Goal: Information Seeking & Learning: Learn about a topic

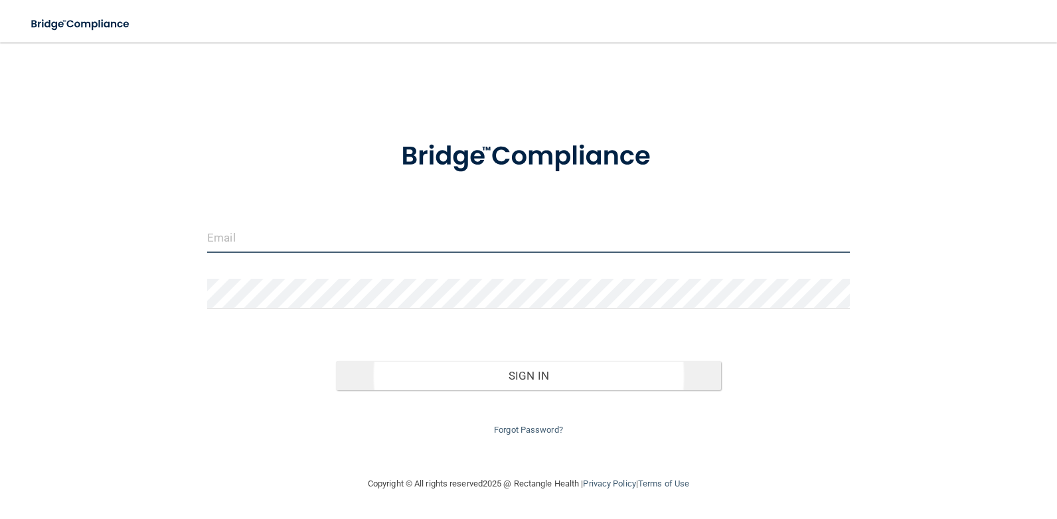
type input "[PERSON_NAME][EMAIL_ADDRESS][DOMAIN_NAME]"
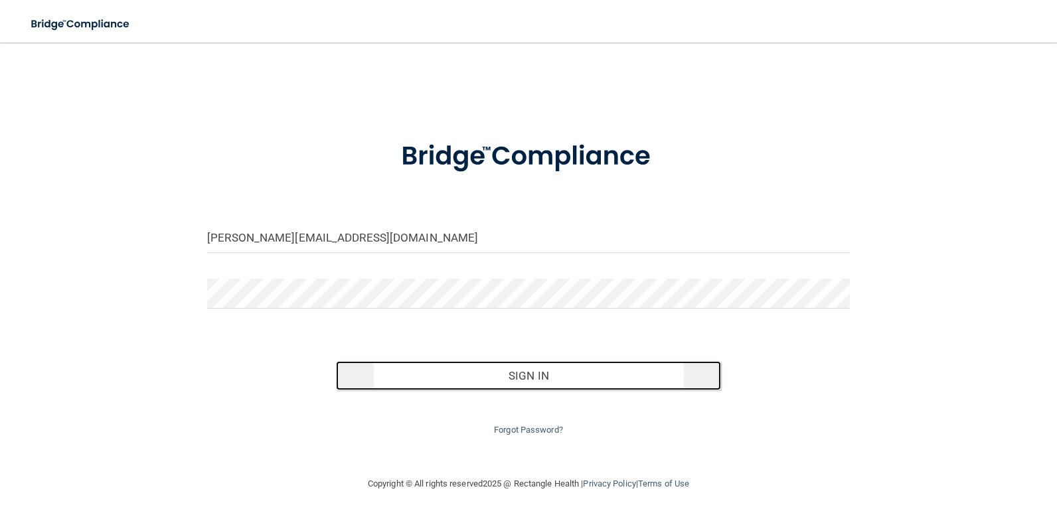
click at [523, 375] on button "Sign In" at bounding box center [529, 375] width 386 height 29
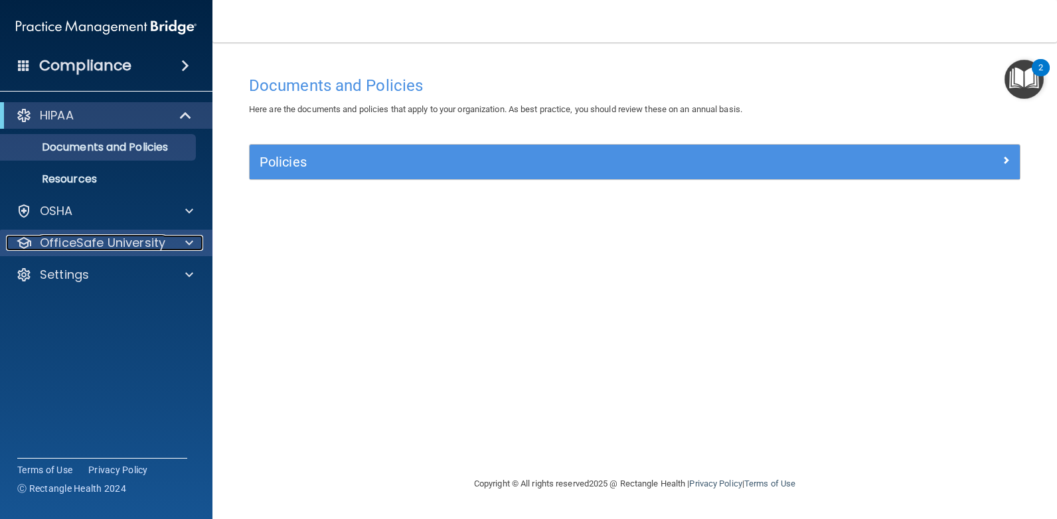
drag, startPoint x: 183, startPoint y: 246, endPoint x: 187, endPoint y: 252, distance: 7.1
click at [183, 248] on div at bounding box center [187, 243] width 33 height 16
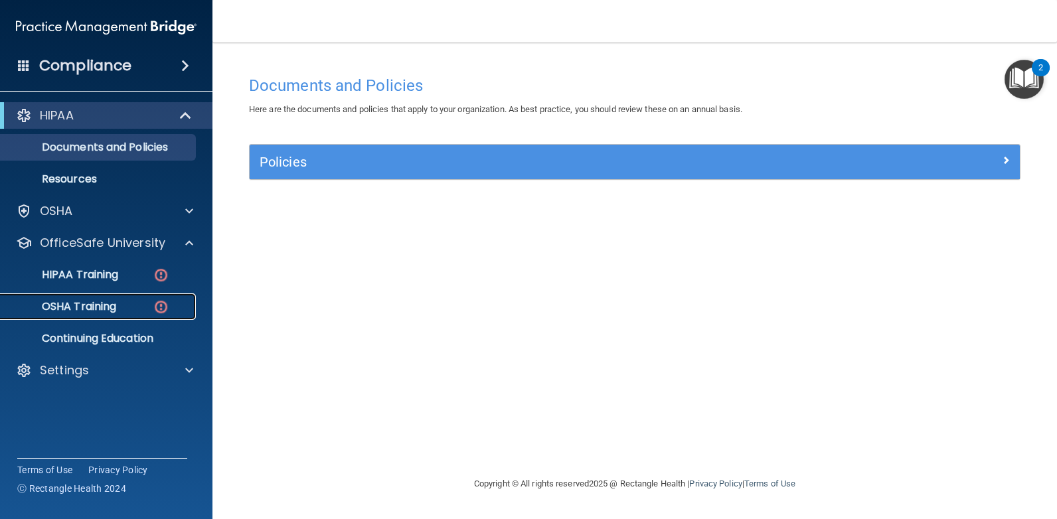
click at [110, 301] on p "OSHA Training" at bounding box center [63, 306] width 108 height 13
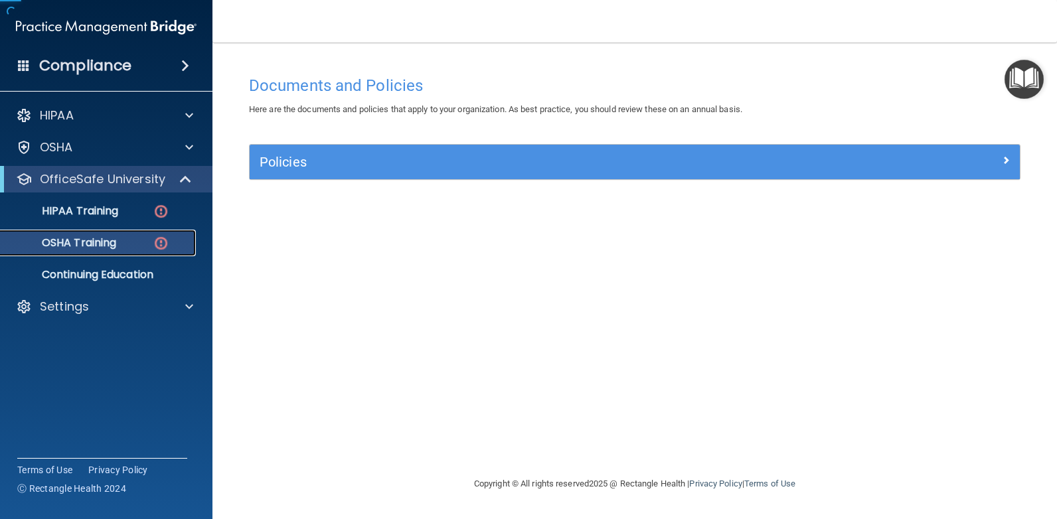
click at [112, 288] on ul "HIPAA Training OSHA Training Continuing Education" at bounding box center [107, 241] width 240 height 96
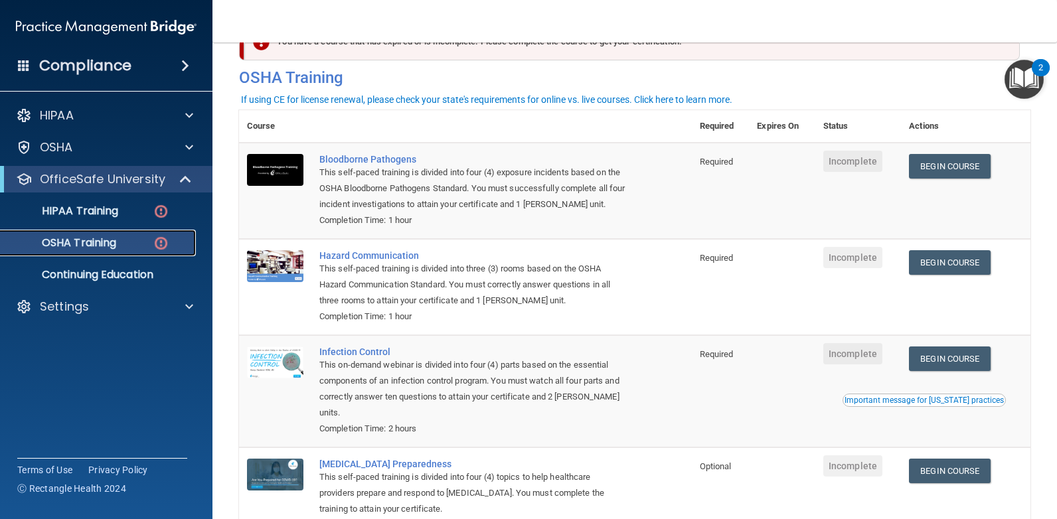
scroll to position [66, 0]
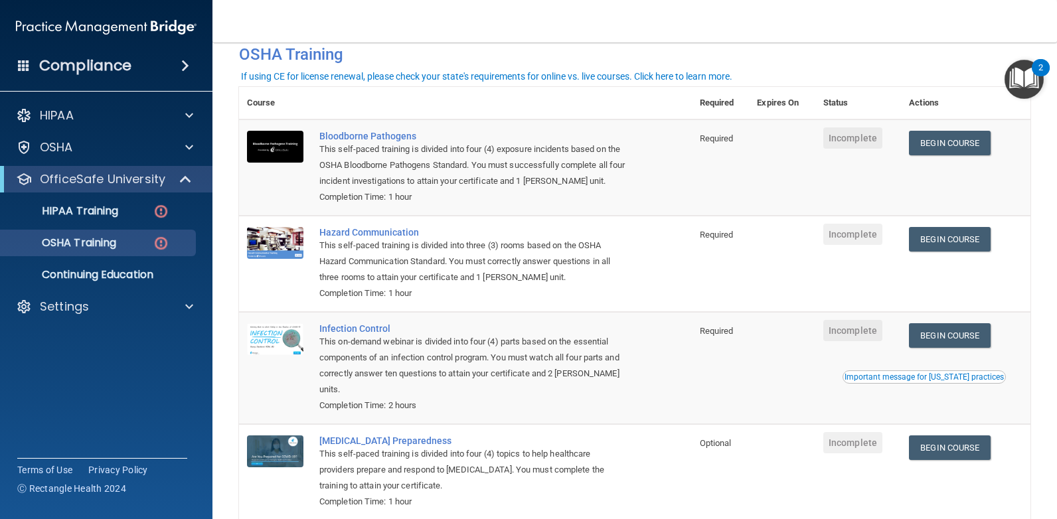
click at [929, 129] on td "Begin Course Download Certificate" at bounding box center [965, 168] width 129 height 96
click at [934, 147] on link "Begin Course" at bounding box center [949, 143] width 81 height 25
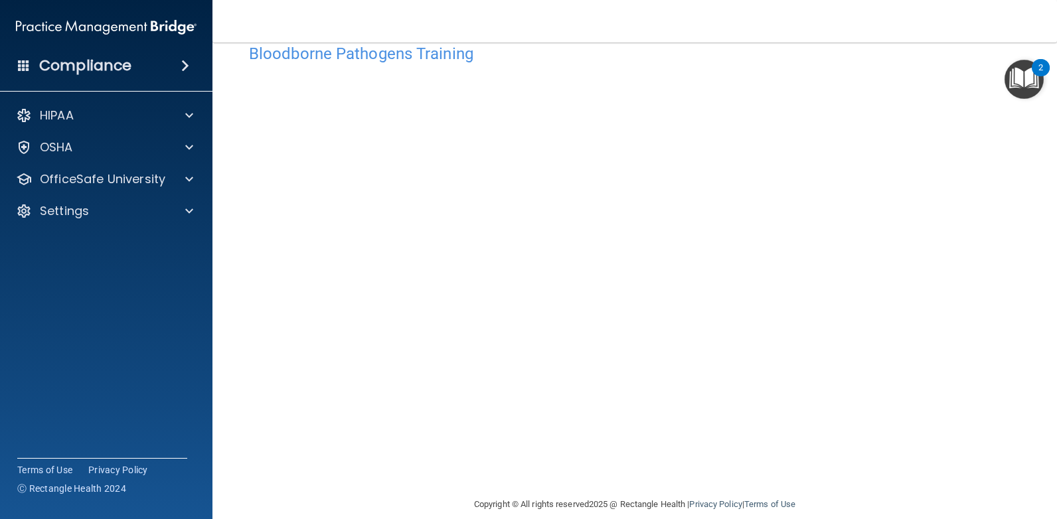
scroll to position [49, 0]
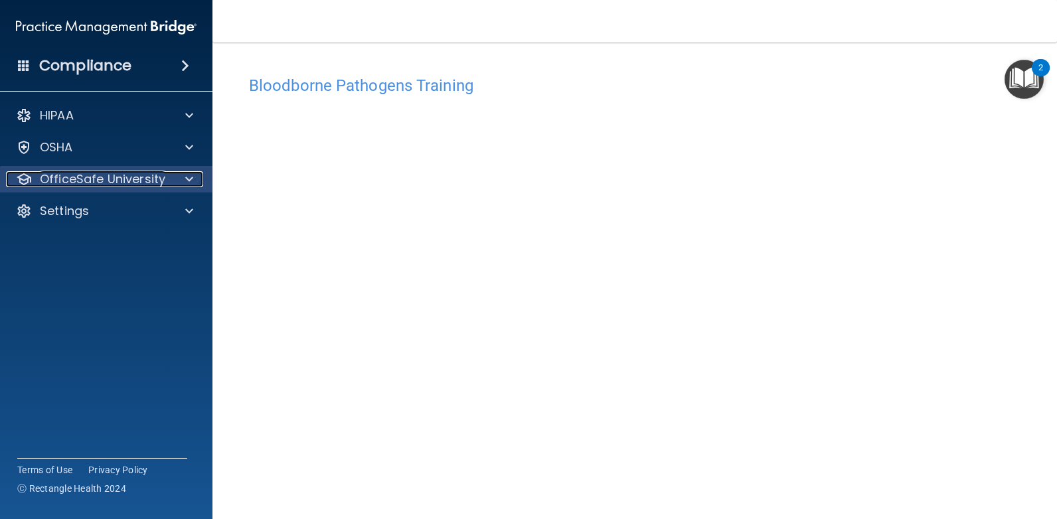
click at [191, 181] on span at bounding box center [189, 179] width 8 height 16
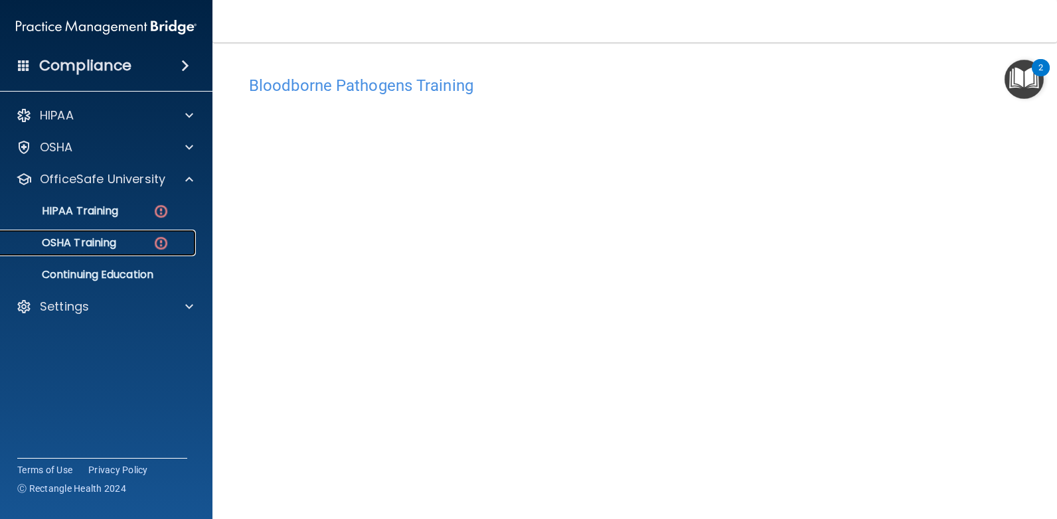
click at [123, 238] on div "OSHA Training" at bounding box center [99, 242] width 181 height 13
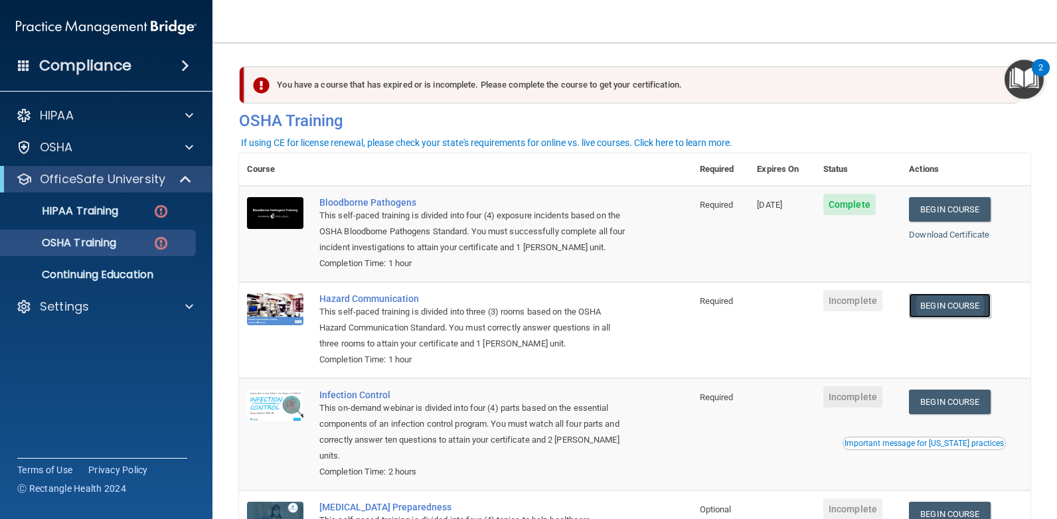
click at [952, 305] on link "Begin Course" at bounding box center [949, 305] width 81 height 25
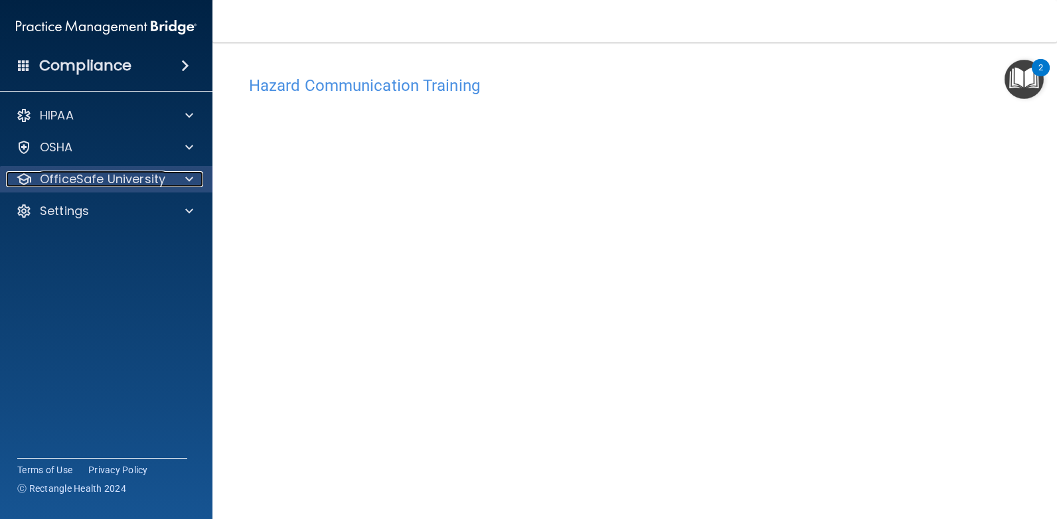
click at [191, 179] on span at bounding box center [189, 179] width 8 height 16
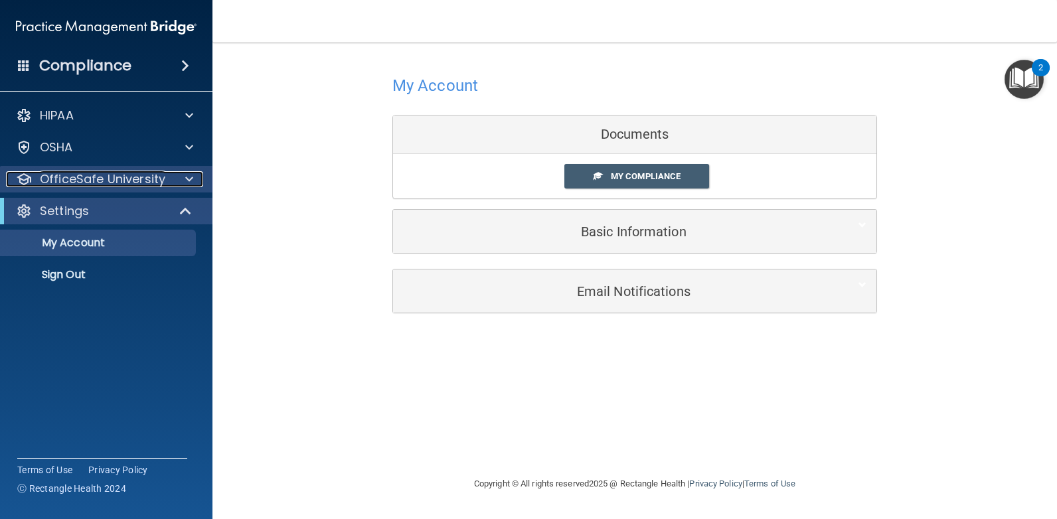
click at [185, 181] on div at bounding box center [187, 179] width 33 height 16
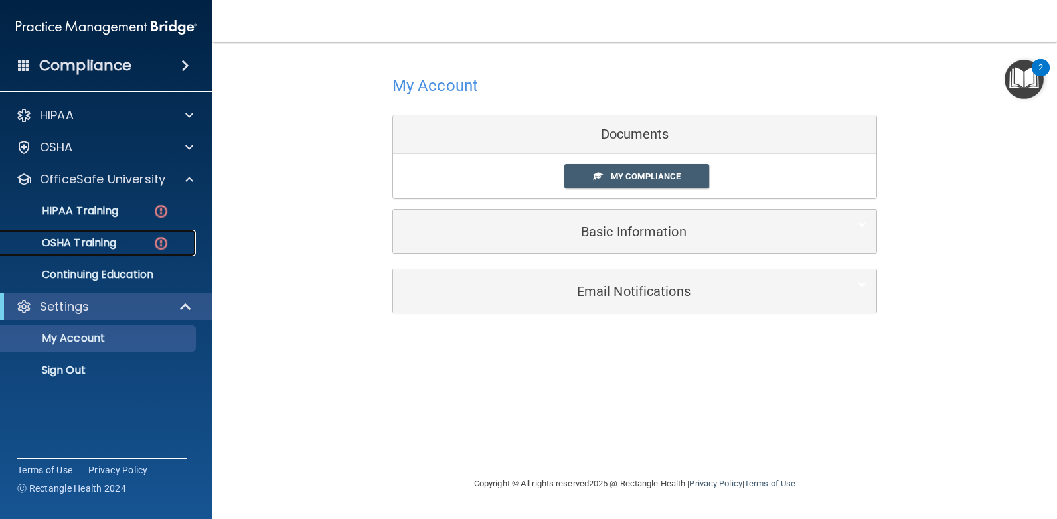
click at [89, 238] on p "OSHA Training" at bounding box center [63, 242] width 108 height 13
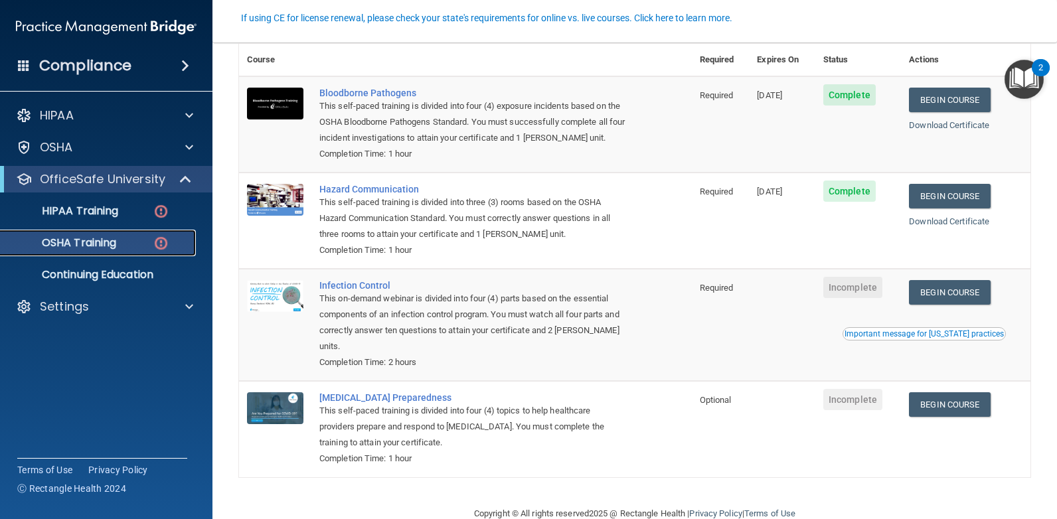
scroll to position [133, 0]
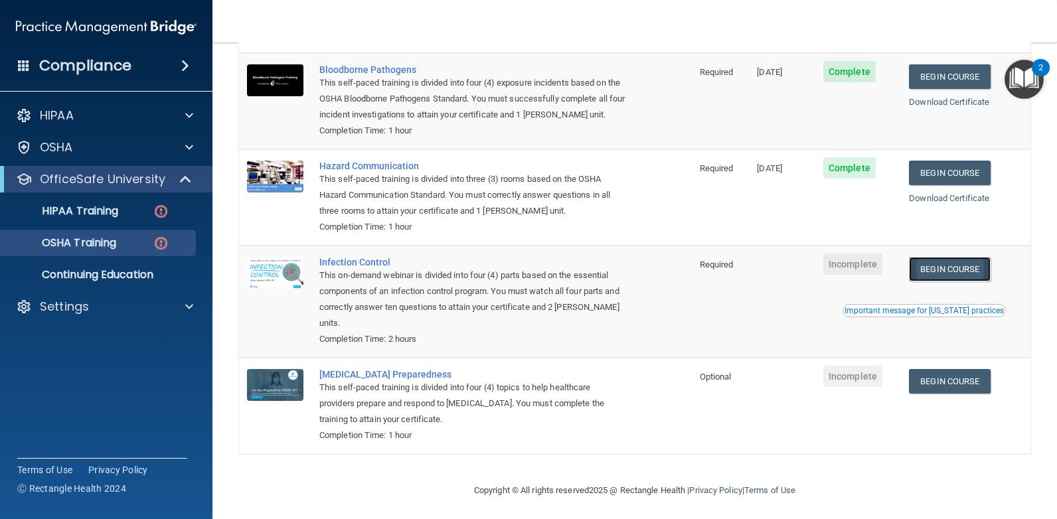
click at [941, 268] on link "Begin Course" at bounding box center [949, 269] width 81 height 25
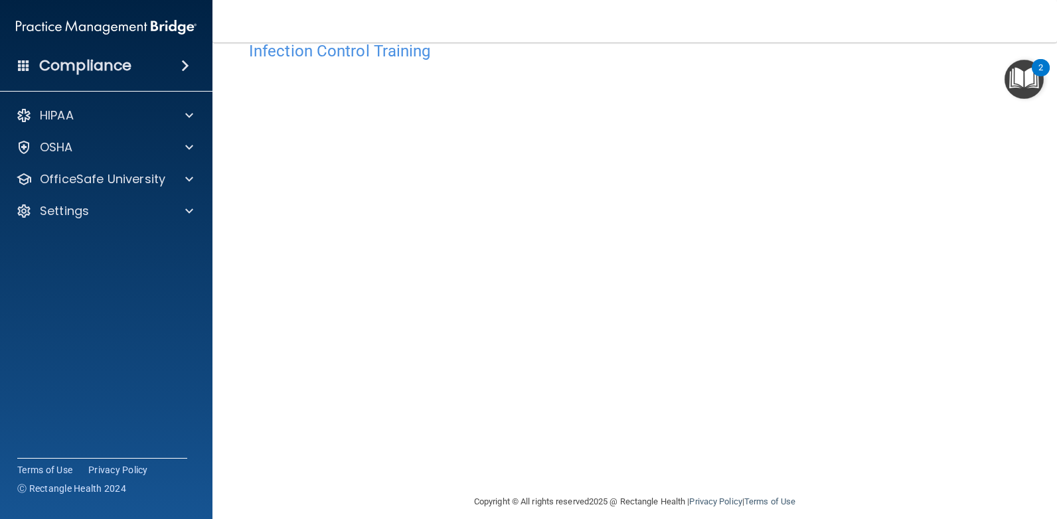
scroll to position [49, 0]
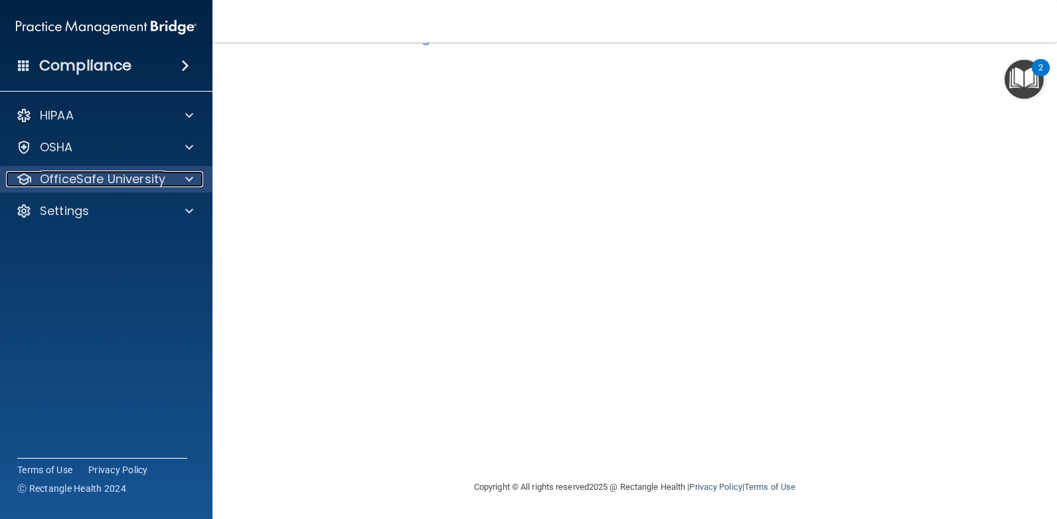
click at [189, 178] on span at bounding box center [189, 179] width 8 height 16
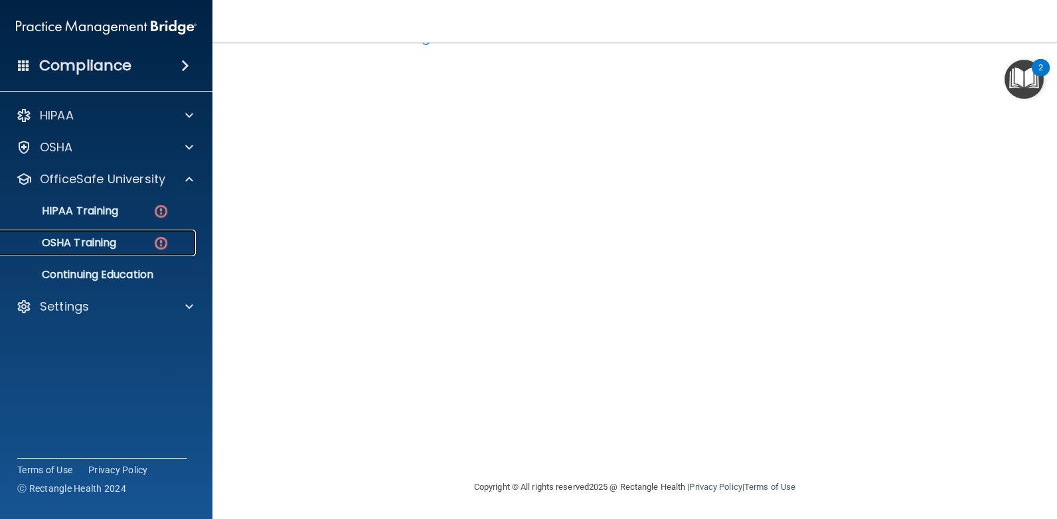
click at [92, 254] on link "OSHA Training" at bounding box center [91, 243] width 209 height 27
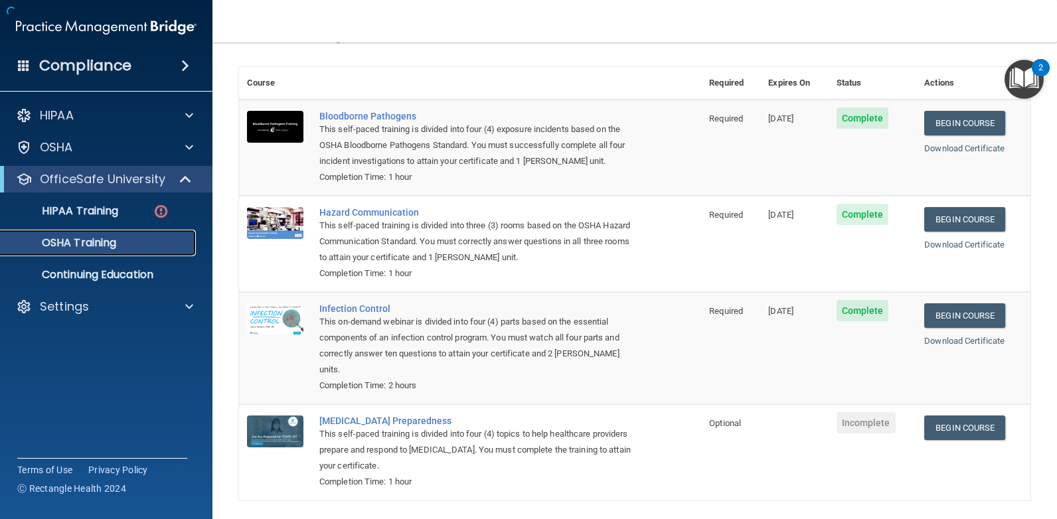
scroll to position [102, 0]
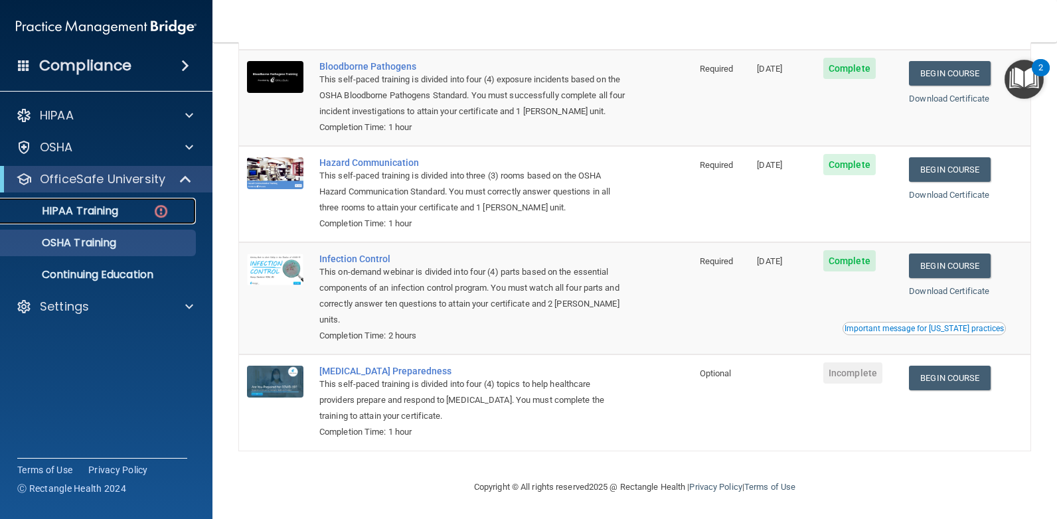
click at [105, 210] on p "HIPAA Training" at bounding box center [64, 210] width 110 height 13
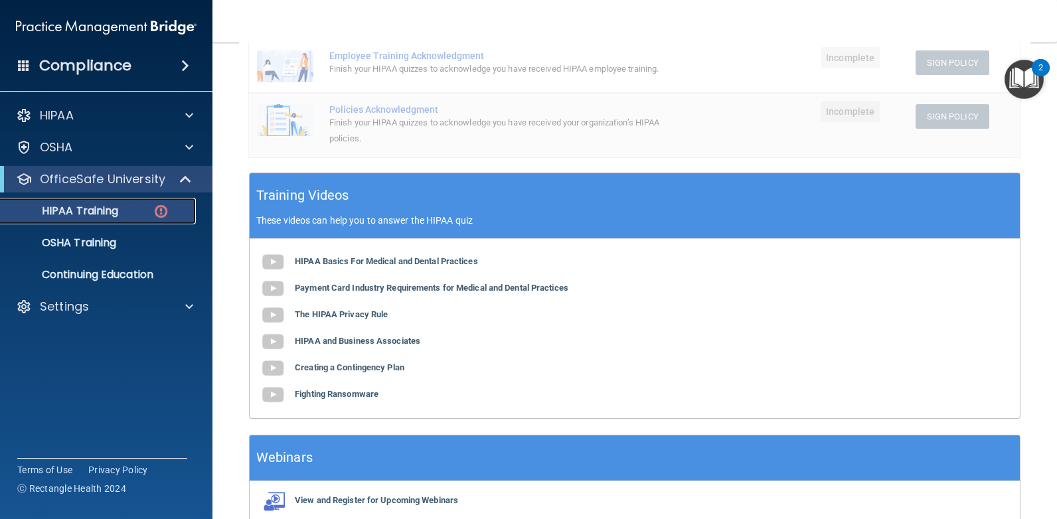
scroll to position [422, 0]
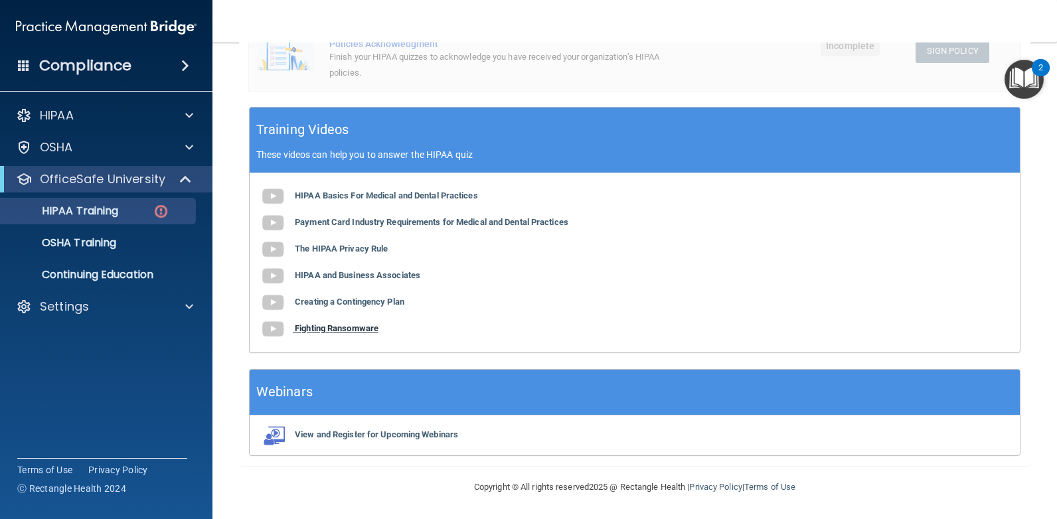
click at [360, 327] on b "Fighting Ransomware" at bounding box center [337, 328] width 84 height 10
click at [332, 303] on b "Creating a Contingency Plan" at bounding box center [350, 302] width 110 height 10
click at [335, 272] on b "HIPAA and Business Associates" at bounding box center [357, 275] width 125 height 10
click at [100, 247] on p "OSHA Training" at bounding box center [63, 242] width 108 height 13
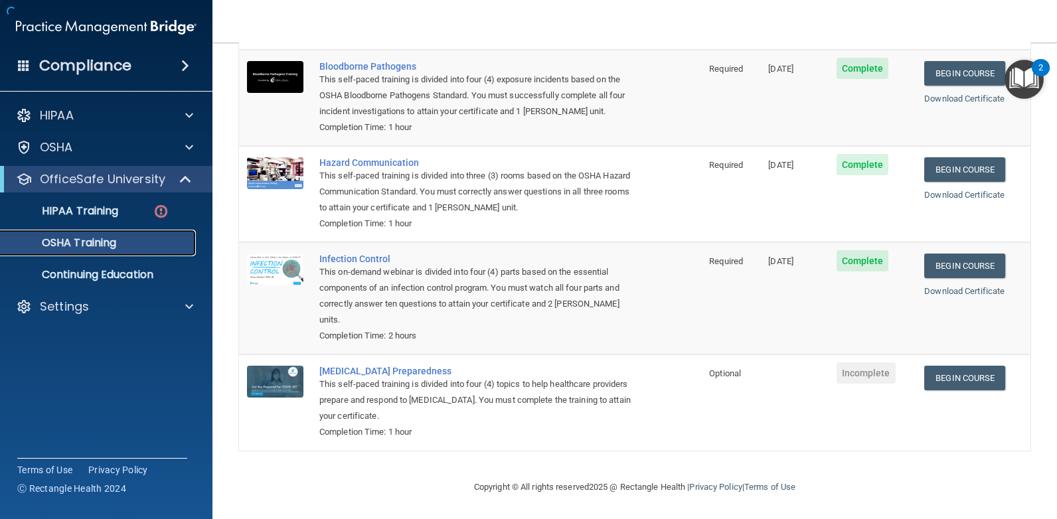
scroll to position [102, 0]
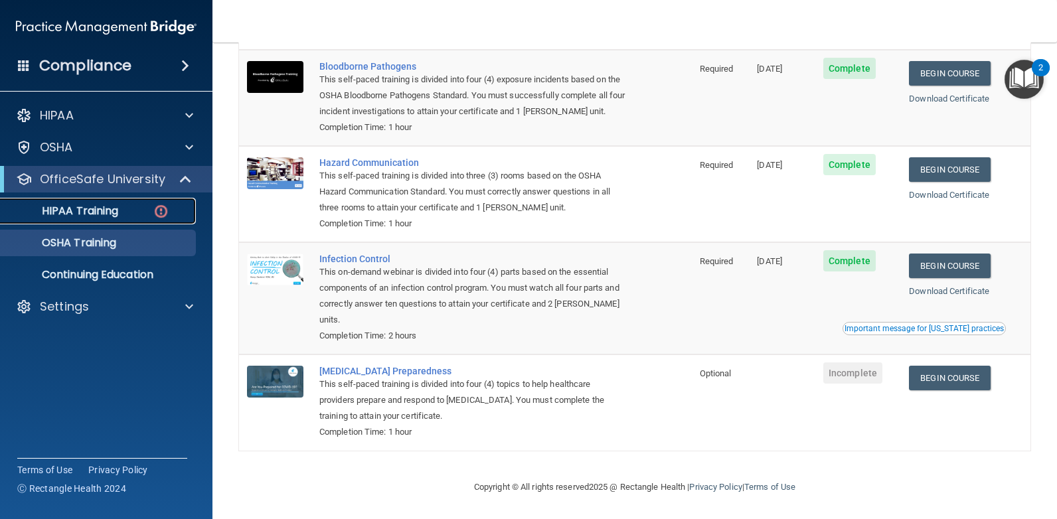
click at [63, 212] on p "HIPAA Training" at bounding box center [64, 210] width 110 height 13
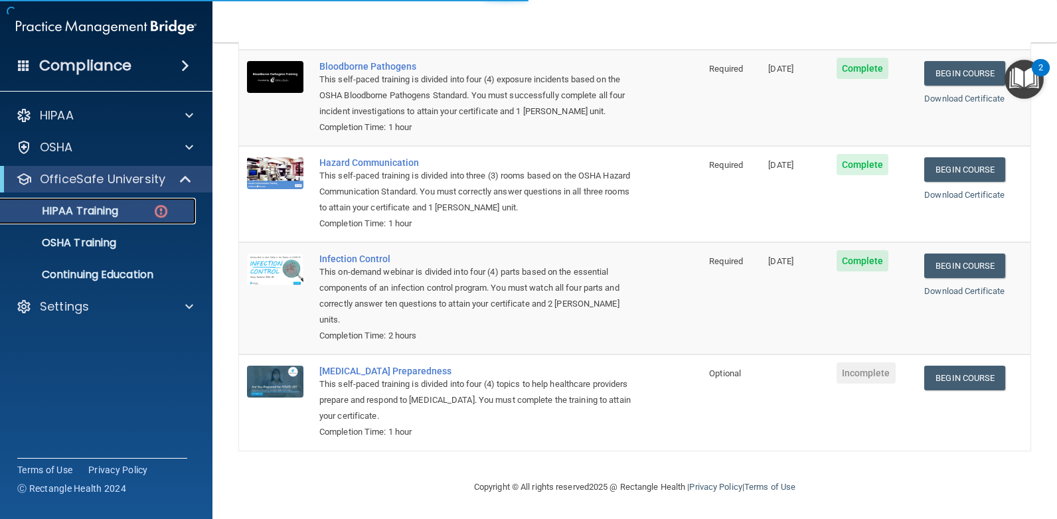
scroll to position [422, 0]
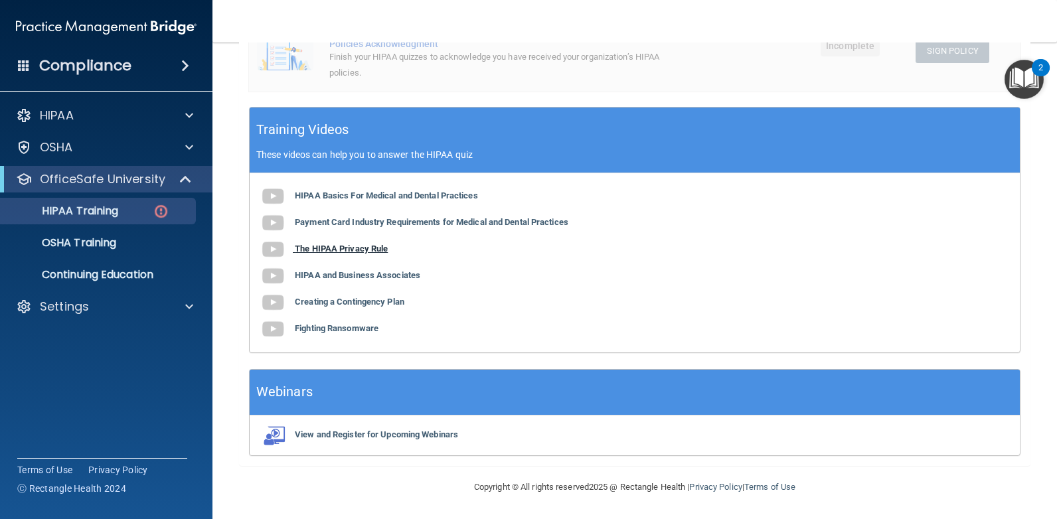
click at [356, 250] on b "The HIPAA Privacy Rule" at bounding box center [341, 249] width 93 height 10
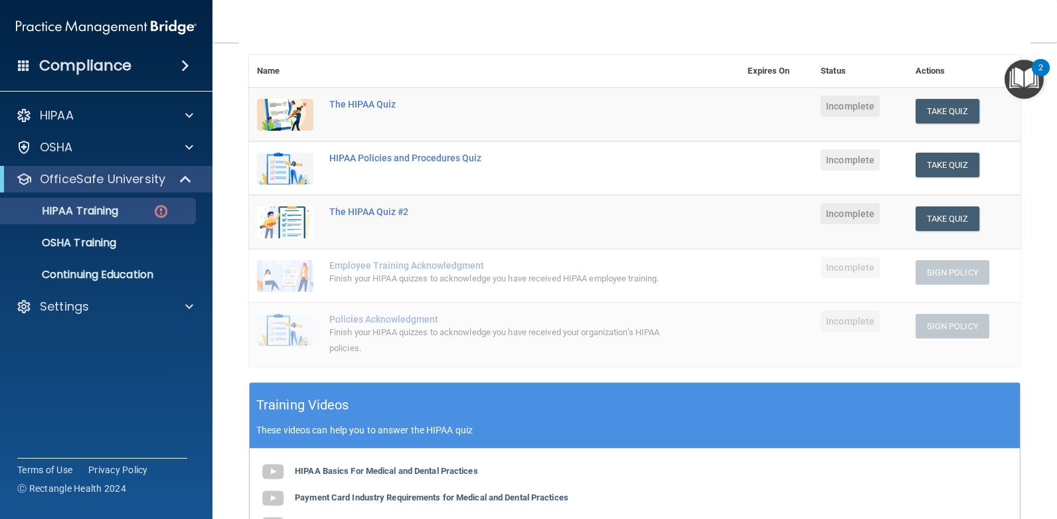
scroll to position [90, 0]
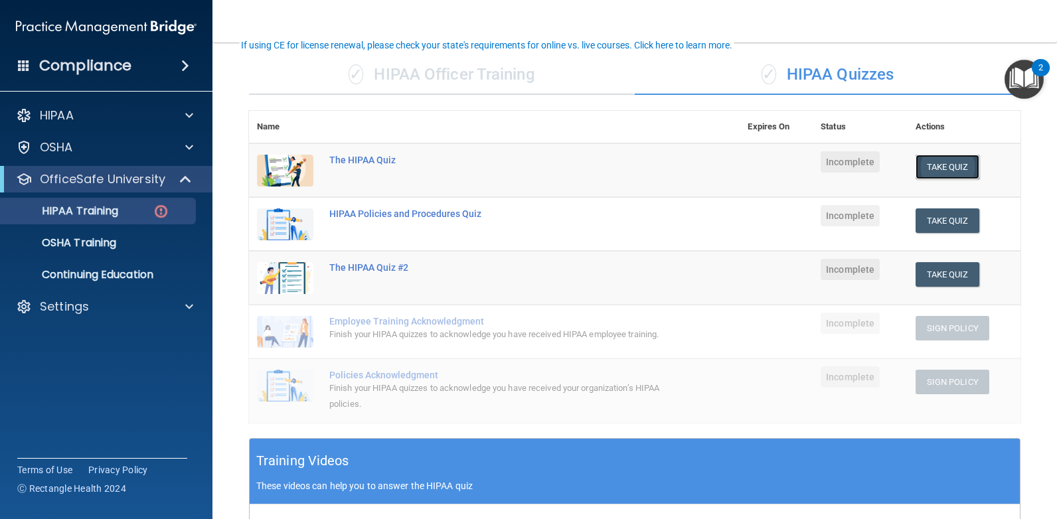
click at [961, 165] on button "Take Quiz" at bounding box center [948, 167] width 64 height 25
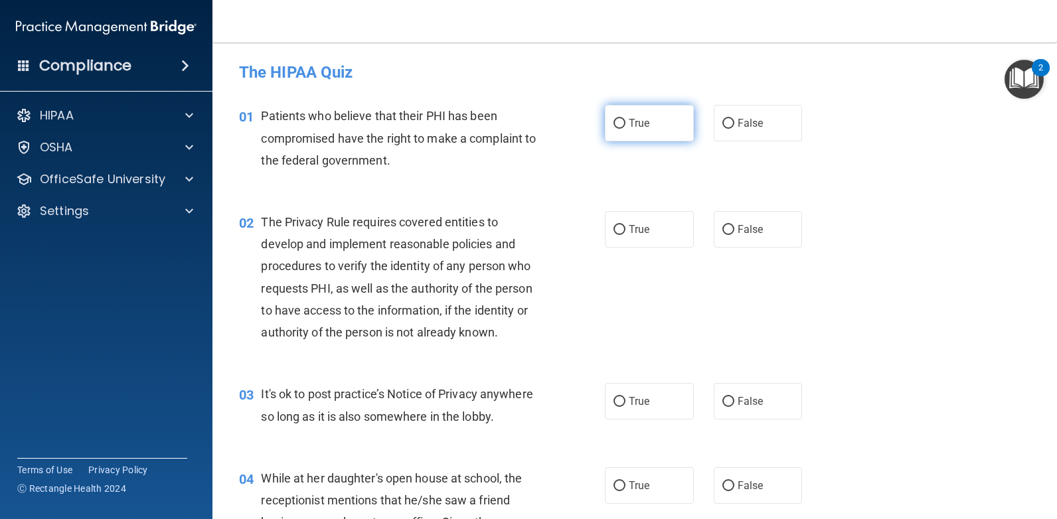
click at [613, 119] on input "True" at bounding box center [619, 124] width 12 height 10
radio input "true"
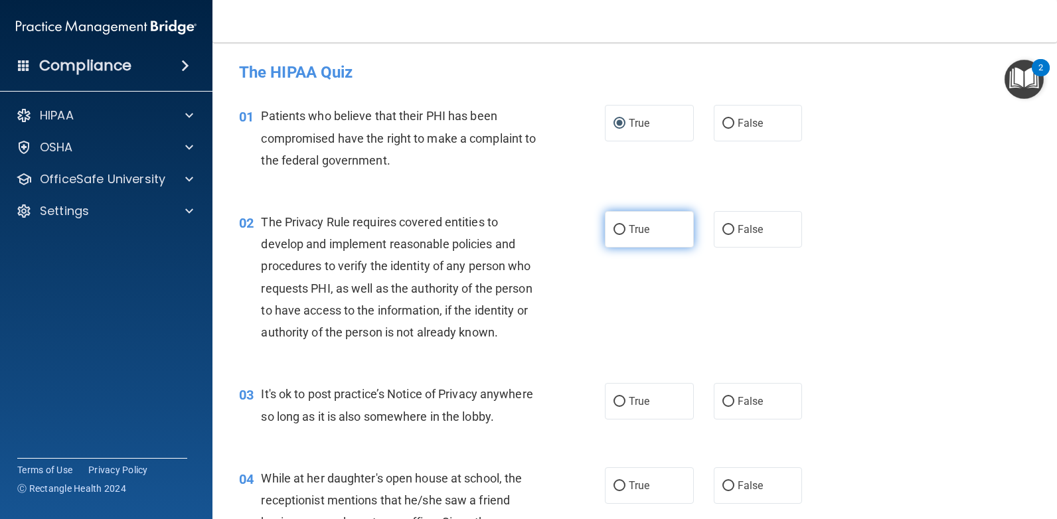
click at [615, 227] on input "True" at bounding box center [619, 230] width 12 height 10
radio input "true"
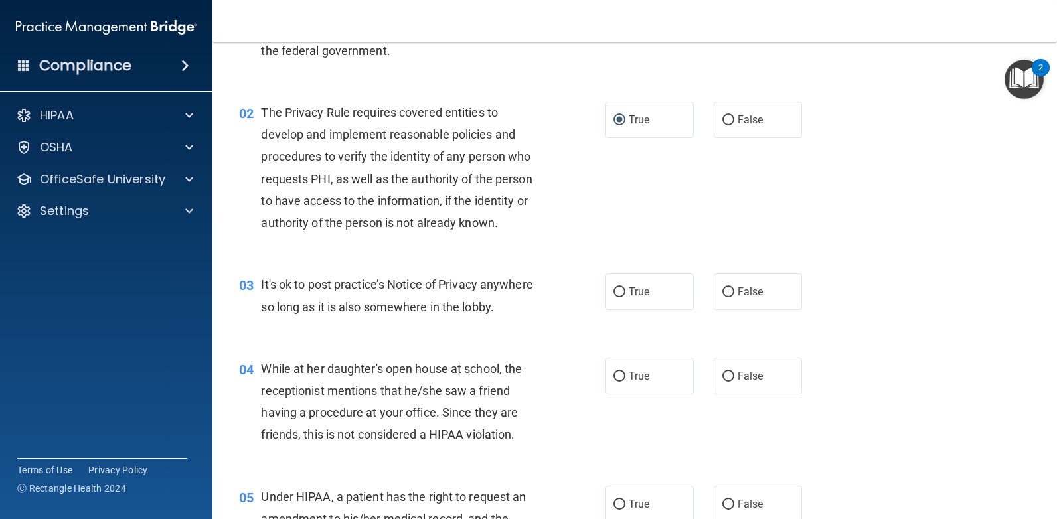
scroll to position [133, 0]
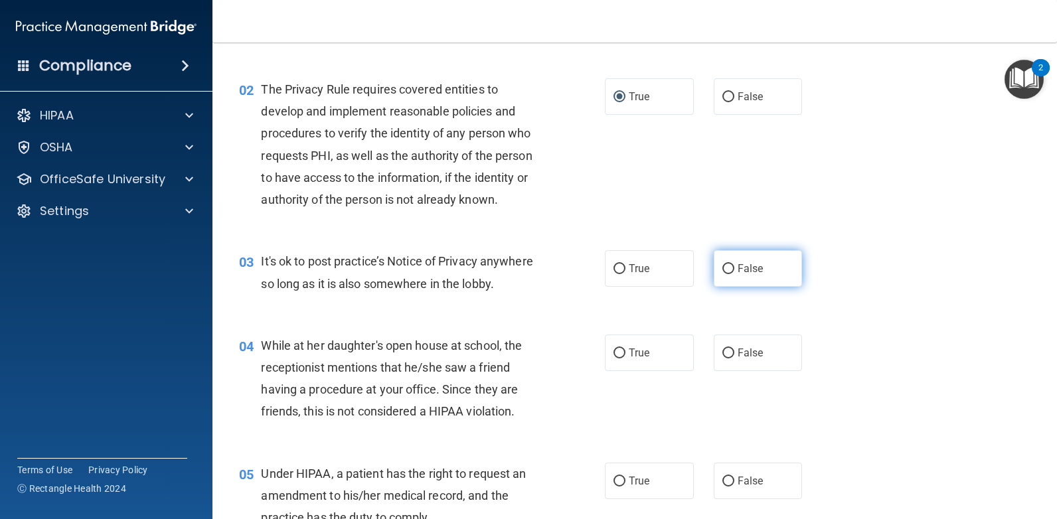
click at [722, 264] on input "False" at bounding box center [728, 269] width 12 height 10
radio input "true"
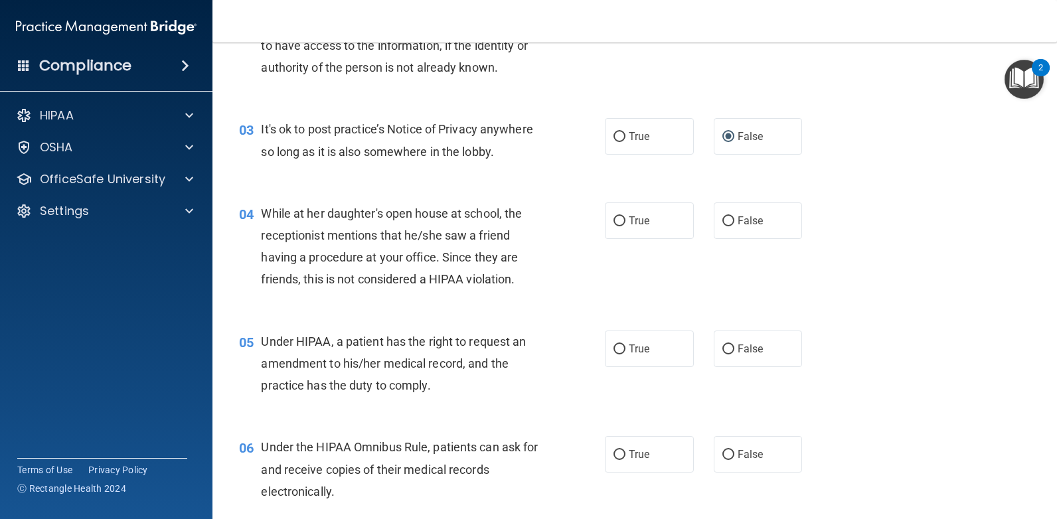
scroll to position [266, 0]
click at [724, 222] on input "False" at bounding box center [728, 221] width 12 height 10
radio input "true"
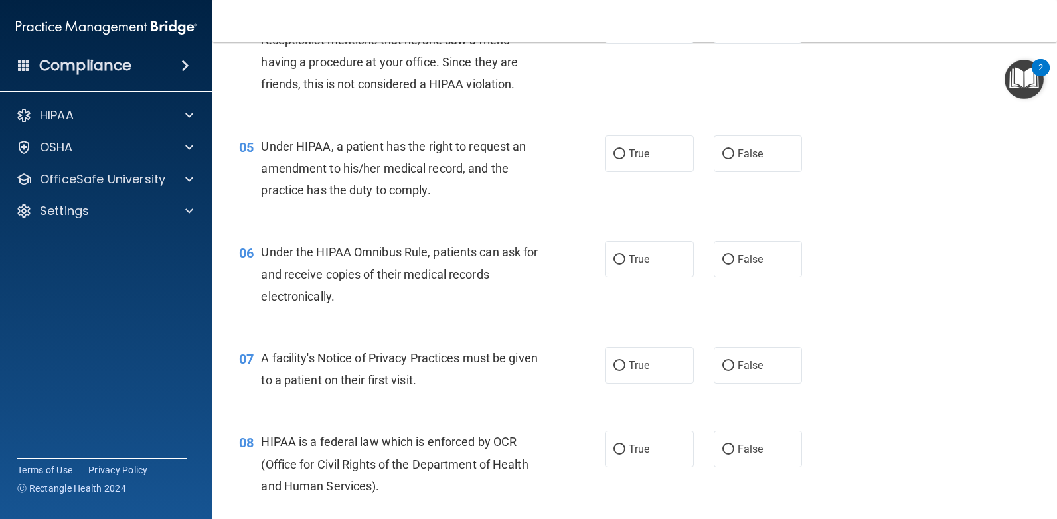
scroll to position [465, 0]
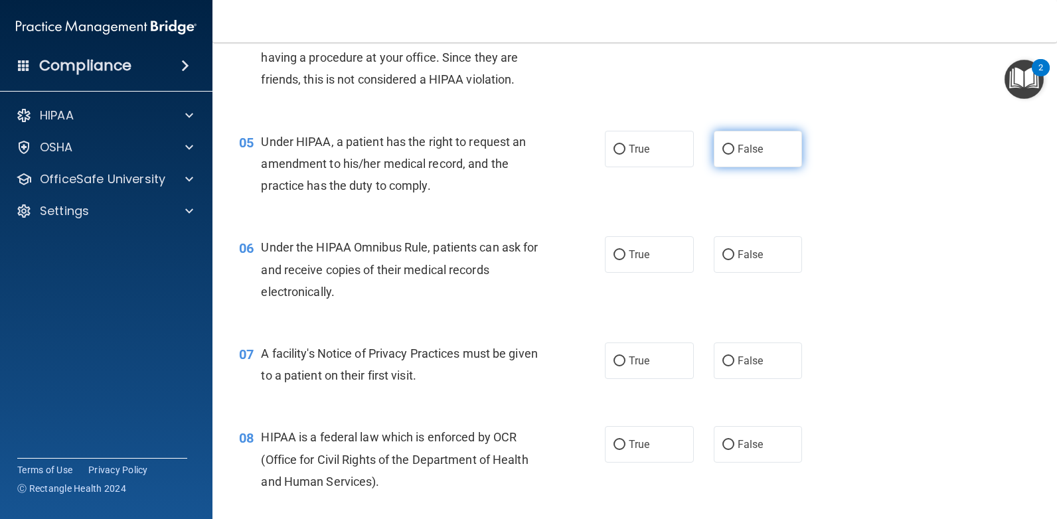
click at [730, 146] on label "False" at bounding box center [758, 149] width 89 height 37
click at [730, 146] on input "False" at bounding box center [728, 150] width 12 height 10
radio input "true"
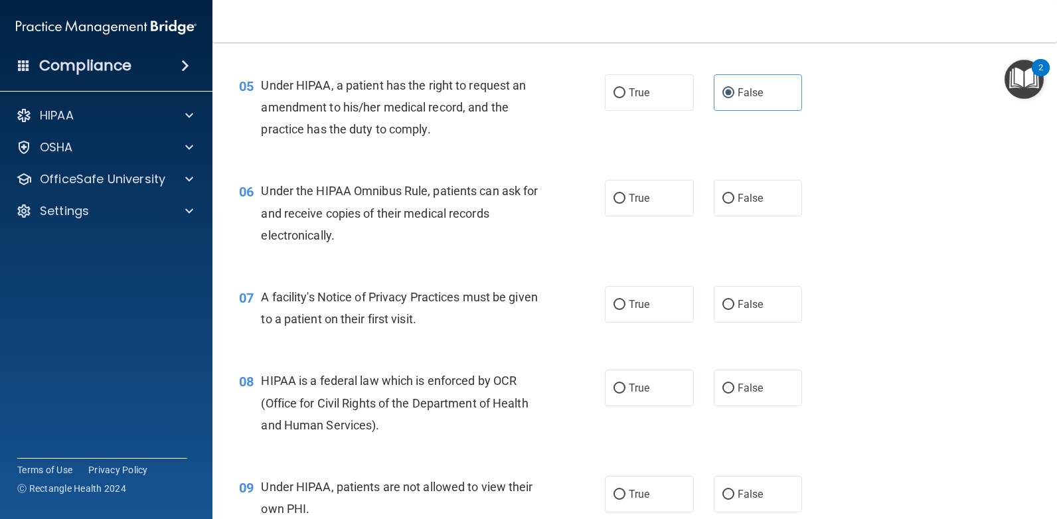
scroll to position [598, 0]
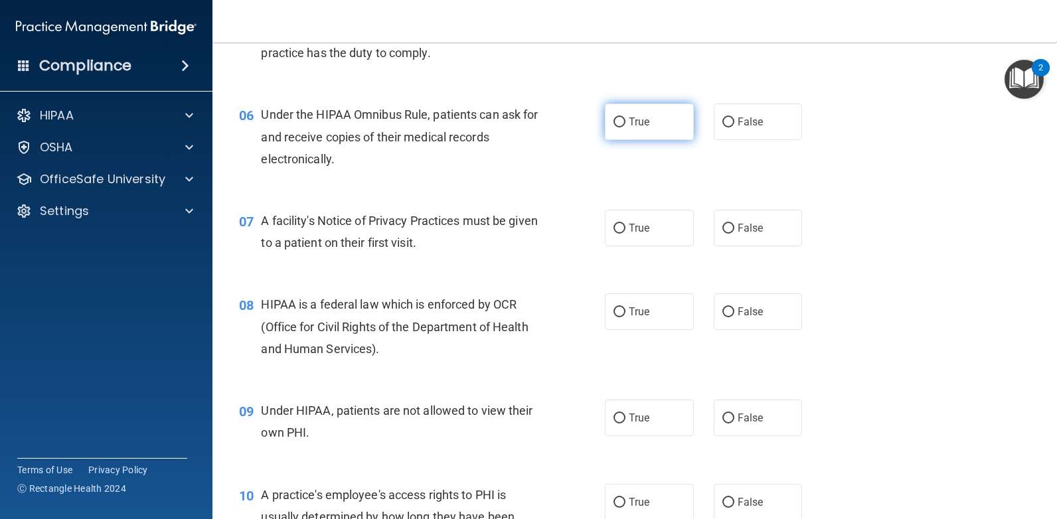
click at [629, 117] on span "True" at bounding box center [639, 122] width 21 height 13
click at [625, 118] on input "True" at bounding box center [619, 123] width 12 height 10
radio input "true"
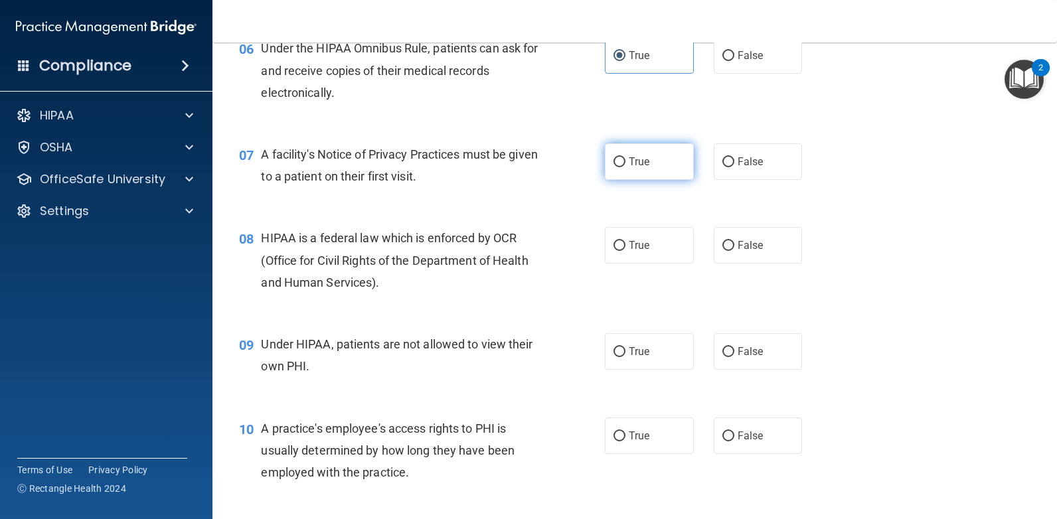
click at [639, 163] on span "True" at bounding box center [639, 161] width 21 height 13
click at [625, 163] on input "True" at bounding box center [619, 162] width 12 height 10
radio input "true"
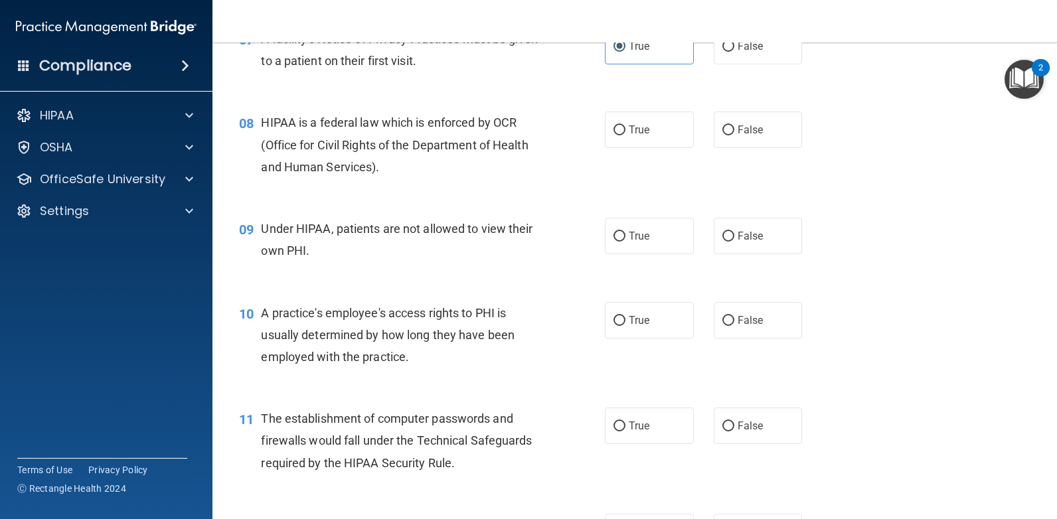
scroll to position [797, 0]
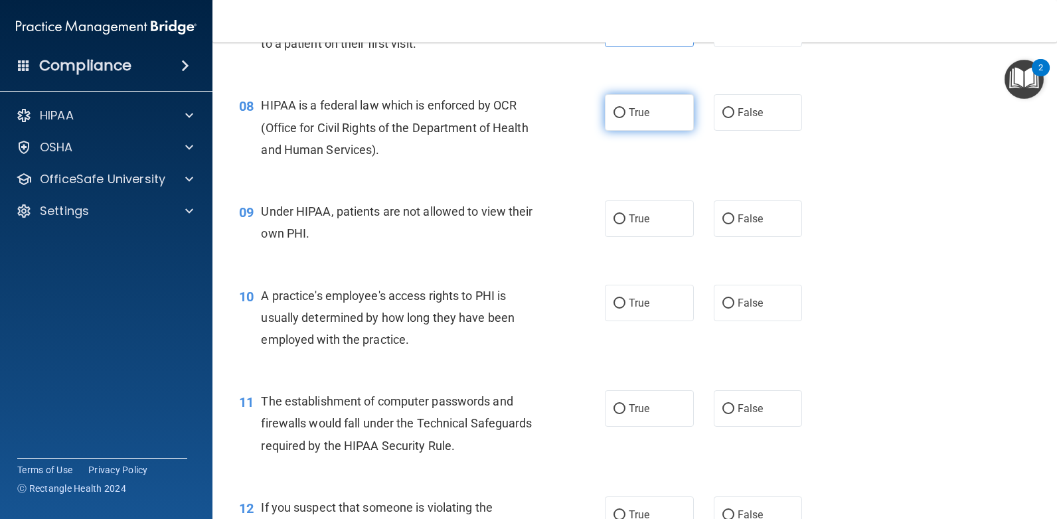
click at [640, 120] on label "True" at bounding box center [649, 112] width 89 height 37
click at [625, 118] on input "True" at bounding box center [619, 113] width 12 height 10
radio input "true"
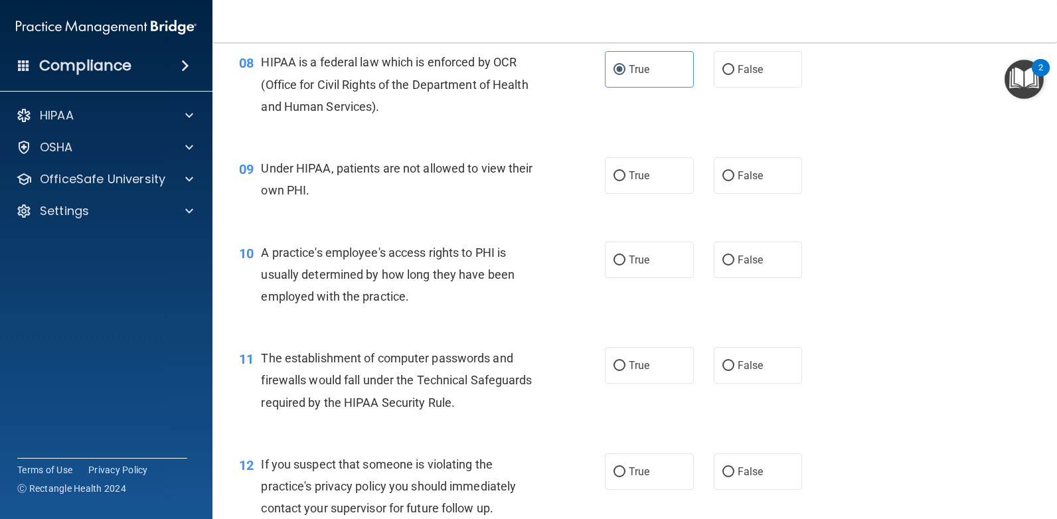
scroll to position [863, 0]
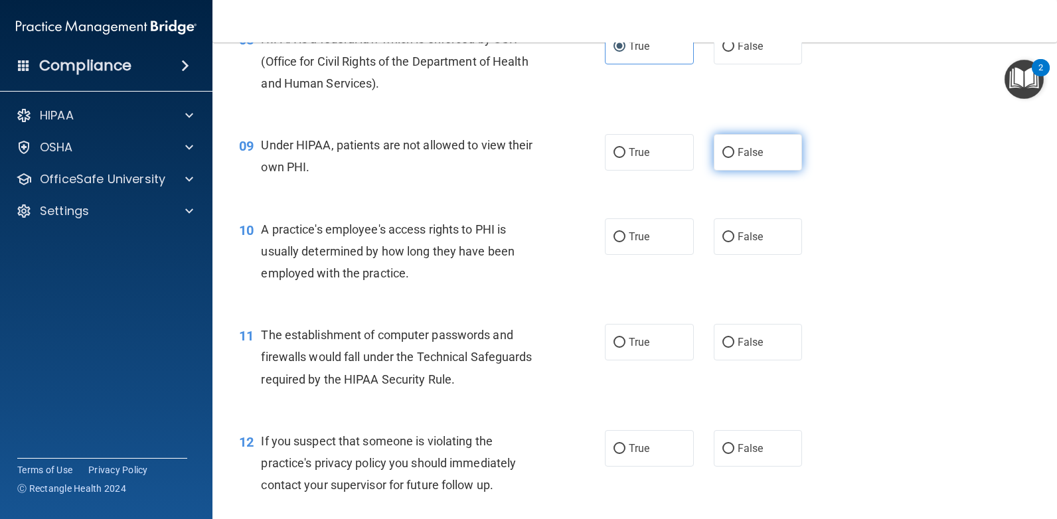
click at [722, 150] on input "False" at bounding box center [728, 153] width 12 height 10
radio input "true"
click at [727, 238] on input "False" at bounding box center [728, 237] width 12 height 10
radio input "true"
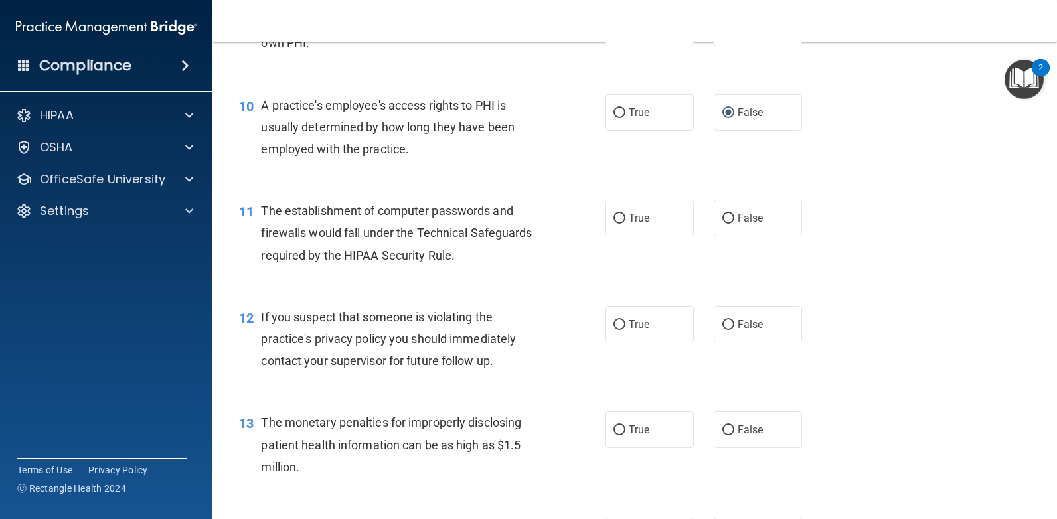
scroll to position [996, 0]
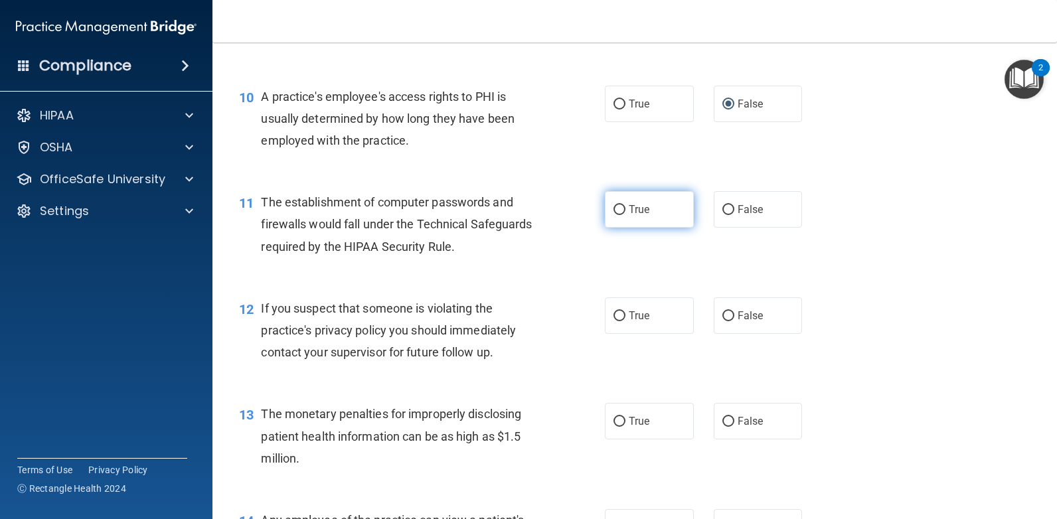
click at [619, 208] on input "True" at bounding box center [619, 210] width 12 height 10
radio input "true"
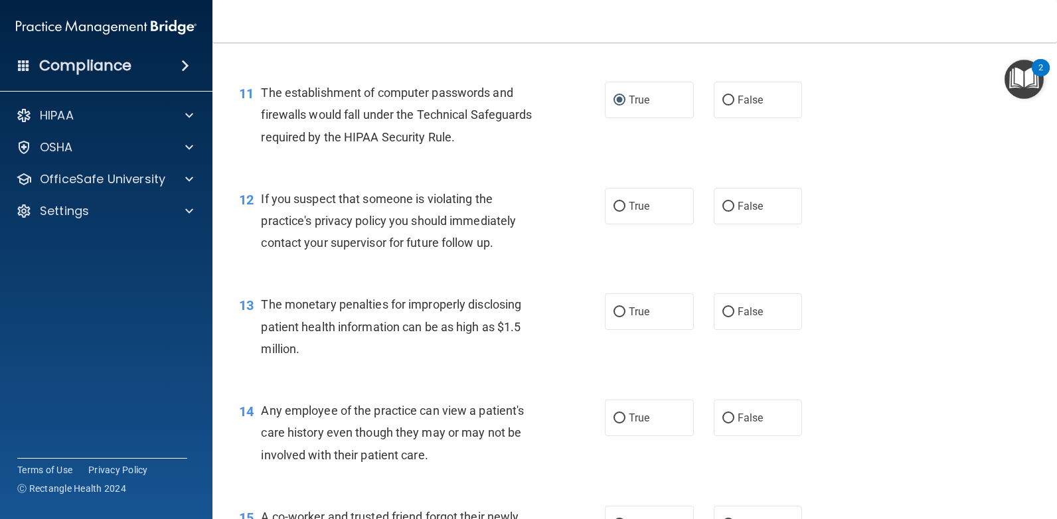
scroll to position [1129, 0]
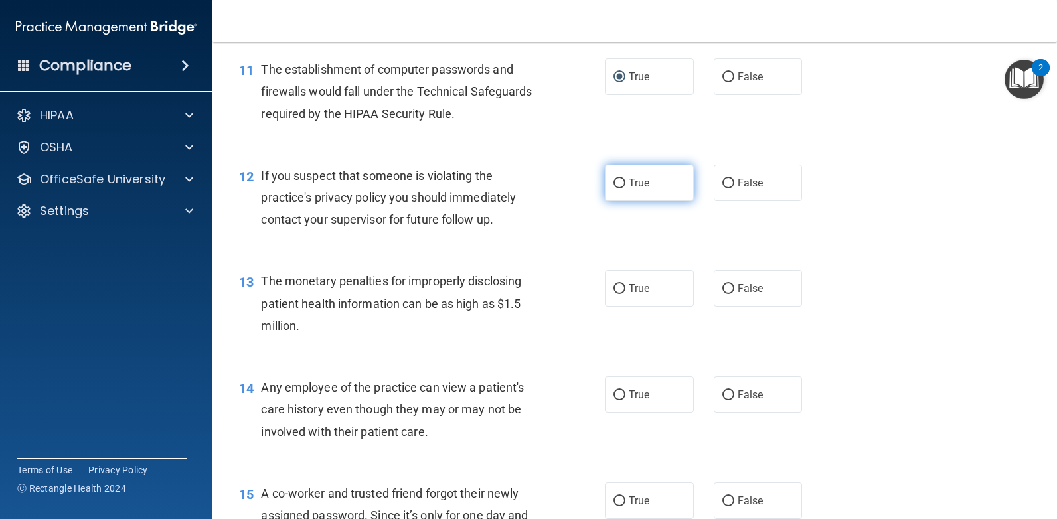
click at [634, 185] on span "True" at bounding box center [639, 183] width 21 height 13
click at [625, 185] on input "True" at bounding box center [619, 184] width 12 height 10
radio input "true"
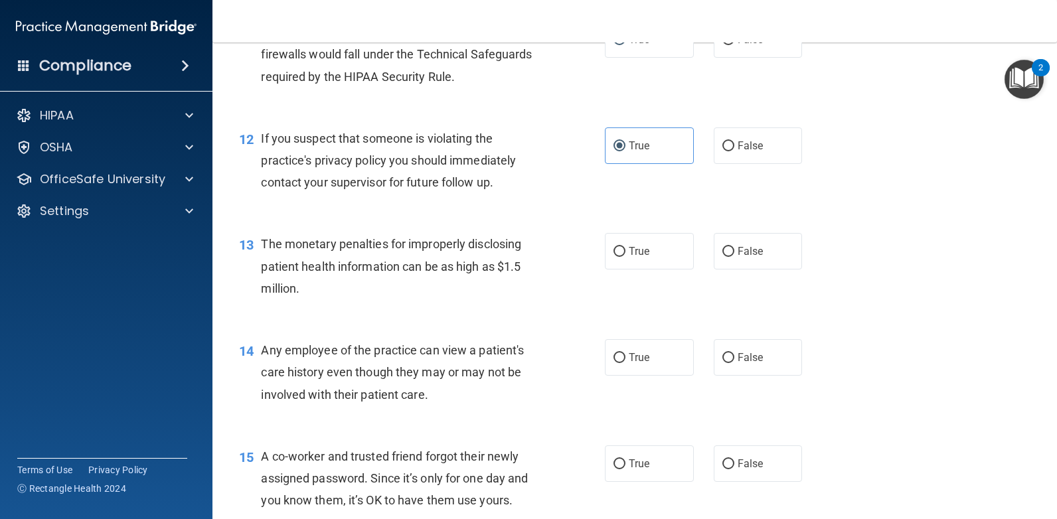
scroll to position [1195, 0]
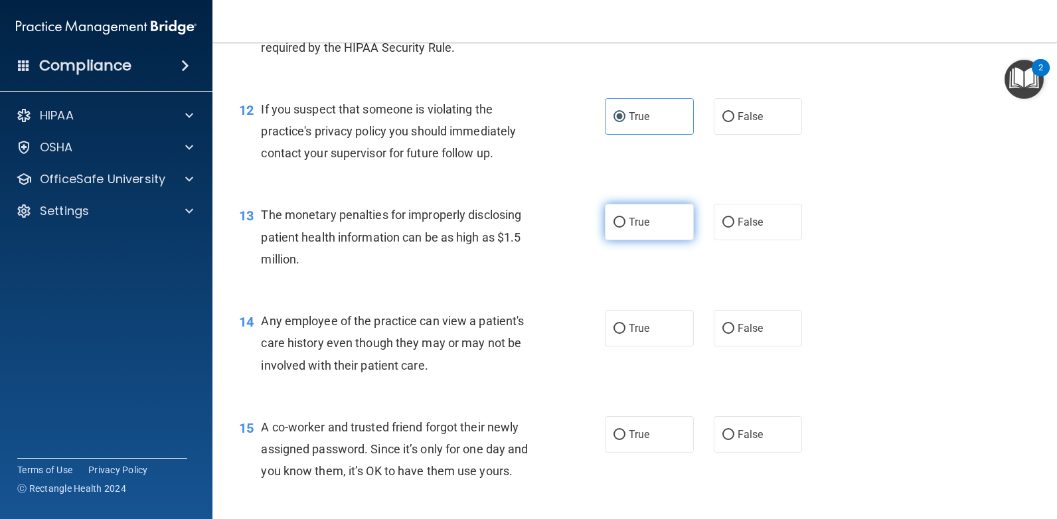
click at [621, 218] on label "True" at bounding box center [649, 222] width 89 height 37
click at [621, 218] on input "True" at bounding box center [619, 223] width 12 height 10
radio input "true"
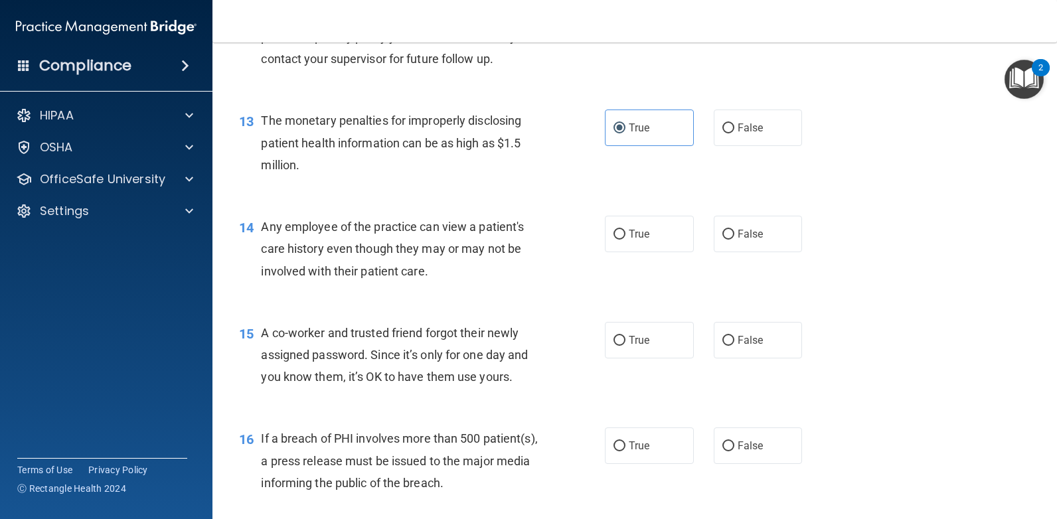
scroll to position [1328, 0]
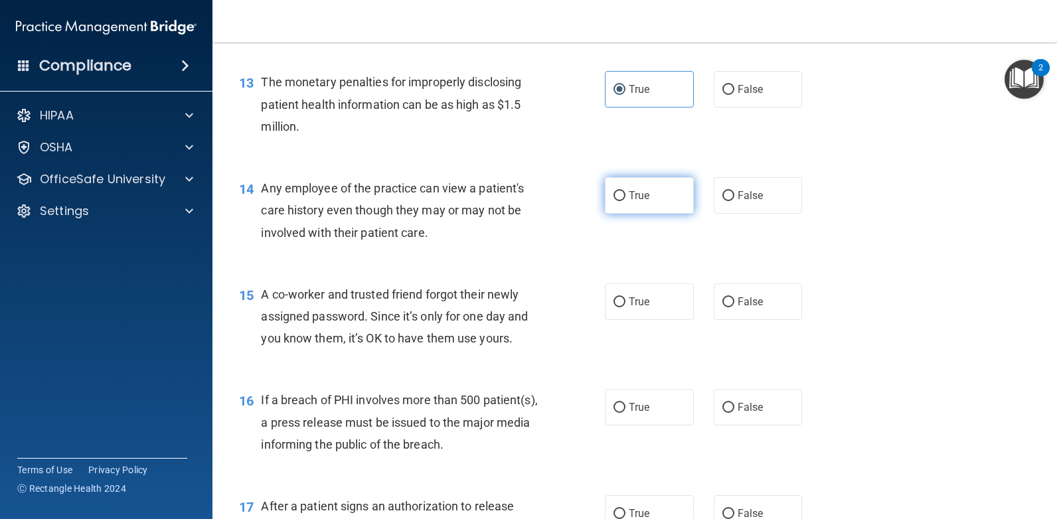
click at [639, 194] on span "True" at bounding box center [639, 195] width 21 height 13
drag, startPoint x: 639, startPoint y: 194, endPoint x: 617, endPoint y: 200, distance: 22.1
click at [617, 200] on input "True" at bounding box center [619, 196] width 12 height 10
radio input "true"
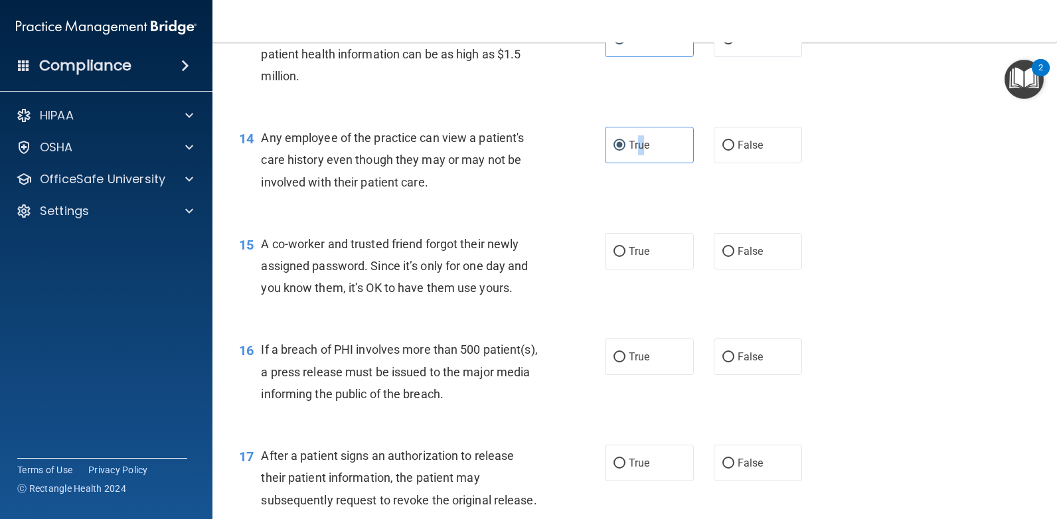
scroll to position [1461, 0]
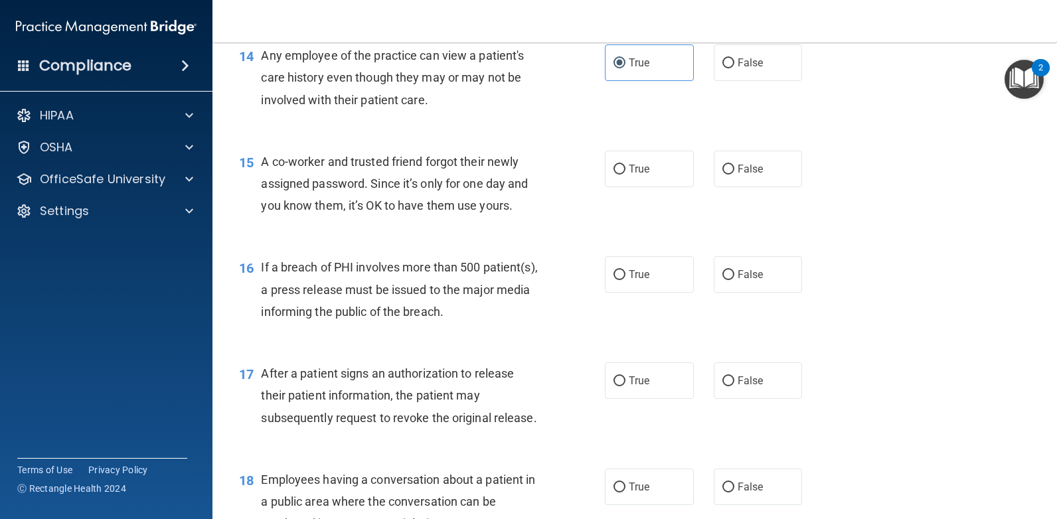
click at [450, 178] on span "A co-worker and trusted friend forgot their newly assigned password. Since it’s…" at bounding box center [394, 184] width 267 height 58
click at [738, 170] on span "False" at bounding box center [751, 169] width 26 height 13
click at [734, 170] on input "False" at bounding box center [728, 170] width 12 height 10
radio input "true"
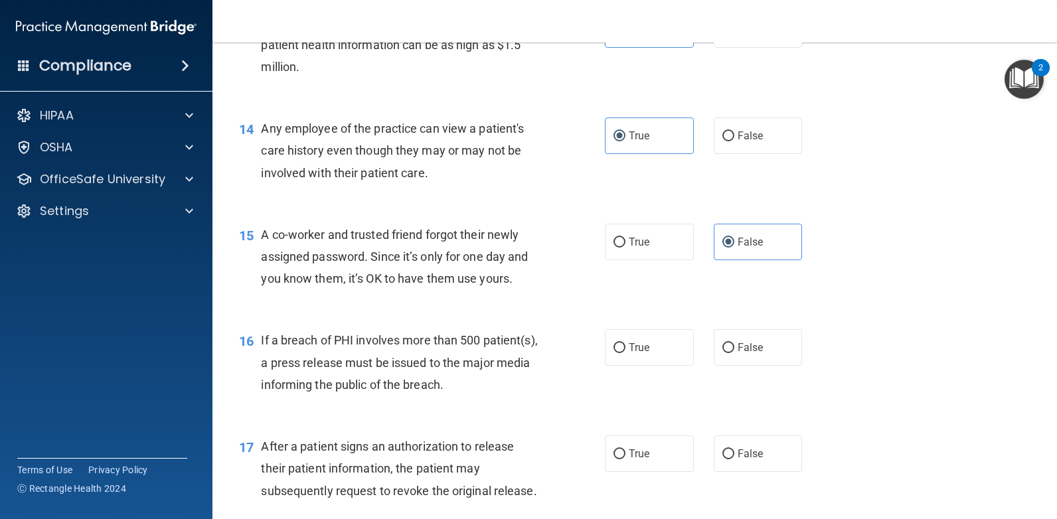
scroll to position [1530, 0]
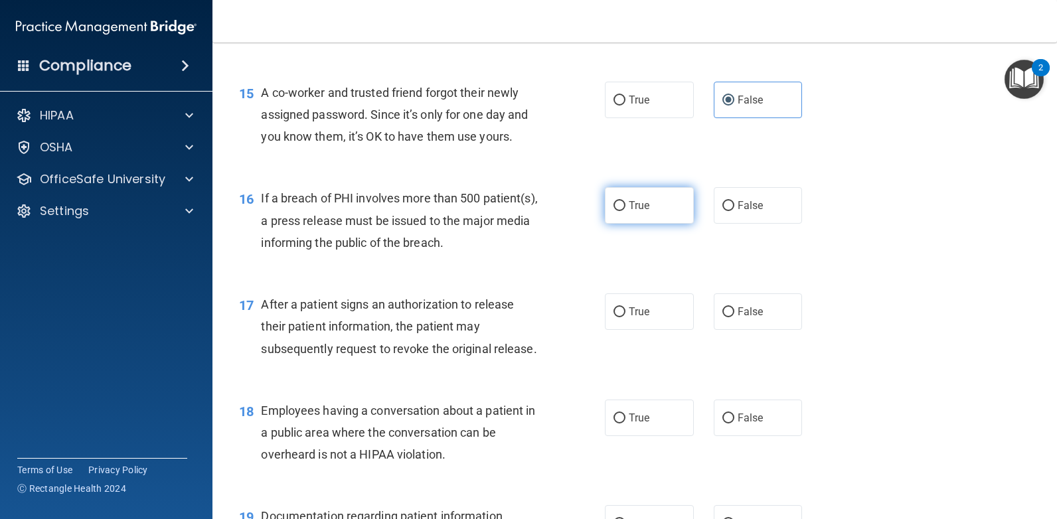
click at [621, 209] on label "True" at bounding box center [649, 205] width 89 height 37
click at [621, 209] on input "True" at bounding box center [619, 206] width 12 height 10
radio input "true"
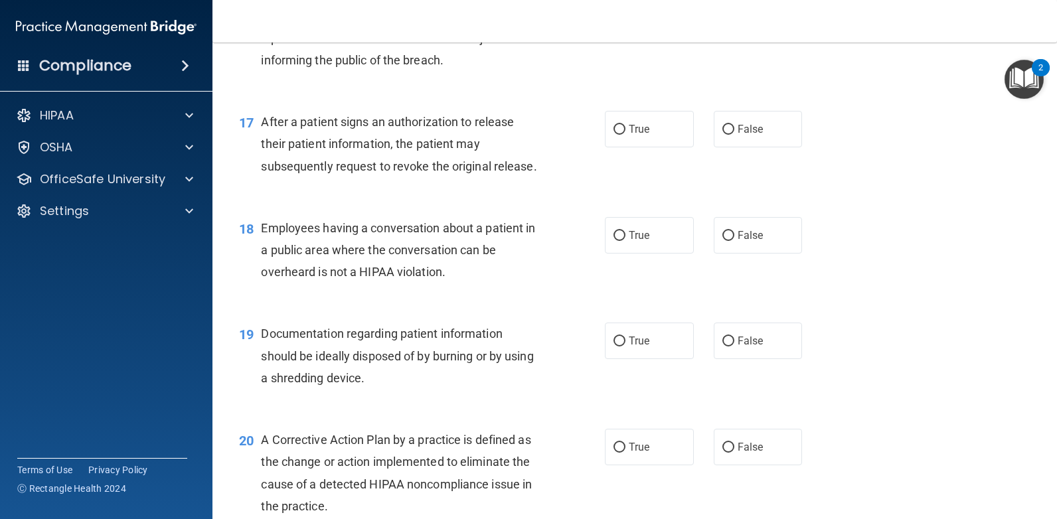
scroll to position [1729, 0]
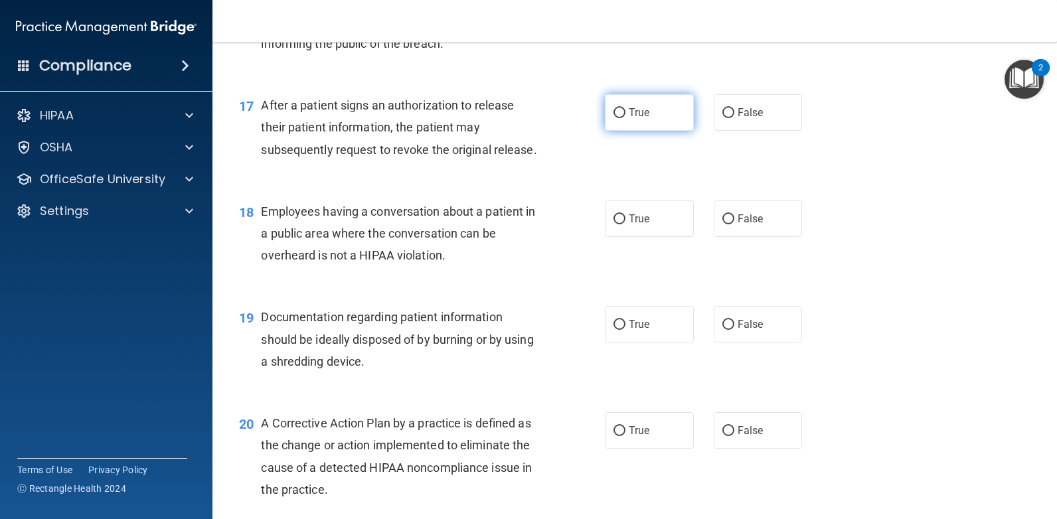
drag, startPoint x: 621, startPoint y: 108, endPoint x: 627, endPoint y: 102, distance: 8.5
click at [624, 105] on label "True" at bounding box center [649, 112] width 89 height 37
click at [624, 108] on input "True" at bounding box center [619, 113] width 12 height 10
radio input "true"
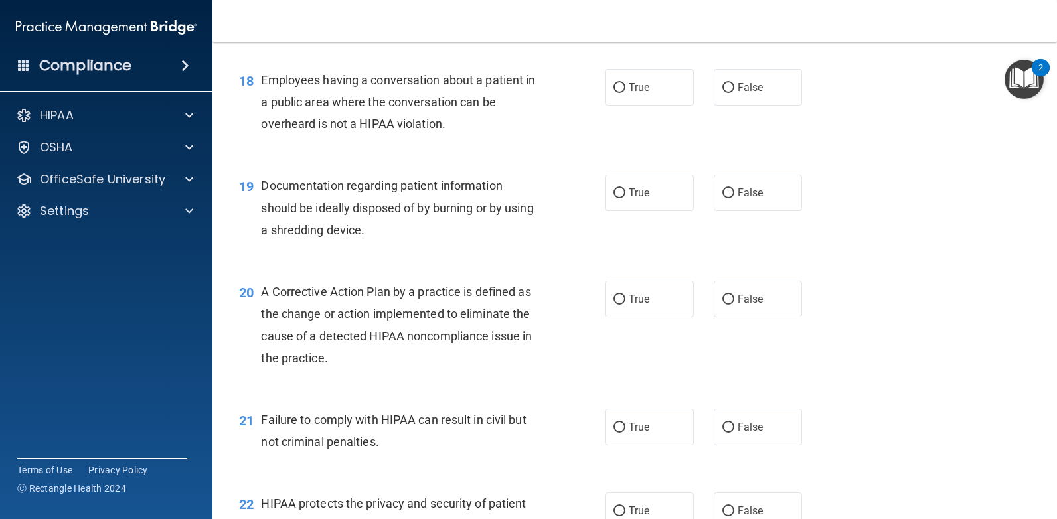
scroll to position [1862, 0]
click at [722, 85] on input "False" at bounding box center [728, 87] width 12 height 10
radio input "true"
click at [613, 193] on input "True" at bounding box center [619, 192] width 12 height 10
radio input "true"
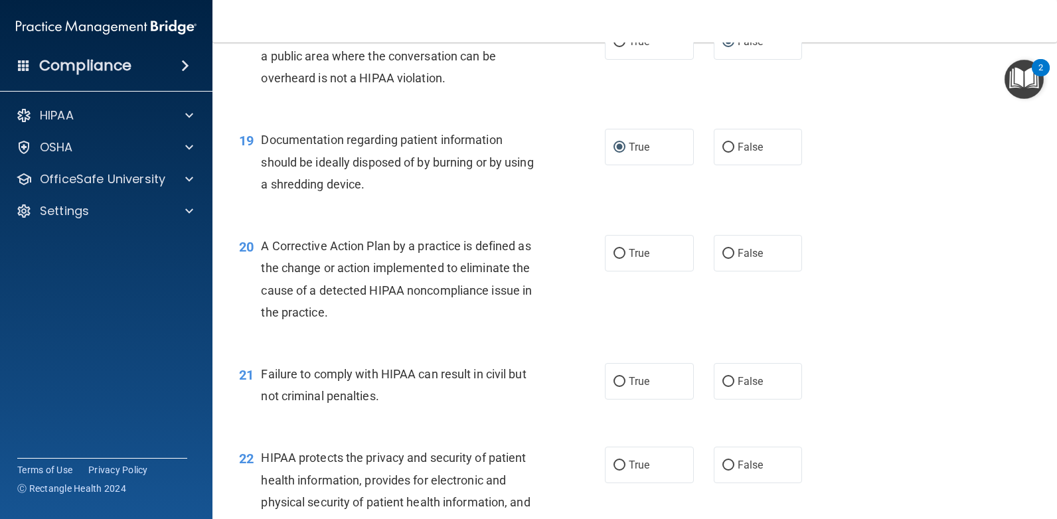
scroll to position [1995, 0]
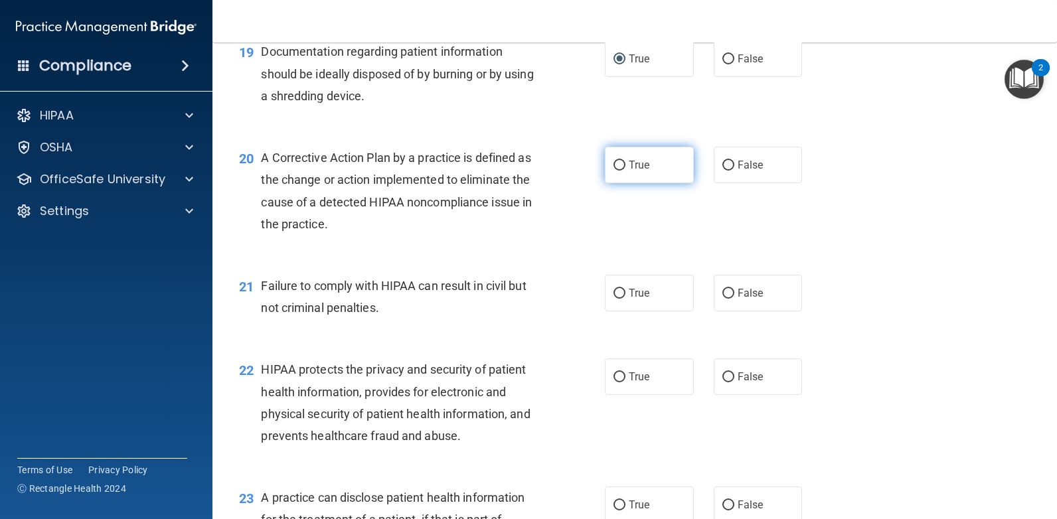
click at [621, 167] on label "True" at bounding box center [649, 165] width 89 height 37
click at [621, 167] on input "True" at bounding box center [619, 166] width 12 height 10
radio input "true"
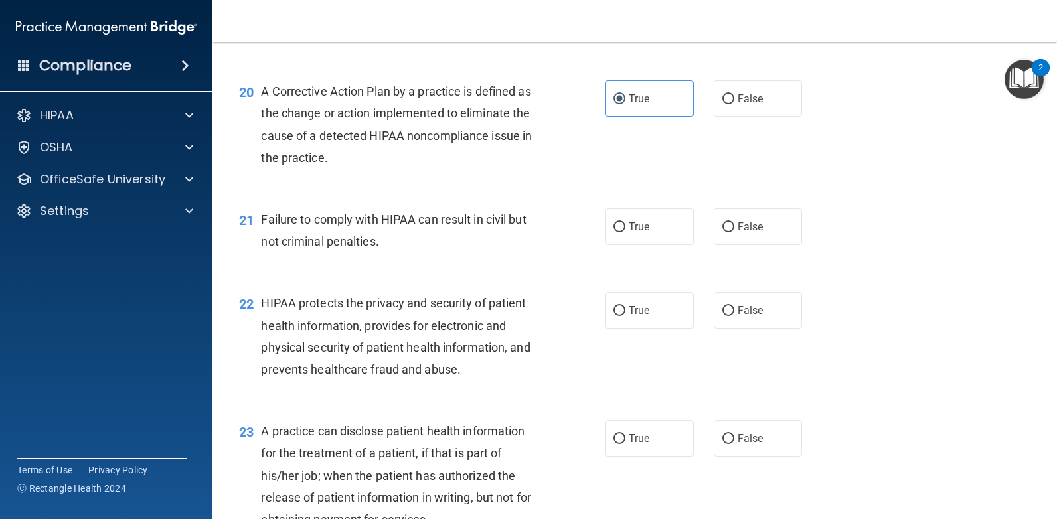
scroll to position [2127, 0]
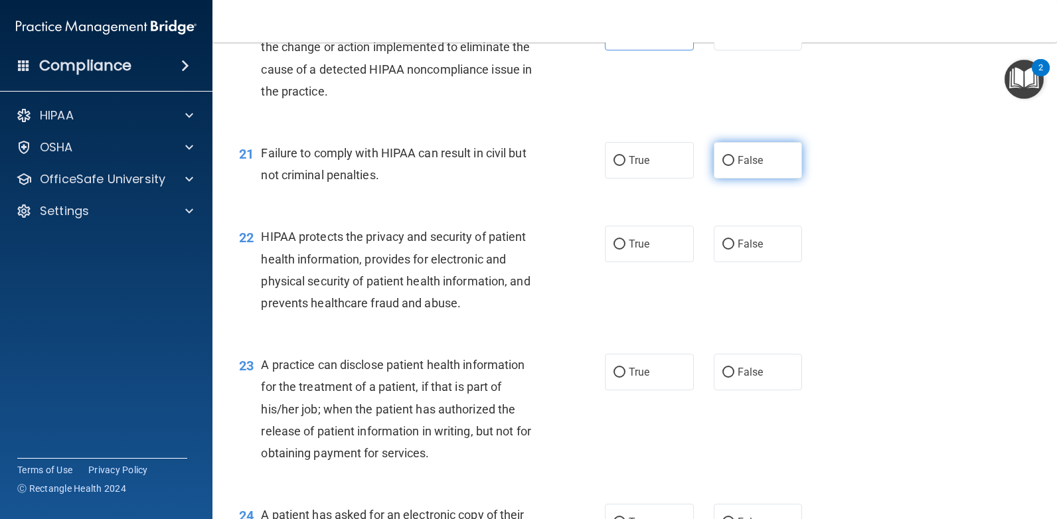
click at [749, 163] on span "False" at bounding box center [751, 160] width 26 height 13
click at [724, 158] on input "False" at bounding box center [728, 161] width 12 height 10
radio input "true"
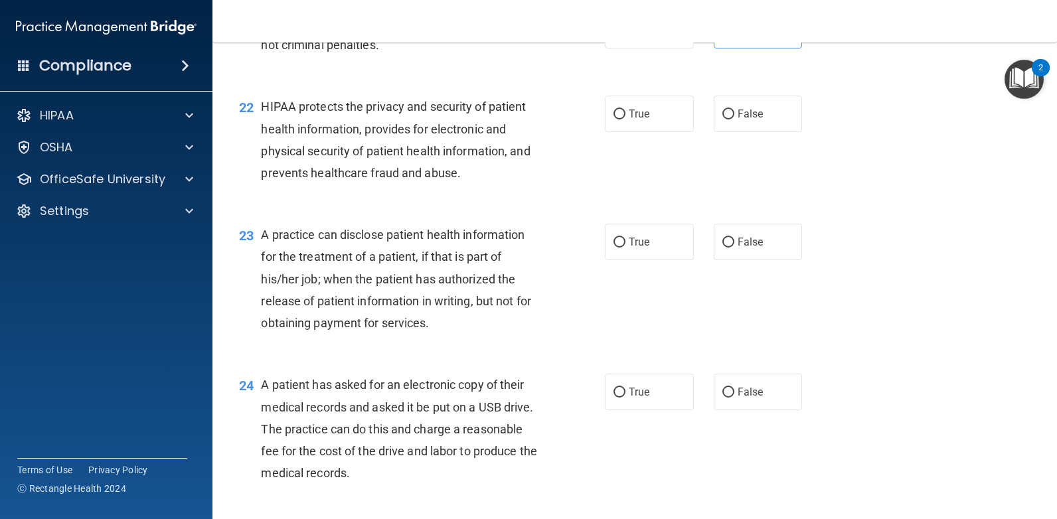
scroll to position [2260, 0]
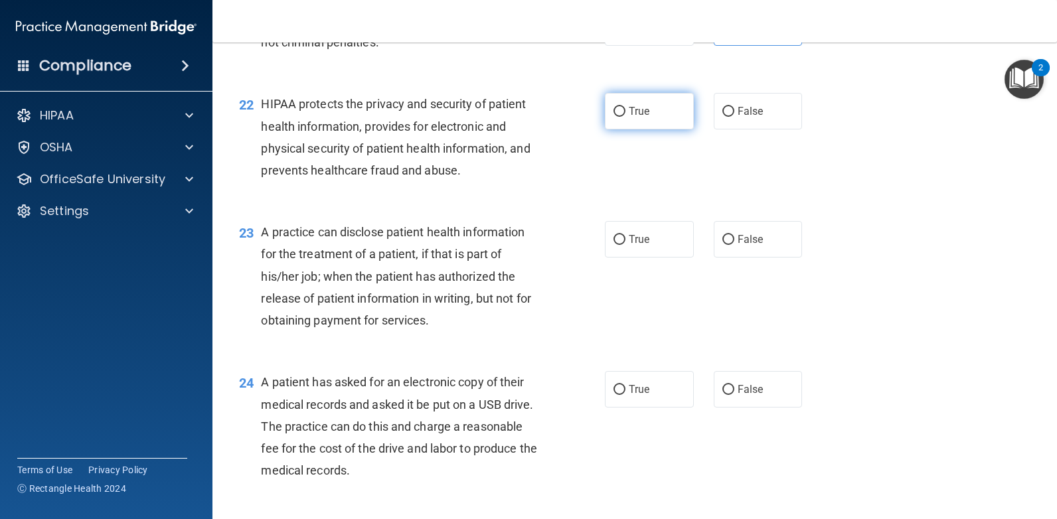
click at [612, 105] on label "True" at bounding box center [649, 111] width 89 height 37
click at [625, 118] on label "True" at bounding box center [649, 111] width 89 height 37
click at [625, 117] on input "True" at bounding box center [619, 112] width 12 height 10
radio input "true"
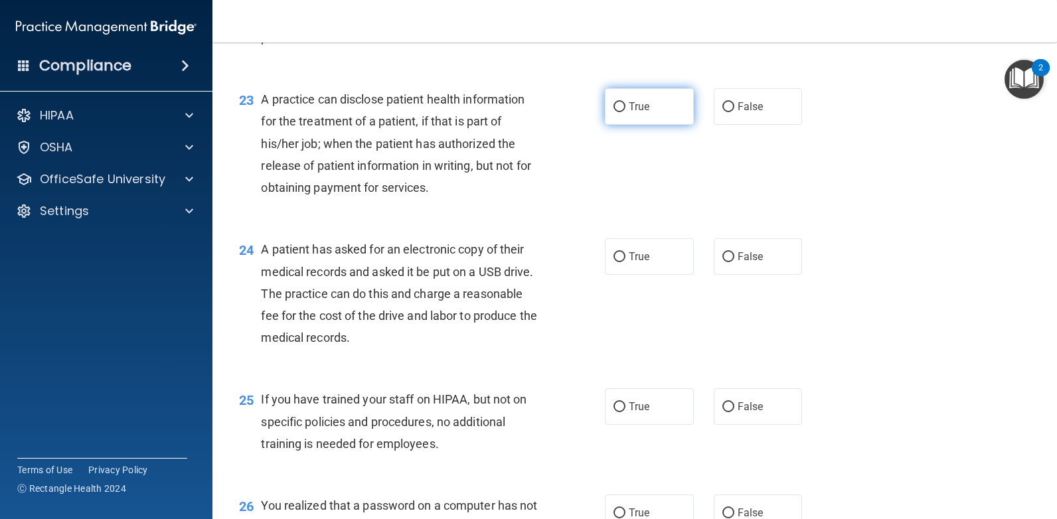
click at [612, 114] on label "True" at bounding box center [649, 106] width 89 height 37
click at [613, 110] on input "True" at bounding box center [619, 107] width 12 height 10
radio input "true"
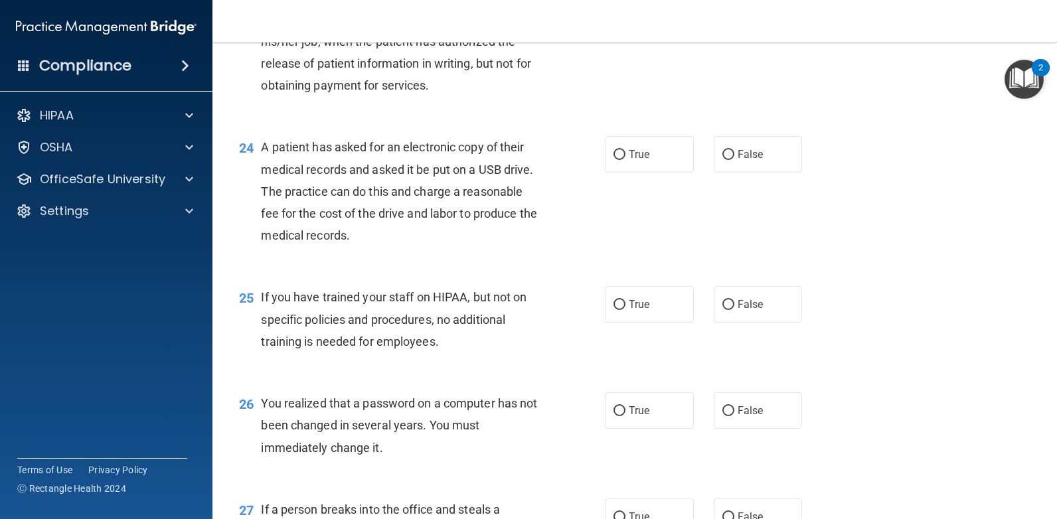
scroll to position [2526, 0]
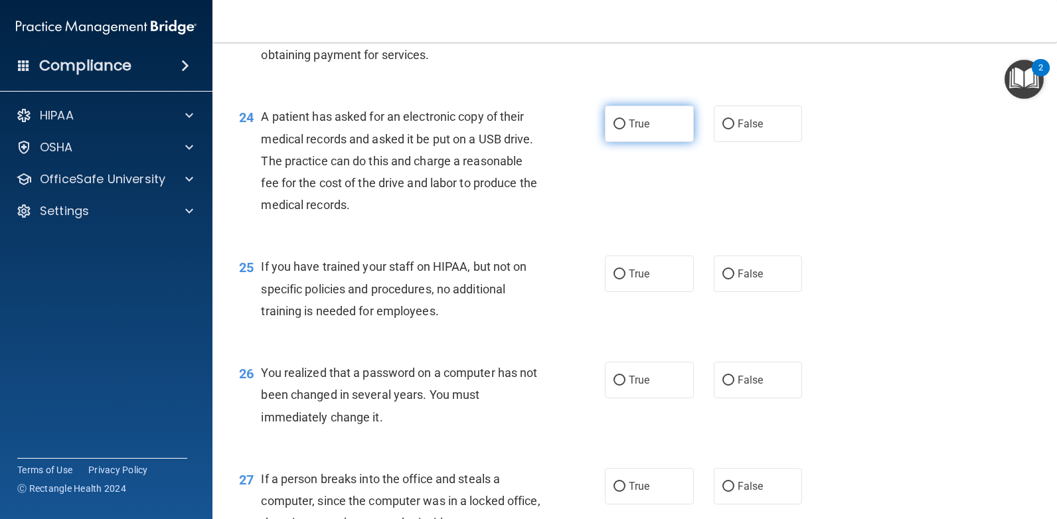
click at [625, 130] on label "True" at bounding box center [649, 124] width 89 height 37
click at [625, 129] on input "True" at bounding box center [619, 125] width 12 height 10
radio input "true"
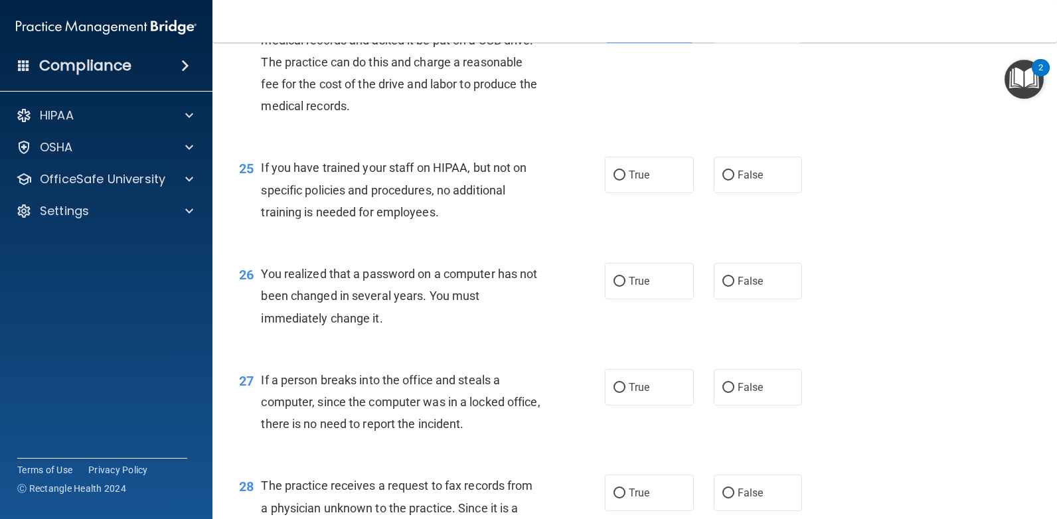
scroll to position [2658, 0]
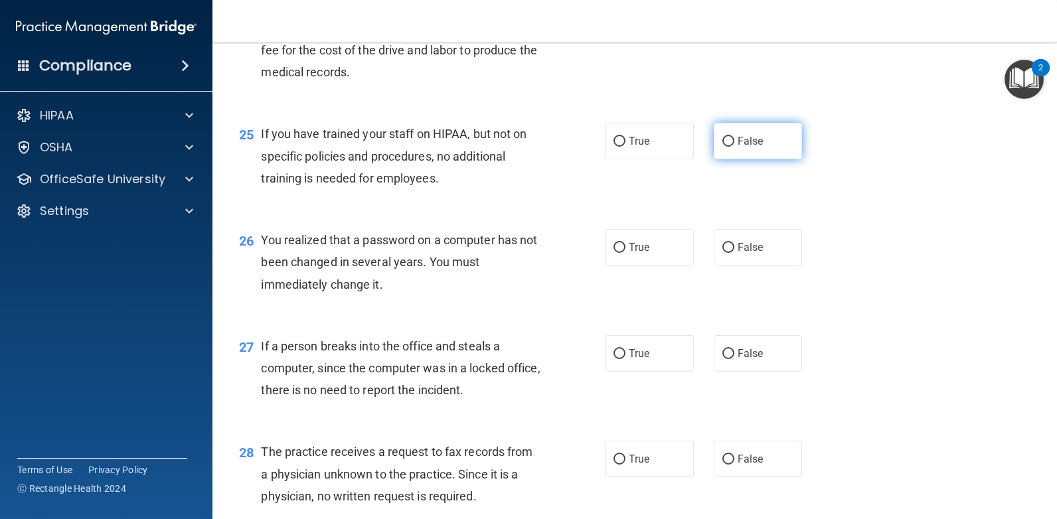
click at [730, 136] on label "False" at bounding box center [758, 141] width 89 height 37
click at [730, 137] on input "False" at bounding box center [728, 142] width 12 height 10
radio input "true"
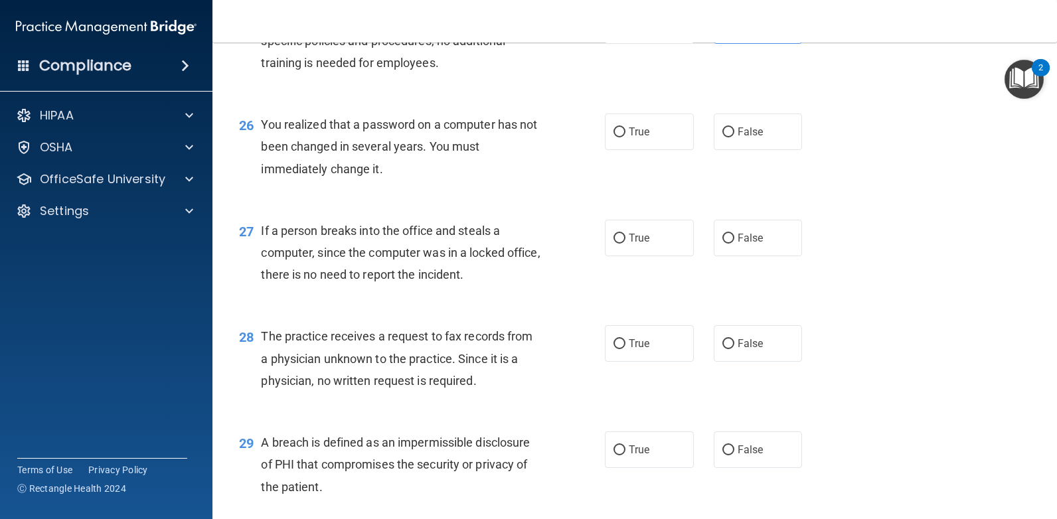
scroll to position [2791, 0]
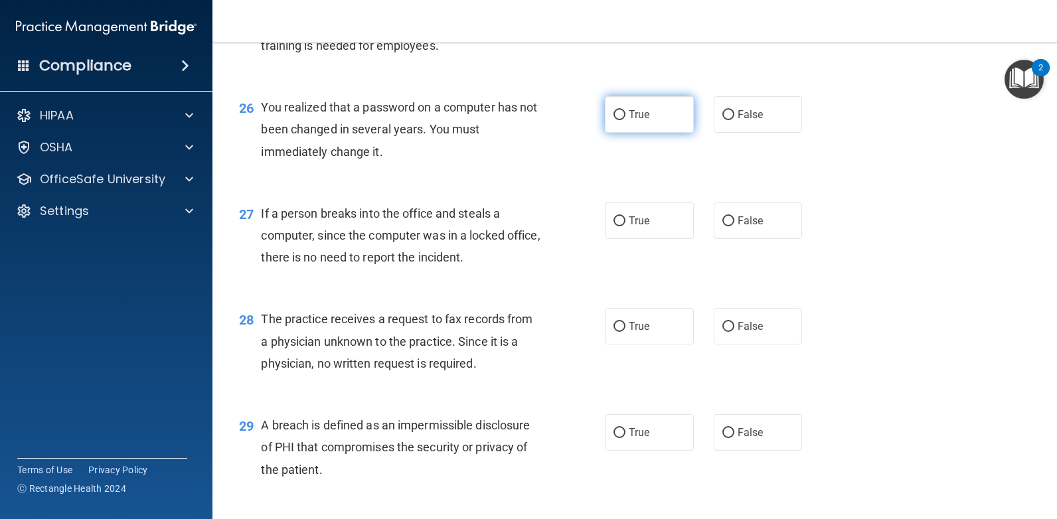
click at [617, 113] on input "True" at bounding box center [619, 115] width 12 height 10
radio input "true"
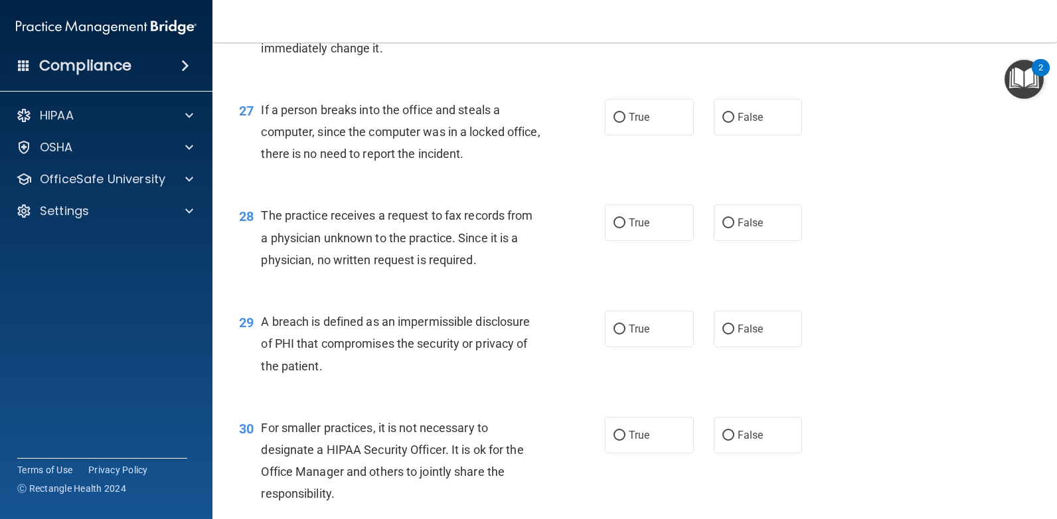
scroll to position [2924, 0]
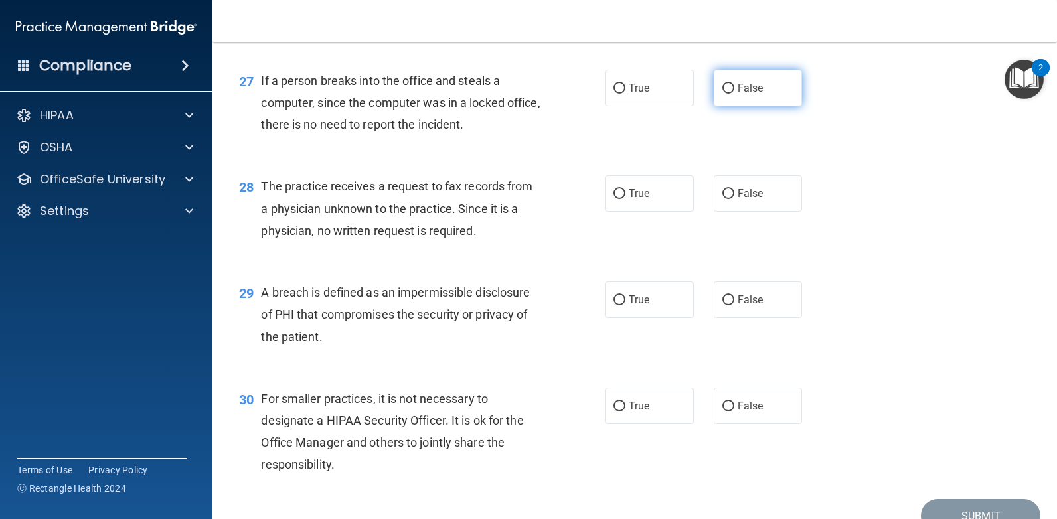
click at [720, 76] on label "False" at bounding box center [758, 88] width 89 height 37
click at [722, 84] on input "False" at bounding box center [728, 89] width 12 height 10
radio input "true"
click at [722, 88] on input "False" at bounding box center [728, 89] width 12 height 10
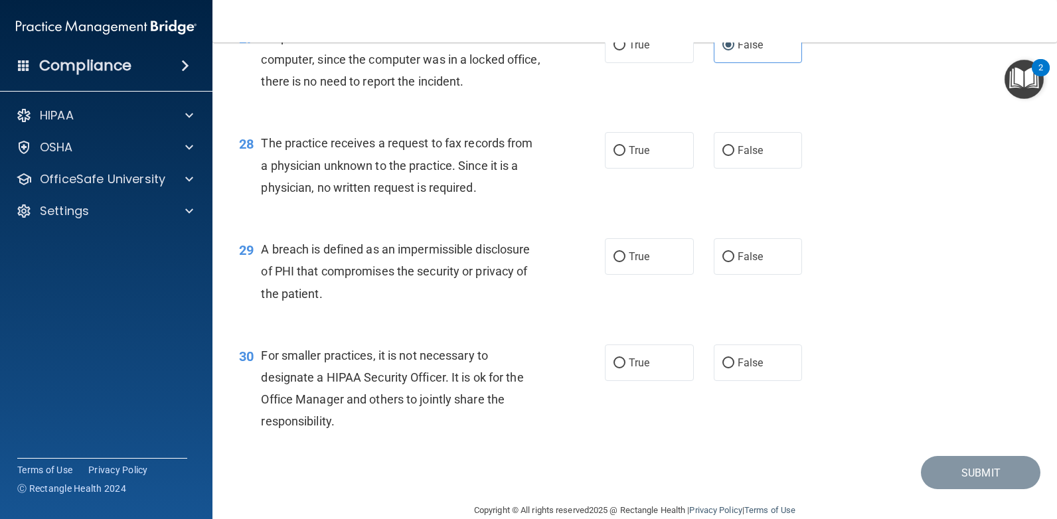
scroll to position [2990, 0]
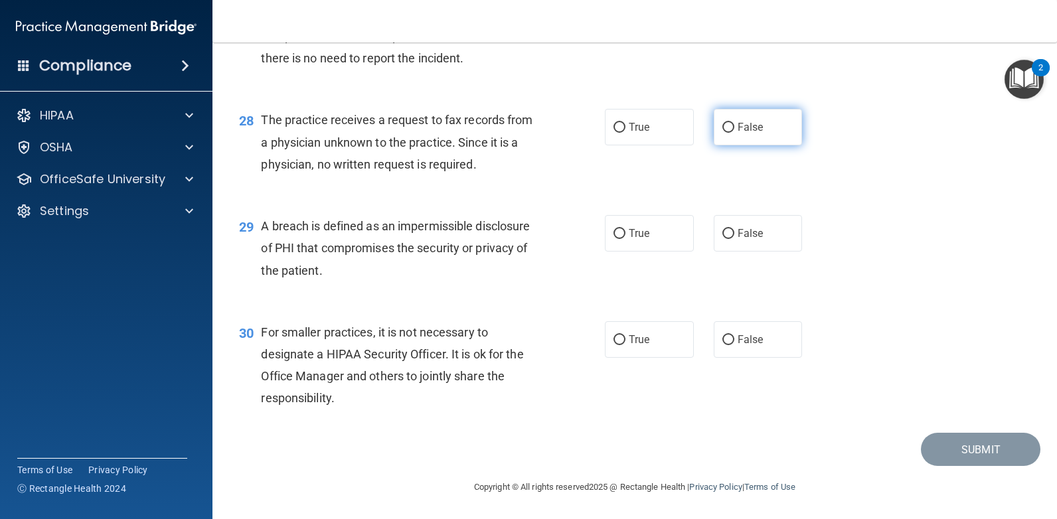
click at [722, 125] on input "False" at bounding box center [728, 128] width 12 height 10
radio input "true"
click at [629, 238] on span "True" at bounding box center [639, 233] width 21 height 13
click at [625, 238] on input "True" at bounding box center [619, 234] width 12 height 10
radio input "true"
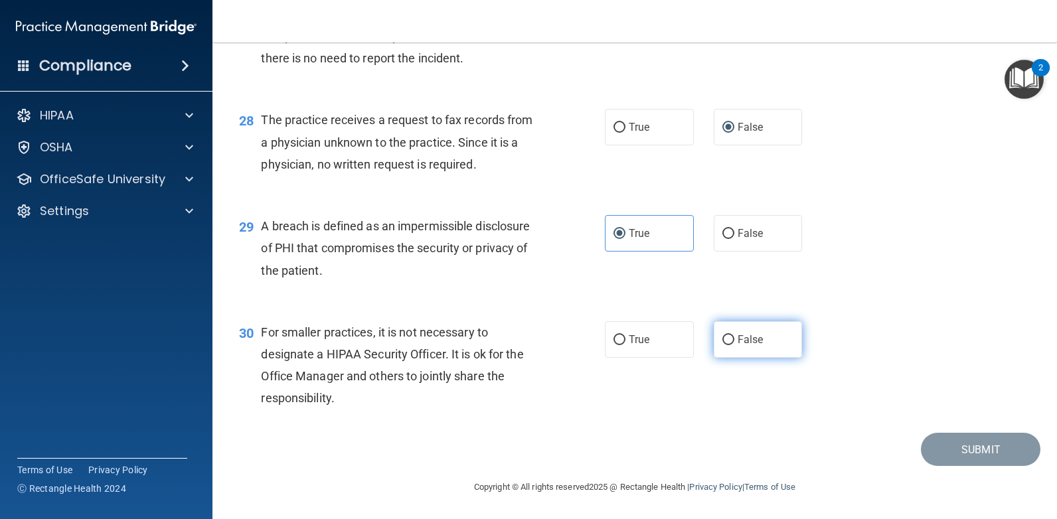
click at [741, 336] on span "False" at bounding box center [751, 339] width 26 height 13
click at [734, 336] on input "False" at bounding box center [728, 340] width 12 height 10
radio input "true"
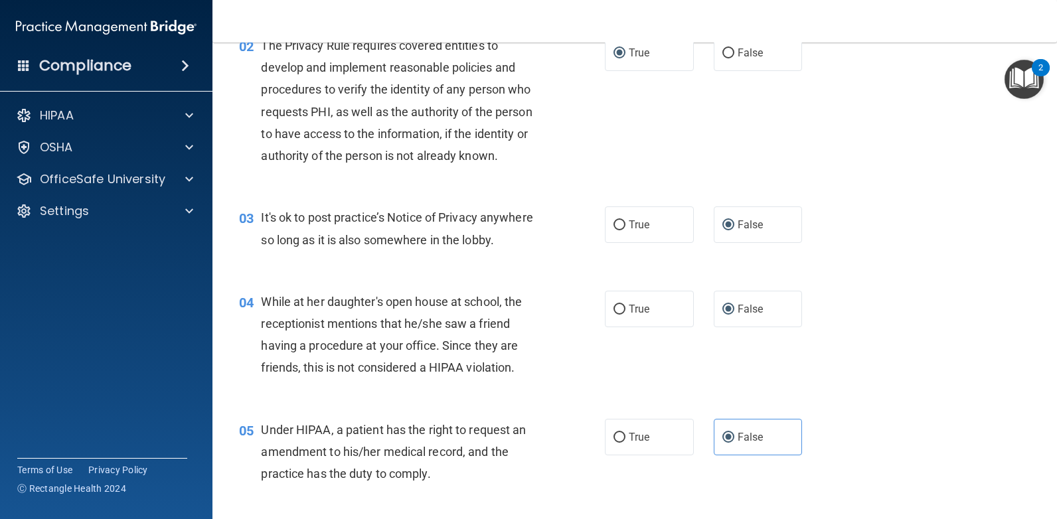
scroll to position [199, 0]
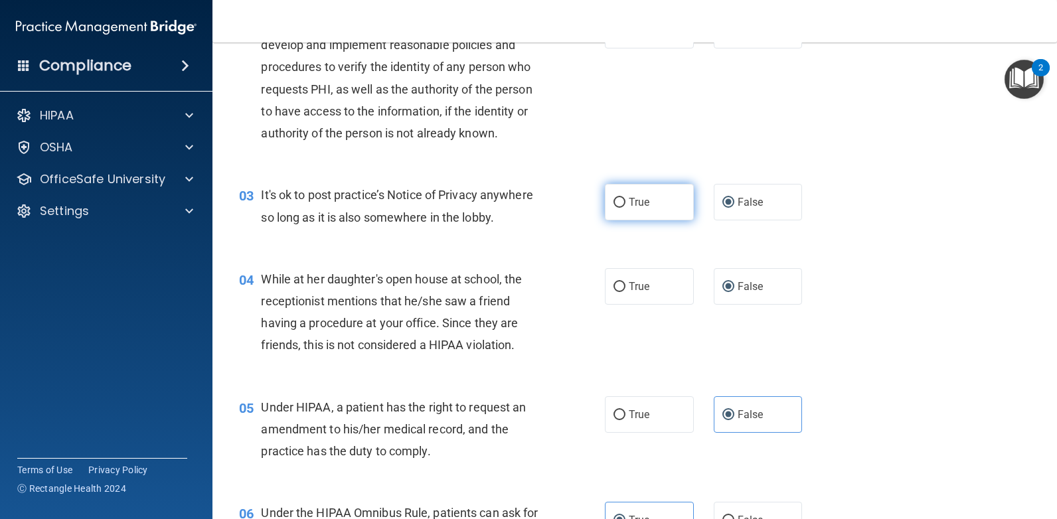
click at [615, 198] on input "True" at bounding box center [619, 203] width 12 height 10
radio input "true"
radio input "false"
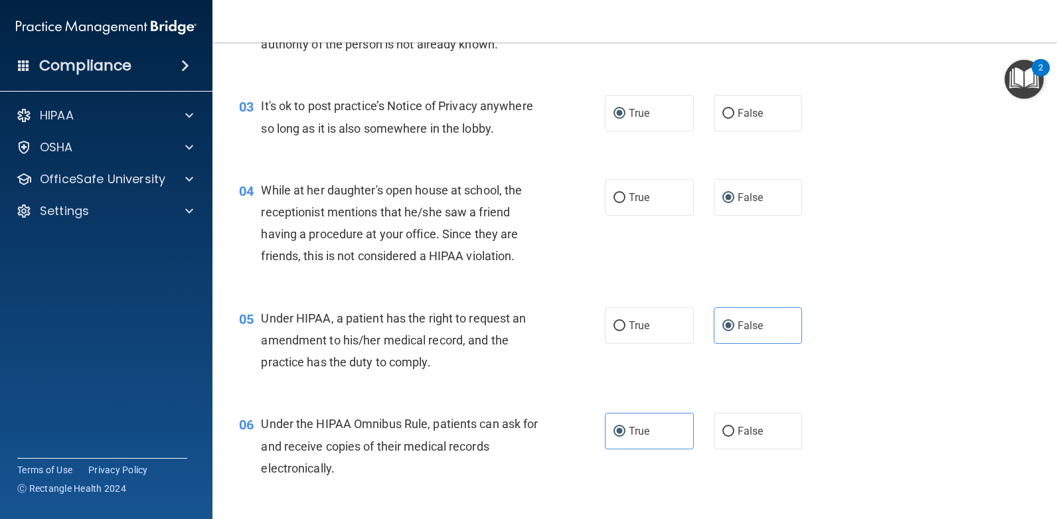
scroll to position [332, 0]
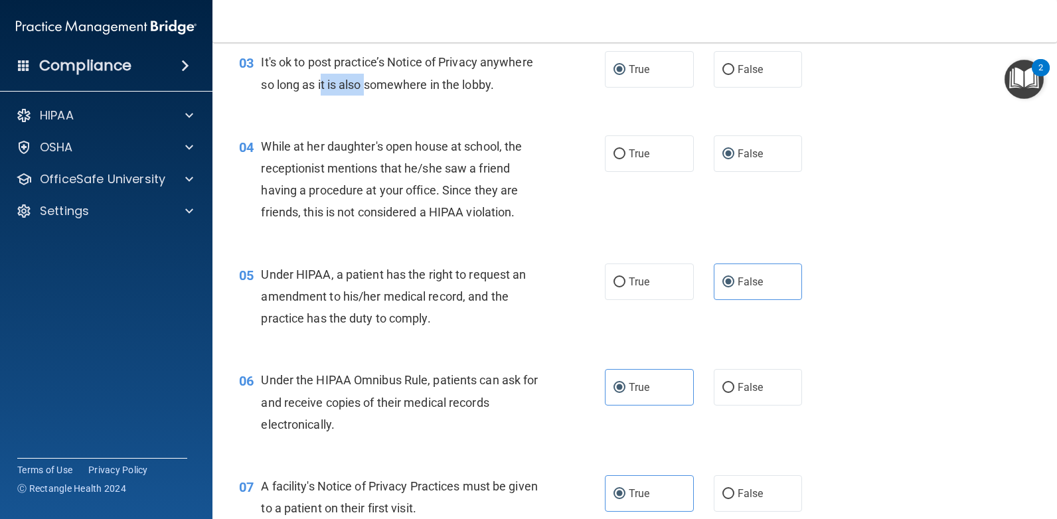
drag, startPoint x: 367, startPoint y: 90, endPoint x: 324, endPoint y: 100, distance: 43.8
click at [324, 100] on div "03 It's ok to post practice’s Notice of Privacy anywhere so long as it is also …" at bounding box center [422, 76] width 406 height 50
drag, startPoint x: 324, startPoint y: 100, endPoint x: 292, endPoint y: 146, distance: 55.8
click at [292, 146] on span "While at her daughter's open house at school, the receptionist mentions that he…" at bounding box center [391, 179] width 261 height 80
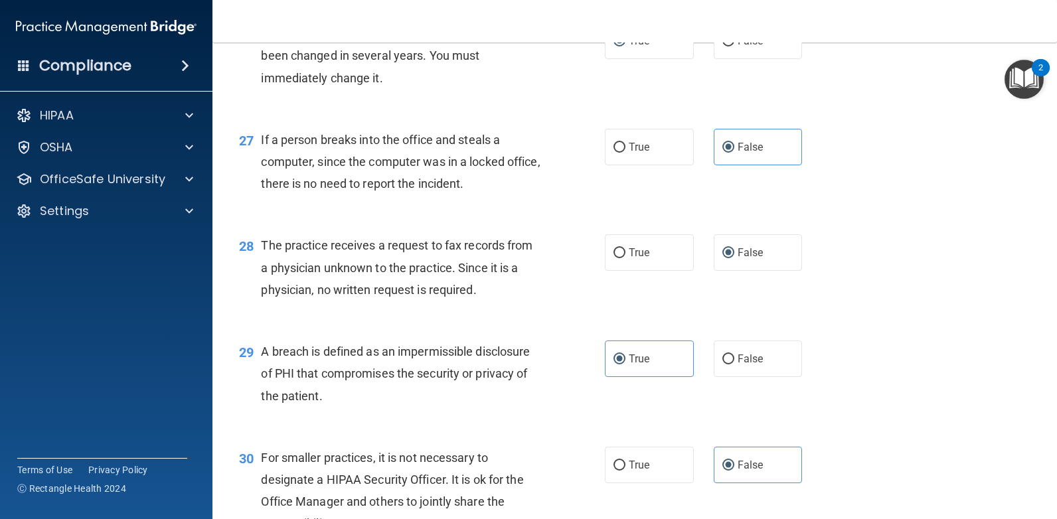
scroll to position [2990, 0]
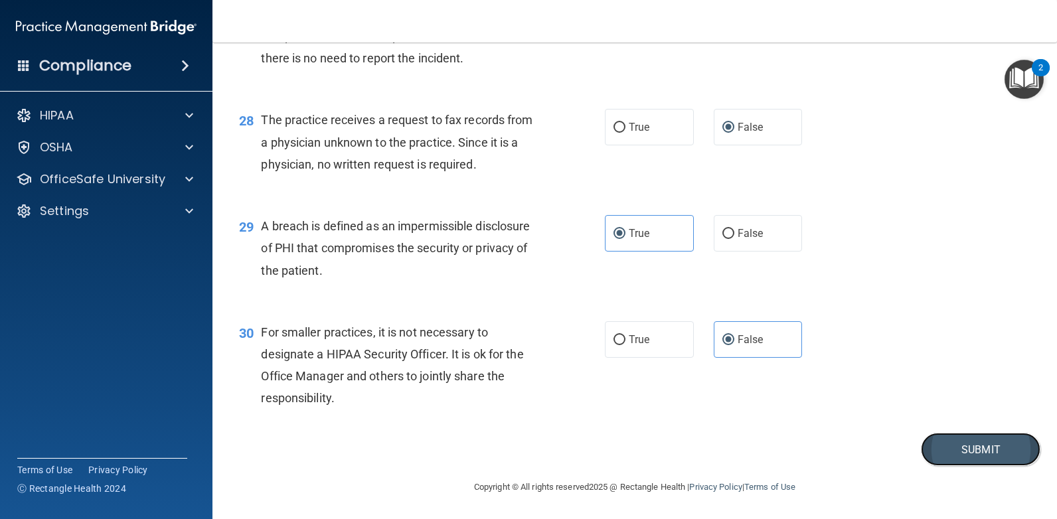
click at [950, 455] on button "Submit" at bounding box center [981, 450] width 120 height 34
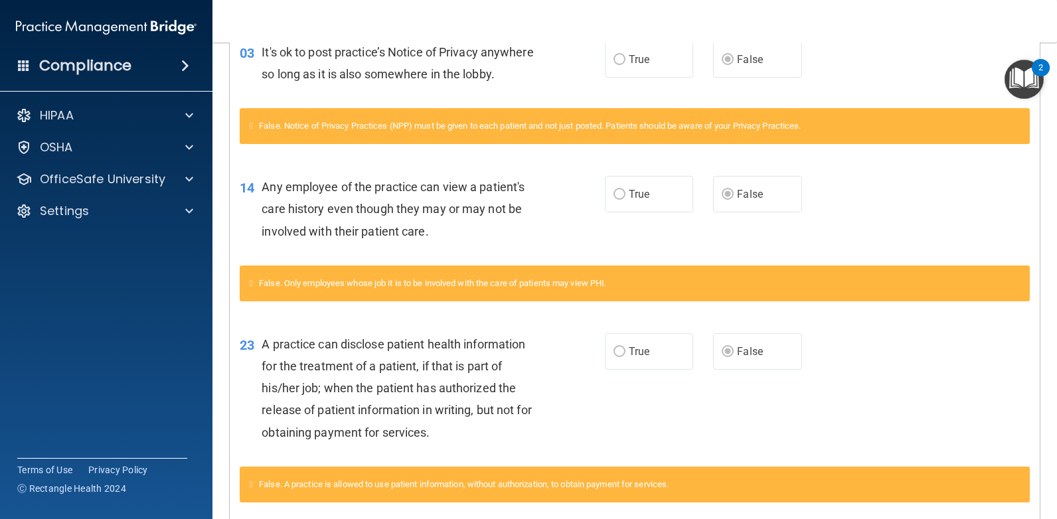
scroll to position [394, 0]
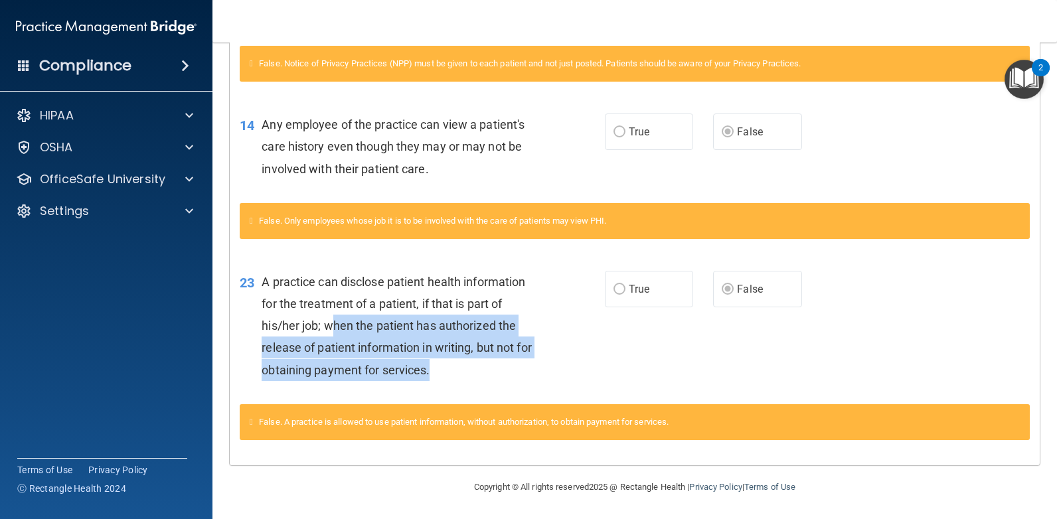
drag, startPoint x: 331, startPoint y: 324, endPoint x: 470, endPoint y: 380, distance: 149.8
click at [470, 380] on div "A practice can disclose patient health information for the treatment of a patie…" at bounding box center [406, 326] width 289 height 110
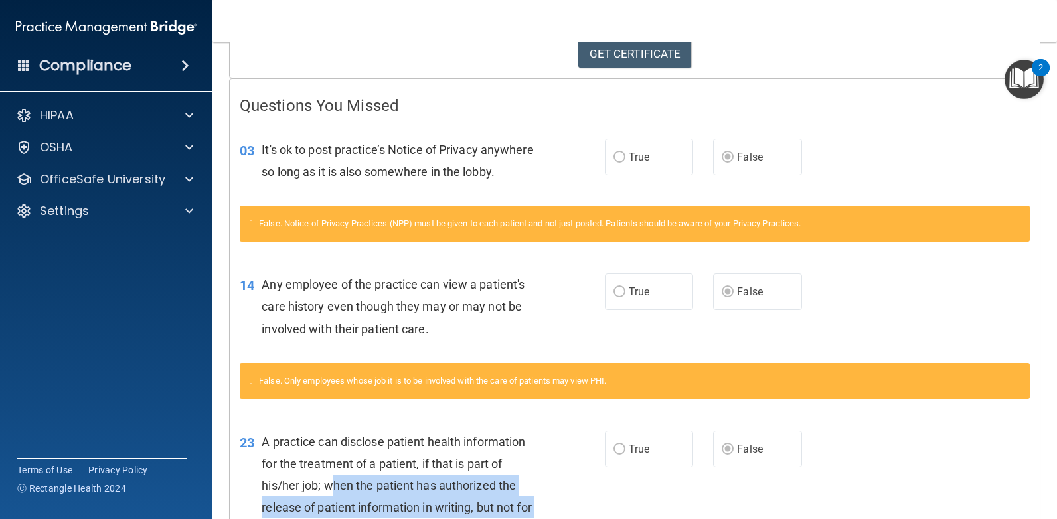
scroll to position [0, 0]
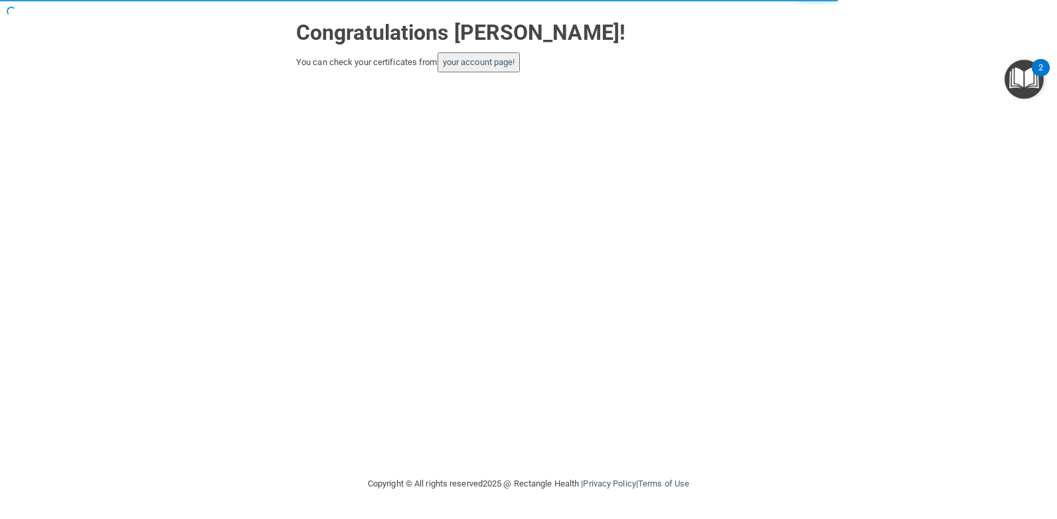
click at [509, 68] on button "your account page!" at bounding box center [479, 62] width 83 height 20
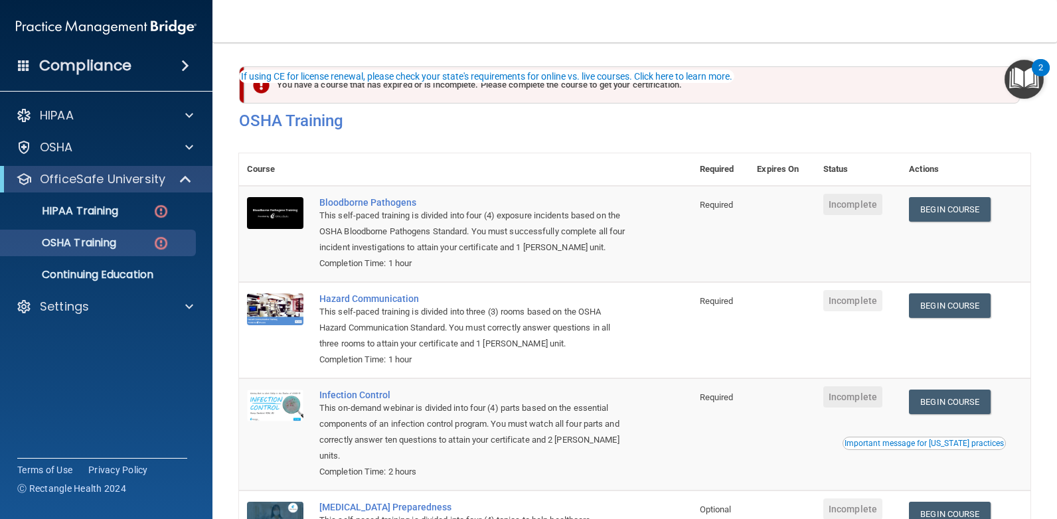
scroll to position [66, 0]
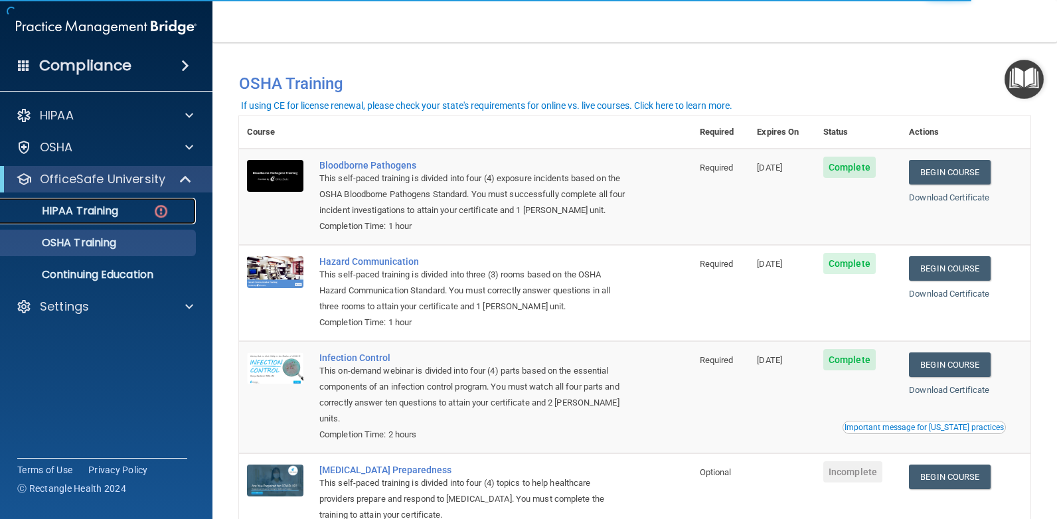
click at [103, 214] on p "HIPAA Training" at bounding box center [64, 210] width 110 height 13
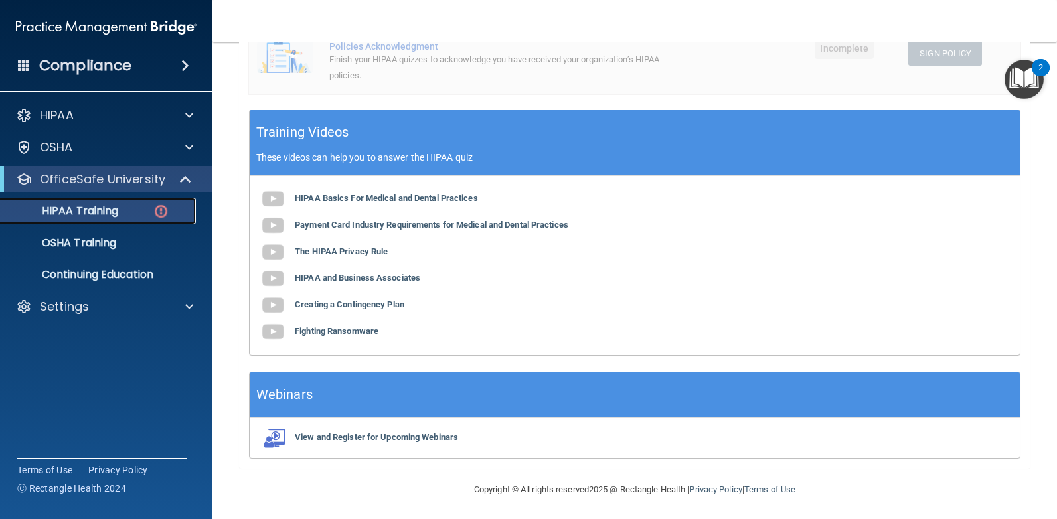
scroll to position [448, 0]
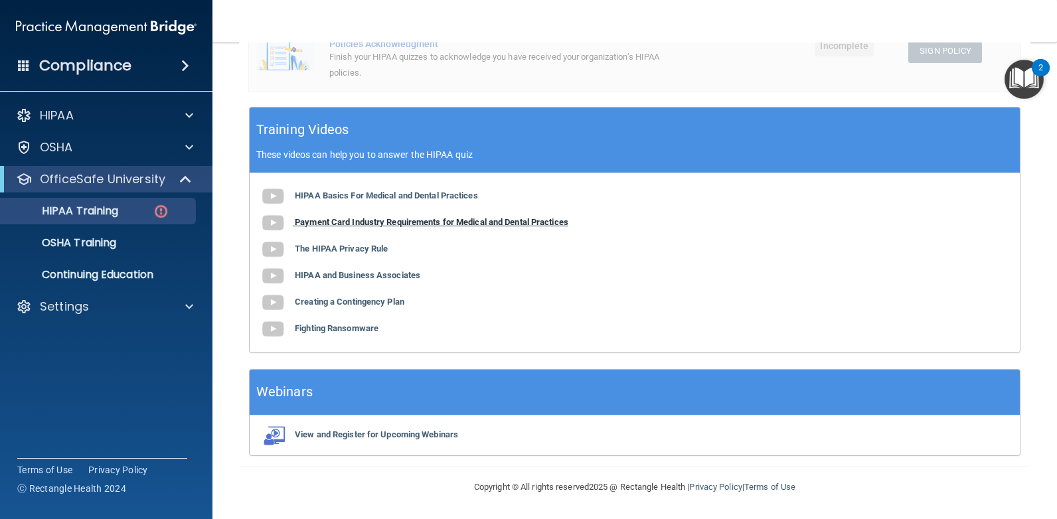
click at [554, 224] on b "Payment Card Industry Requirements for Medical and Dental Practices" at bounding box center [432, 222] width 274 height 10
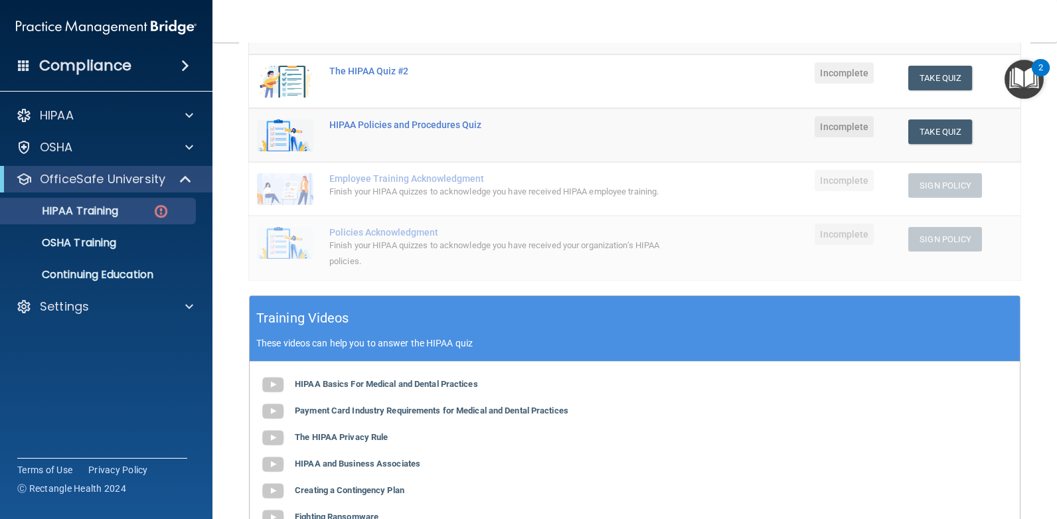
scroll to position [248, 0]
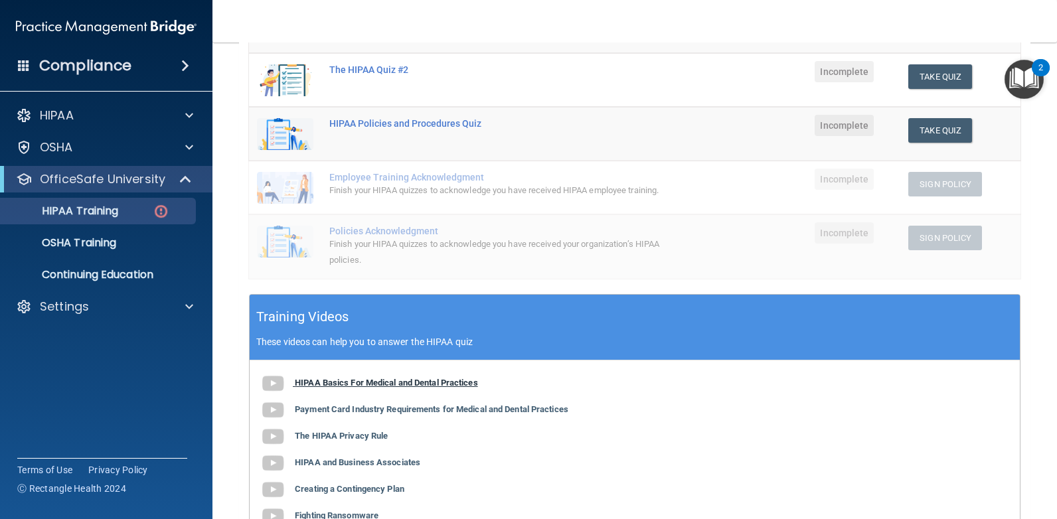
click at [367, 388] on b "HIPAA Basics For Medical and Dental Practices" at bounding box center [386, 383] width 183 height 10
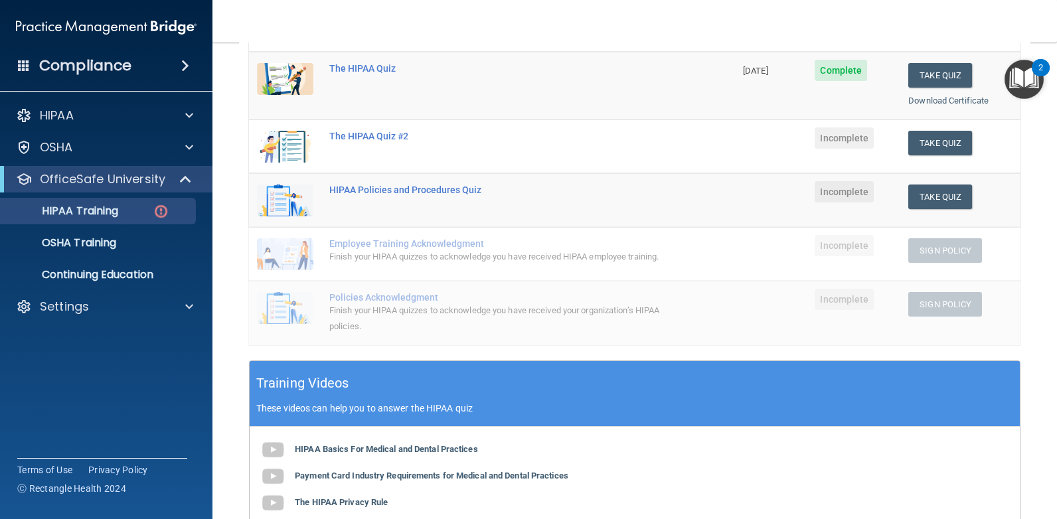
scroll to position [116, 0]
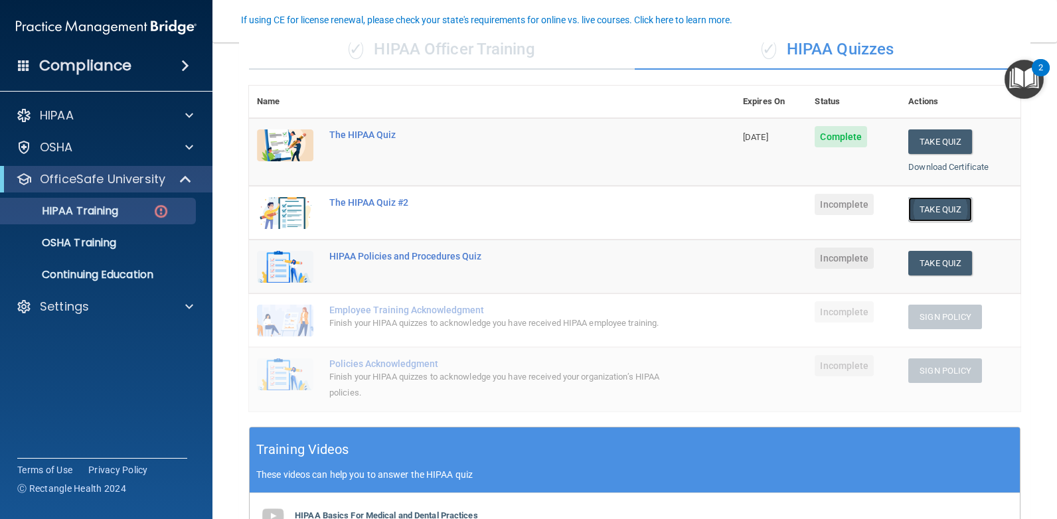
click at [959, 208] on button "Take Quiz" at bounding box center [940, 209] width 64 height 25
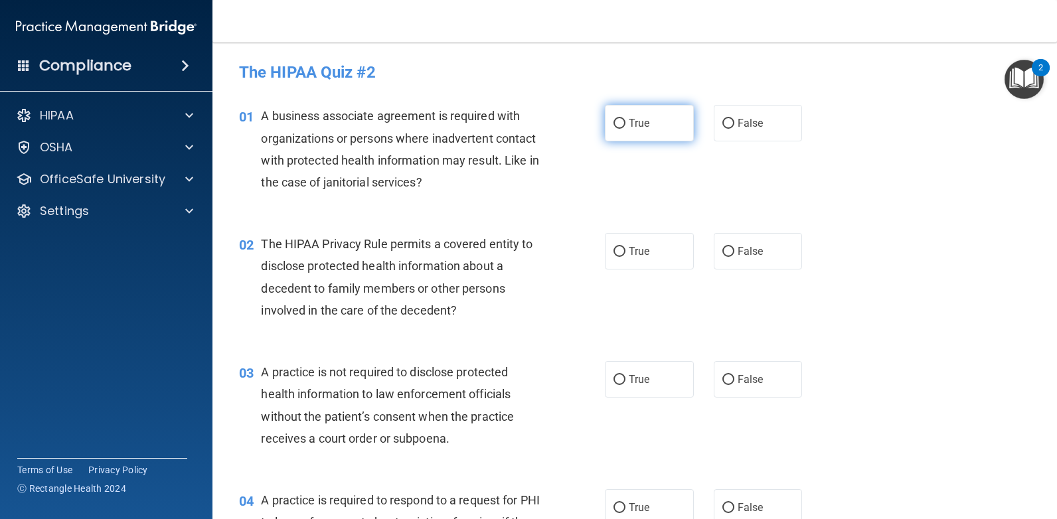
drag, startPoint x: 610, startPoint y: 123, endPoint x: 600, endPoint y: 120, distance: 10.7
click at [605, 120] on label "True" at bounding box center [649, 123] width 89 height 37
click at [613, 120] on input "True" at bounding box center [619, 124] width 12 height 10
radio input "true"
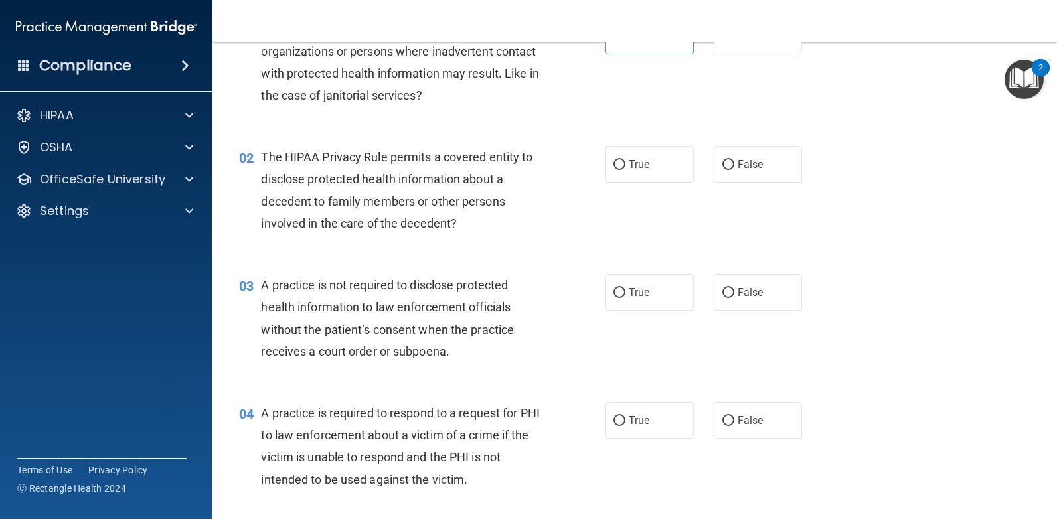
scroll to position [133, 0]
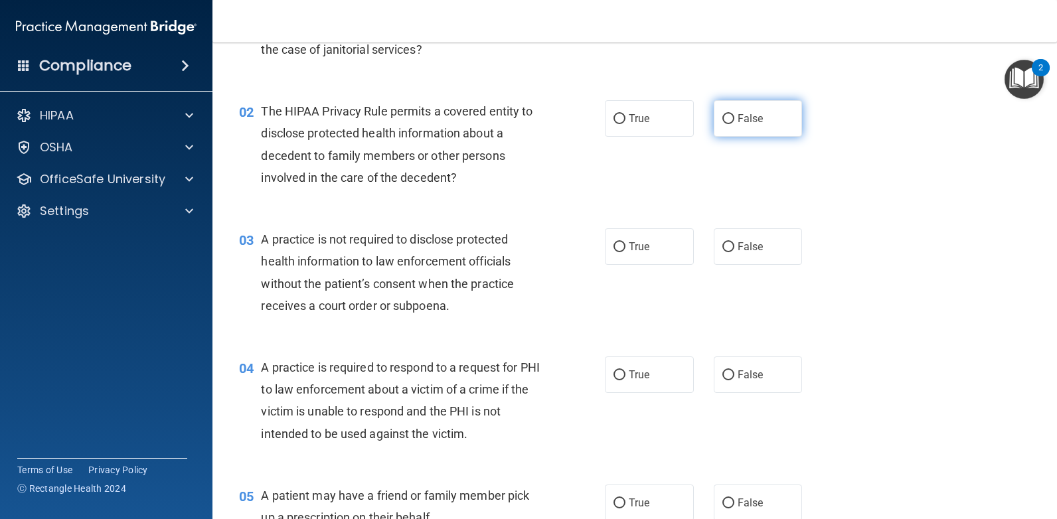
click at [724, 114] on input "False" at bounding box center [728, 119] width 12 height 10
radio input "true"
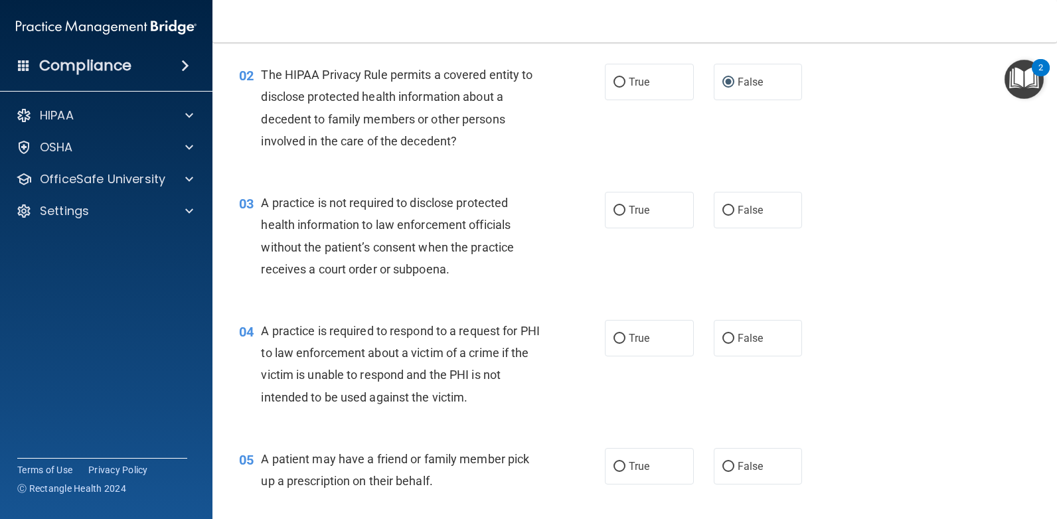
scroll to position [199, 0]
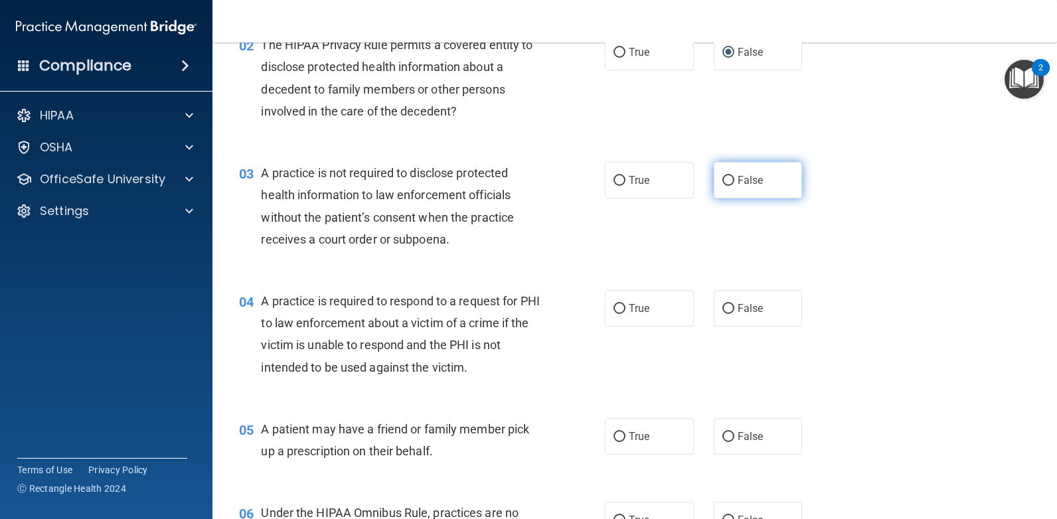
click at [722, 180] on input "False" at bounding box center [728, 181] width 12 height 10
radio input "true"
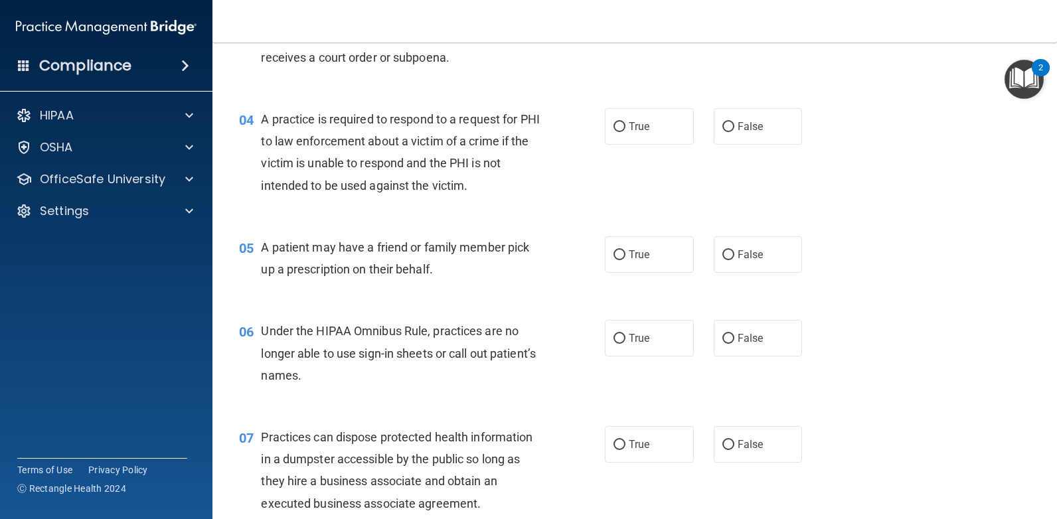
scroll to position [398, 0]
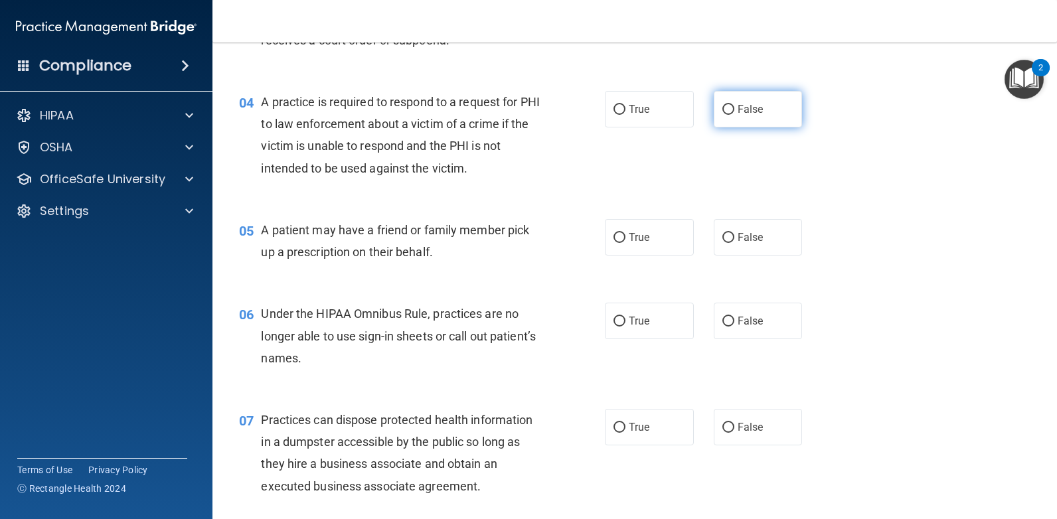
click at [725, 110] on input "False" at bounding box center [728, 110] width 12 height 10
radio input "true"
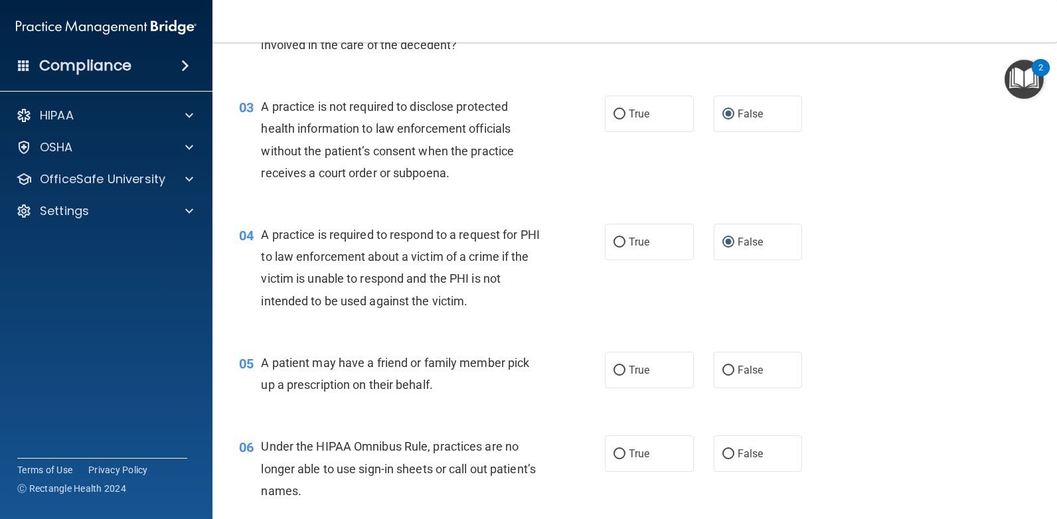
scroll to position [332, 0]
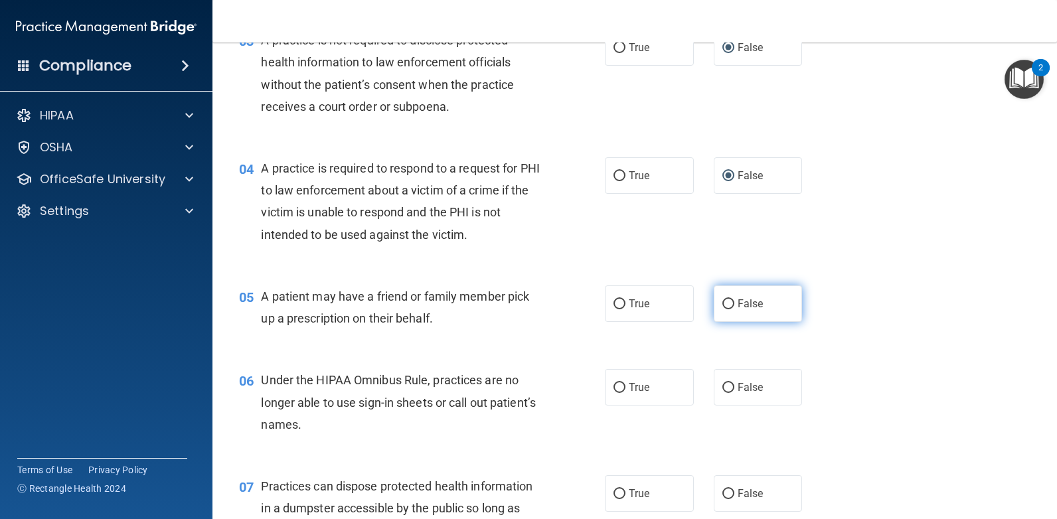
click at [738, 299] on span "False" at bounding box center [751, 303] width 26 height 13
click at [731, 299] on input "False" at bounding box center [728, 304] width 12 height 10
radio input "true"
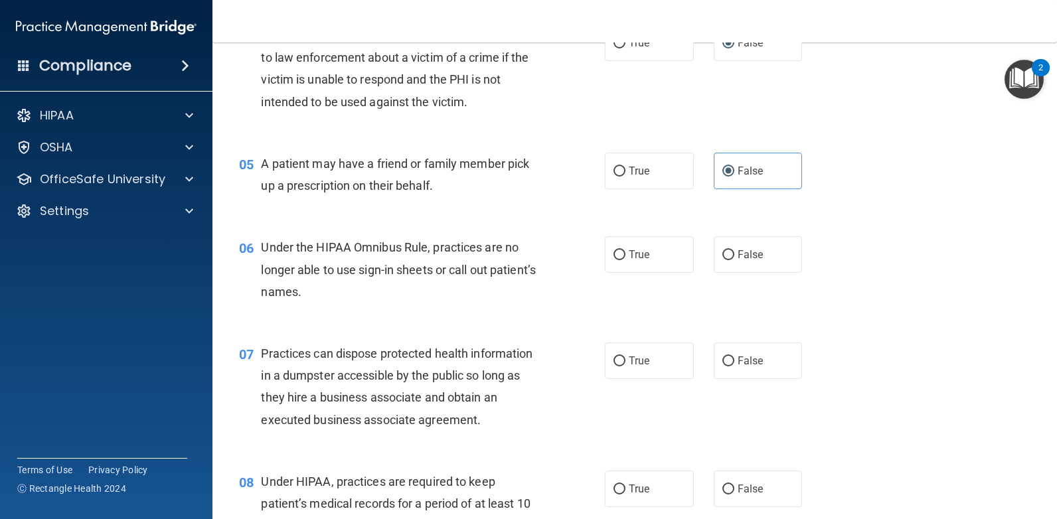
scroll to position [531, 0]
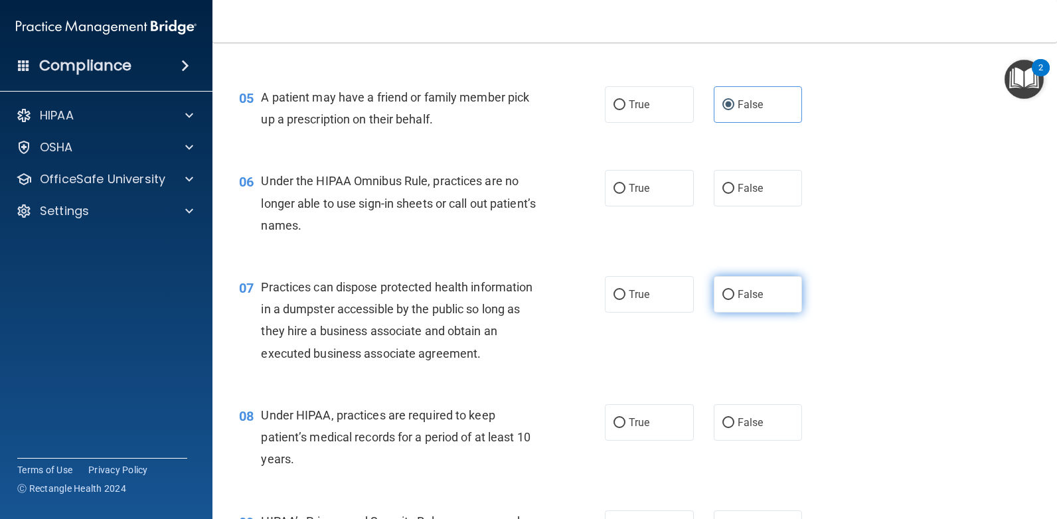
click at [728, 289] on label "False" at bounding box center [758, 294] width 89 height 37
click at [728, 290] on input "False" at bounding box center [728, 295] width 12 height 10
radio input "true"
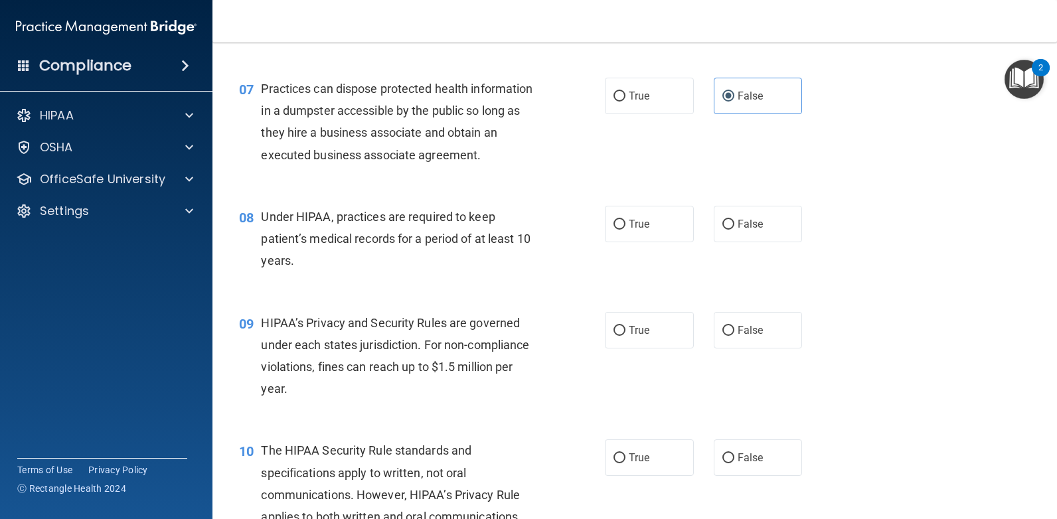
scroll to position [730, 0]
click at [661, 205] on label "True" at bounding box center [649, 223] width 89 height 37
click at [625, 219] on input "True" at bounding box center [619, 224] width 12 height 10
radio input "true"
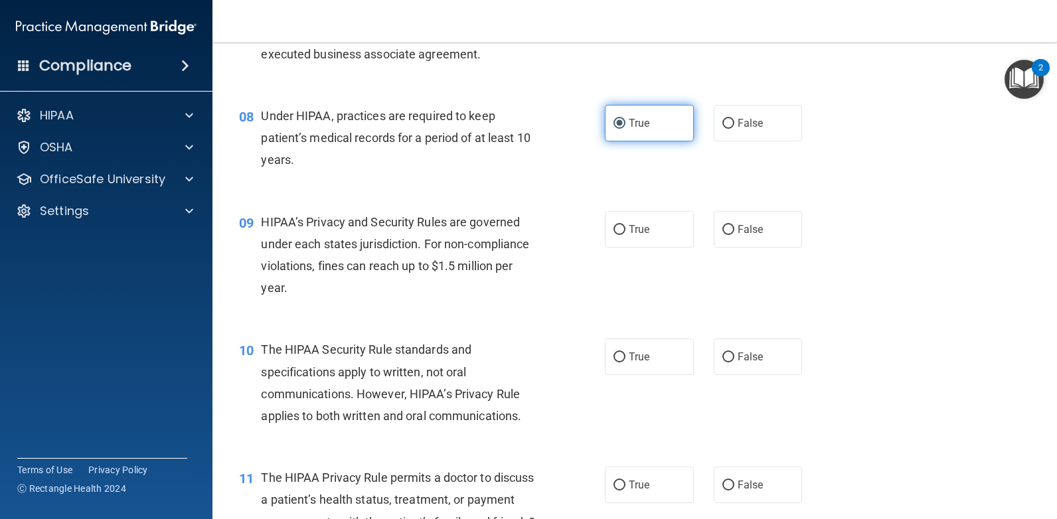
scroll to position [863, 0]
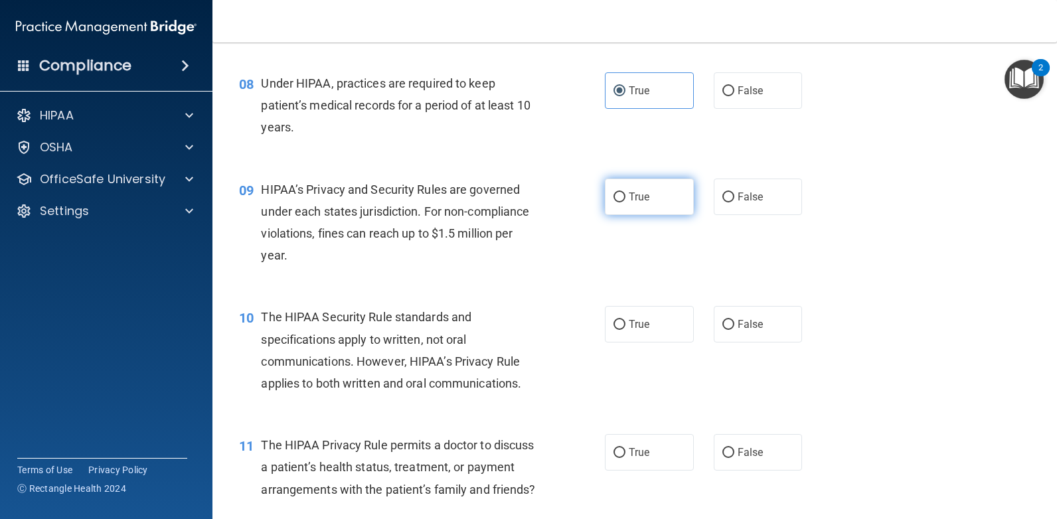
click at [657, 213] on label "True" at bounding box center [649, 197] width 89 height 37
click at [625, 203] on input "True" at bounding box center [619, 198] width 12 height 10
radio input "true"
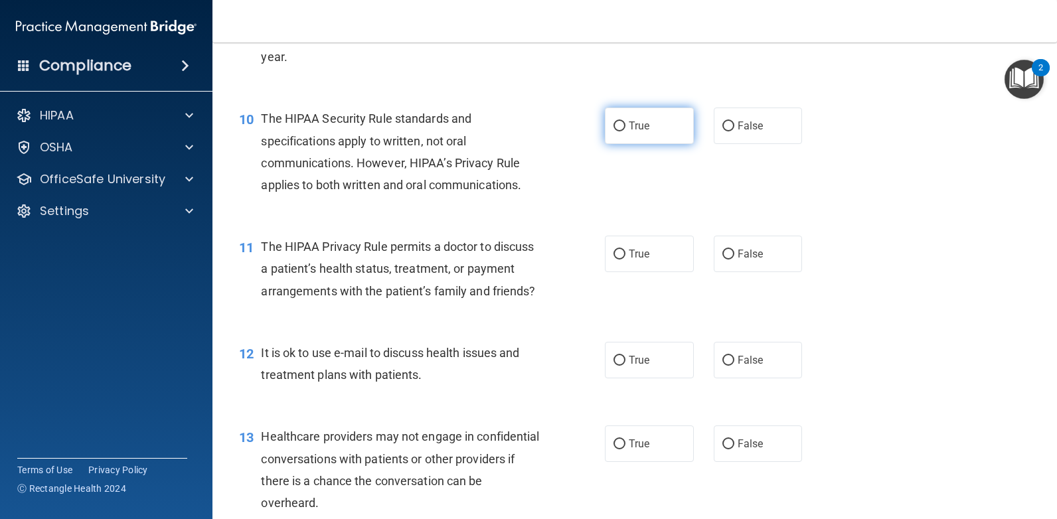
scroll to position [1129, 0]
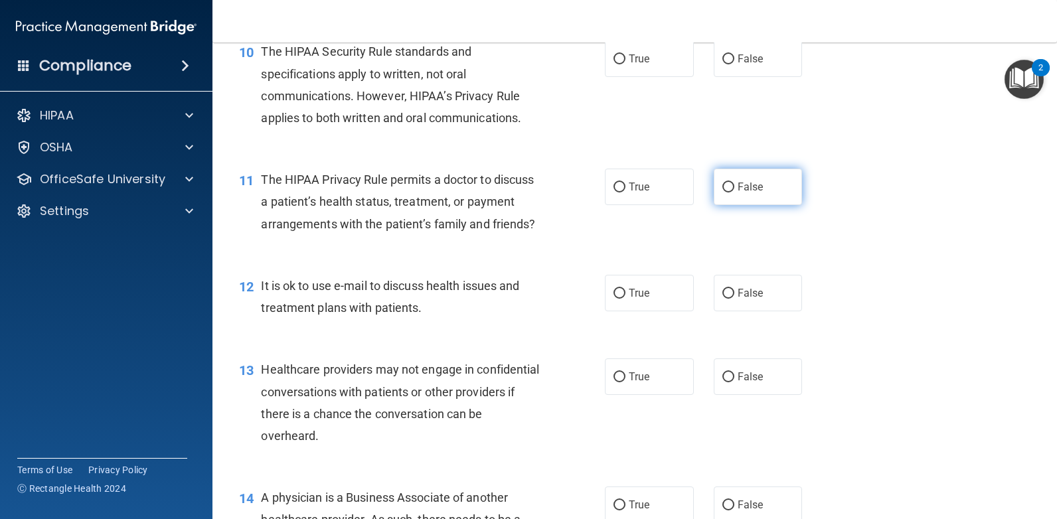
click at [722, 191] on input "False" at bounding box center [728, 188] width 12 height 10
radio input "true"
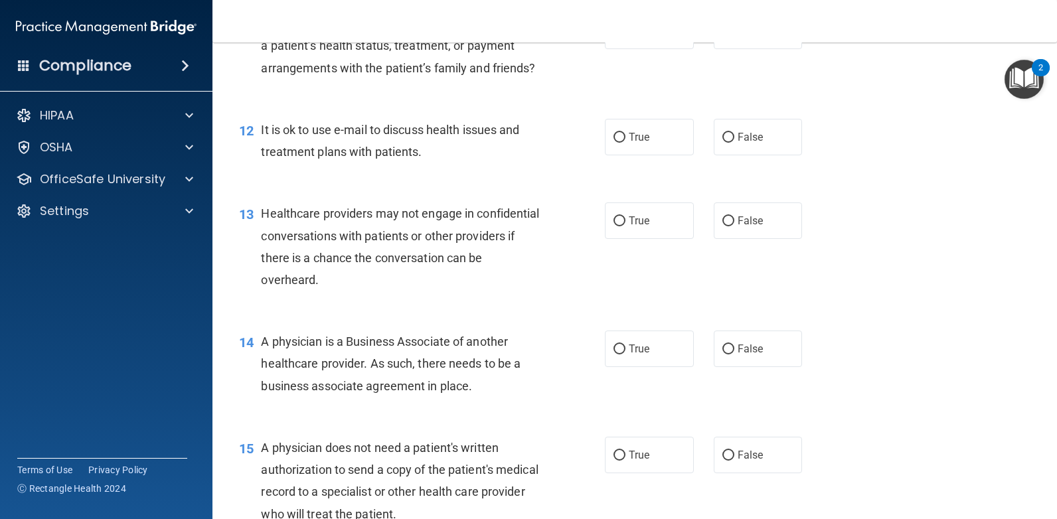
scroll to position [1328, 0]
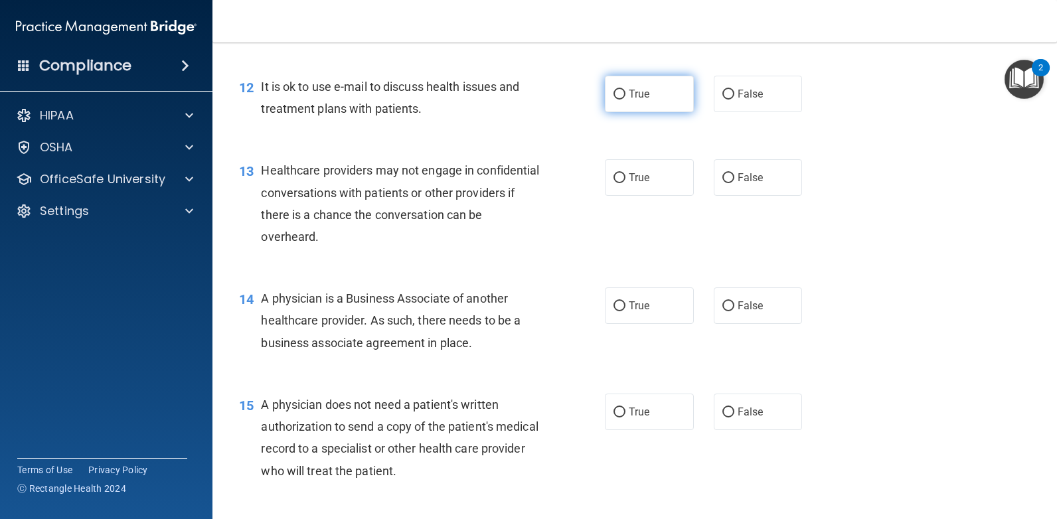
click at [637, 100] on span "True" at bounding box center [639, 94] width 21 height 13
click at [625, 100] on input "True" at bounding box center [619, 95] width 12 height 10
radio input "true"
click at [621, 196] on label "True" at bounding box center [649, 177] width 89 height 37
click at [621, 183] on input "True" at bounding box center [619, 178] width 12 height 10
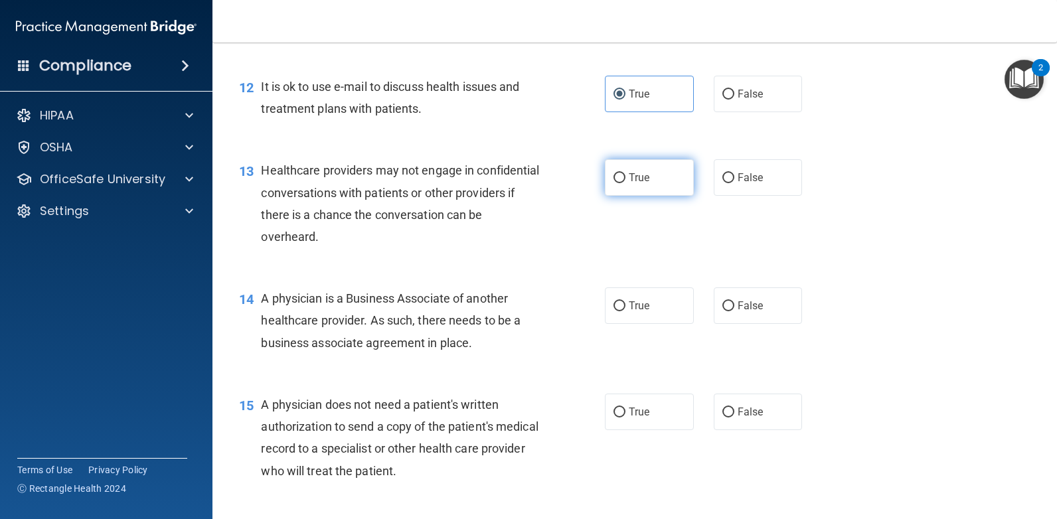
radio input "true"
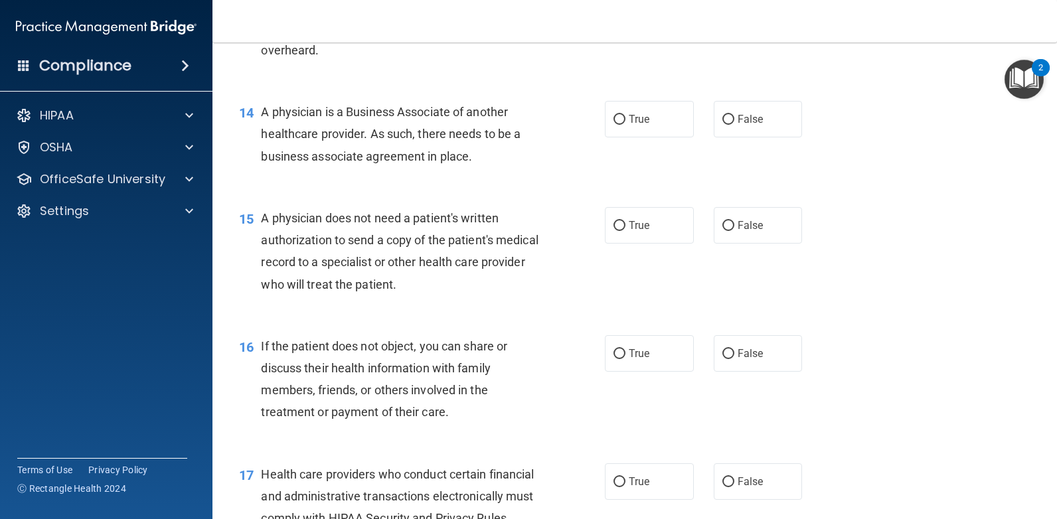
scroll to position [1527, 0]
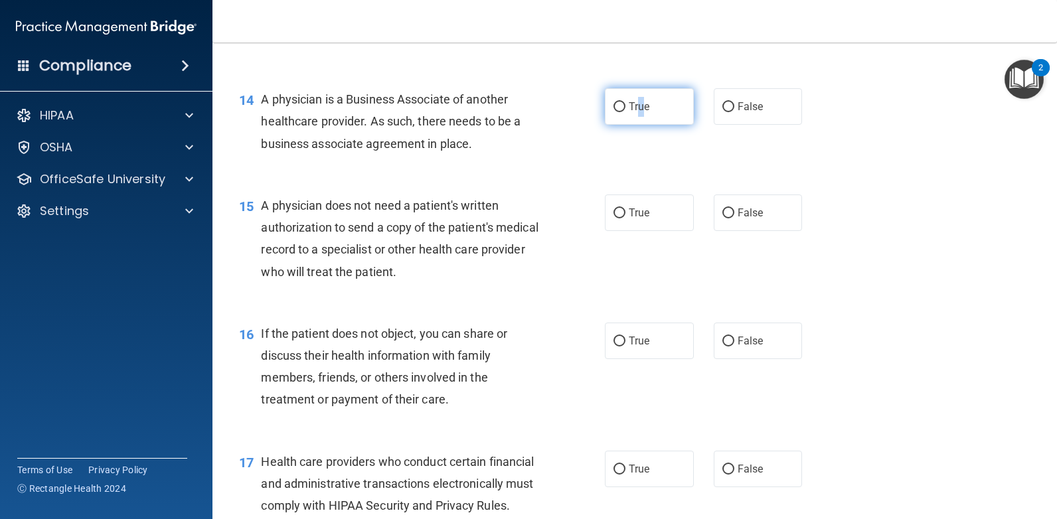
click at [638, 113] on span "True" at bounding box center [639, 106] width 21 height 13
click at [625, 112] on input "True" at bounding box center [619, 107] width 12 height 10
radio input "true"
click at [722, 218] on input "False" at bounding box center [728, 213] width 12 height 10
radio input "true"
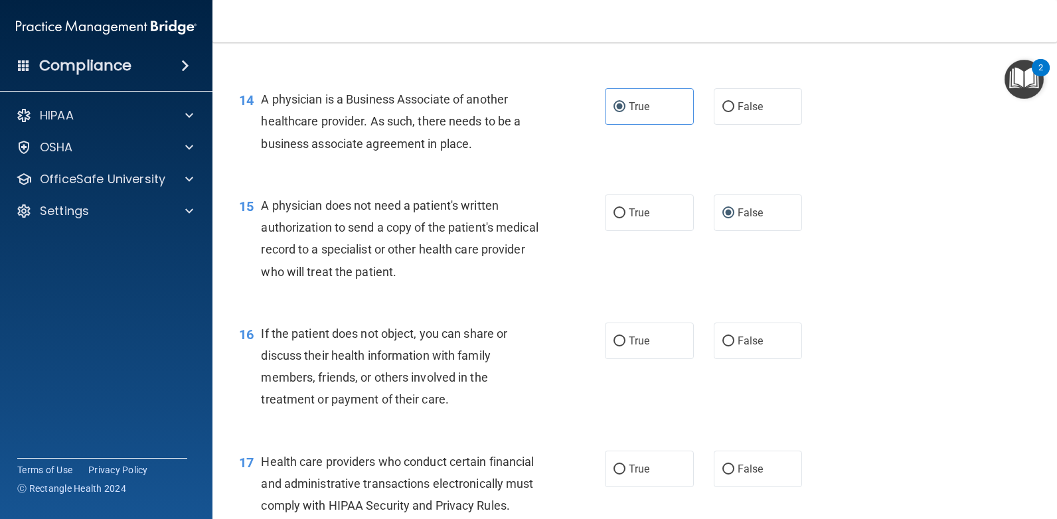
scroll to position [1660, 0]
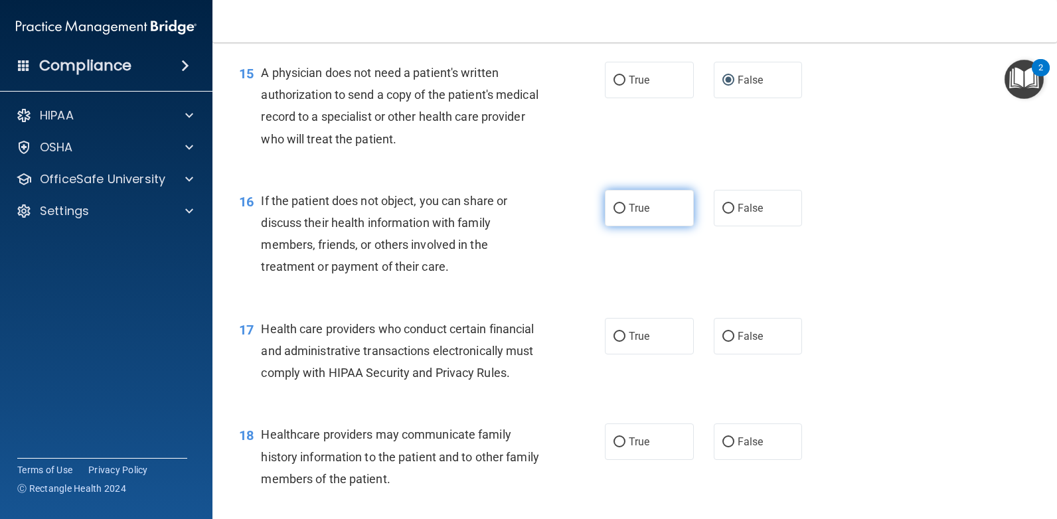
click at [621, 226] on label "True" at bounding box center [649, 208] width 89 height 37
click at [621, 214] on input "True" at bounding box center [619, 209] width 12 height 10
radio input "true"
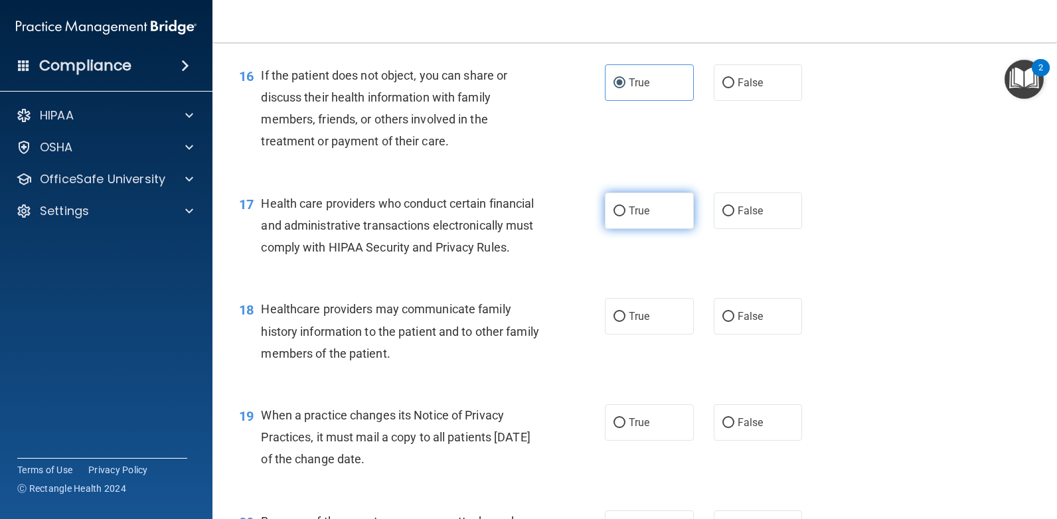
scroll to position [1793, 0]
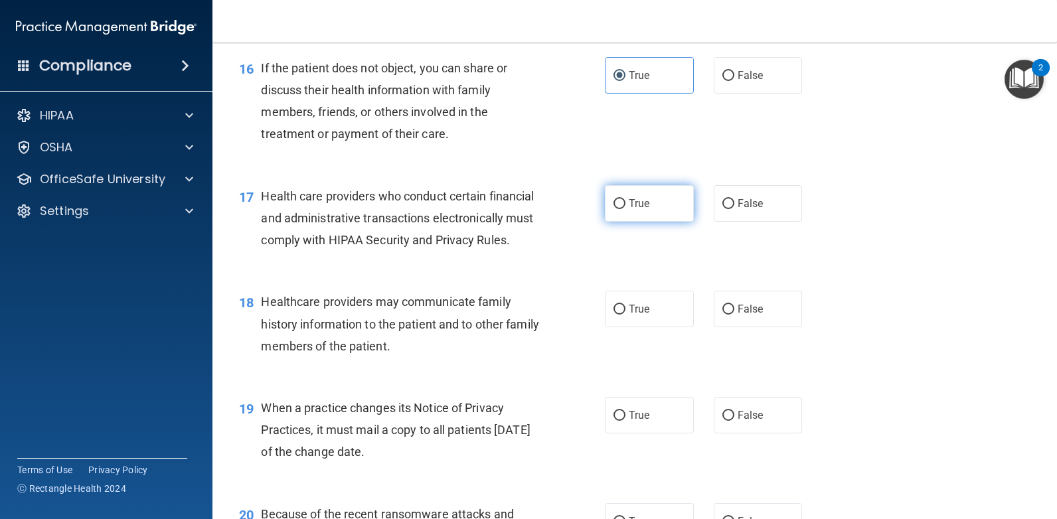
click at [659, 222] on label "True" at bounding box center [649, 203] width 89 height 37
click at [625, 209] on input "True" at bounding box center [619, 204] width 12 height 10
radio input "true"
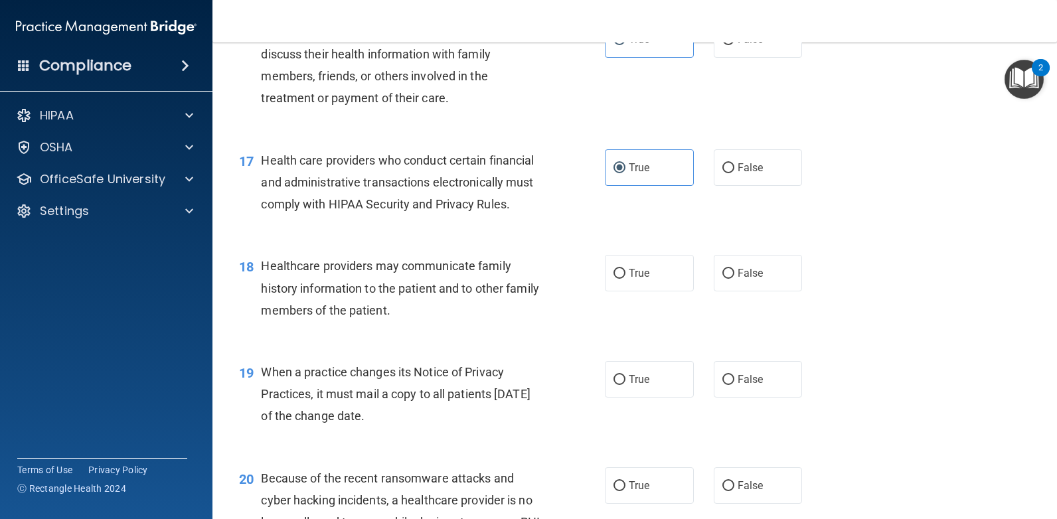
scroll to position [1859, 0]
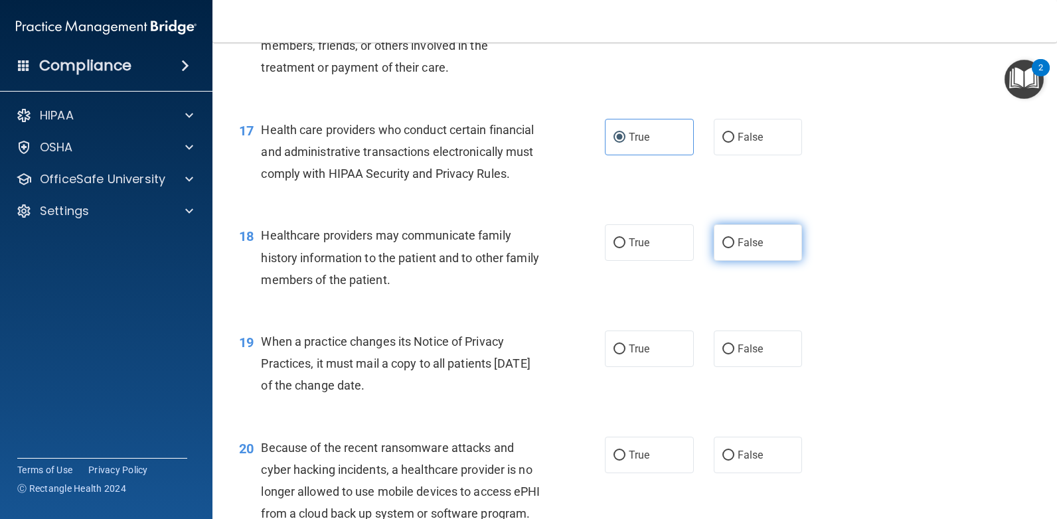
click at [720, 261] on label "False" at bounding box center [758, 242] width 89 height 37
click at [722, 248] on input "False" at bounding box center [728, 243] width 12 height 10
radio input "true"
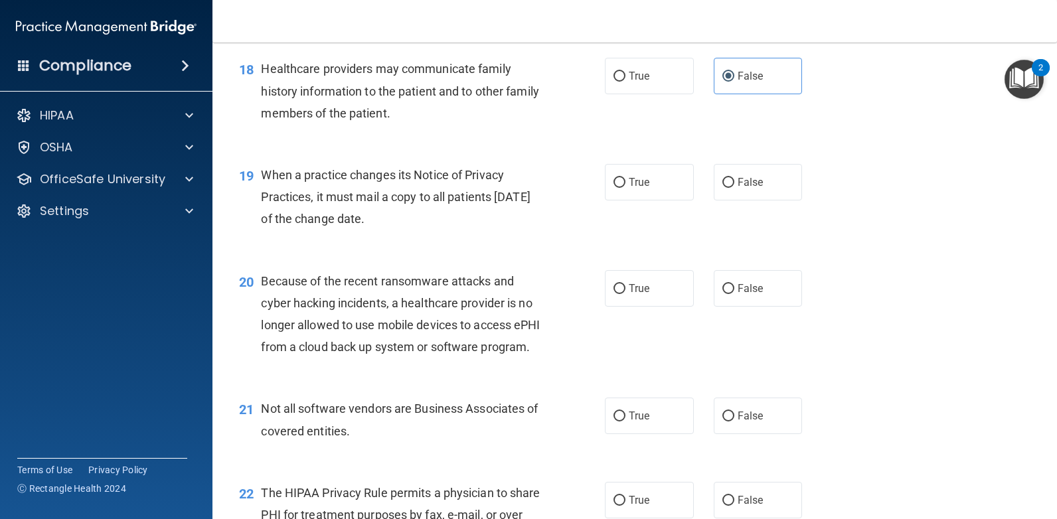
scroll to position [2058, 0]
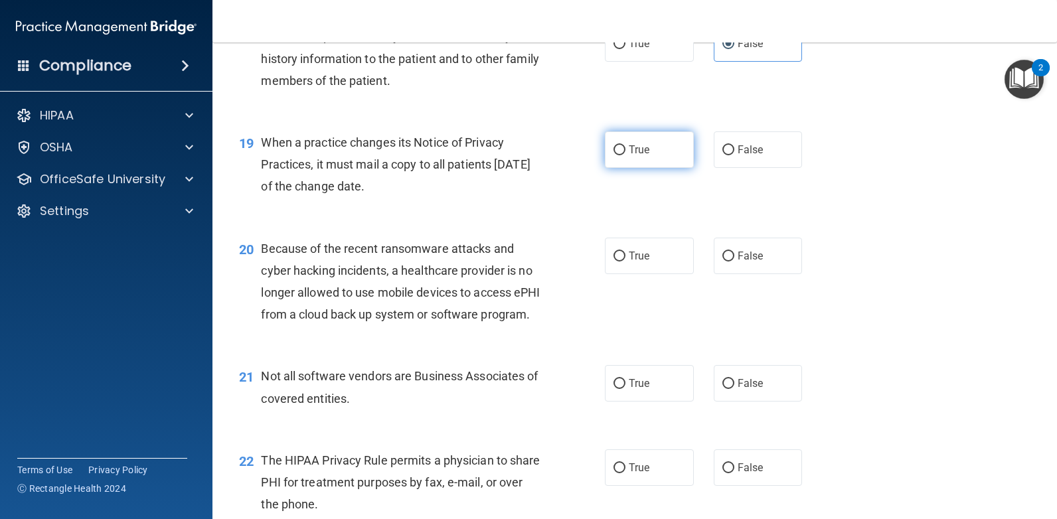
click at [666, 168] on label "True" at bounding box center [649, 149] width 89 height 37
click at [625, 155] on input "True" at bounding box center [619, 150] width 12 height 10
radio input "true"
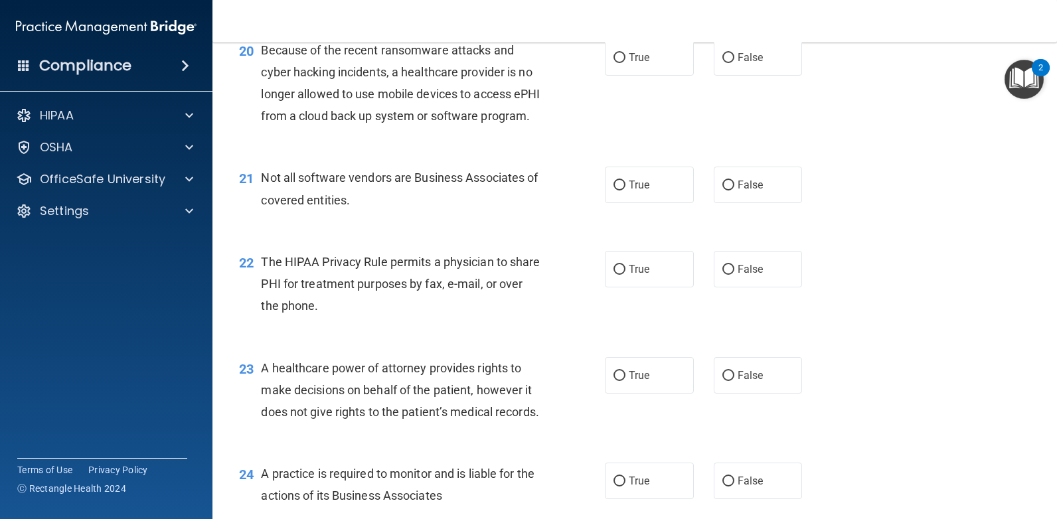
scroll to position [2257, 0]
click at [748, 63] on span "False" at bounding box center [751, 56] width 26 height 13
click at [734, 62] on input "False" at bounding box center [728, 57] width 12 height 10
radio input "true"
click at [630, 203] on label "True" at bounding box center [649, 184] width 89 height 37
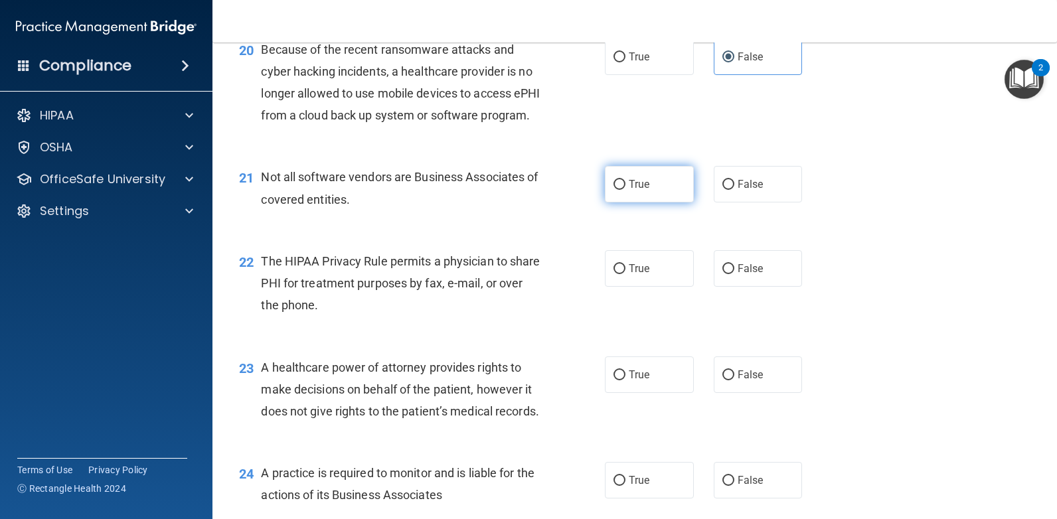
click at [625, 190] on input "True" at bounding box center [619, 185] width 12 height 10
radio input "true"
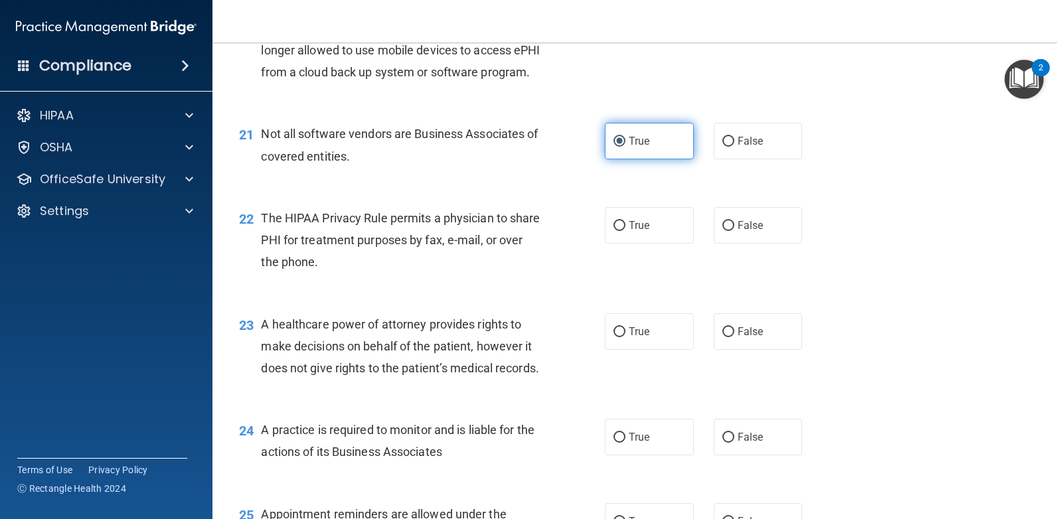
scroll to position [2457, 0]
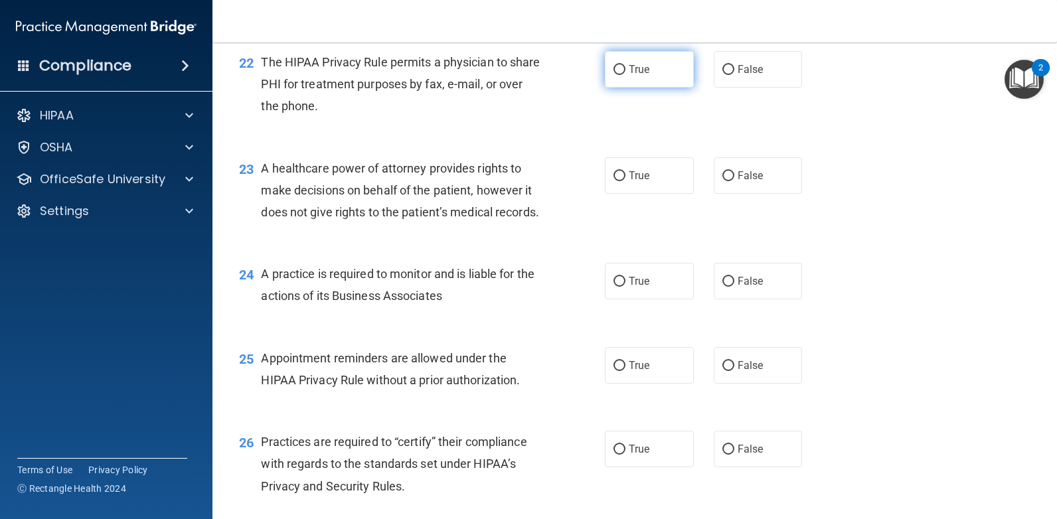
click at [613, 88] on label "True" at bounding box center [649, 69] width 89 height 37
click at [613, 75] on input "True" at bounding box center [619, 70] width 12 height 10
radio input "true"
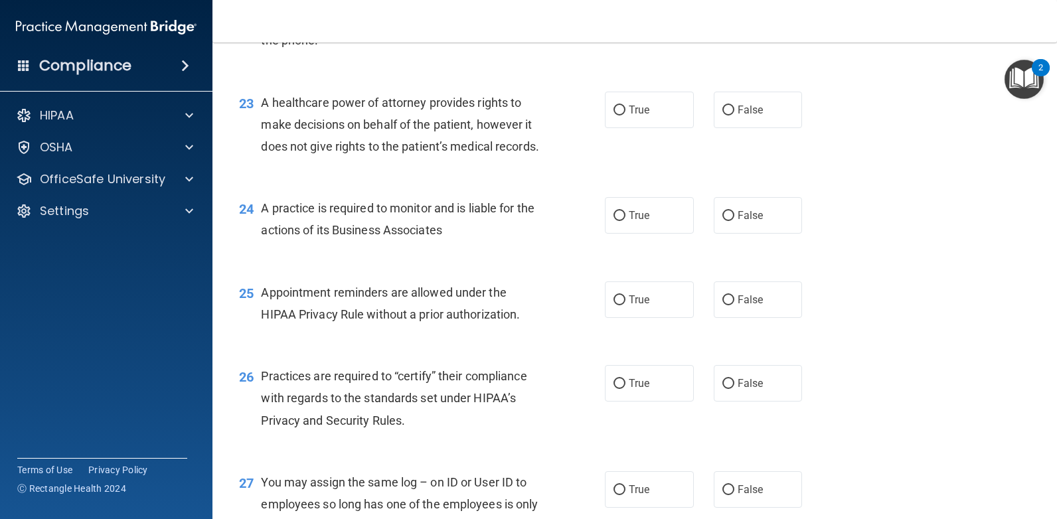
scroll to position [2523, 0]
click at [722, 9] on input "False" at bounding box center [728, 4] width 12 height 10
radio input "true"
radio input "false"
click at [613, 115] on input "True" at bounding box center [619, 110] width 12 height 10
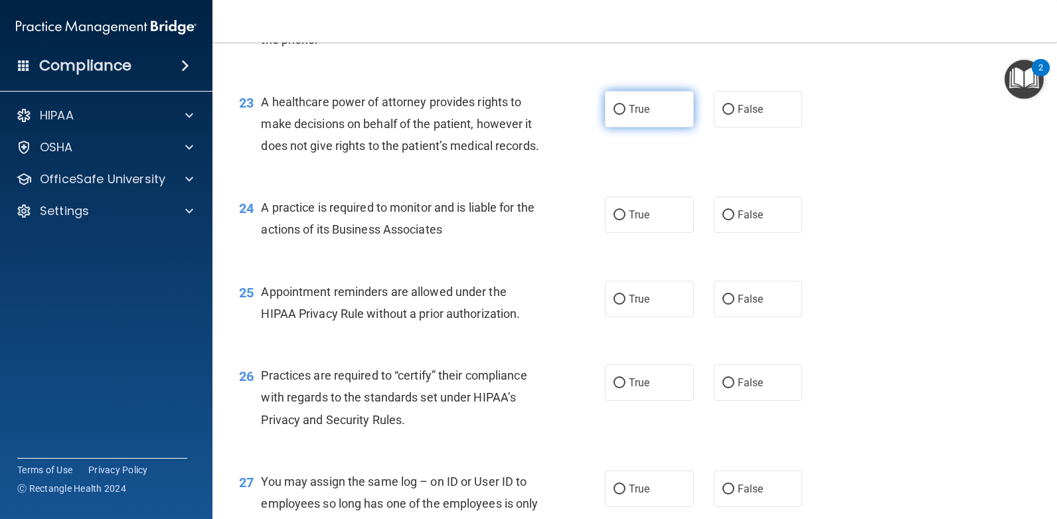
radio input "true"
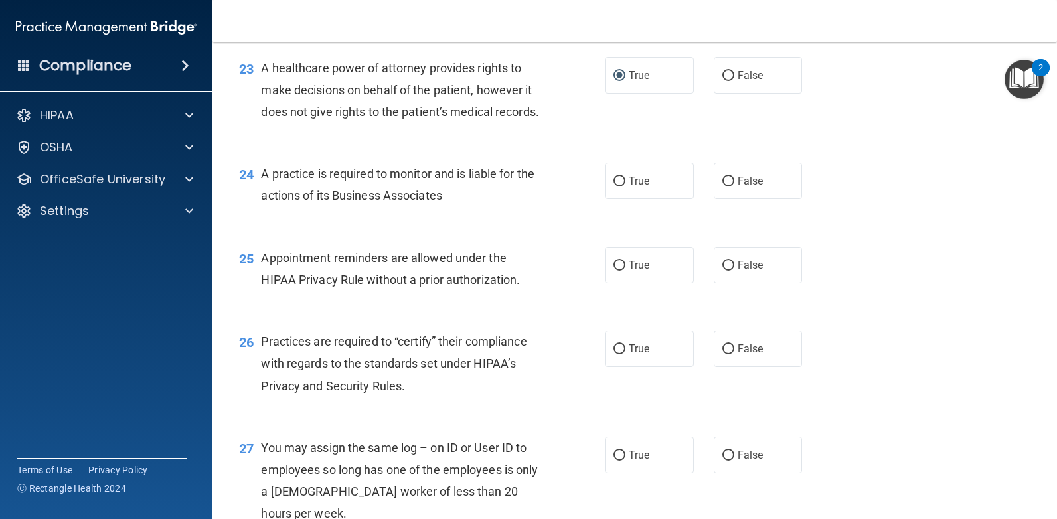
scroll to position [2589, 0]
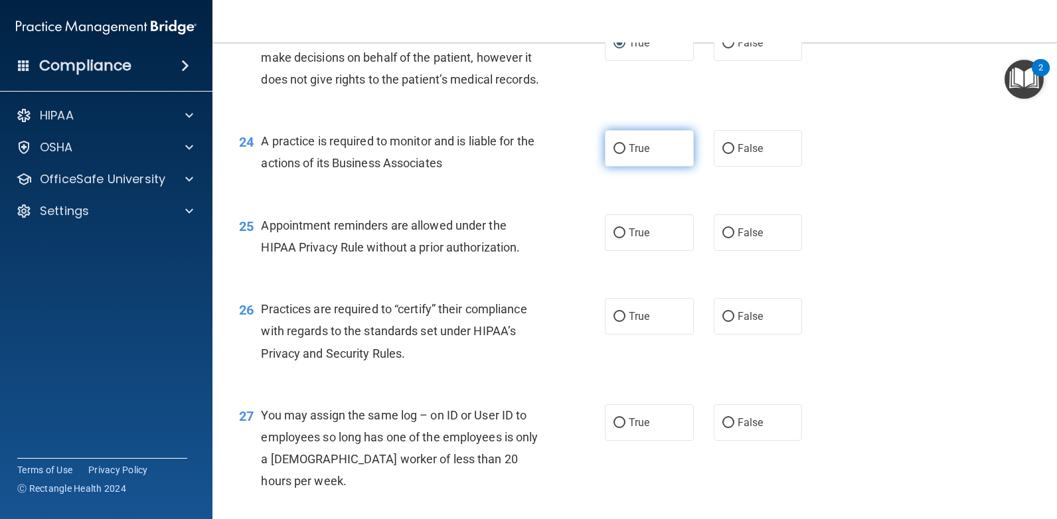
click at [657, 167] on label "True" at bounding box center [649, 148] width 89 height 37
click at [625, 154] on input "True" at bounding box center [619, 149] width 12 height 10
radio input "true"
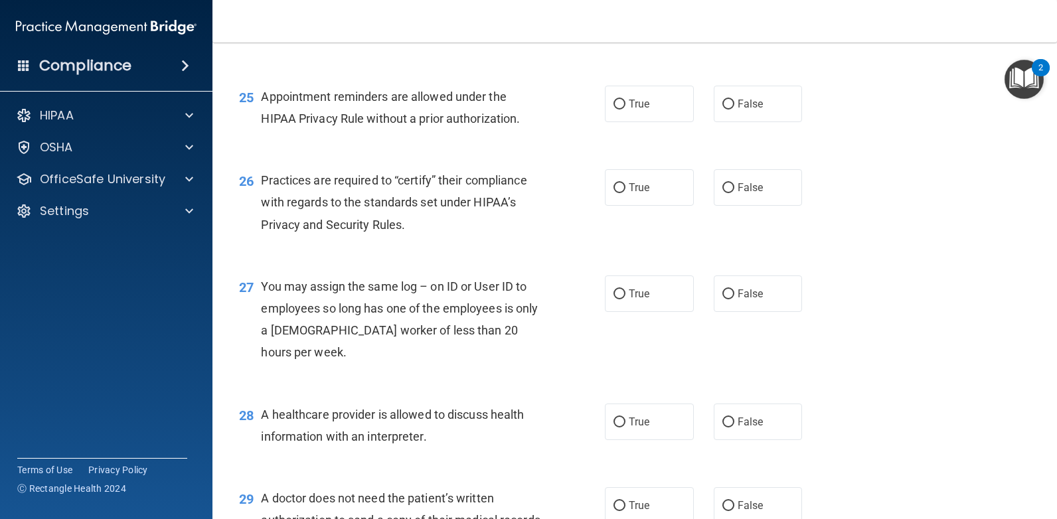
scroll to position [2722, 0]
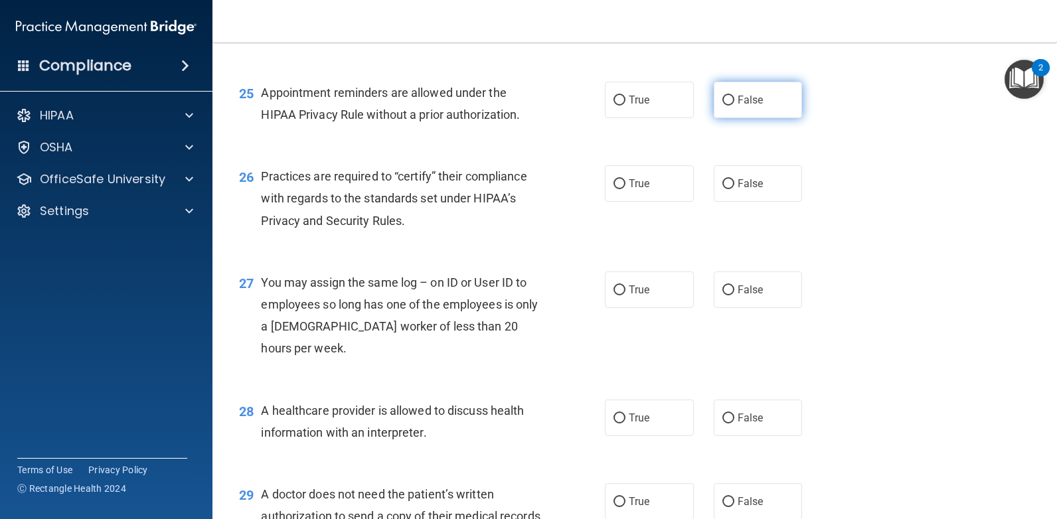
click at [750, 118] on label "False" at bounding box center [758, 100] width 89 height 37
click at [734, 106] on input "False" at bounding box center [728, 101] width 12 height 10
radio input "true"
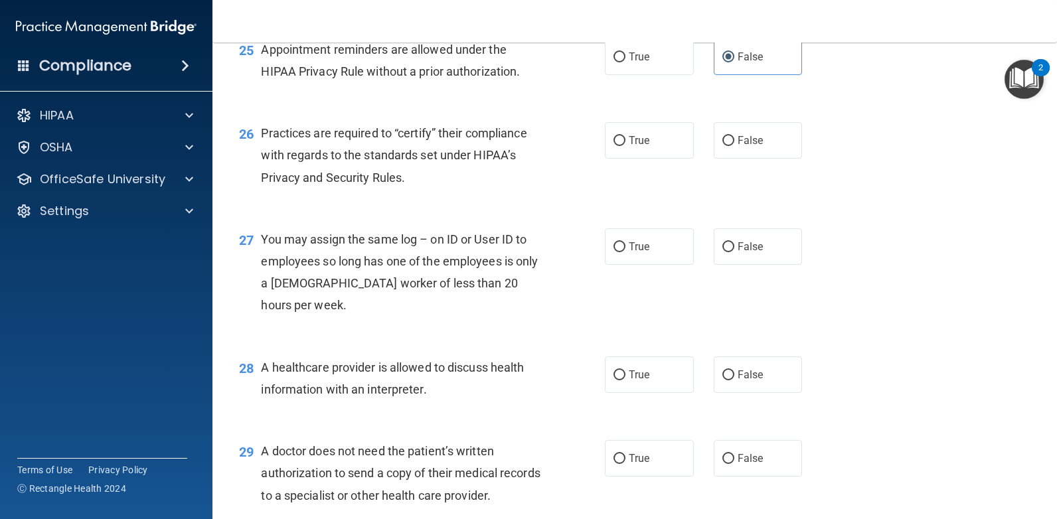
scroll to position [2789, 0]
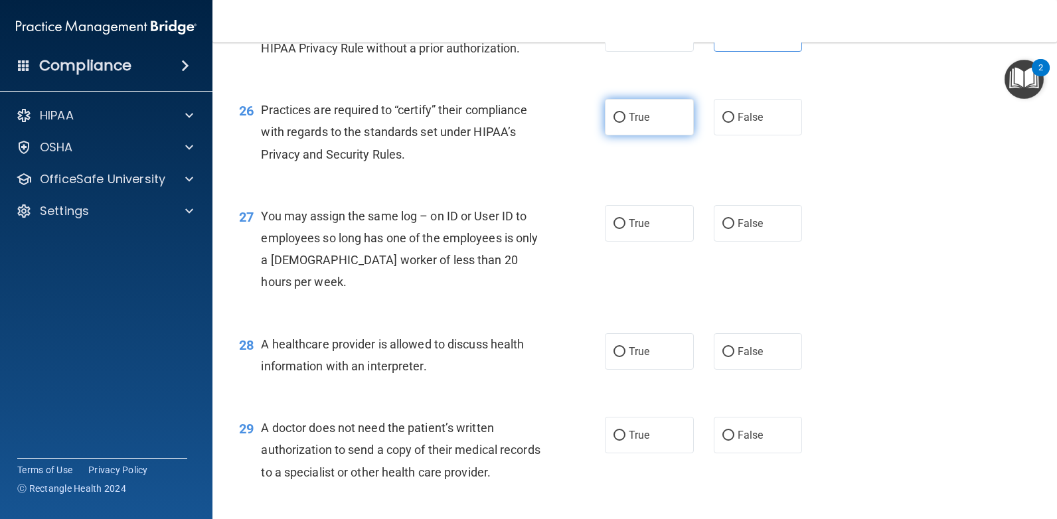
click at [623, 135] on label "True" at bounding box center [649, 117] width 89 height 37
click at [623, 123] on input "True" at bounding box center [619, 118] width 12 height 10
radio input "true"
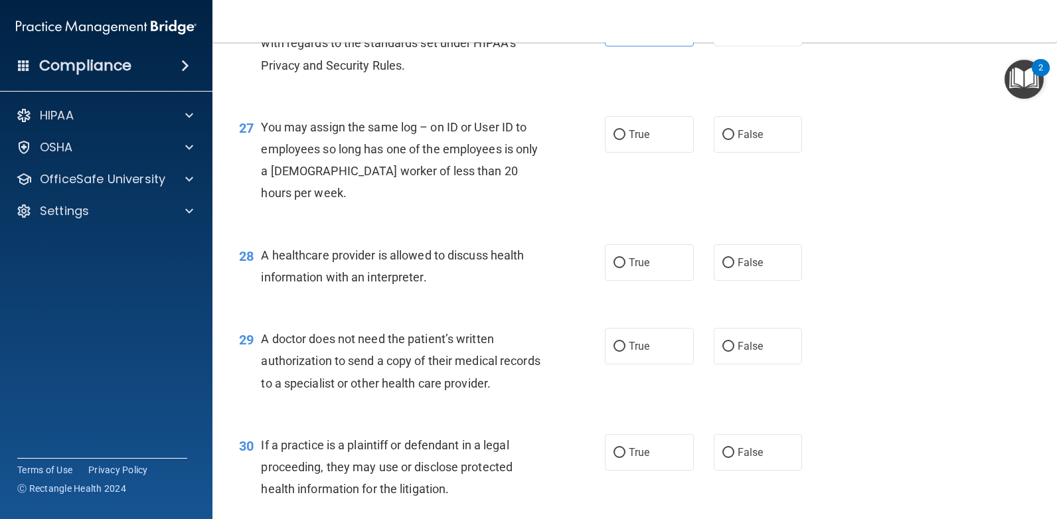
scroll to position [2921, 0]
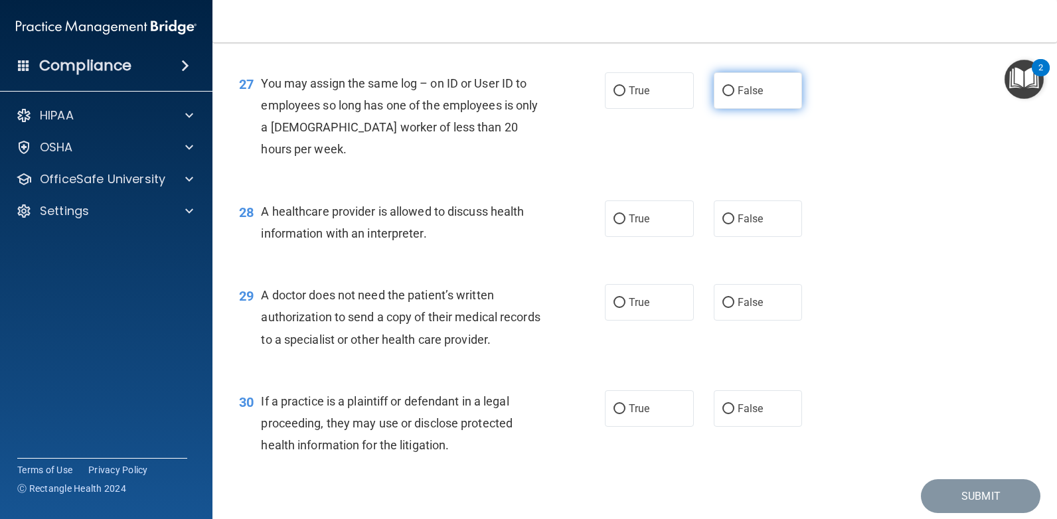
click at [738, 97] on span "False" at bounding box center [751, 90] width 26 height 13
click at [732, 96] on input "False" at bounding box center [728, 91] width 12 height 10
radio input "true"
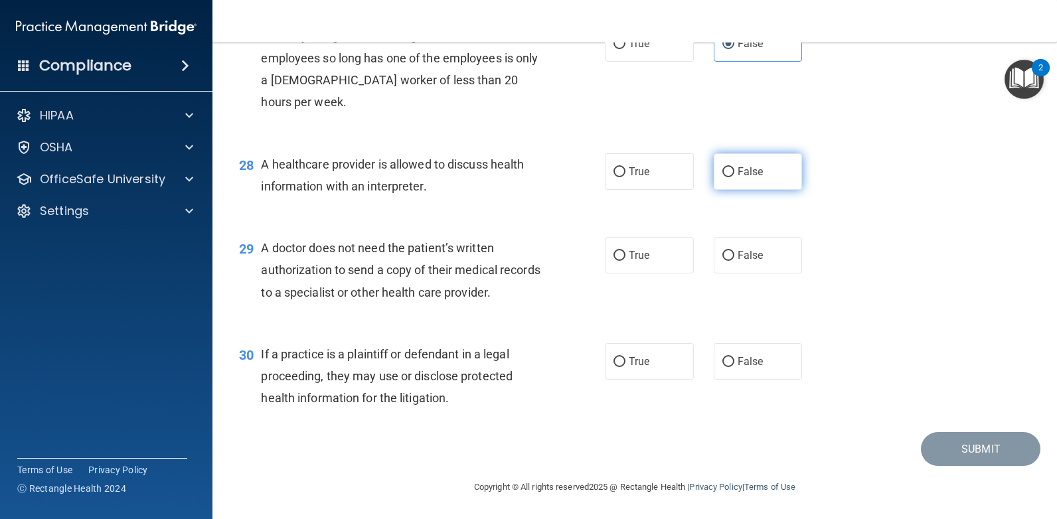
click at [738, 177] on span "False" at bounding box center [751, 171] width 26 height 13
click at [734, 177] on input "False" at bounding box center [728, 172] width 12 height 10
radio input "true"
click at [745, 268] on label "False" at bounding box center [758, 255] width 89 height 37
click at [734, 261] on input "False" at bounding box center [728, 256] width 12 height 10
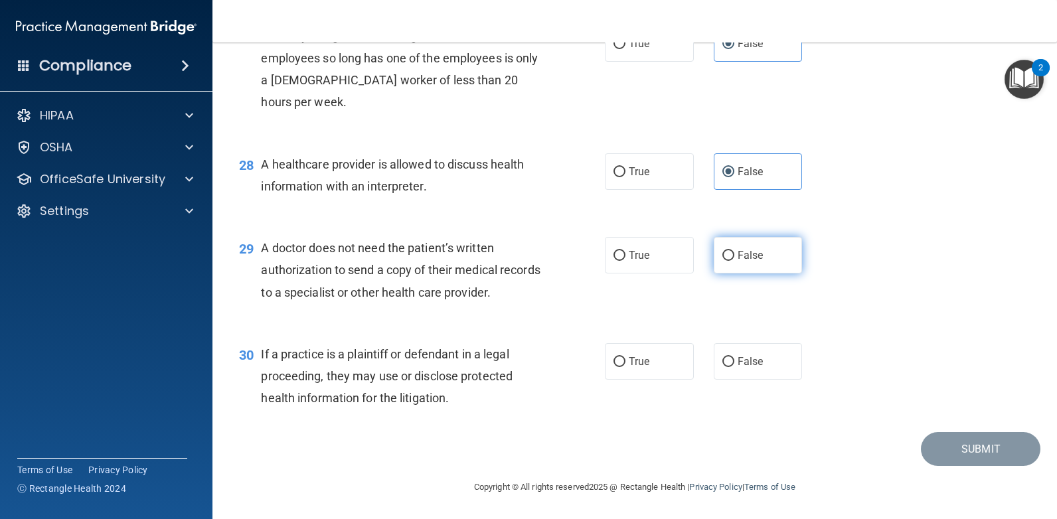
radio input "true"
click at [614, 355] on label "True" at bounding box center [649, 361] width 89 height 37
click at [614, 357] on input "True" at bounding box center [619, 362] width 12 height 10
radio input "true"
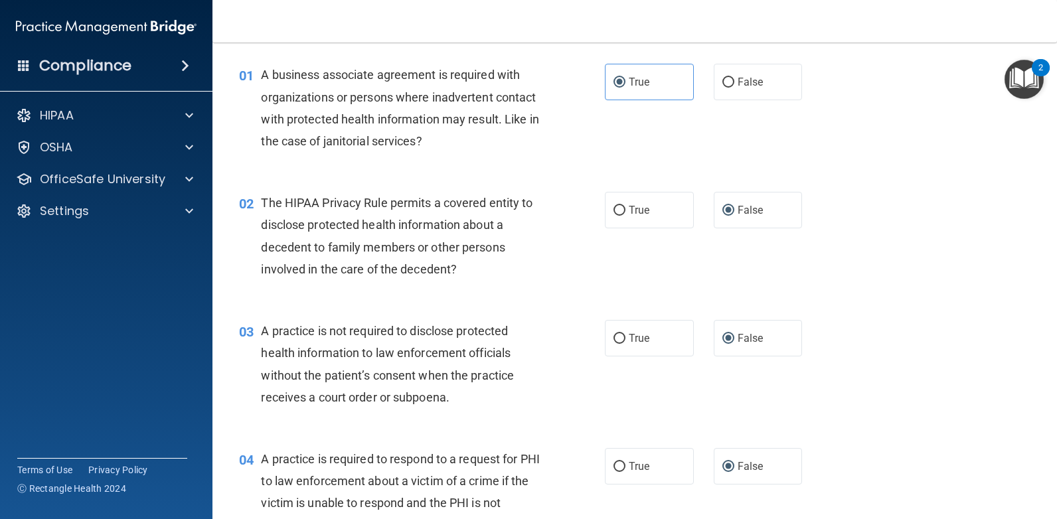
scroll to position [133, 0]
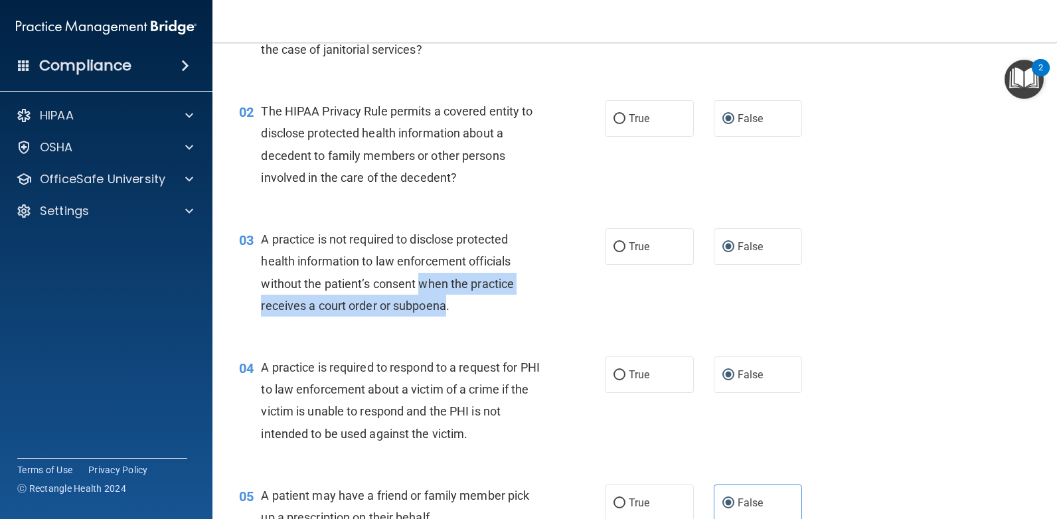
drag, startPoint x: 421, startPoint y: 286, endPoint x: 450, endPoint y: 309, distance: 36.9
click at [450, 309] on span "A practice is not required to disclose protected health information to law enfo…" at bounding box center [387, 272] width 253 height 80
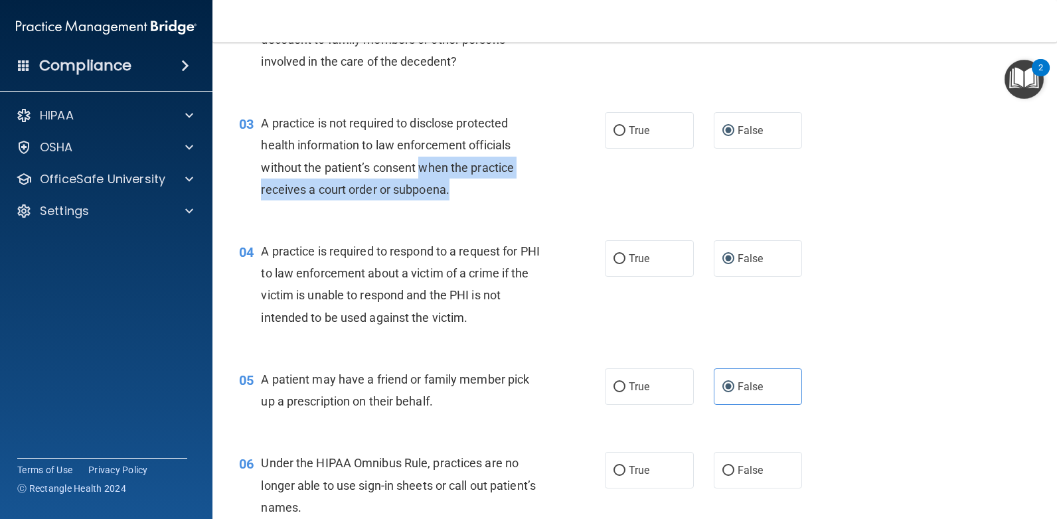
scroll to position [266, 0]
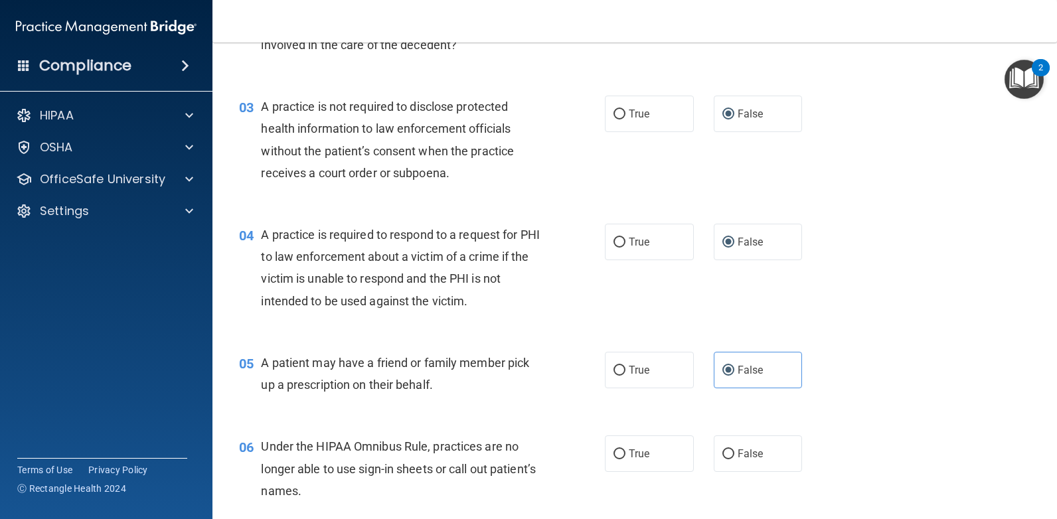
click at [481, 296] on div "A practice is required to respond to a request for PHI to law enforcement about…" at bounding box center [405, 268] width 289 height 88
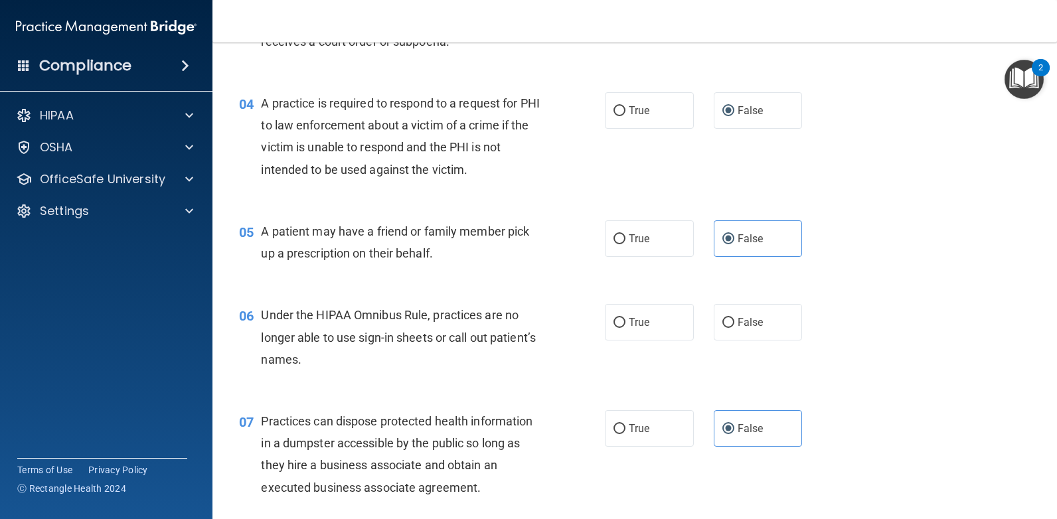
scroll to position [398, 0]
click at [752, 322] on span "False" at bounding box center [751, 321] width 26 height 13
click at [722, 318] on input "False" at bounding box center [728, 322] width 12 height 10
radio input "true"
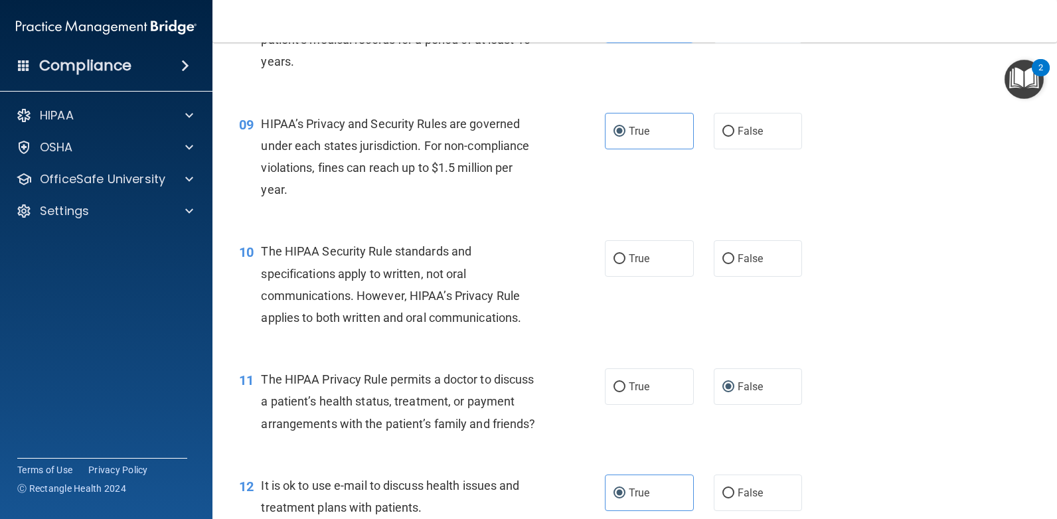
scroll to position [930, 0]
click at [722, 258] on input "False" at bounding box center [728, 259] width 12 height 10
radio input "true"
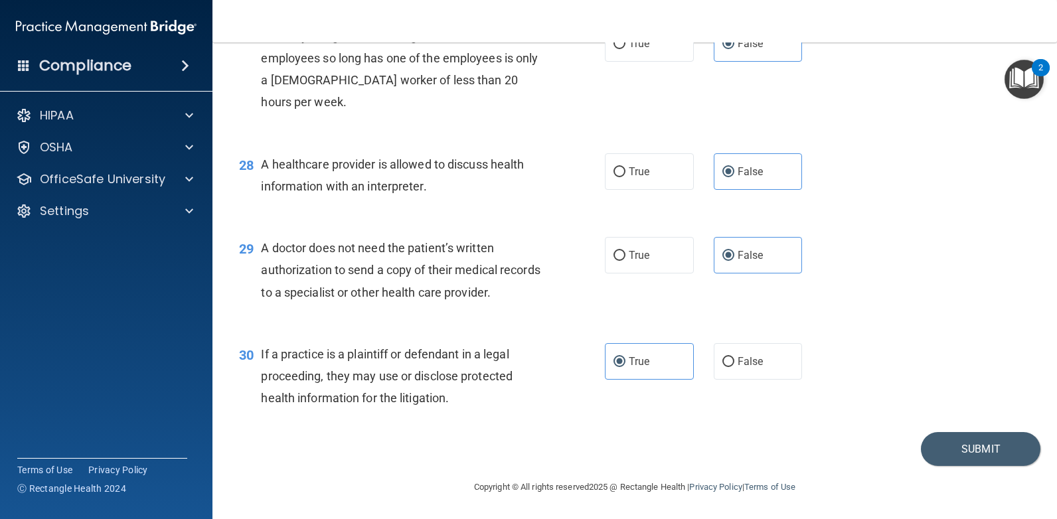
scroll to position [3057, 0]
click at [959, 448] on button "Submit" at bounding box center [981, 449] width 120 height 34
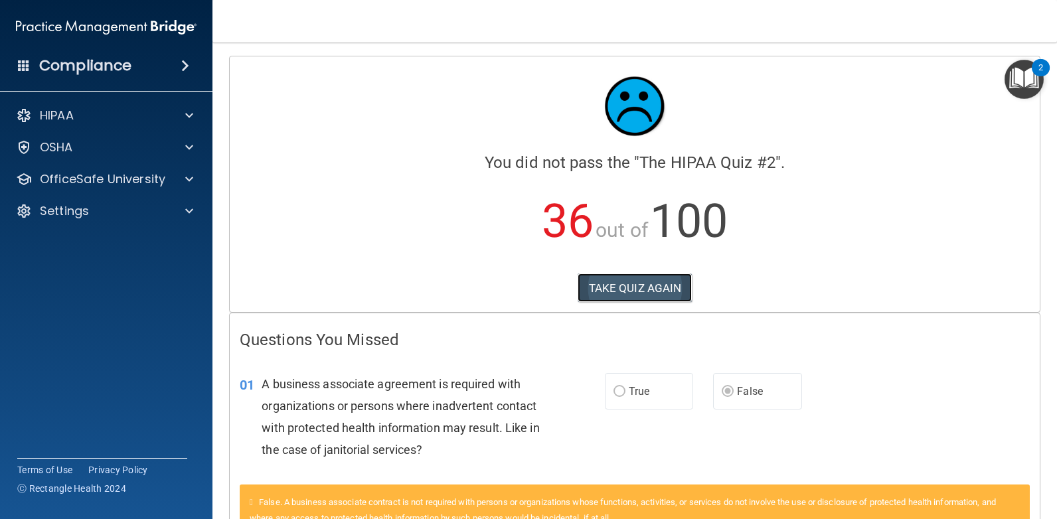
click at [641, 274] on button "TAKE QUIZ AGAIN" at bounding box center [635, 288] width 115 height 29
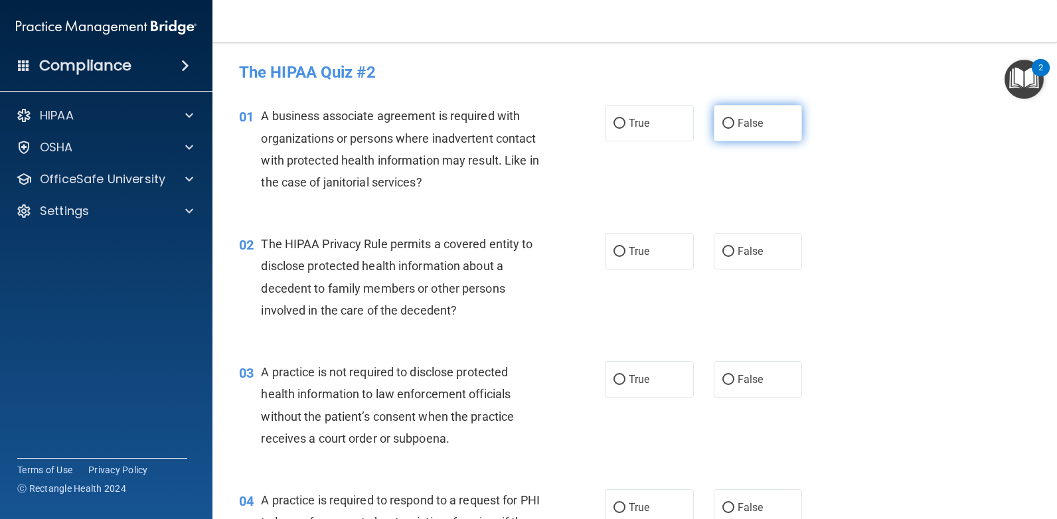
click at [723, 127] on input "False" at bounding box center [728, 124] width 12 height 10
radio input "true"
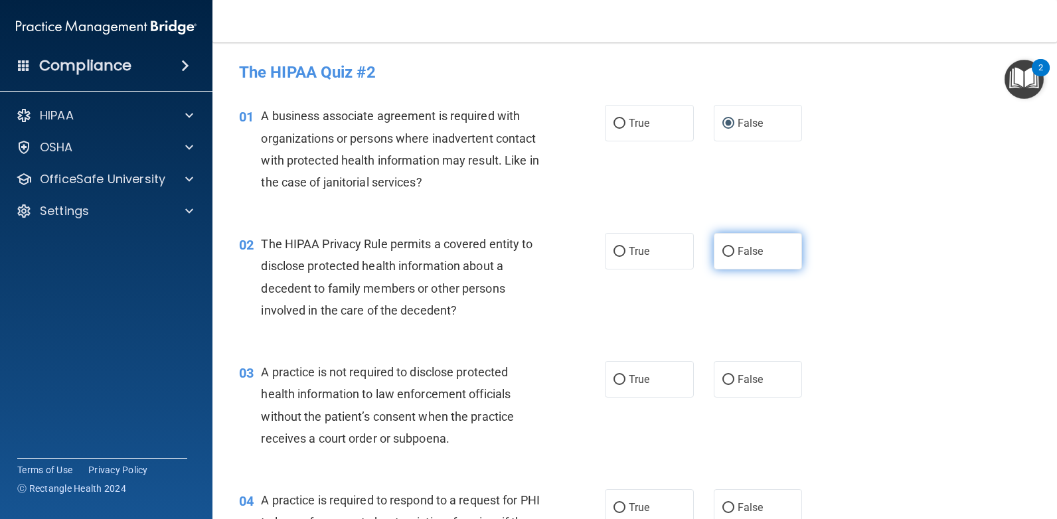
click at [722, 252] on input "False" at bounding box center [728, 252] width 12 height 10
radio input "true"
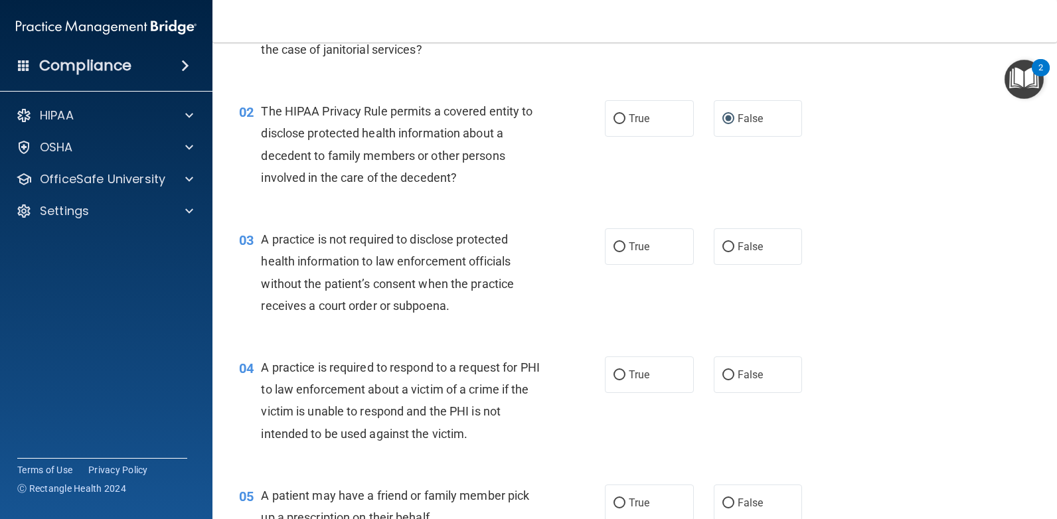
scroll to position [199, 0]
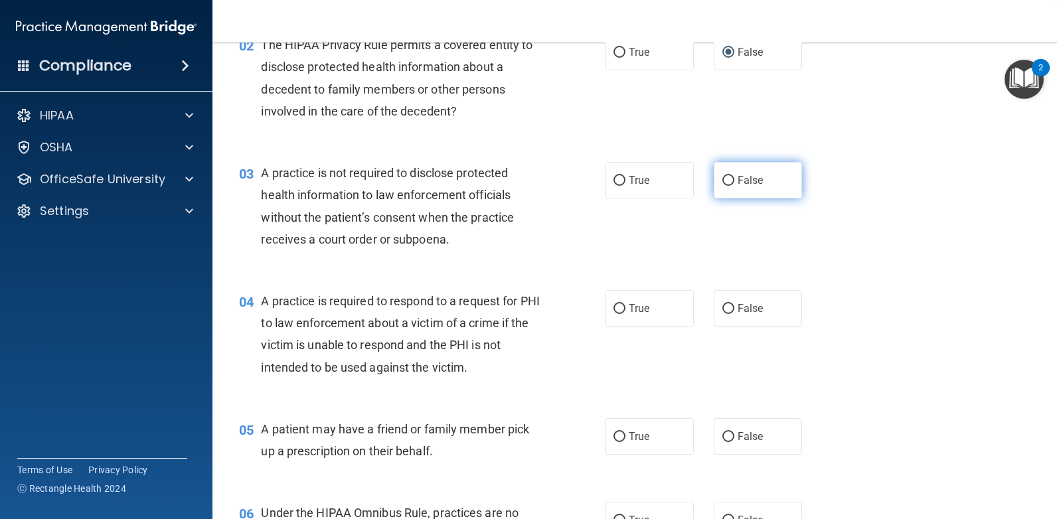
click at [734, 170] on label "False" at bounding box center [758, 180] width 89 height 37
click at [734, 176] on input "False" at bounding box center [728, 181] width 12 height 10
radio input "true"
click at [638, 315] on label "True" at bounding box center [649, 308] width 89 height 37
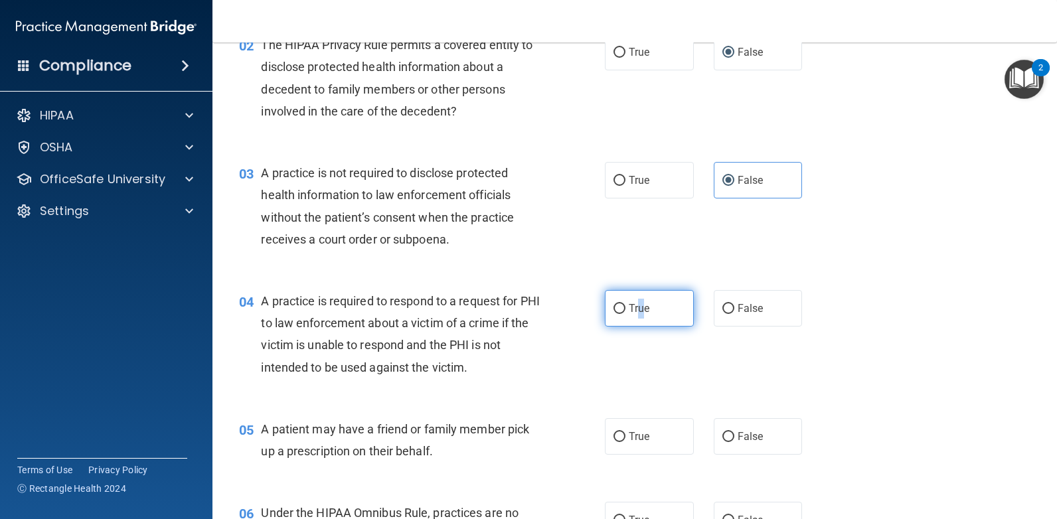
click at [615, 307] on input "True" at bounding box center [619, 309] width 12 height 10
radio input "true"
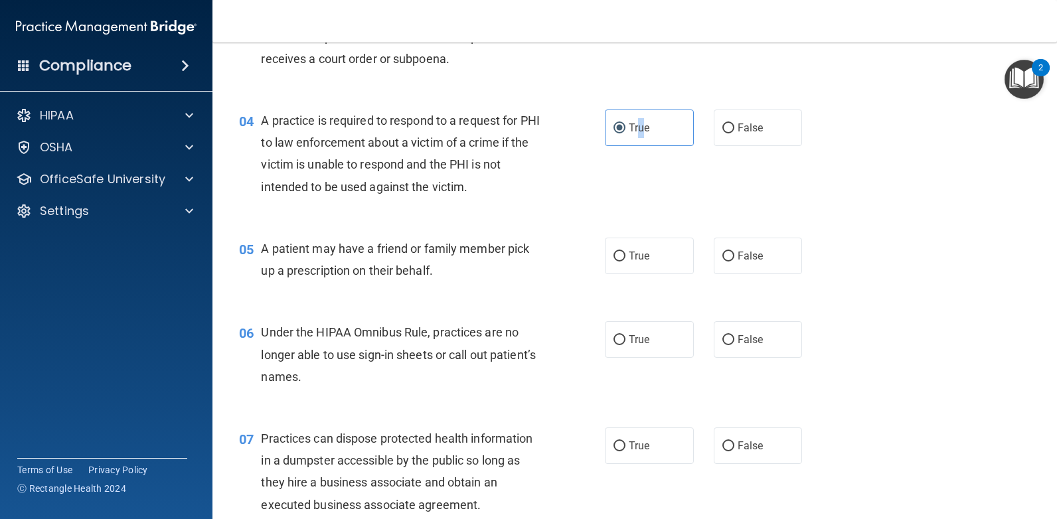
scroll to position [398, 0]
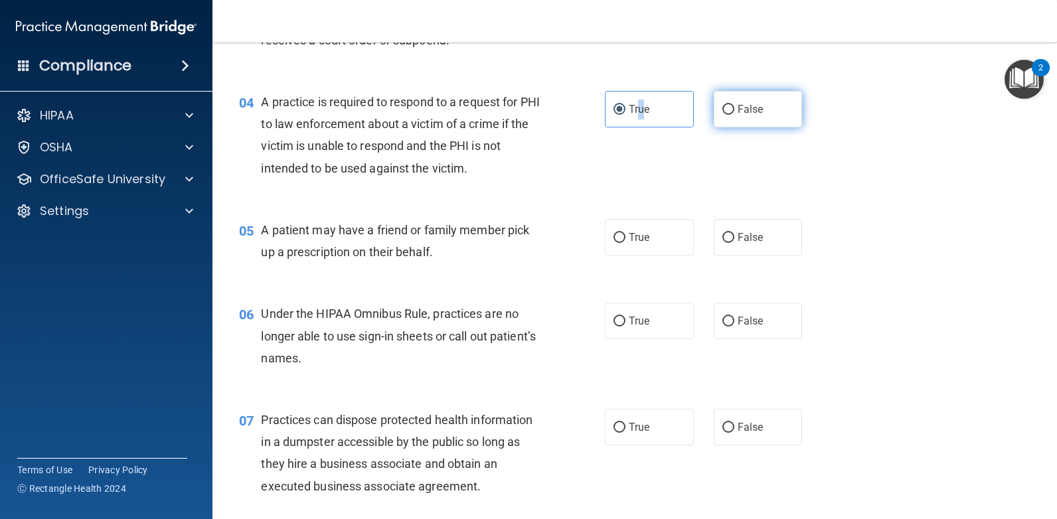
click at [724, 105] on input "False" at bounding box center [728, 110] width 12 height 10
radio input "true"
radio input "false"
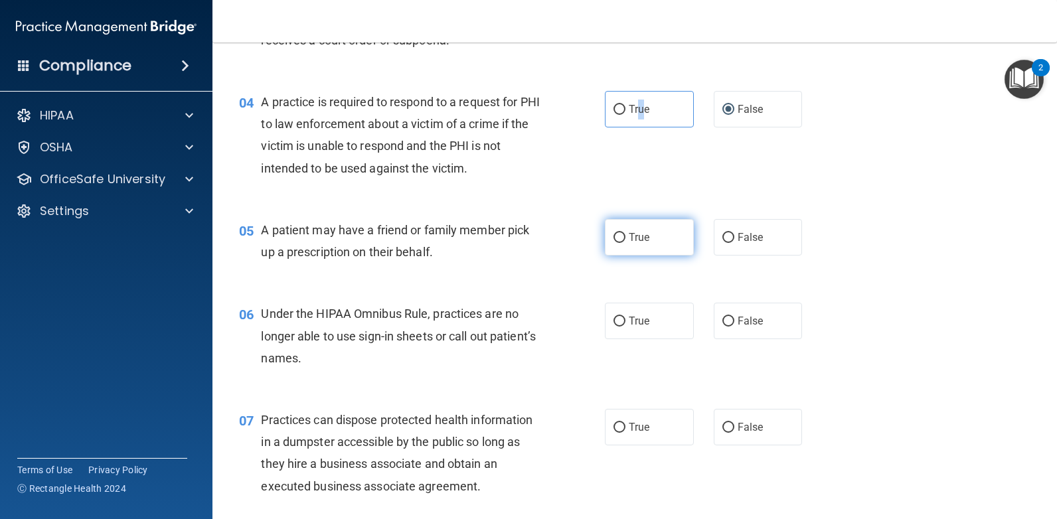
click at [618, 238] on input "True" at bounding box center [619, 238] width 12 height 10
radio input "true"
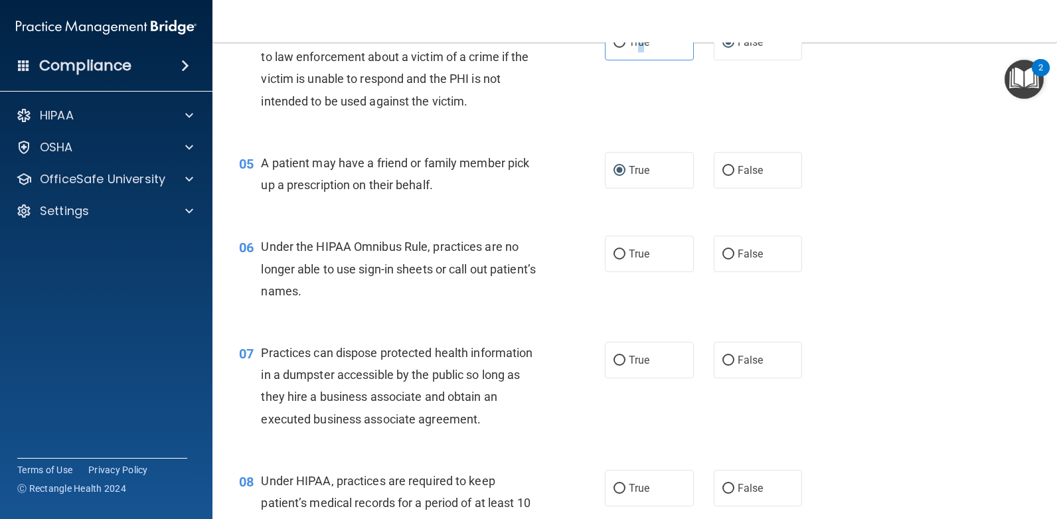
scroll to position [531, 0]
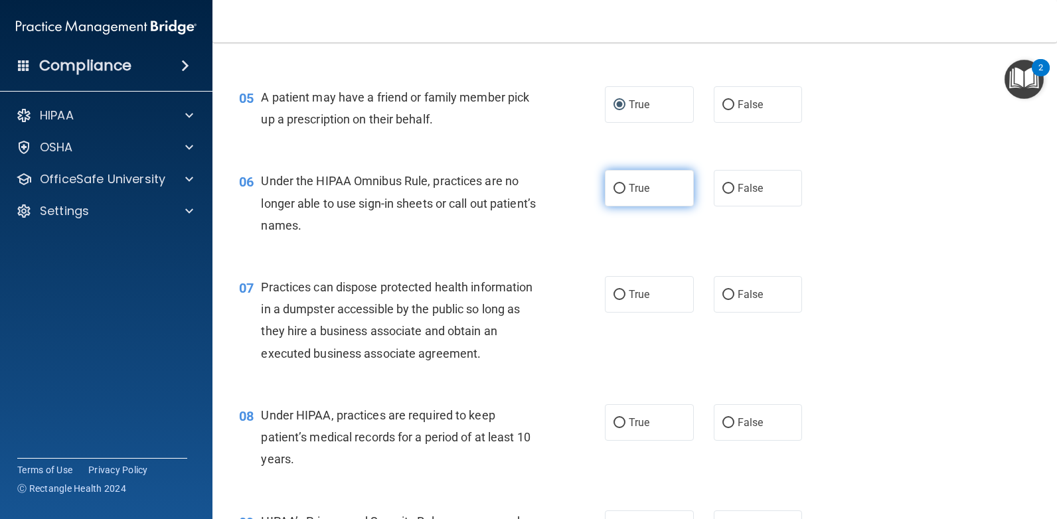
click at [613, 197] on label "True" at bounding box center [649, 188] width 89 height 37
click at [613, 194] on input "True" at bounding box center [619, 189] width 12 height 10
radio input "true"
click at [727, 293] on input "False" at bounding box center [728, 295] width 12 height 10
radio input "true"
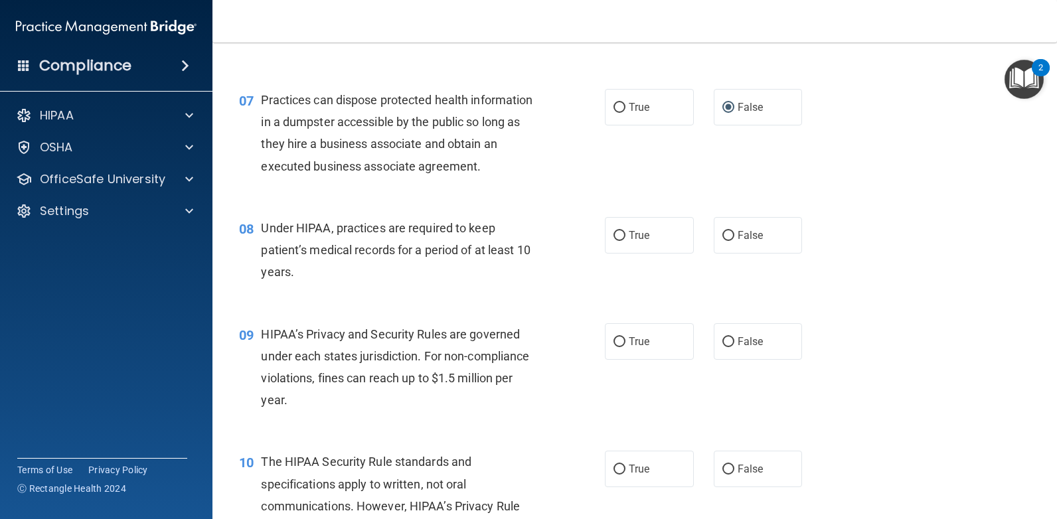
scroll to position [730, 0]
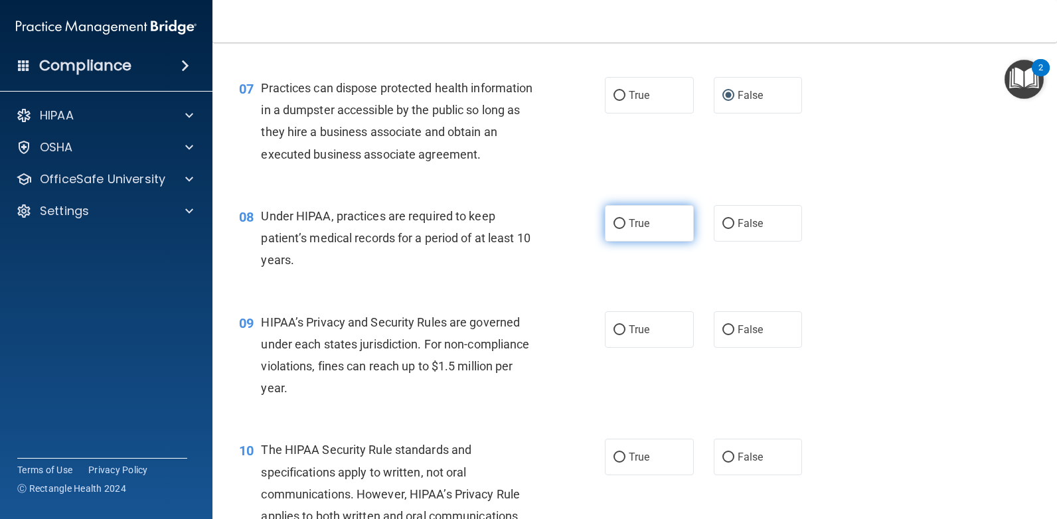
click at [615, 223] on input "True" at bounding box center [619, 224] width 12 height 10
radio input "true"
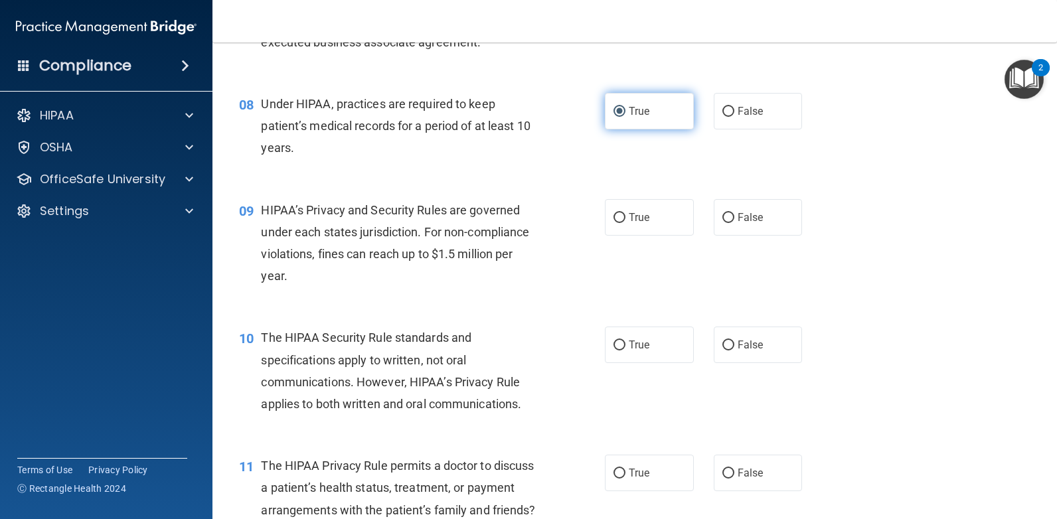
scroll to position [863, 0]
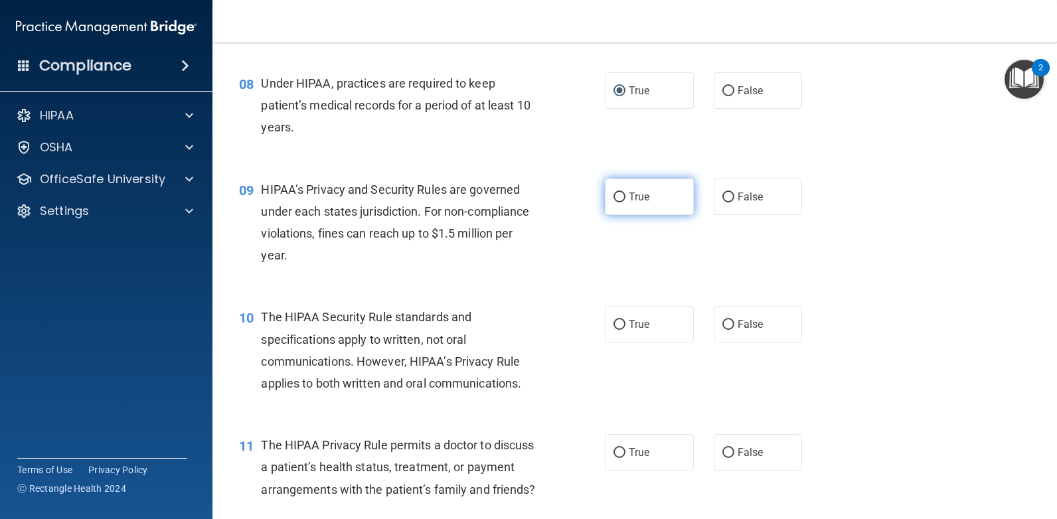
click at [621, 208] on label "True" at bounding box center [649, 197] width 89 height 37
click at [621, 203] on input "True" at bounding box center [619, 198] width 12 height 10
radio input "true"
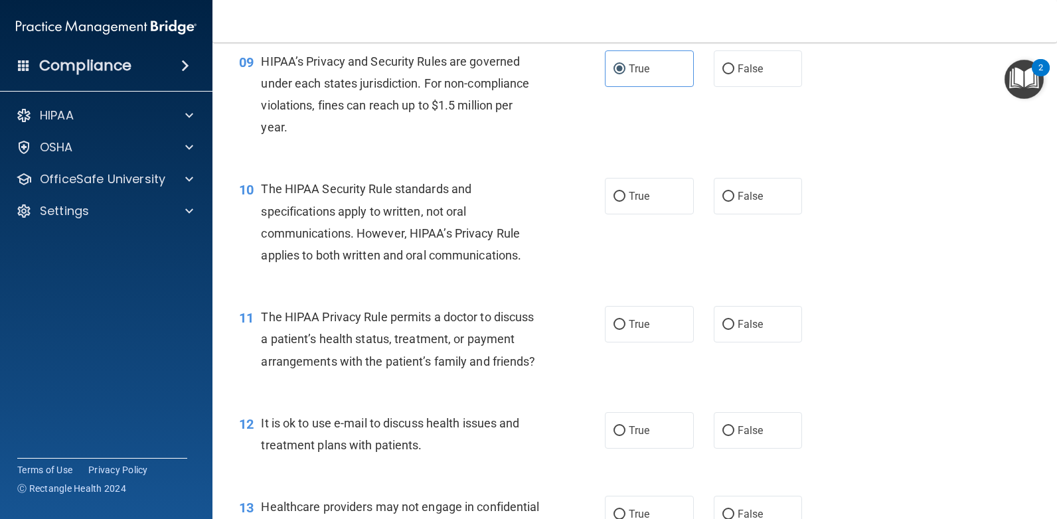
scroll to position [996, 0]
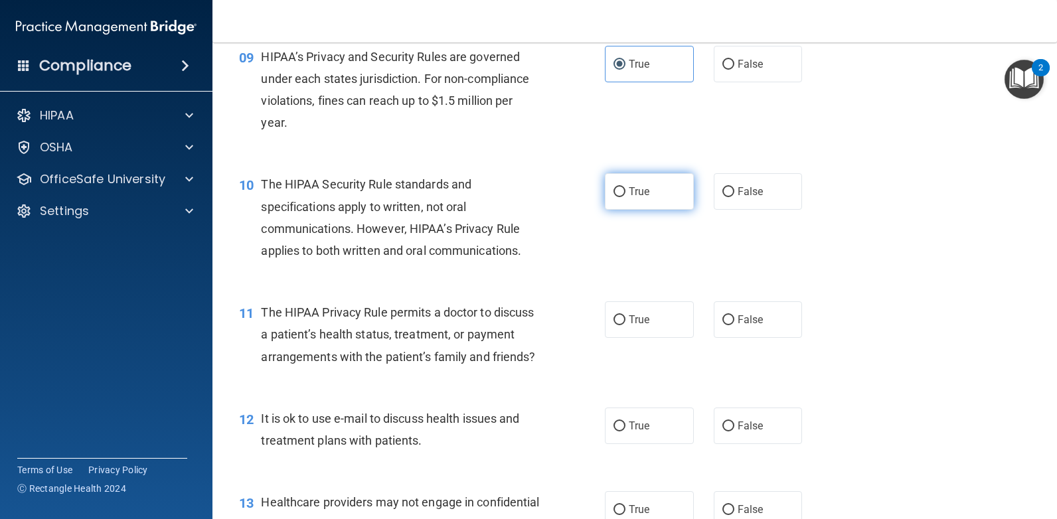
click at [618, 199] on label "True" at bounding box center [649, 191] width 89 height 37
click at [618, 197] on input "True" at bounding box center [619, 192] width 12 height 10
radio input "true"
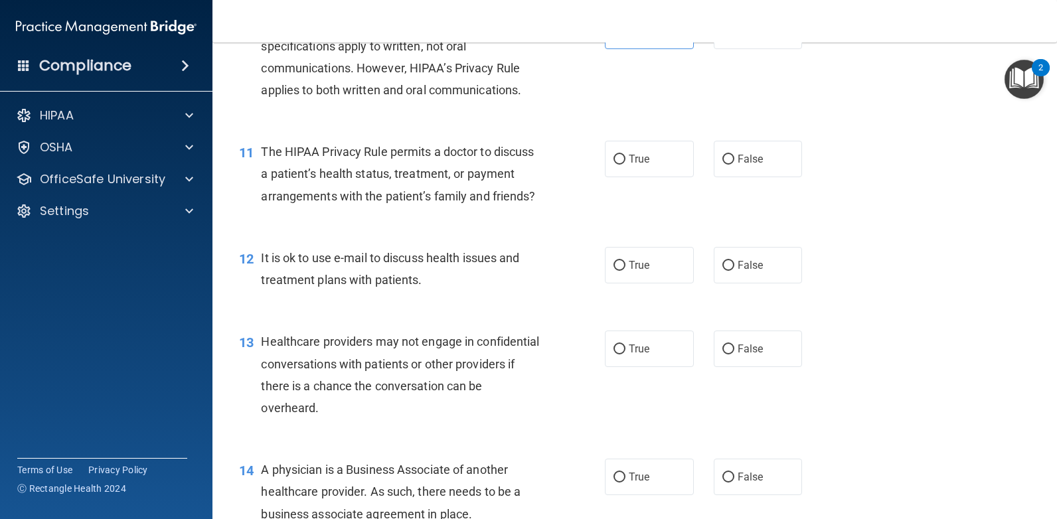
scroll to position [1195, 0]
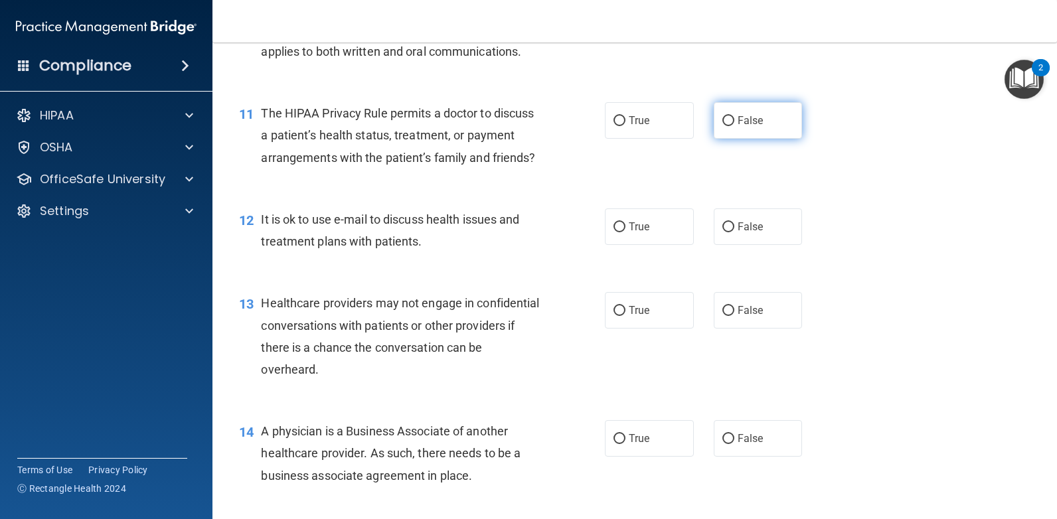
click at [730, 122] on label "False" at bounding box center [758, 120] width 89 height 37
click at [730, 122] on input "False" at bounding box center [728, 121] width 12 height 10
radio input "true"
click at [622, 245] on label "True" at bounding box center [649, 226] width 89 height 37
click at [622, 232] on input "True" at bounding box center [619, 227] width 12 height 10
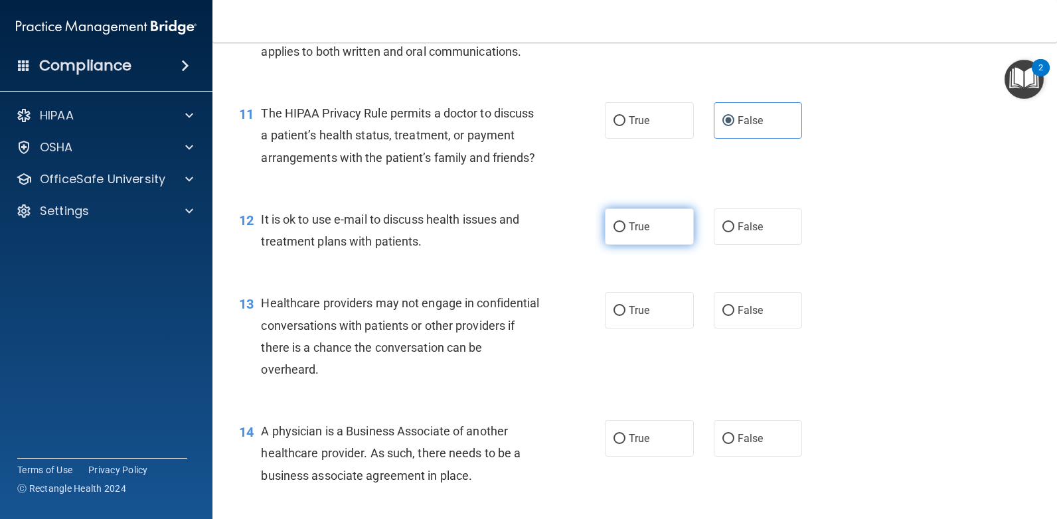
radio input "true"
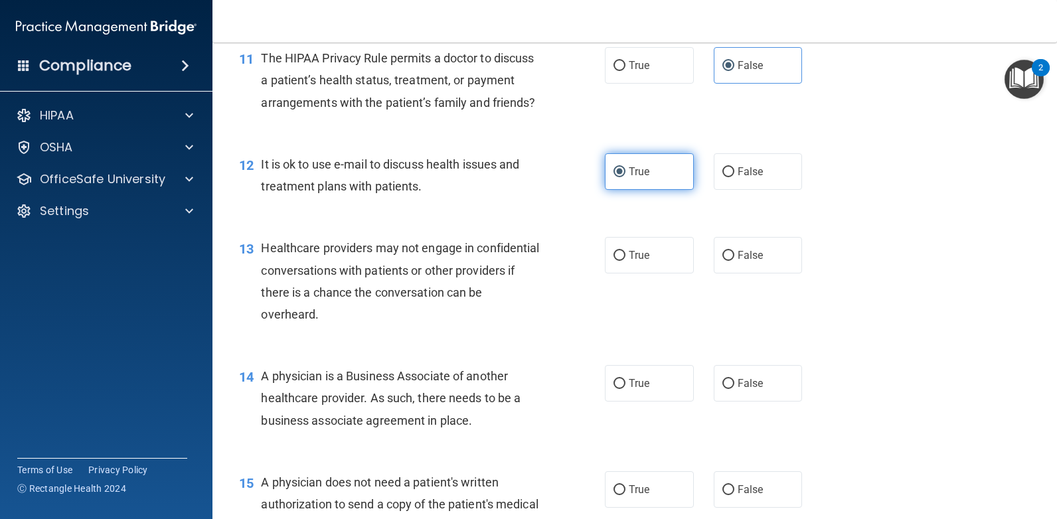
scroll to position [1394, 0]
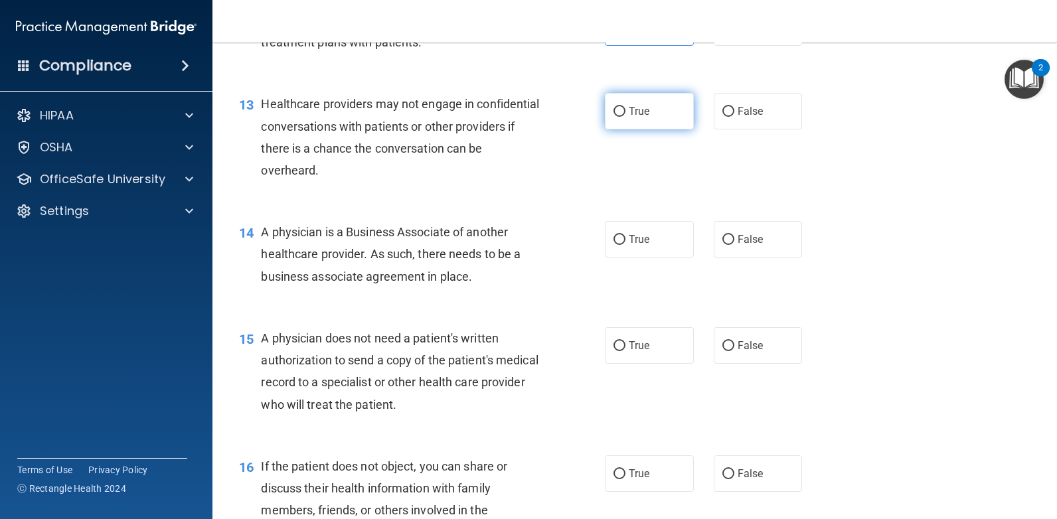
click at [613, 117] on input "True" at bounding box center [619, 112] width 12 height 10
radio input "true"
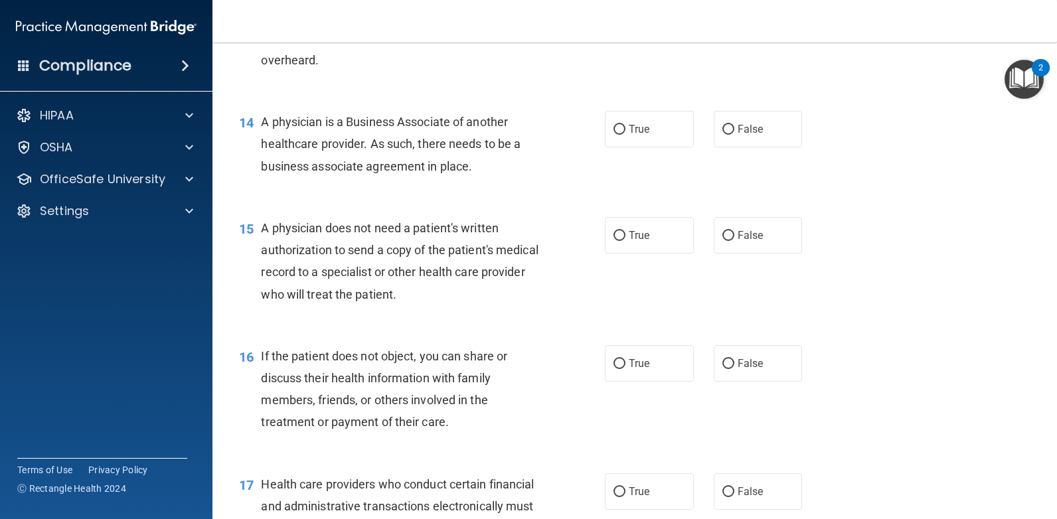
scroll to position [1527, 0]
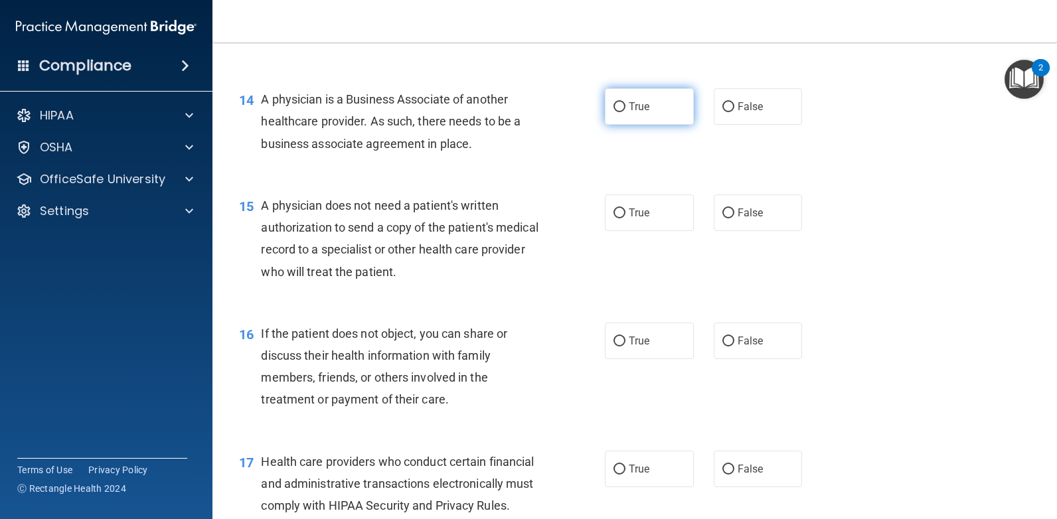
click at [640, 113] on span "True" at bounding box center [639, 106] width 21 height 13
click at [625, 112] on input "True" at bounding box center [619, 107] width 12 height 10
radio input "true"
click at [722, 218] on input "False" at bounding box center [728, 213] width 12 height 10
radio input "true"
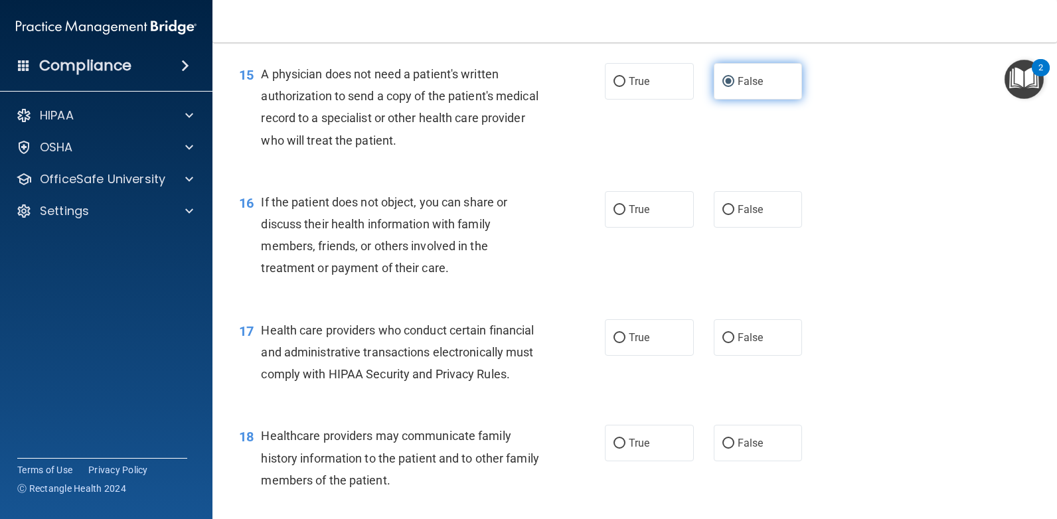
scroll to position [1660, 0]
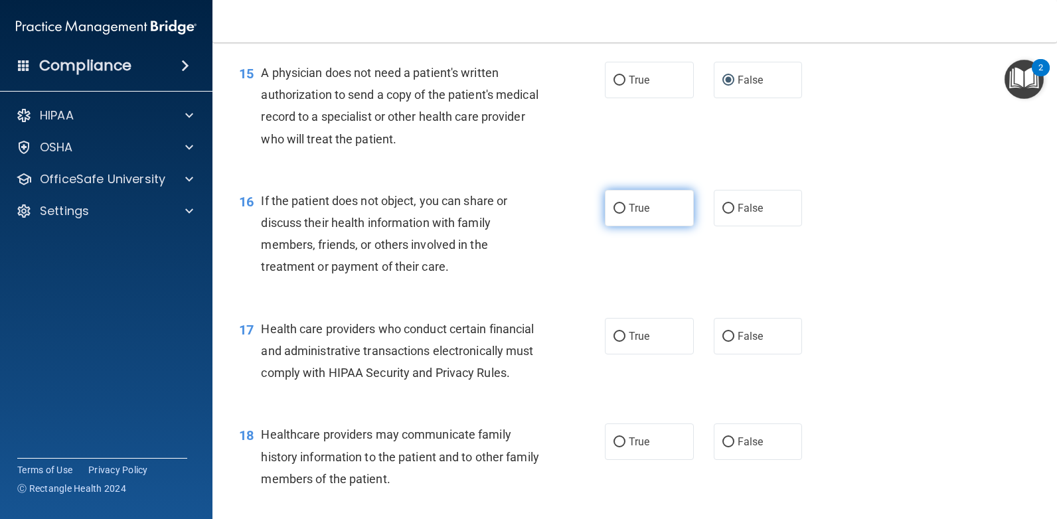
click at [613, 214] on input "True" at bounding box center [619, 209] width 12 height 10
radio input "true"
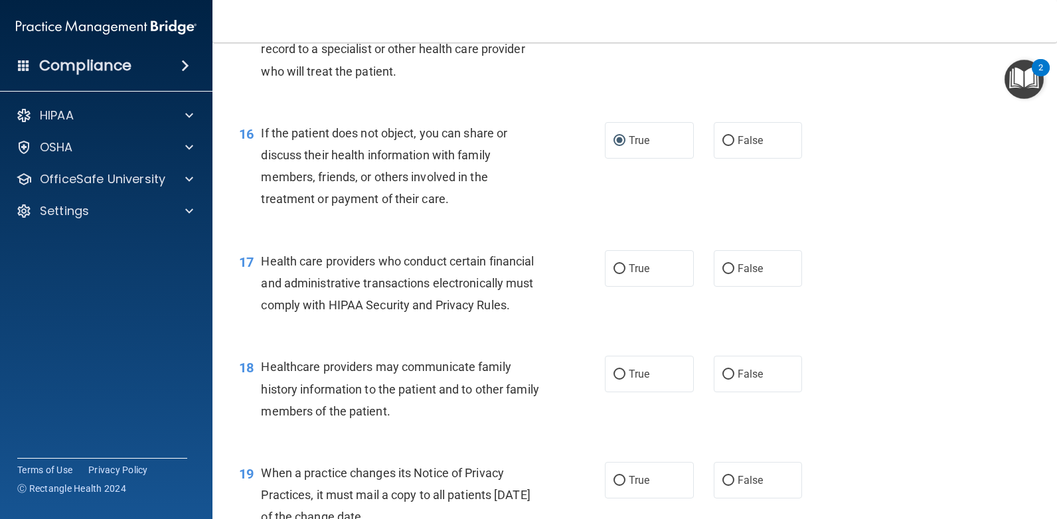
scroll to position [1726, 0]
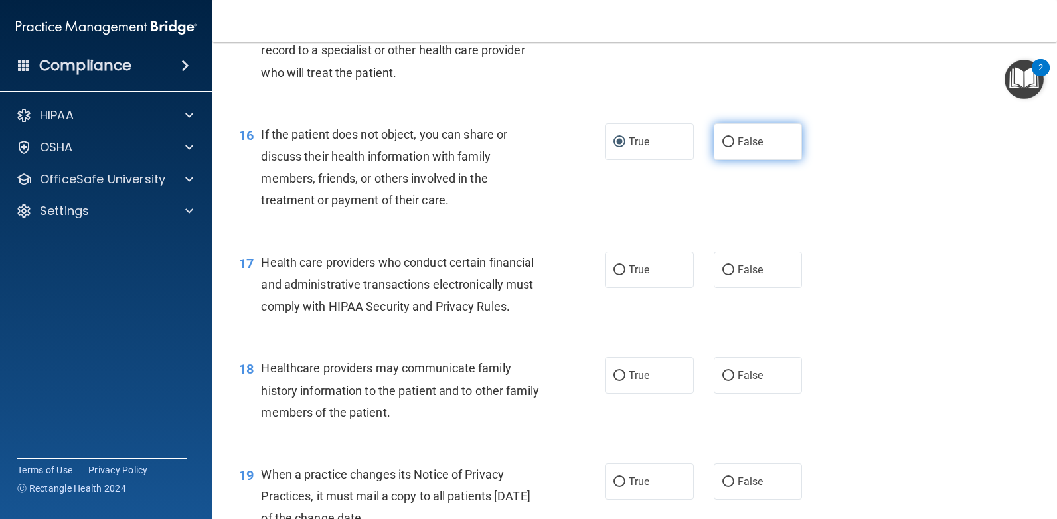
click at [738, 148] on span "False" at bounding box center [751, 141] width 26 height 13
click at [731, 147] on input "False" at bounding box center [728, 142] width 12 height 10
radio input "true"
radio input "false"
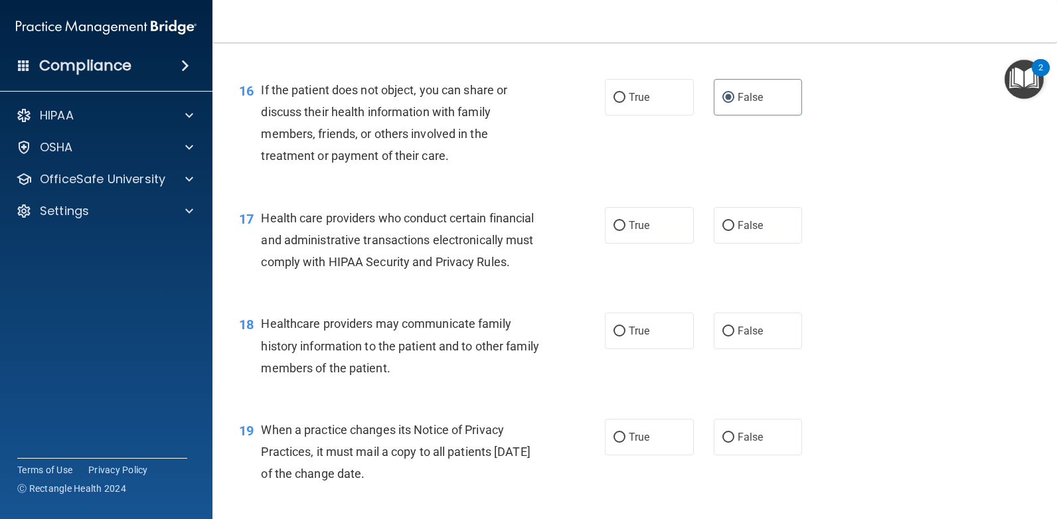
scroll to position [1925, 0]
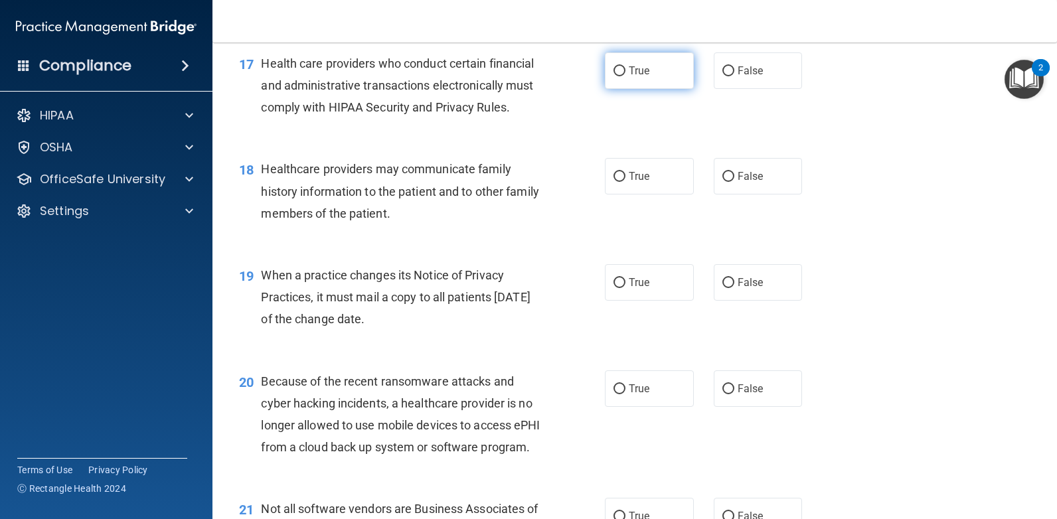
click at [618, 76] on input "True" at bounding box center [619, 71] width 12 height 10
radio input "true"
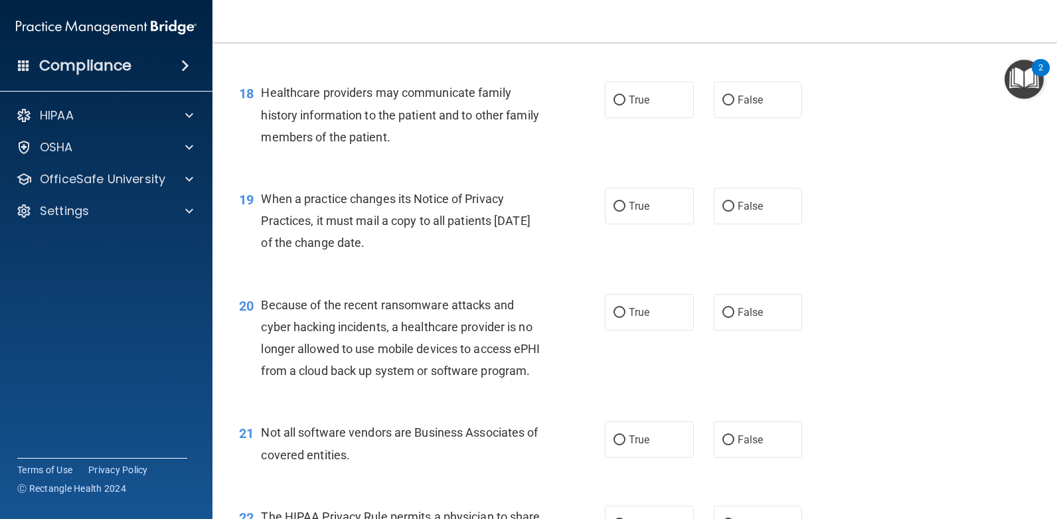
scroll to position [2058, 0]
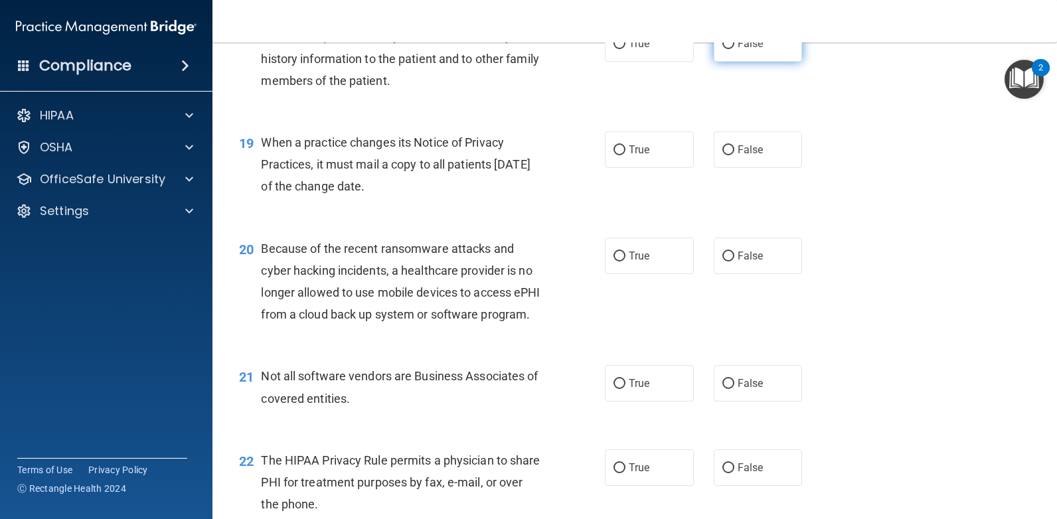
click at [724, 49] on input "False" at bounding box center [728, 44] width 12 height 10
radio input "true"
click at [645, 168] on div "19 When a practice changes its Notice of Privacy Practices, it must mail a copy…" at bounding box center [634, 168] width 811 height 106
click at [639, 156] on span "True" at bounding box center [639, 149] width 21 height 13
click at [625, 155] on input "True" at bounding box center [619, 150] width 12 height 10
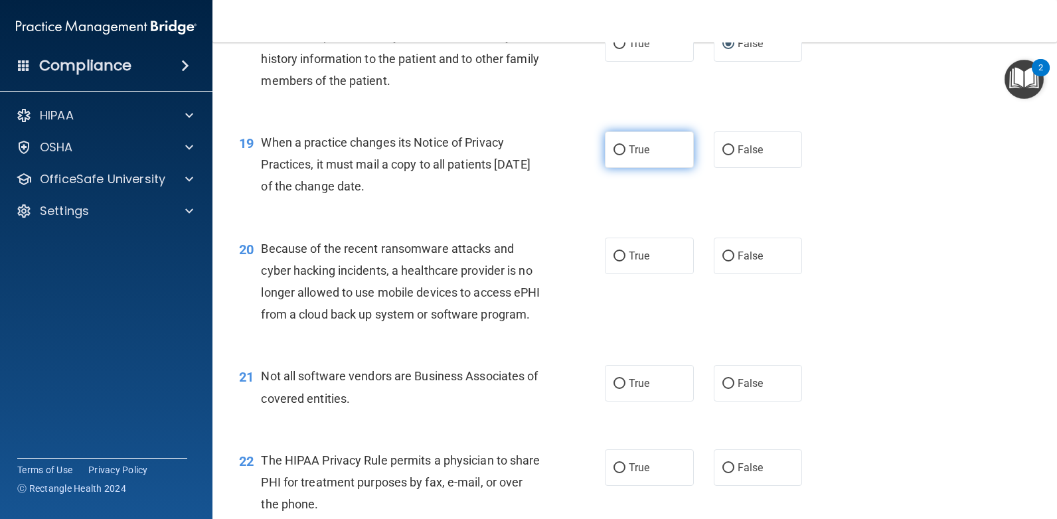
radio input "true"
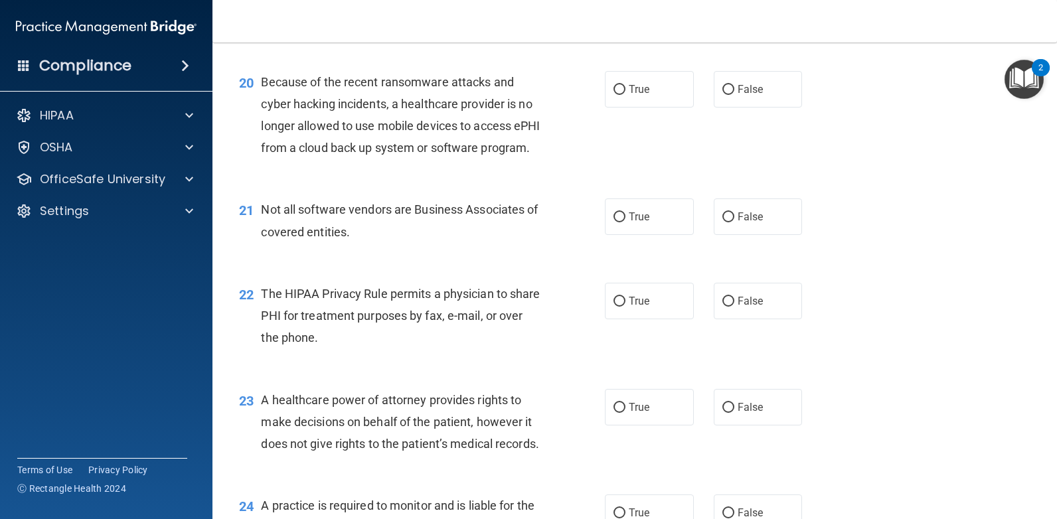
scroll to position [2257, 0]
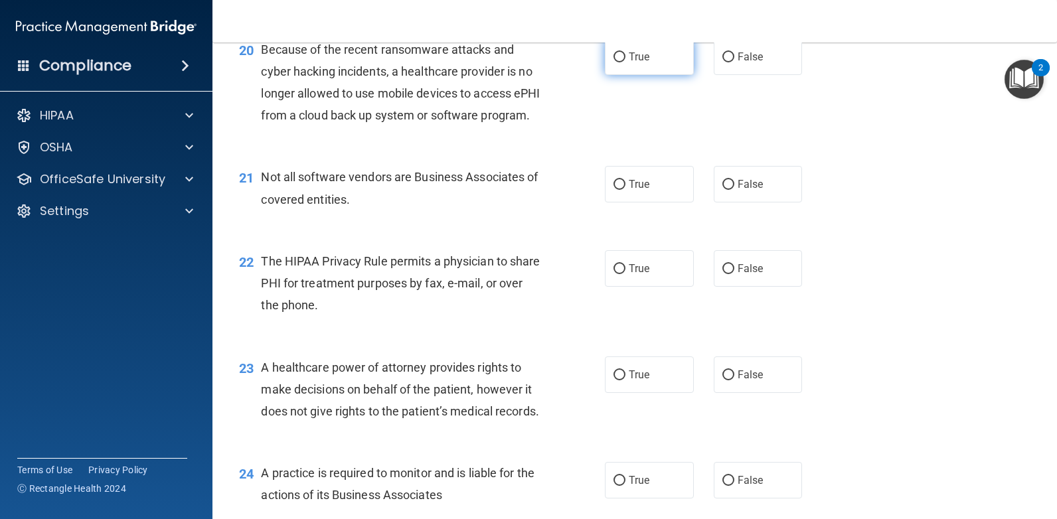
click at [606, 75] on label "True" at bounding box center [649, 57] width 89 height 37
click at [613, 62] on input "True" at bounding box center [619, 57] width 12 height 10
radio input "true"
click at [618, 190] on input "True" at bounding box center [619, 185] width 12 height 10
radio input "true"
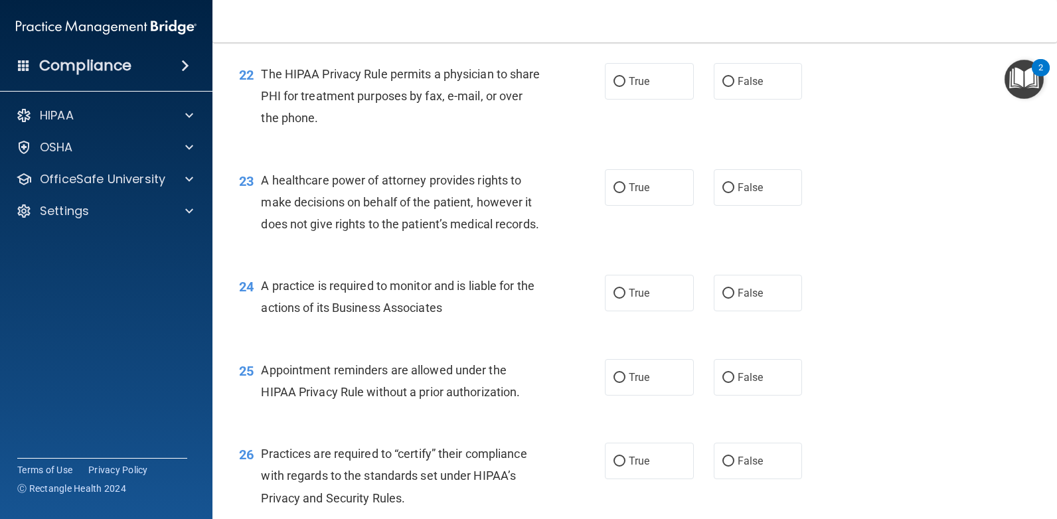
scroll to position [2457, 0]
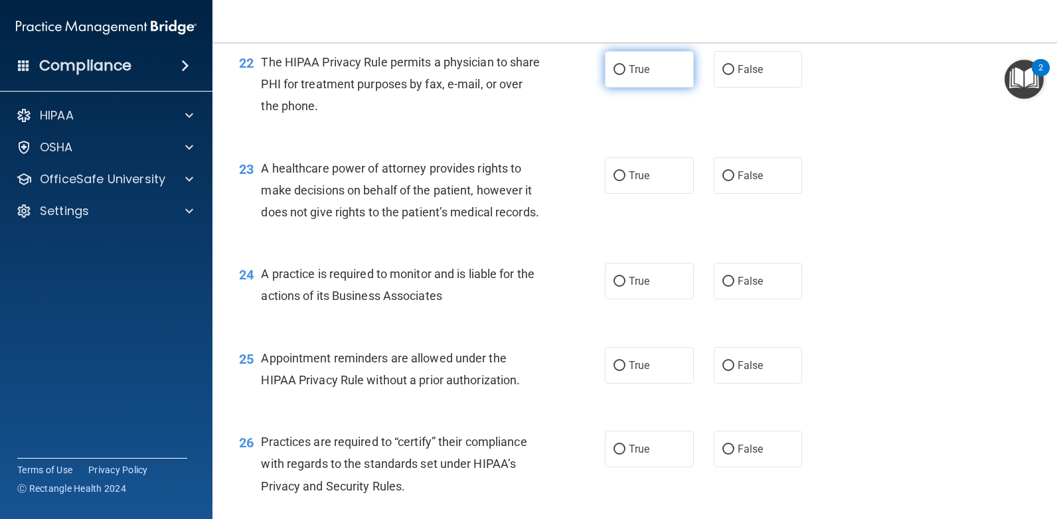
click at [613, 75] on input "True" at bounding box center [619, 70] width 12 height 10
radio input "true"
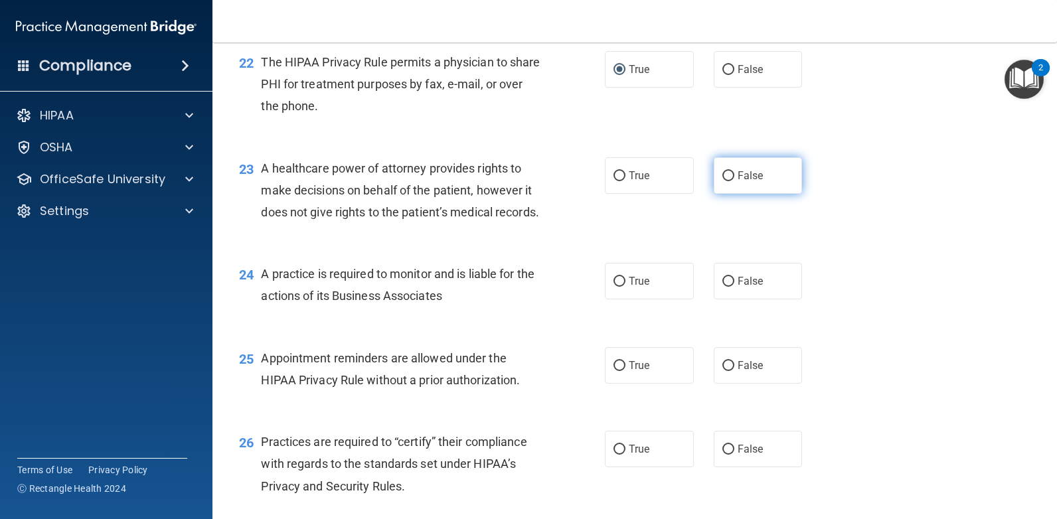
click at [714, 194] on label "False" at bounding box center [758, 175] width 89 height 37
click at [722, 181] on input "False" at bounding box center [728, 176] width 12 height 10
radio input "true"
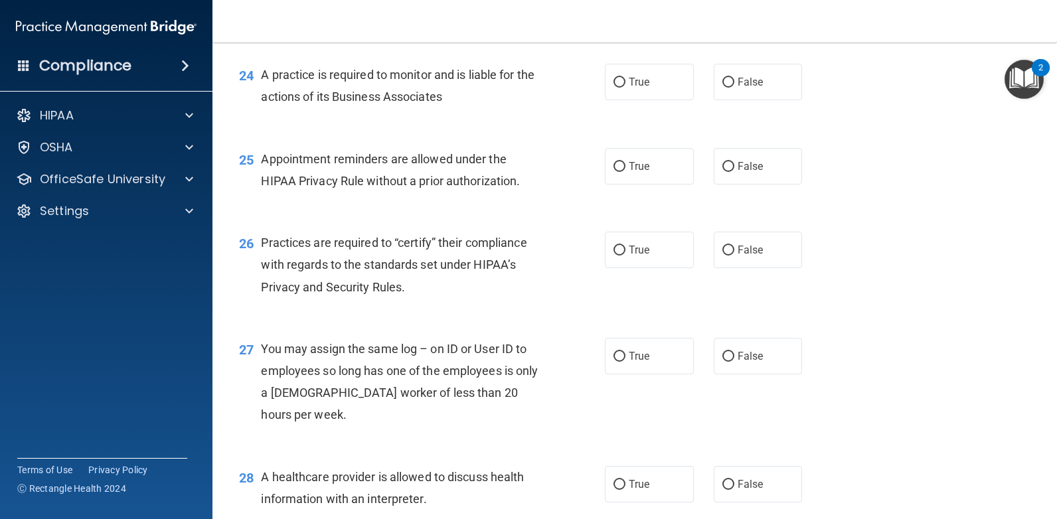
scroll to position [2589, 0]
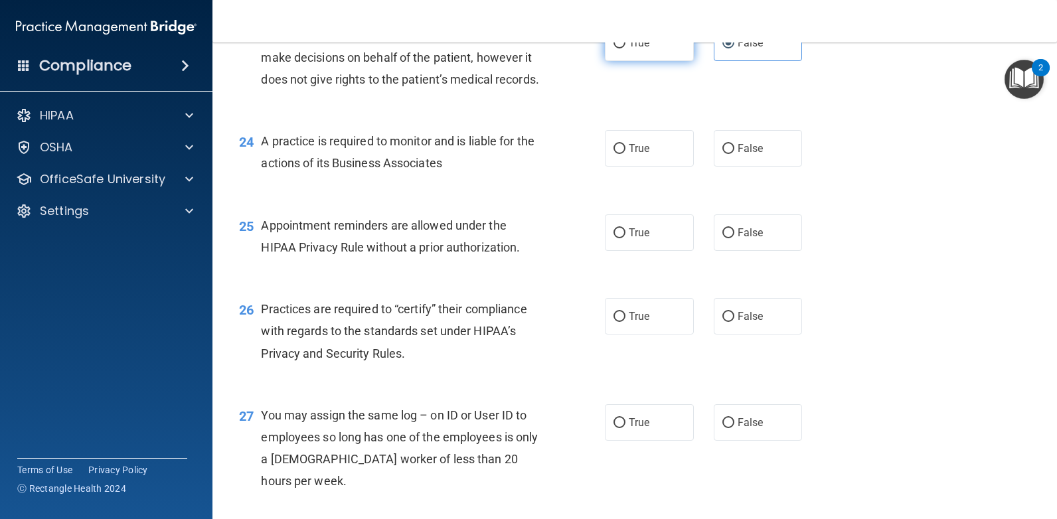
click at [620, 48] on input "True" at bounding box center [619, 44] width 12 height 10
radio input "true"
radio input "false"
click at [613, 154] on input "True" at bounding box center [619, 149] width 12 height 10
radio input "true"
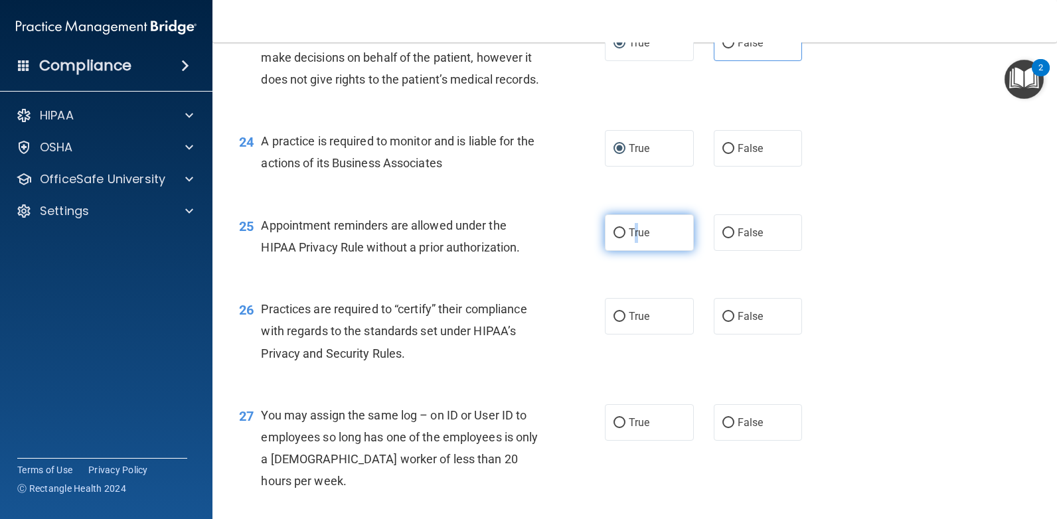
click at [630, 239] on span "True" at bounding box center [639, 232] width 21 height 13
drag, startPoint x: 630, startPoint y: 319, endPoint x: 614, endPoint y: 311, distance: 17.8
click at [614, 251] on label "True" at bounding box center [649, 232] width 89 height 37
click at [614, 238] on input "True" at bounding box center [619, 233] width 12 height 10
radio input "true"
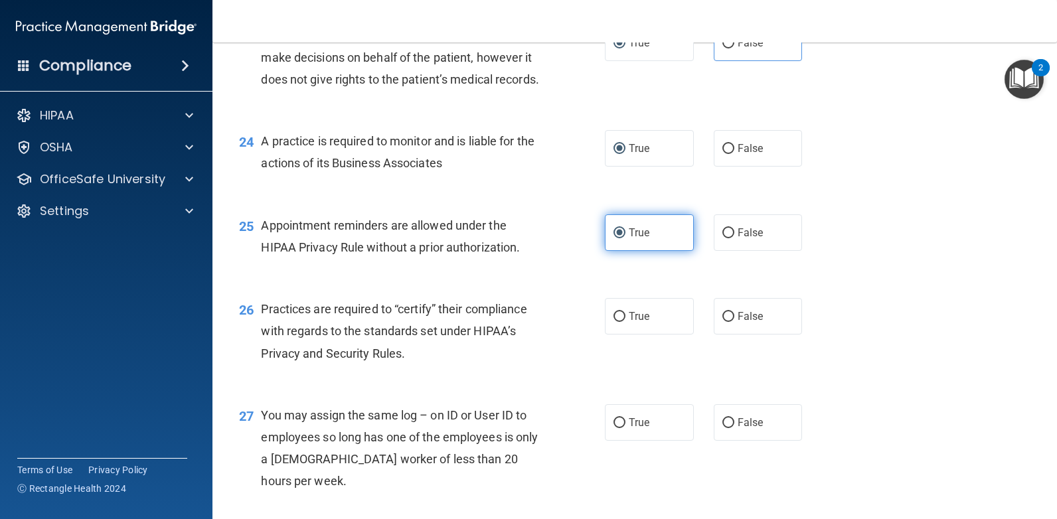
click at [615, 238] on input "True" at bounding box center [619, 233] width 12 height 10
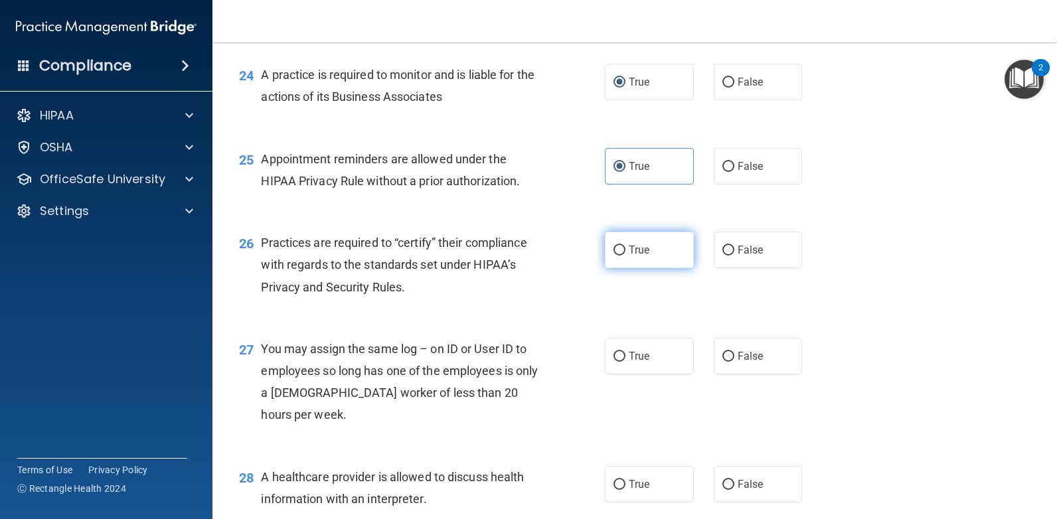
click at [635, 268] on label "True" at bounding box center [649, 250] width 89 height 37
click at [625, 256] on input "True" at bounding box center [619, 251] width 12 height 10
radio input "true"
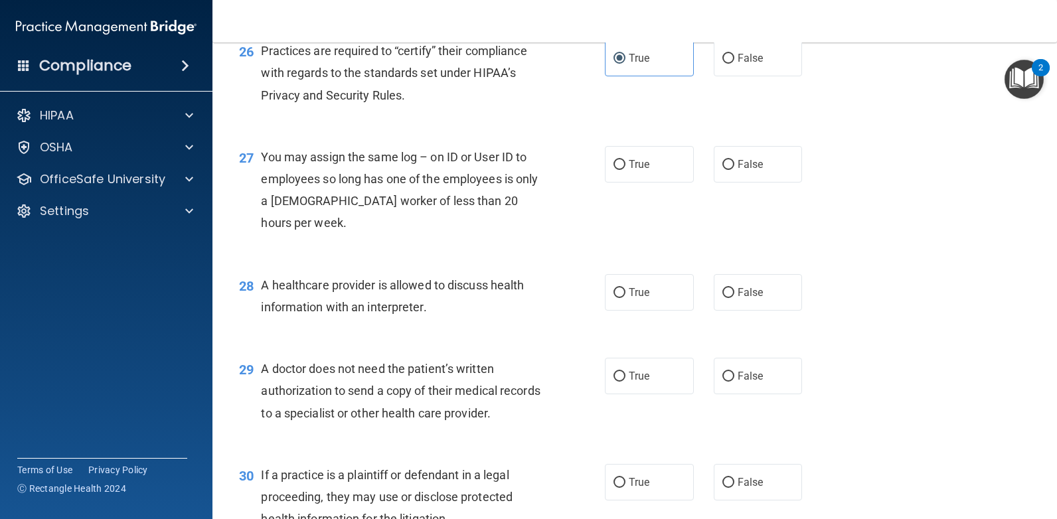
scroll to position [2855, 0]
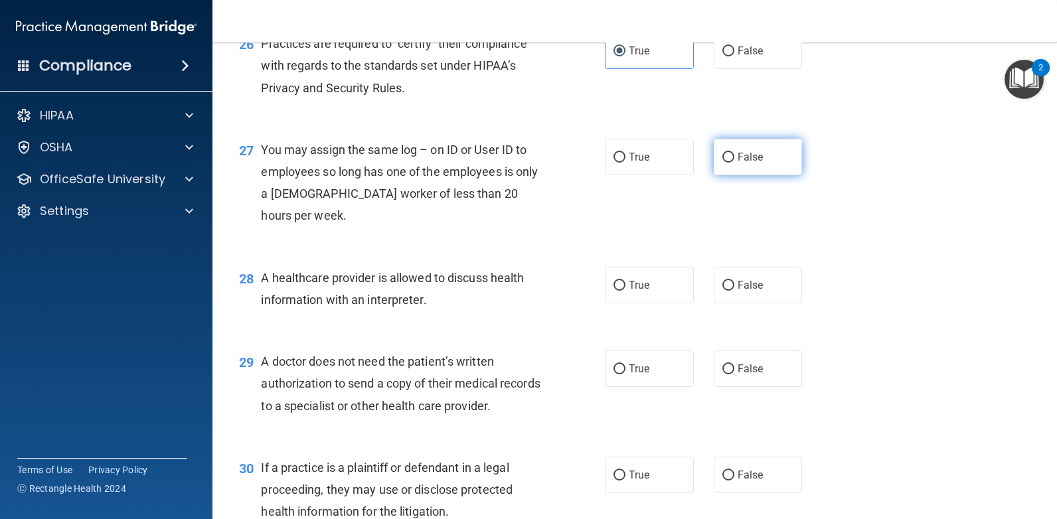
click at [733, 175] on label "False" at bounding box center [758, 157] width 89 height 37
click at [733, 163] on input "False" at bounding box center [728, 158] width 12 height 10
radio input "true"
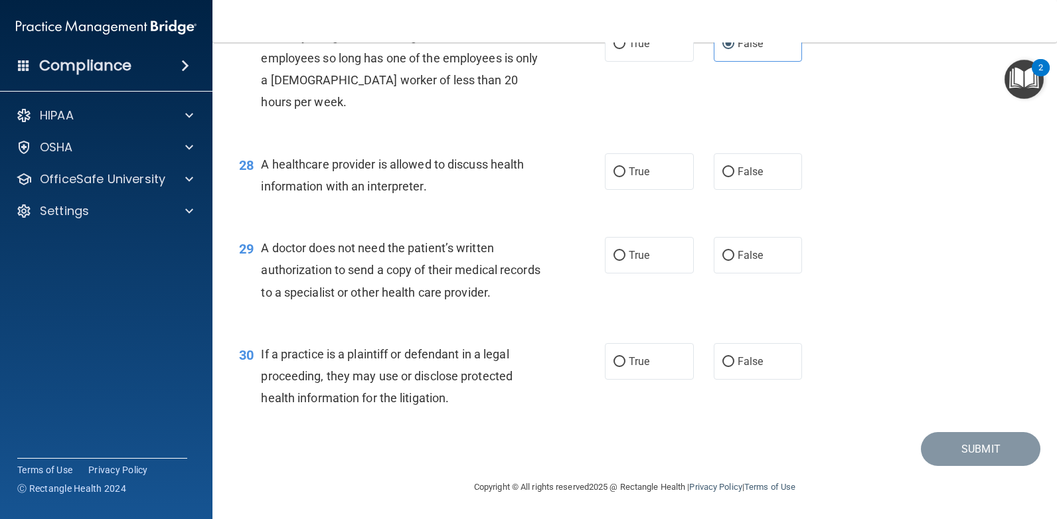
scroll to position [3054, 0]
click at [722, 261] on input "False" at bounding box center [728, 256] width 12 height 10
radio input "true"
click at [634, 367] on span "True" at bounding box center [639, 361] width 21 height 13
click at [625, 367] on input "True" at bounding box center [619, 362] width 12 height 10
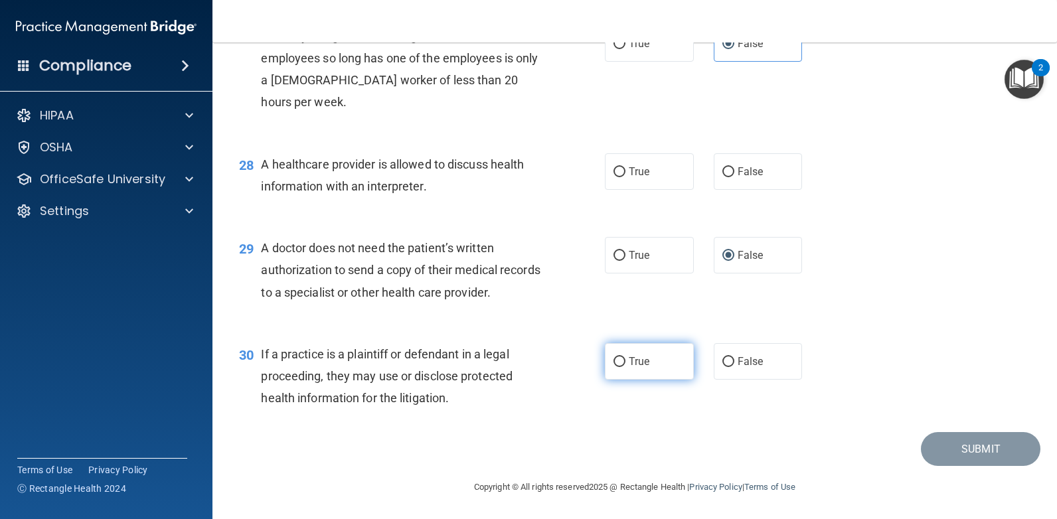
radio input "true"
click at [728, 173] on label "False" at bounding box center [758, 171] width 89 height 37
click at [728, 173] on input "False" at bounding box center [728, 172] width 12 height 10
radio input "true"
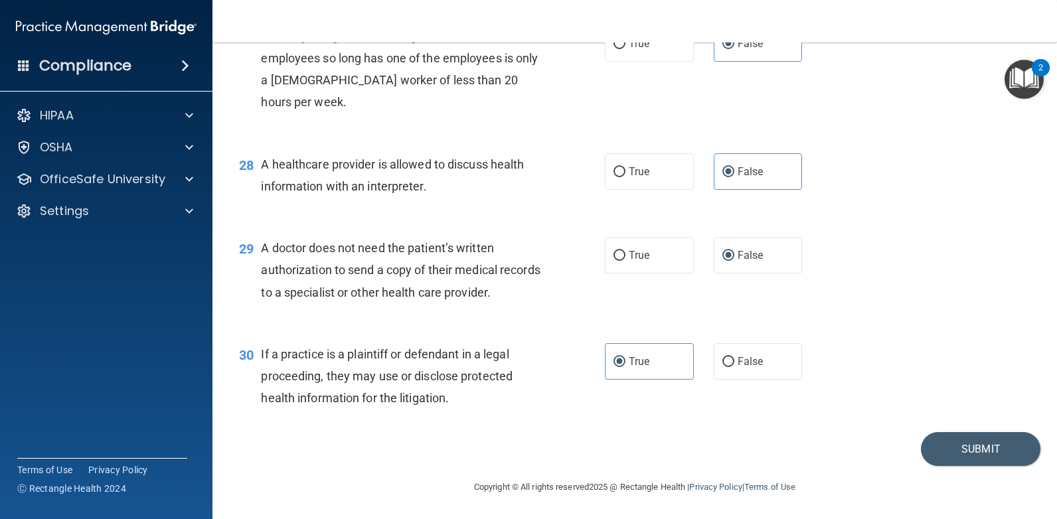
scroll to position [3057, 0]
click at [185, 175] on div at bounding box center [187, 179] width 33 height 16
click at [967, 421] on div "30 If a practice is a plaintiff or defendant in a legal proceeding, they may us…" at bounding box center [634, 380] width 811 height 106
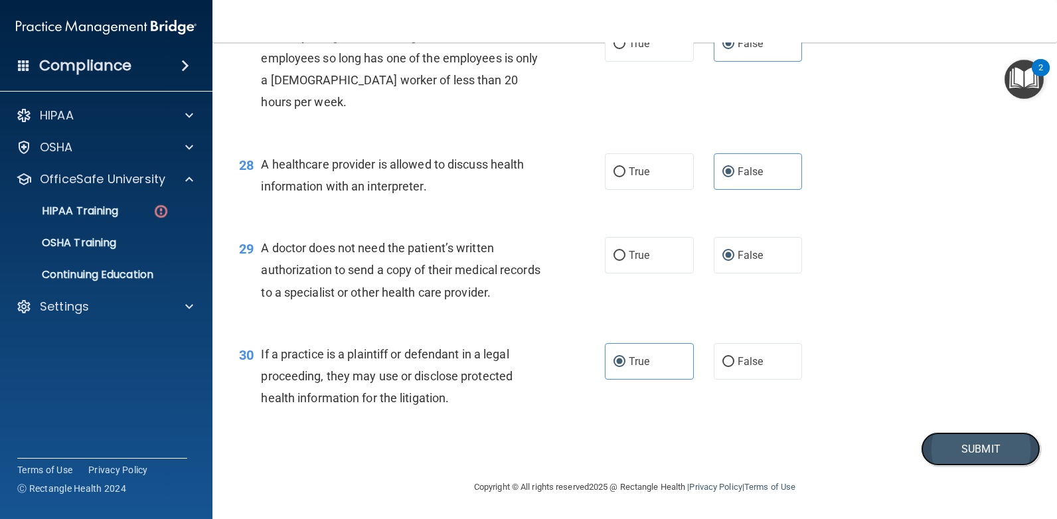
click at [943, 456] on button "Submit" at bounding box center [981, 449] width 120 height 34
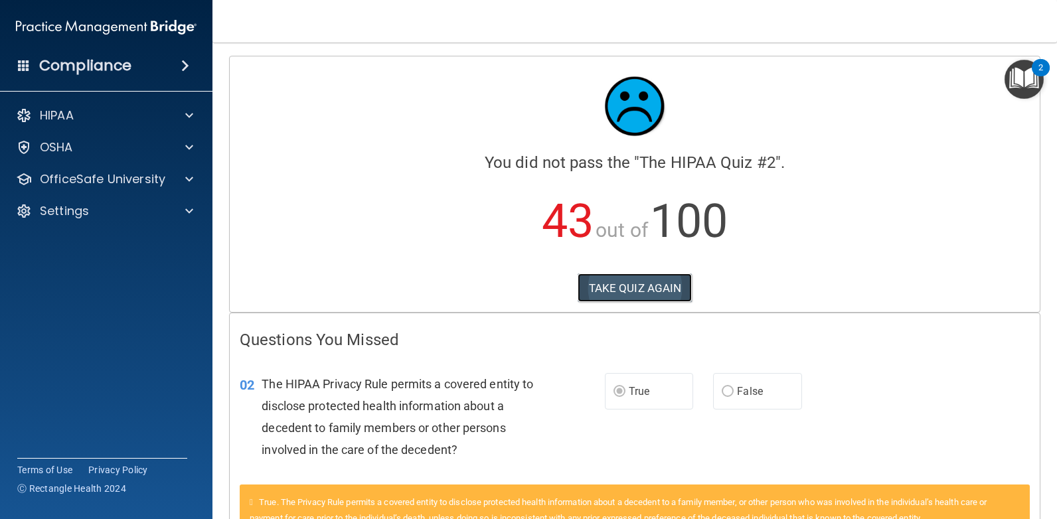
click at [618, 297] on button "TAKE QUIZ AGAIN" at bounding box center [635, 288] width 115 height 29
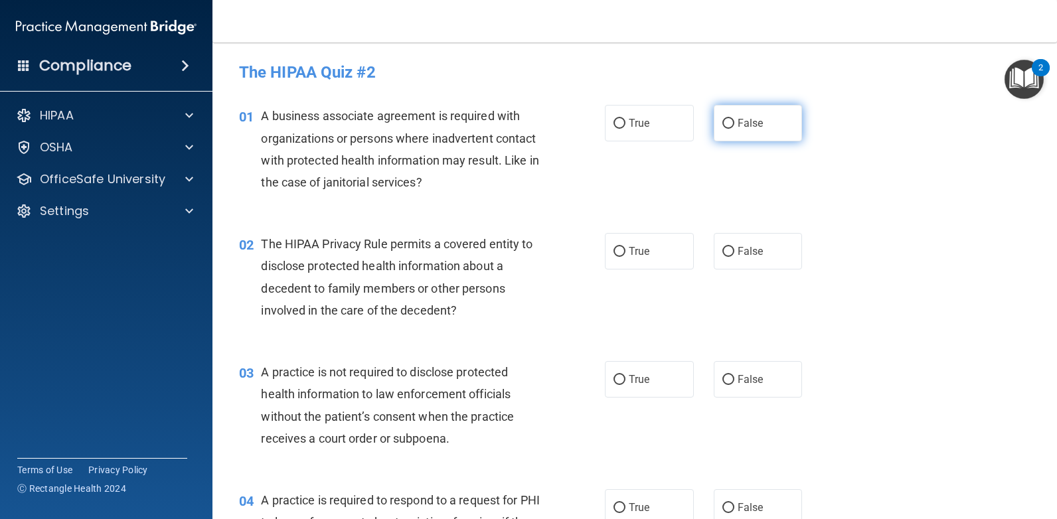
click at [723, 126] on input "False" at bounding box center [728, 124] width 12 height 10
radio input "true"
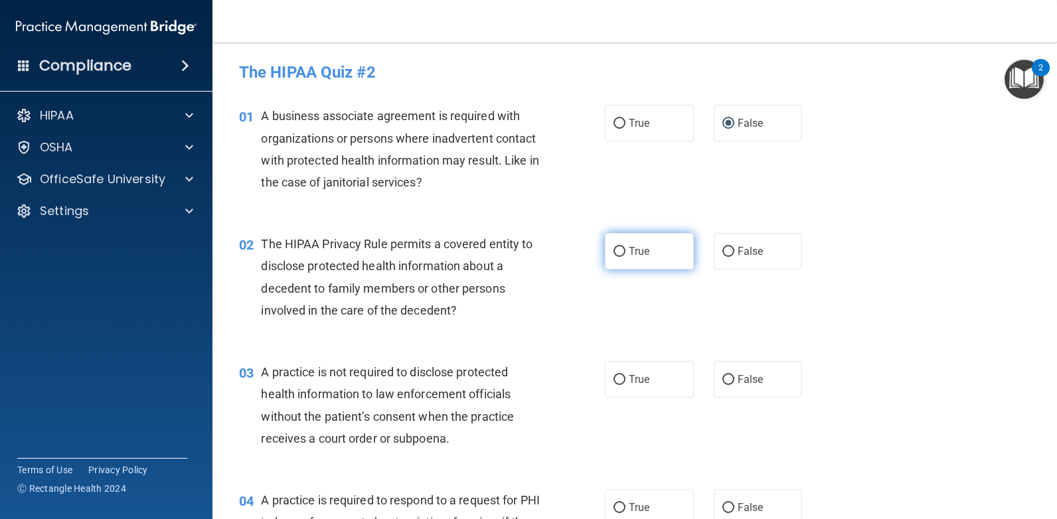
click at [615, 250] on input "True" at bounding box center [619, 252] width 12 height 10
radio input "true"
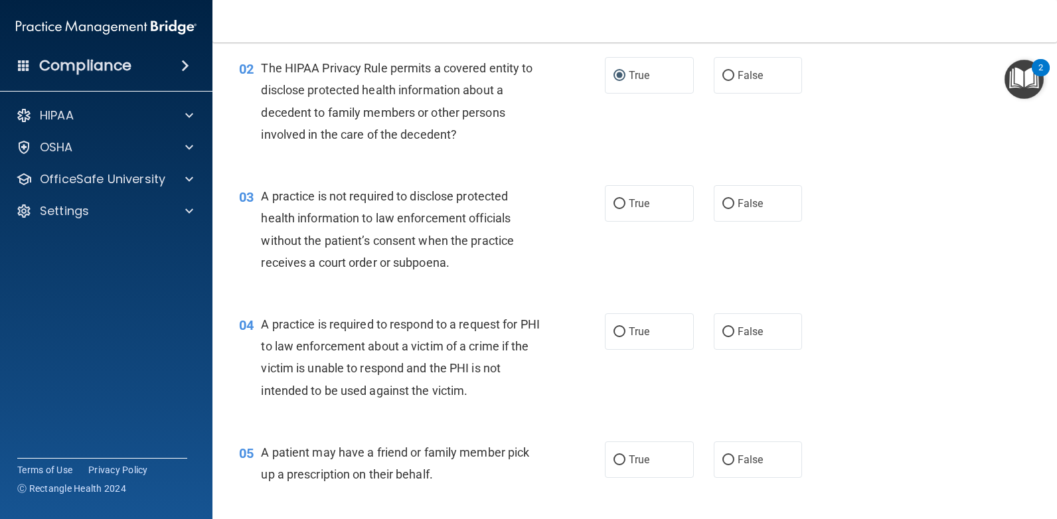
scroll to position [199, 0]
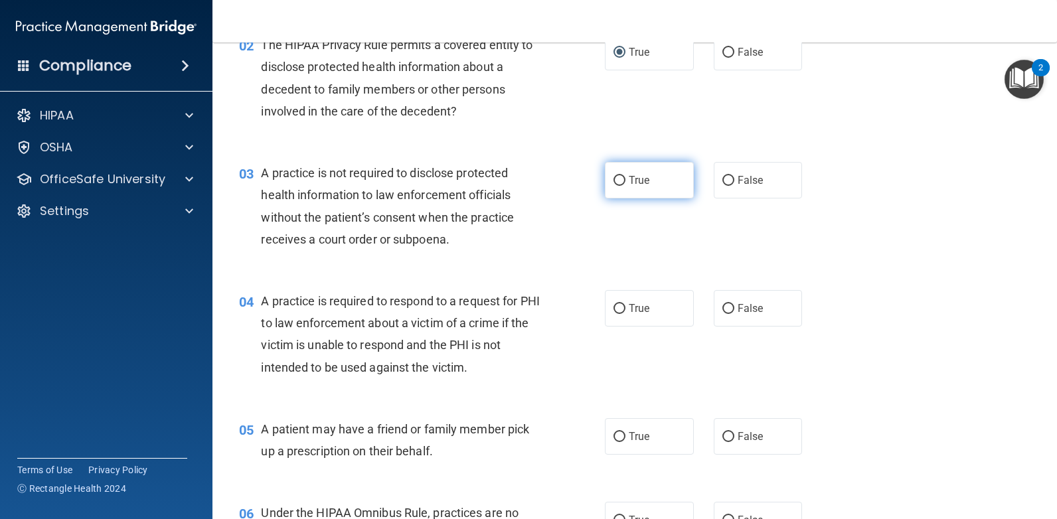
click at [629, 183] on span "True" at bounding box center [639, 180] width 21 height 13
click at [624, 183] on input "True" at bounding box center [619, 181] width 12 height 10
radio input "true"
click at [621, 299] on label "True" at bounding box center [649, 308] width 89 height 37
click at [621, 304] on input "True" at bounding box center [619, 309] width 12 height 10
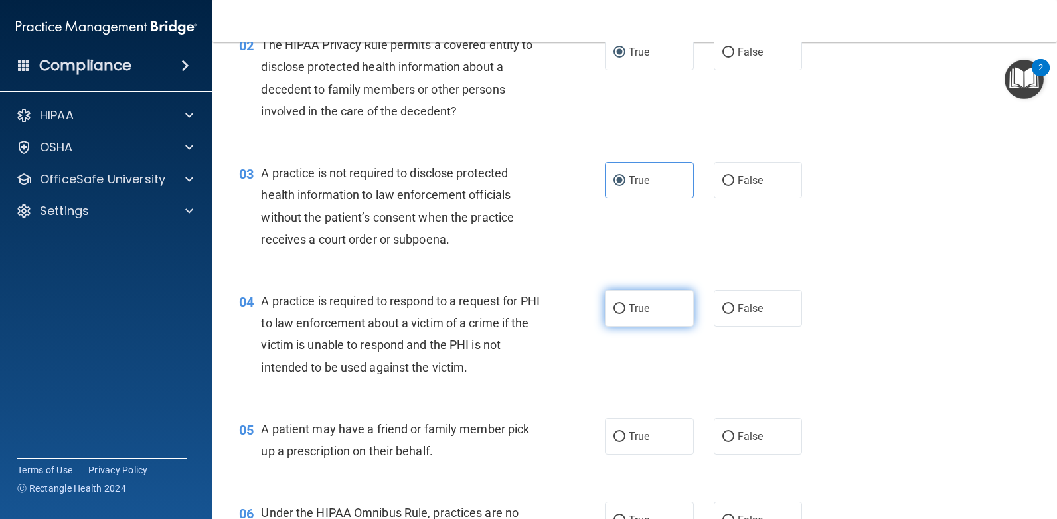
radio input "true"
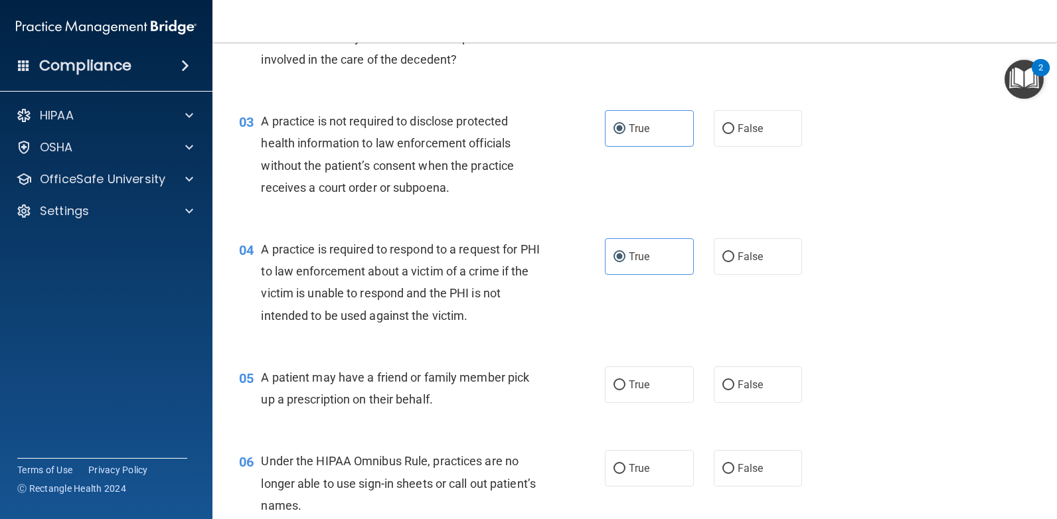
scroll to position [266, 0]
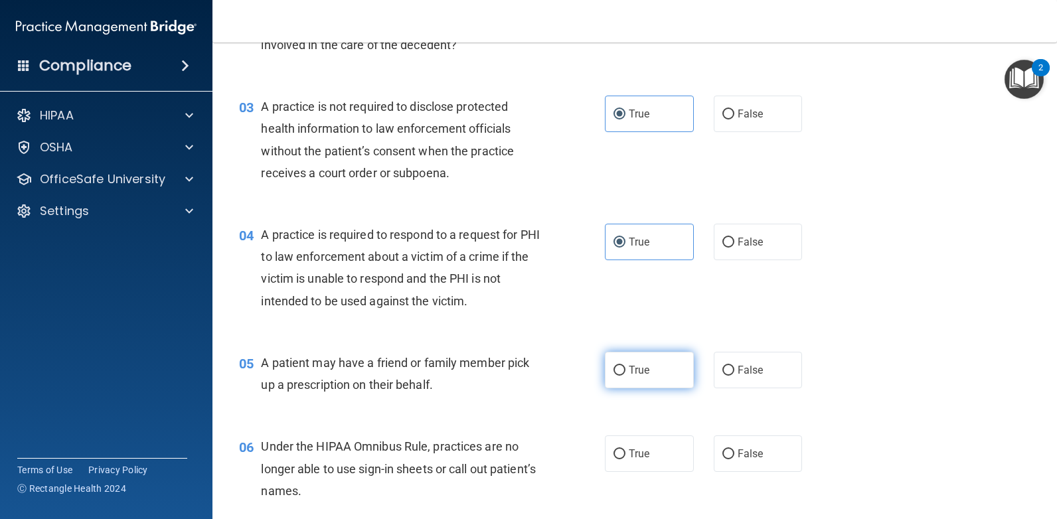
click at [613, 375] on input "True" at bounding box center [619, 371] width 12 height 10
radio input "true"
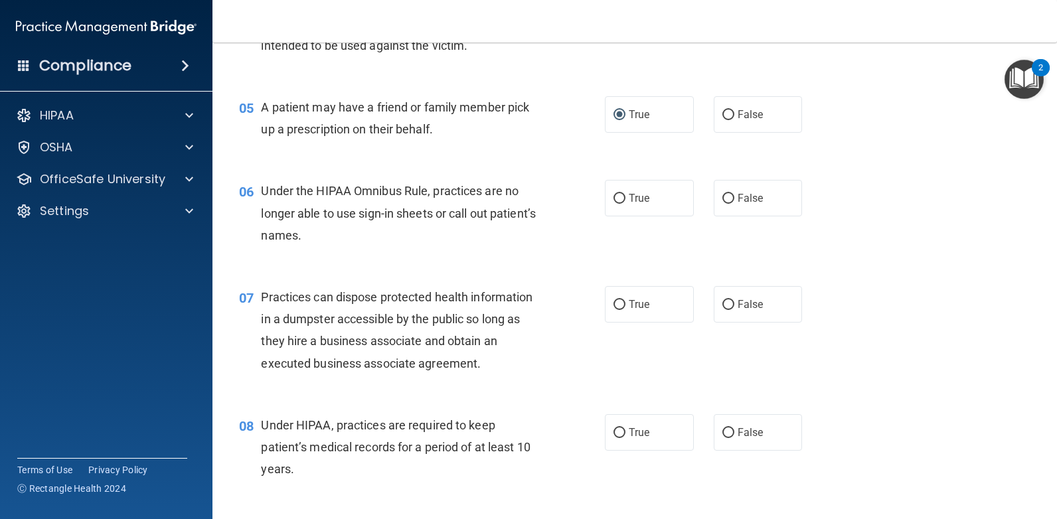
scroll to position [531, 0]
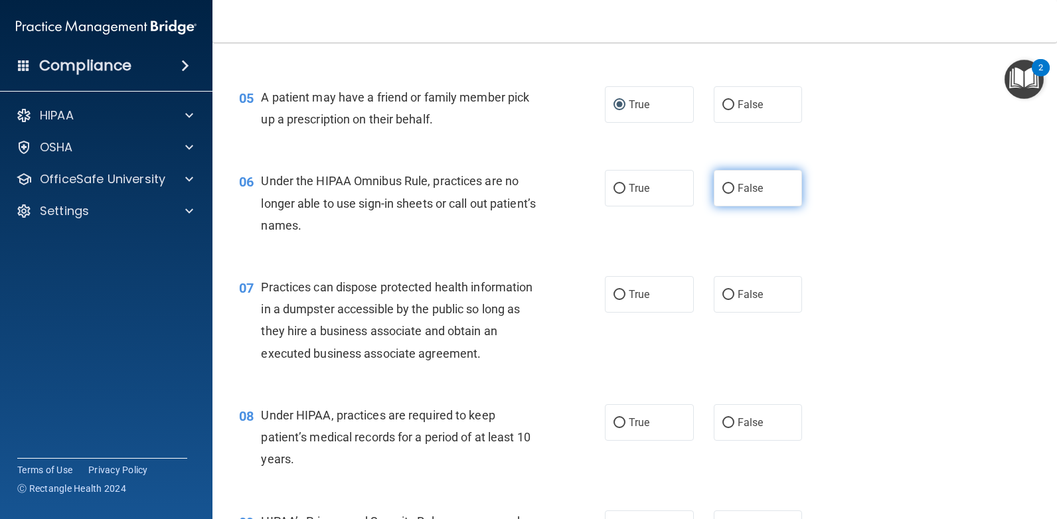
click at [722, 194] on input "False" at bounding box center [728, 189] width 12 height 10
radio input "true"
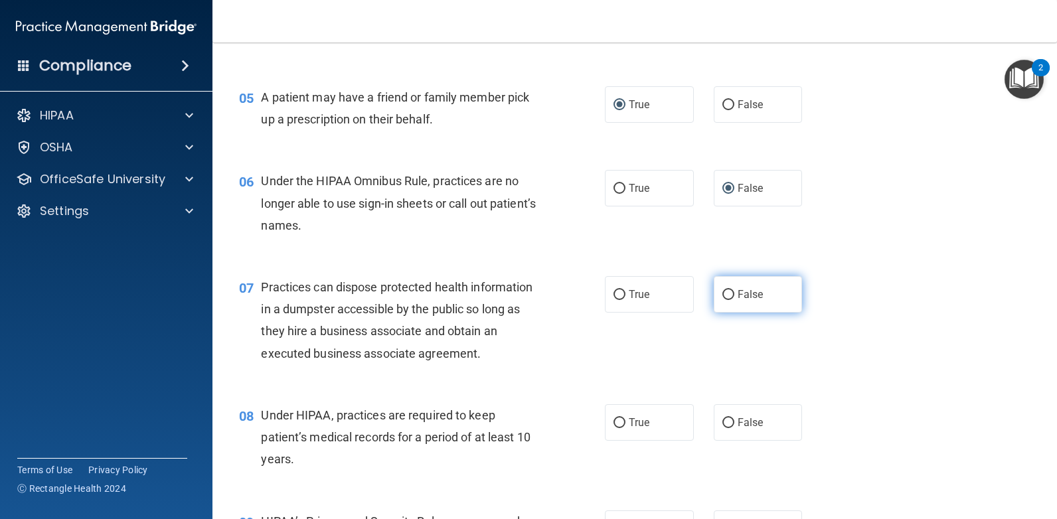
click at [722, 294] on input "False" at bounding box center [728, 295] width 12 height 10
radio input "true"
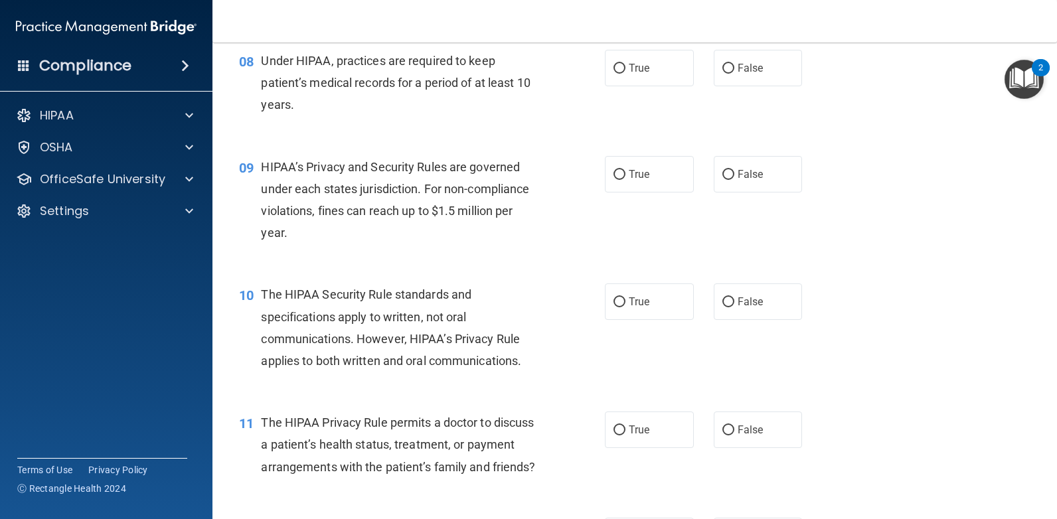
scroll to position [863, 0]
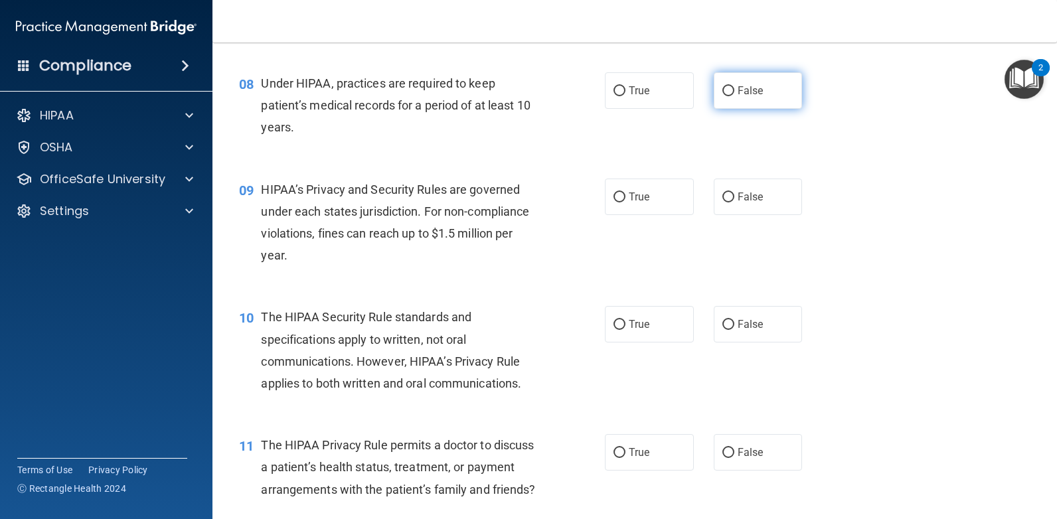
click at [722, 88] on input "False" at bounding box center [728, 91] width 12 height 10
radio input "true"
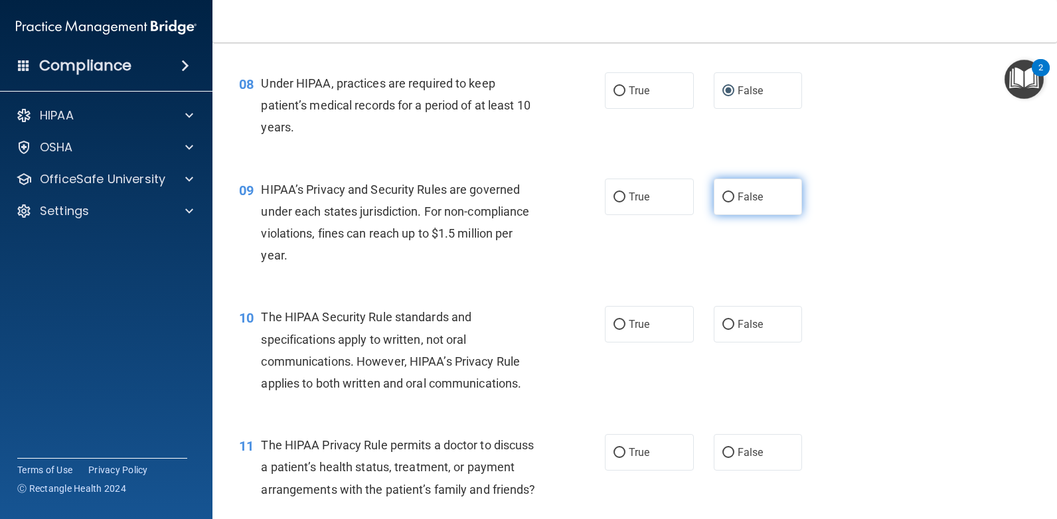
click at [723, 197] on input "False" at bounding box center [728, 198] width 12 height 10
radio input "true"
click at [698, 331] on div "True False" at bounding box center [711, 324] width 213 height 37
click at [722, 323] on input "False" at bounding box center [728, 325] width 12 height 10
radio input "true"
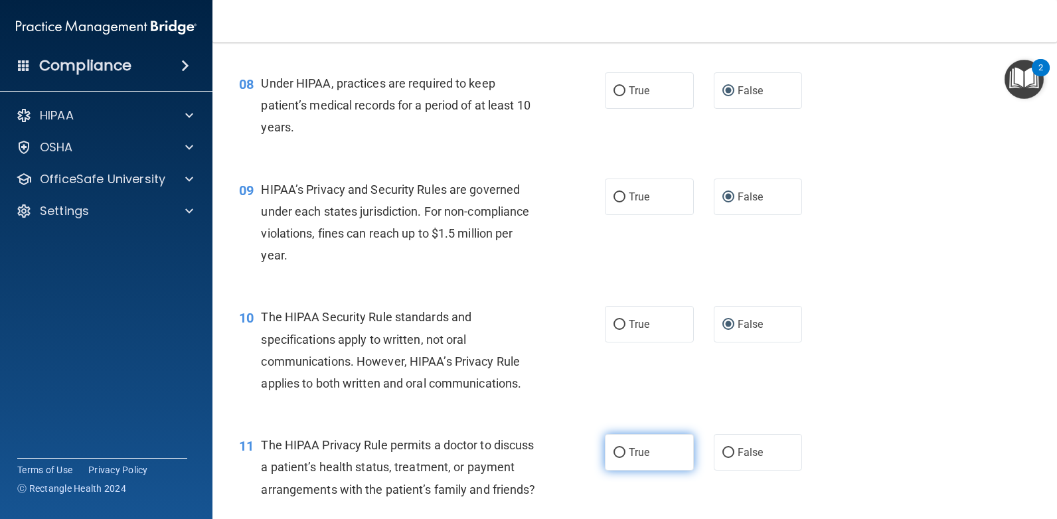
click at [631, 465] on label "True" at bounding box center [649, 452] width 89 height 37
click at [625, 458] on input "True" at bounding box center [619, 453] width 12 height 10
radio input "true"
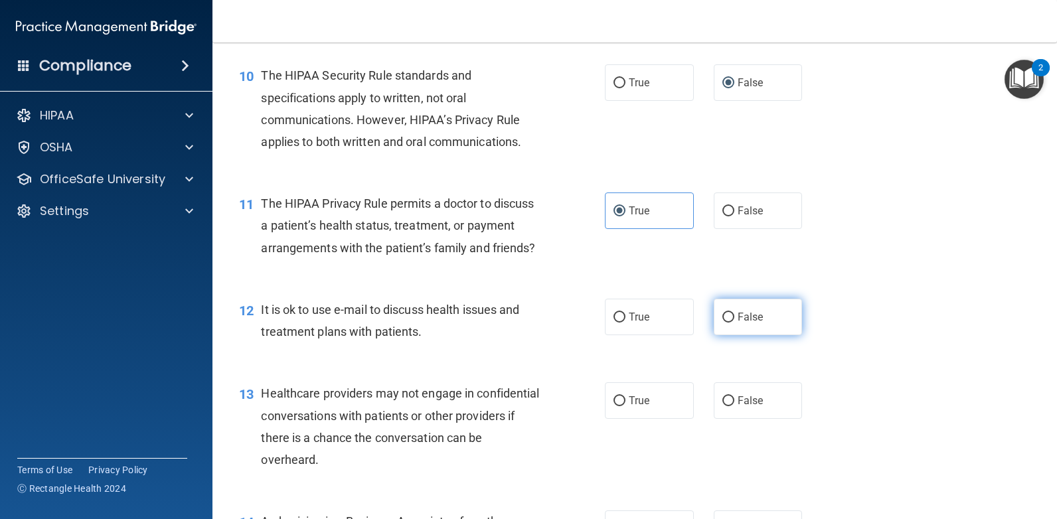
scroll to position [1129, 0]
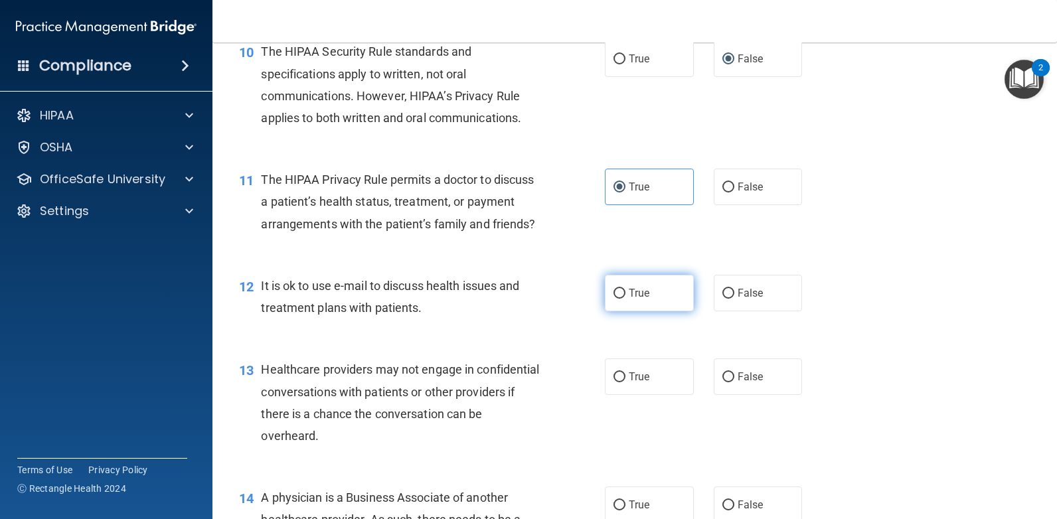
click at [613, 299] on input "True" at bounding box center [619, 294] width 12 height 10
radio input "true"
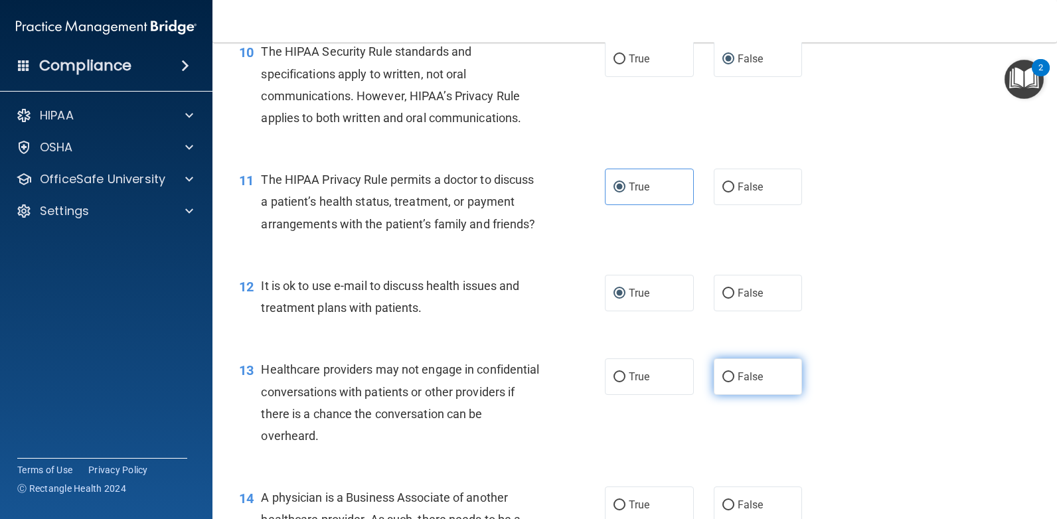
click at [722, 382] on input "False" at bounding box center [728, 377] width 12 height 10
radio input "true"
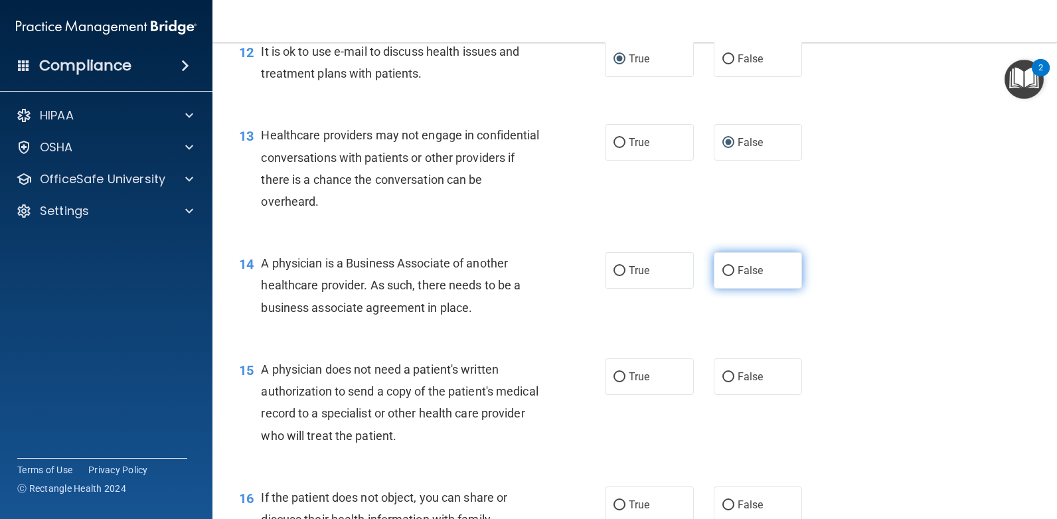
scroll to position [1394, 0]
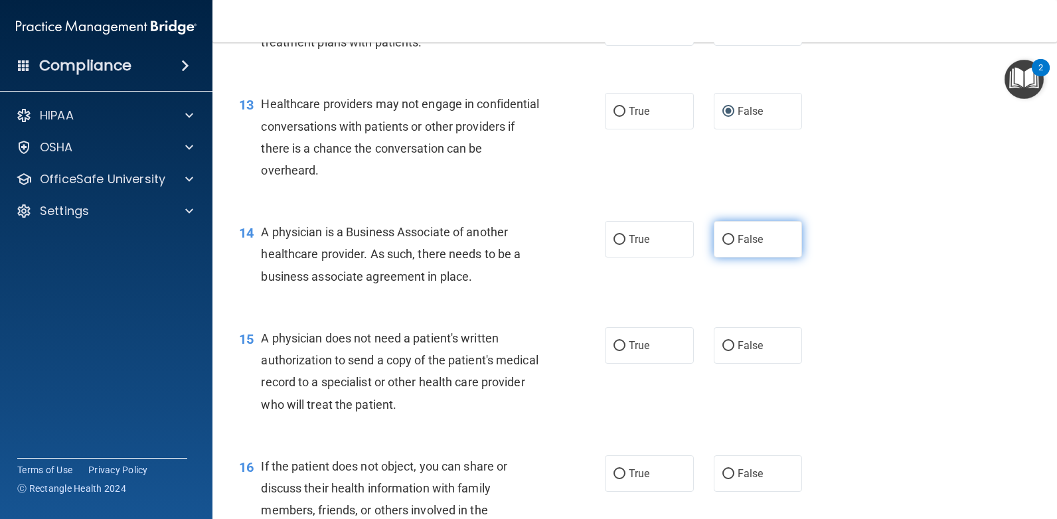
drag, startPoint x: 722, startPoint y: 260, endPoint x: 722, endPoint y: 291, distance: 30.5
click at [723, 245] on input "False" at bounding box center [728, 240] width 12 height 10
radio input "true"
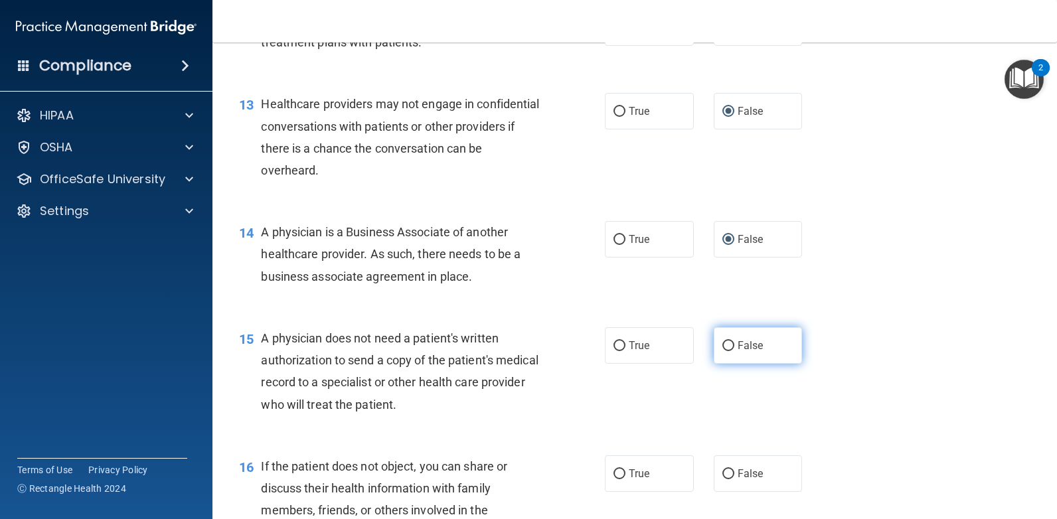
click at [728, 364] on label "False" at bounding box center [758, 345] width 89 height 37
click at [728, 351] on input "False" at bounding box center [728, 346] width 12 height 10
radio input "true"
click at [619, 351] on input "True" at bounding box center [619, 346] width 12 height 10
radio input "true"
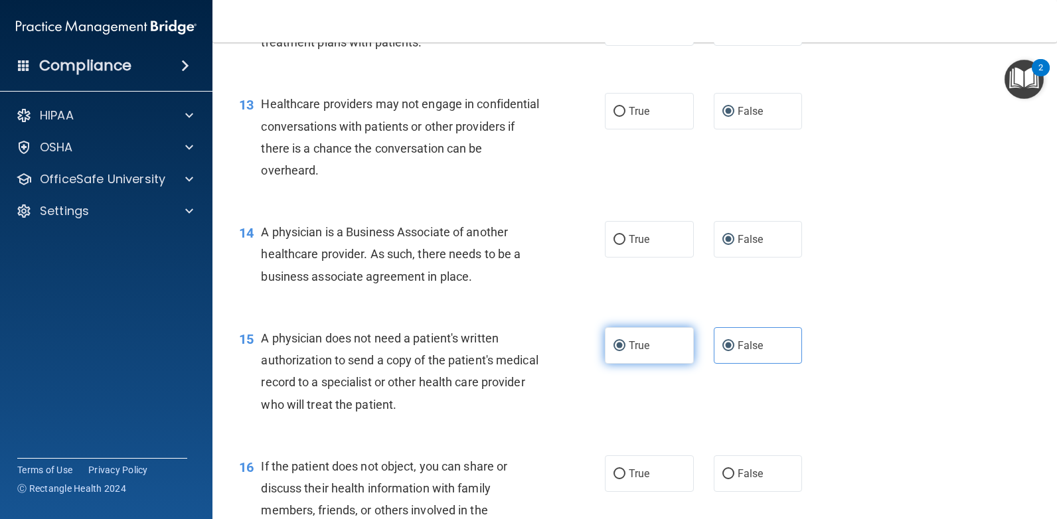
radio input "false"
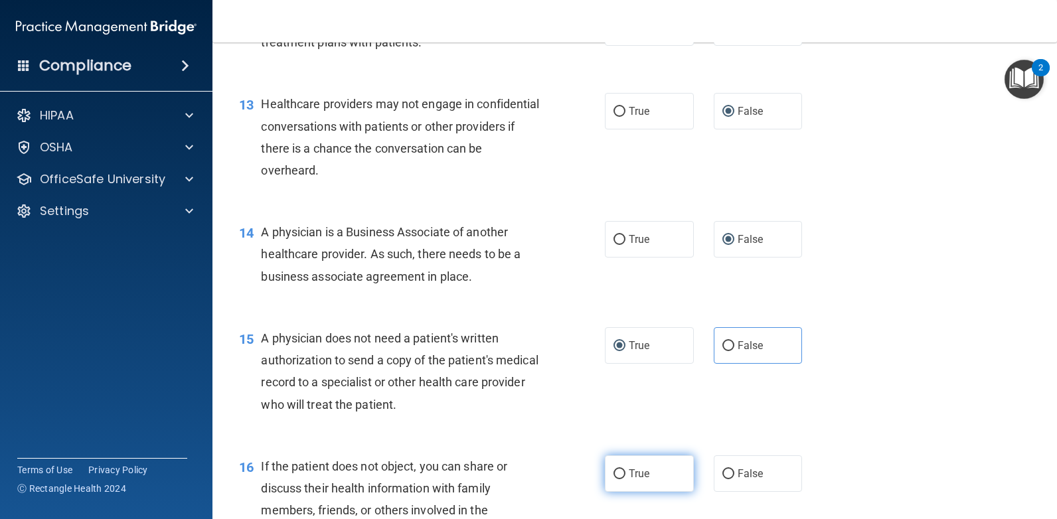
click at [617, 492] on label "True" at bounding box center [649, 473] width 89 height 37
click at [617, 479] on input "True" at bounding box center [619, 474] width 12 height 10
radio input "true"
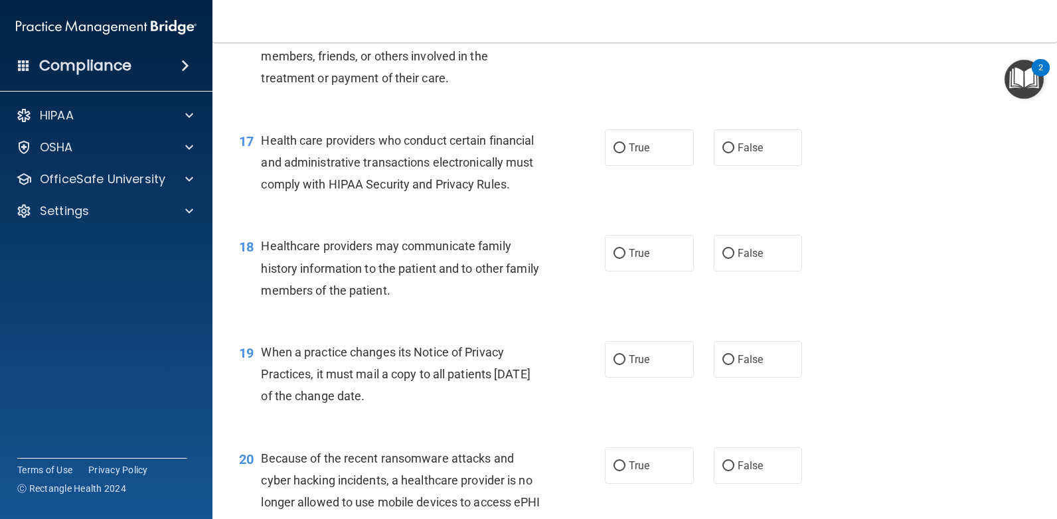
scroll to position [1859, 0]
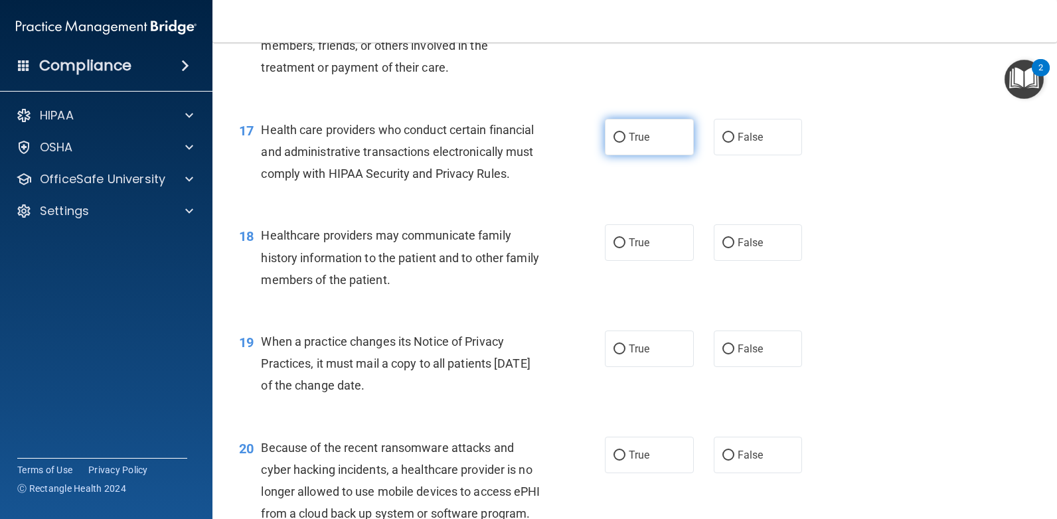
click at [629, 143] on span "True" at bounding box center [639, 137] width 21 height 13
click at [625, 143] on input "True" at bounding box center [619, 138] width 12 height 10
radio input "true"
click at [714, 261] on label "False" at bounding box center [758, 242] width 89 height 37
click at [722, 248] on input "False" at bounding box center [728, 243] width 12 height 10
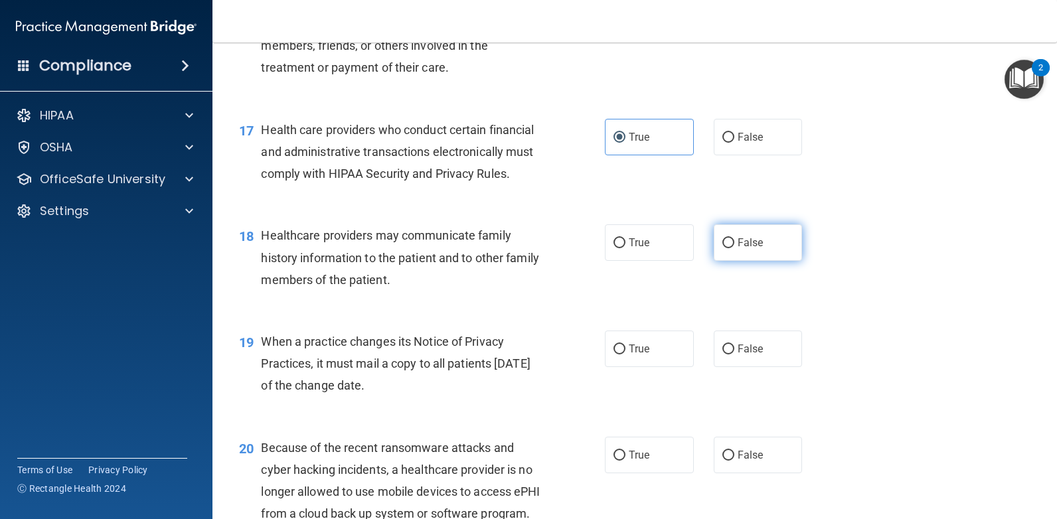
radio input "true"
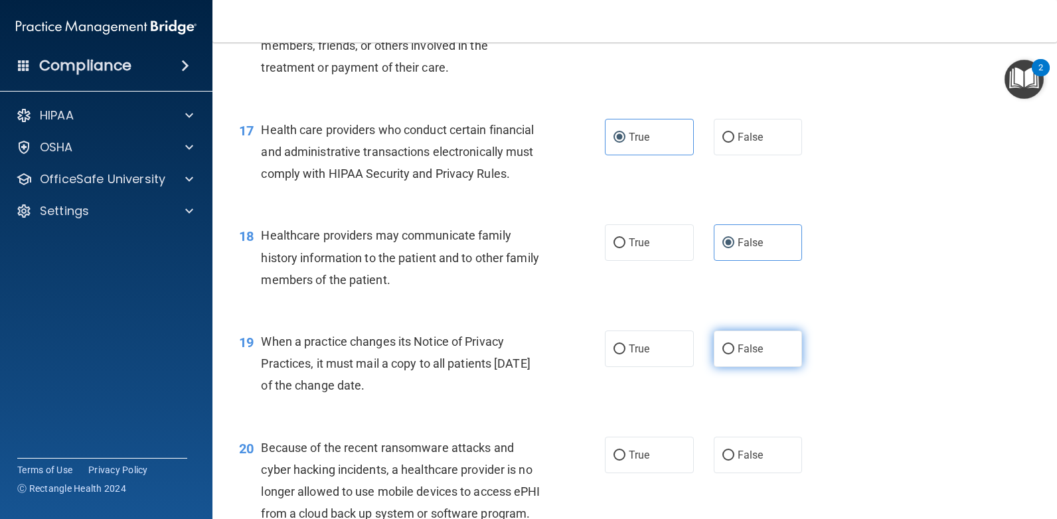
click at [722, 367] on label "False" at bounding box center [758, 349] width 89 height 37
click at [722, 355] on input "False" at bounding box center [728, 350] width 12 height 10
radio input "true"
click at [723, 461] on input "False" at bounding box center [728, 456] width 12 height 10
radio input "true"
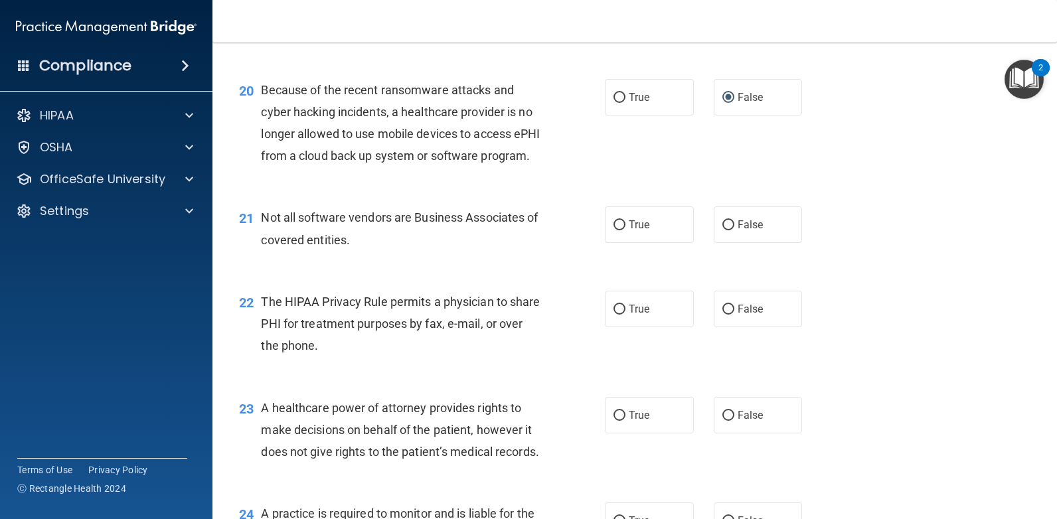
scroll to position [2257, 0]
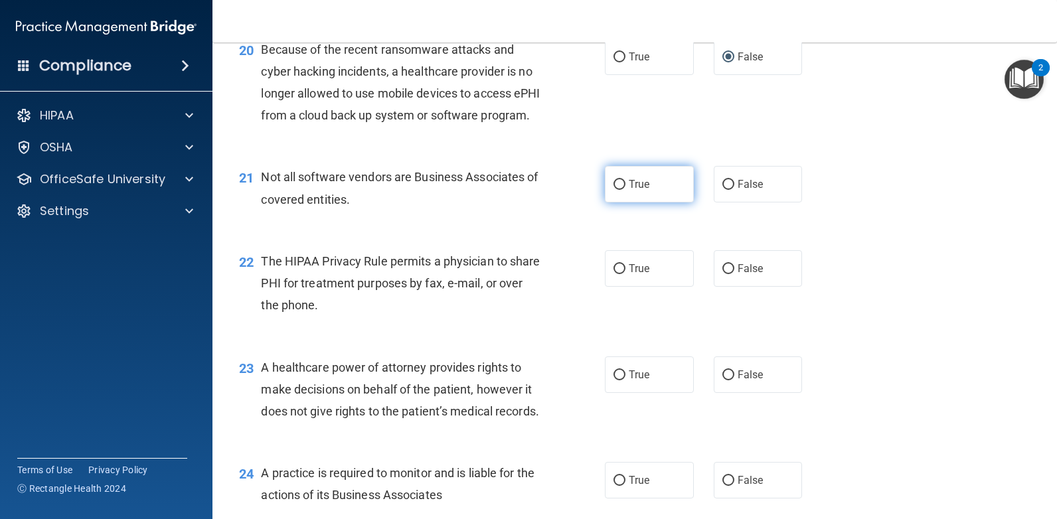
click at [619, 190] on input "True" at bounding box center [619, 185] width 12 height 10
radio input "true"
click at [702, 287] on div "True False" at bounding box center [711, 268] width 213 height 37
click at [724, 274] on input "False" at bounding box center [728, 269] width 12 height 10
radio input "true"
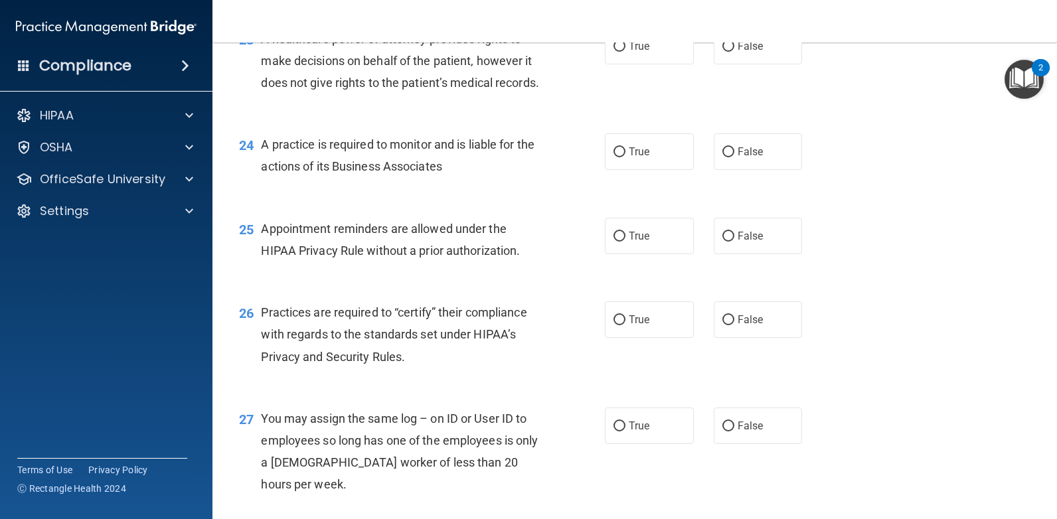
scroll to position [2589, 0]
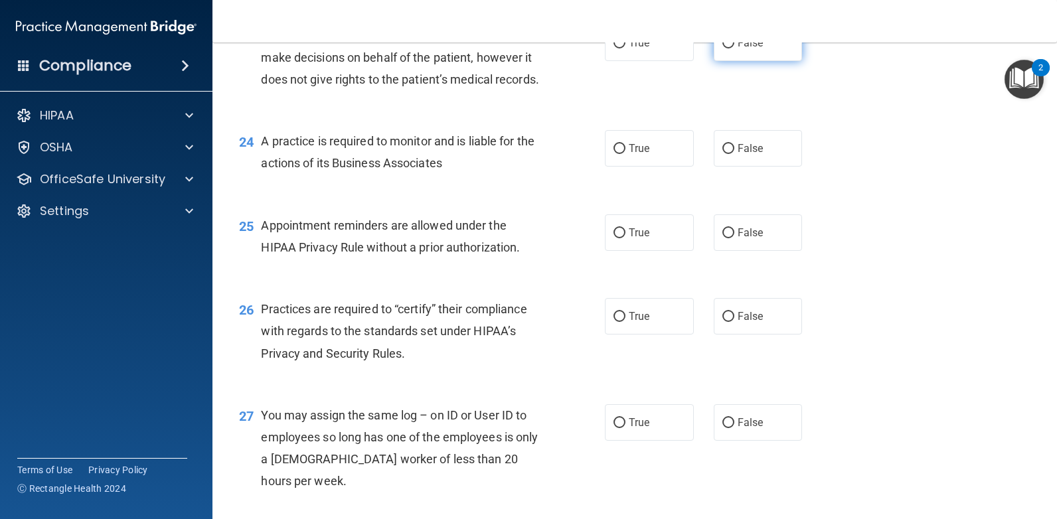
click at [724, 61] on label "False" at bounding box center [758, 43] width 89 height 37
click at [724, 48] on input "False" at bounding box center [728, 44] width 12 height 10
radio input "true"
click at [727, 167] on label "False" at bounding box center [758, 148] width 89 height 37
click at [727, 154] on input "False" at bounding box center [728, 149] width 12 height 10
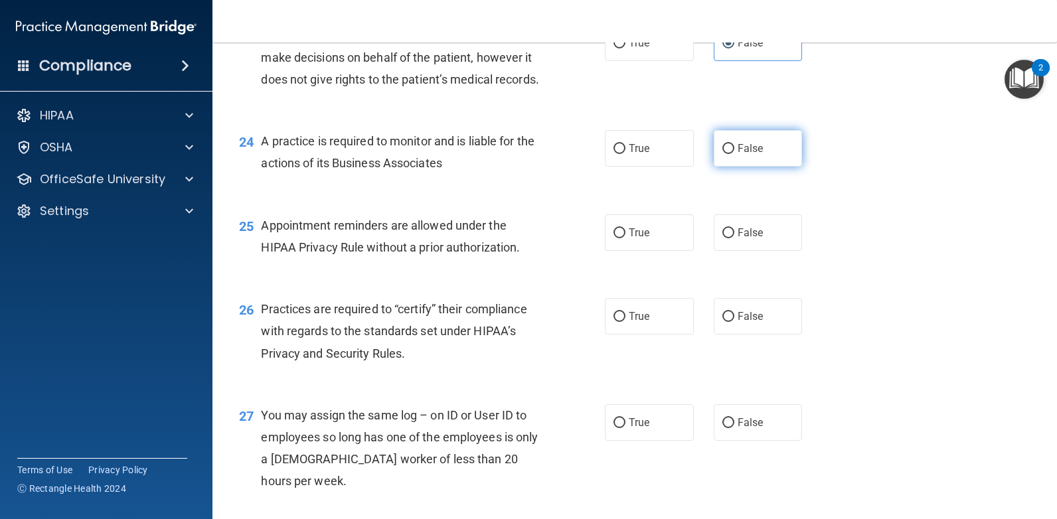
radio input "true"
click at [615, 238] on input "True" at bounding box center [619, 233] width 12 height 10
radio input "true"
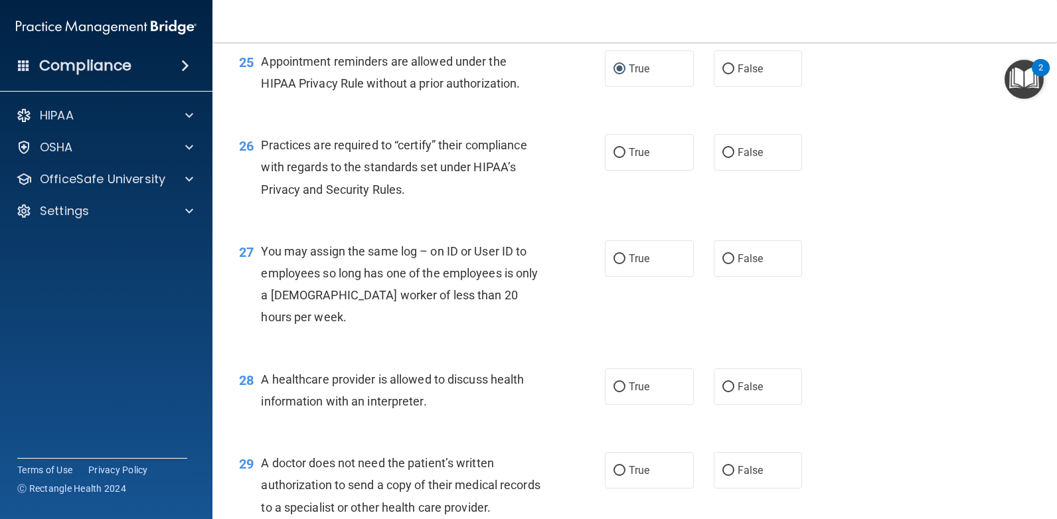
scroll to position [2789, 0]
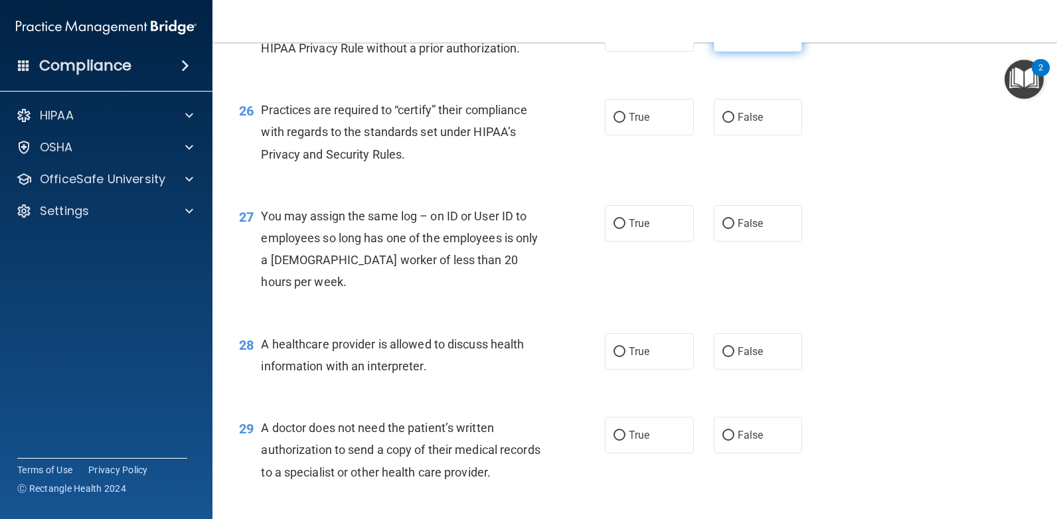
click at [722, 39] on input "False" at bounding box center [728, 34] width 12 height 10
radio input "true"
radio input "false"
click at [724, 123] on input "False" at bounding box center [728, 118] width 12 height 10
radio input "true"
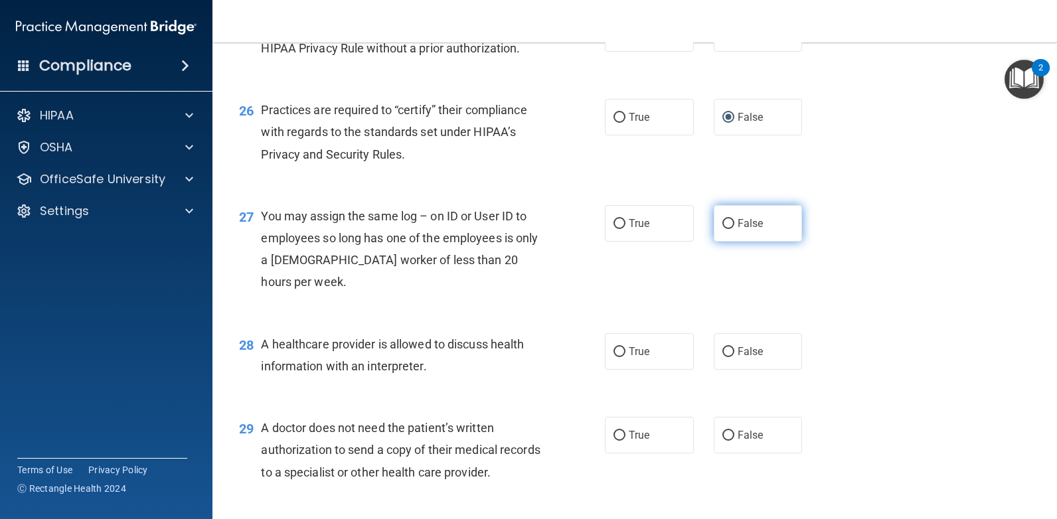
click at [722, 229] on input "False" at bounding box center [728, 224] width 12 height 10
radio input "true"
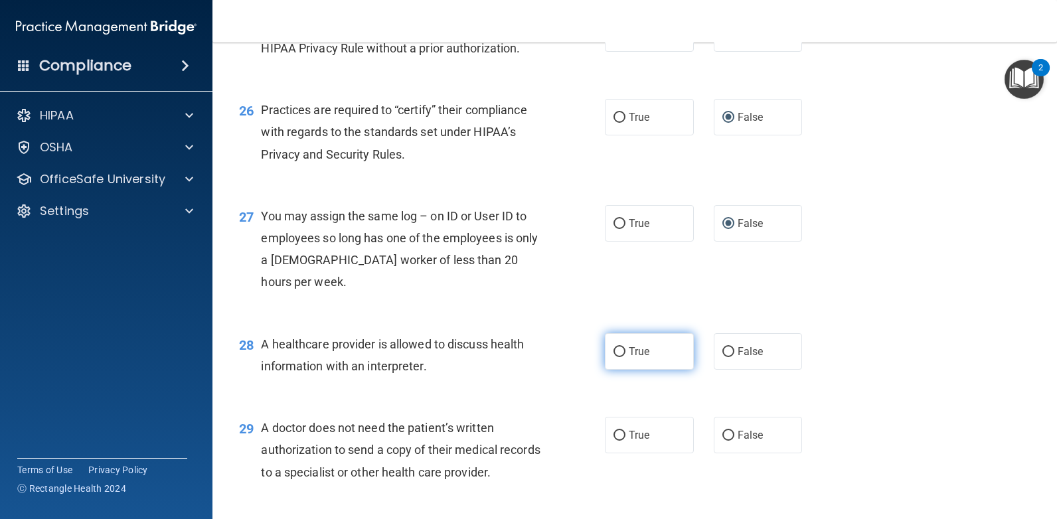
click at [621, 370] on label "True" at bounding box center [649, 351] width 89 height 37
click at [621, 357] on input "True" at bounding box center [619, 352] width 12 height 10
radio input "true"
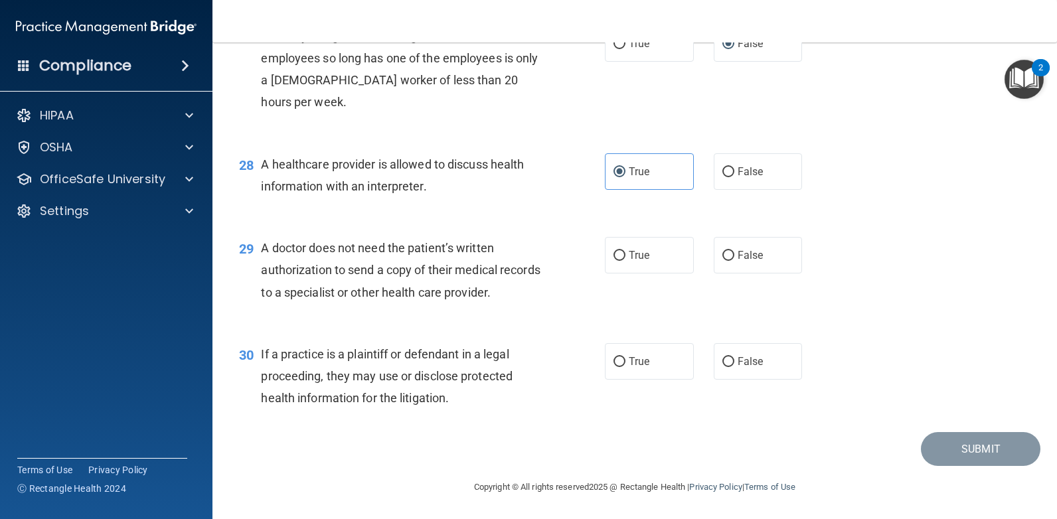
scroll to position [3054, 0]
click at [732, 265] on label "False" at bounding box center [758, 255] width 89 height 37
click at [732, 261] on input "False" at bounding box center [728, 256] width 12 height 10
radio input "true"
click at [613, 255] on input "True" at bounding box center [619, 256] width 12 height 10
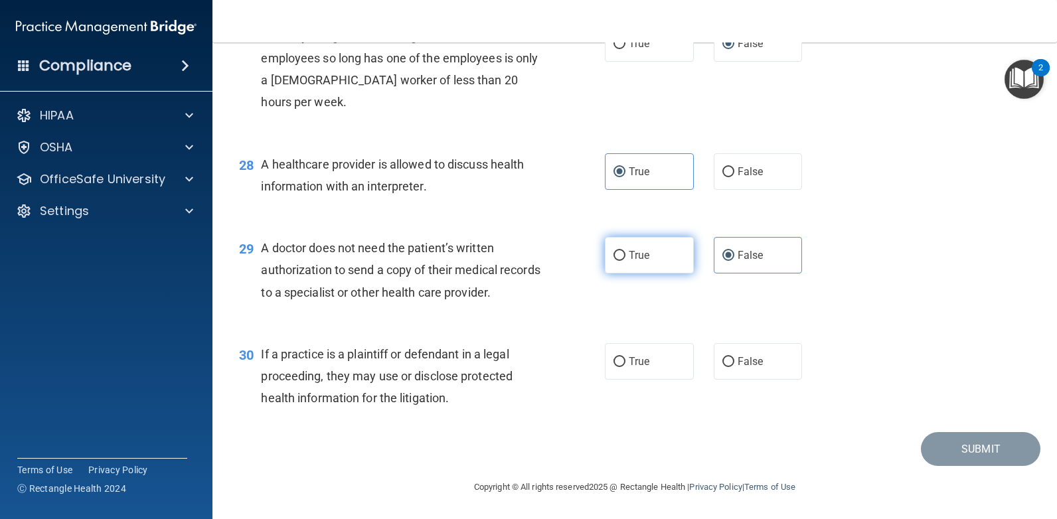
radio input "true"
radio input "false"
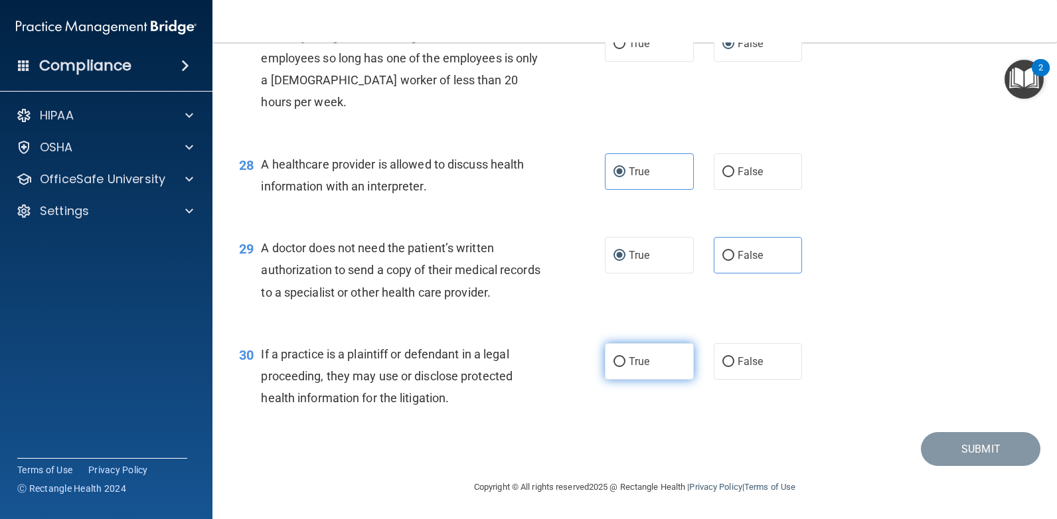
click at [629, 367] on span "True" at bounding box center [639, 361] width 21 height 13
click at [624, 367] on input "True" at bounding box center [619, 362] width 12 height 10
radio input "true"
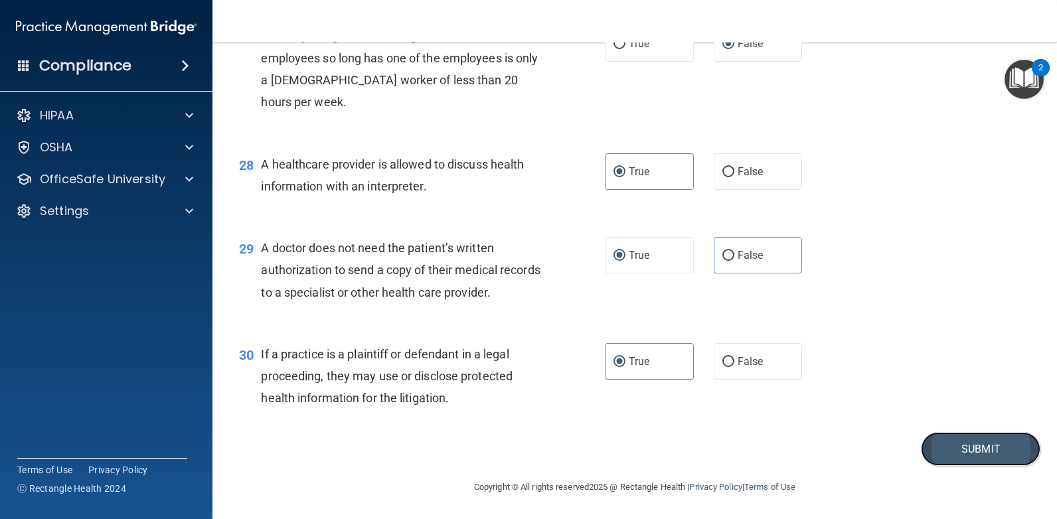
click at [934, 442] on button "Submit" at bounding box center [981, 449] width 120 height 34
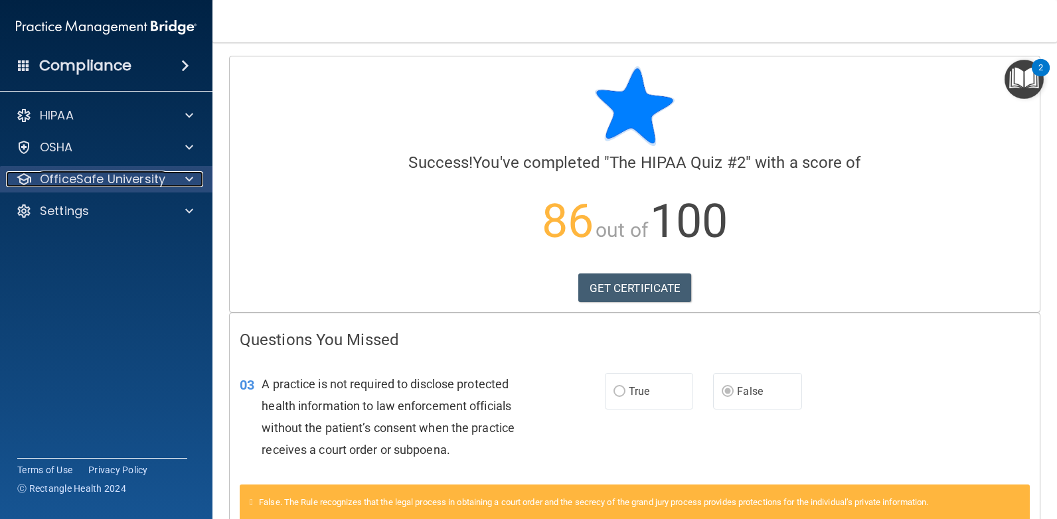
click at [185, 173] on div at bounding box center [187, 179] width 33 height 16
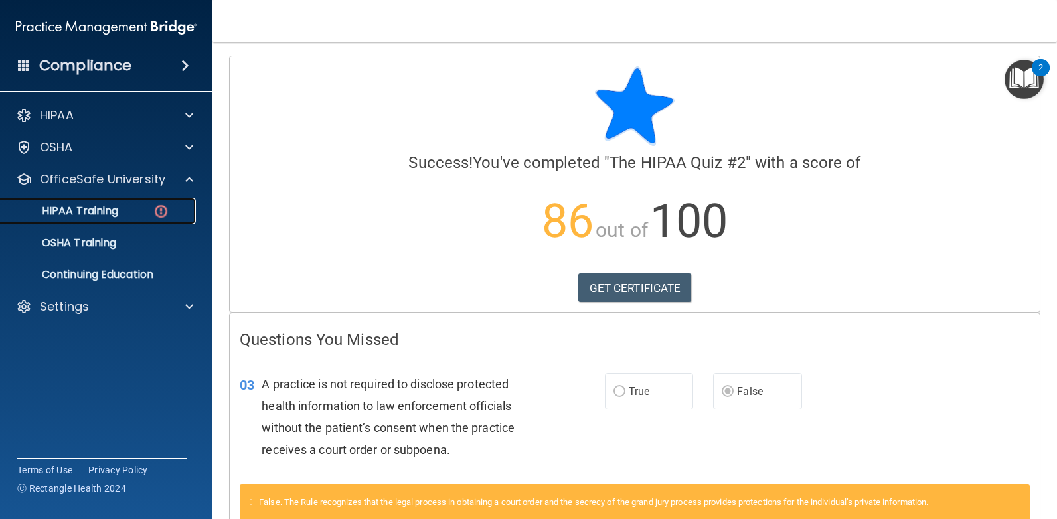
click at [104, 212] on p "HIPAA Training" at bounding box center [64, 210] width 110 height 13
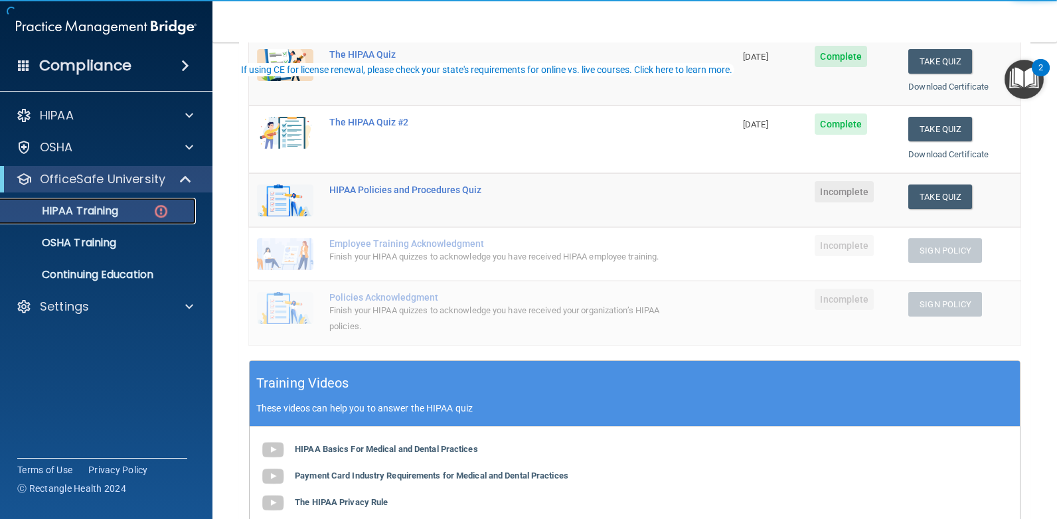
scroll to position [199, 0]
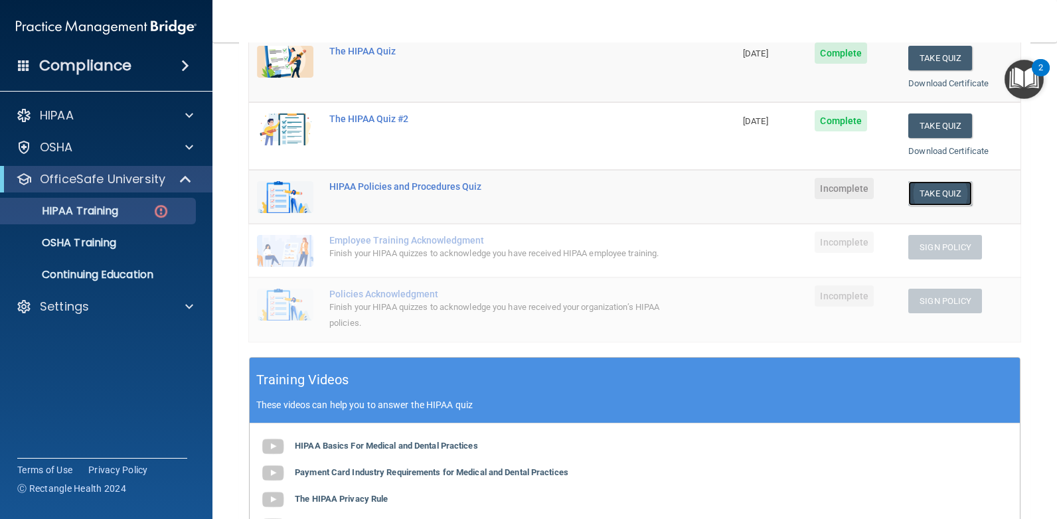
click at [934, 194] on button "Take Quiz" at bounding box center [940, 193] width 64 height 25
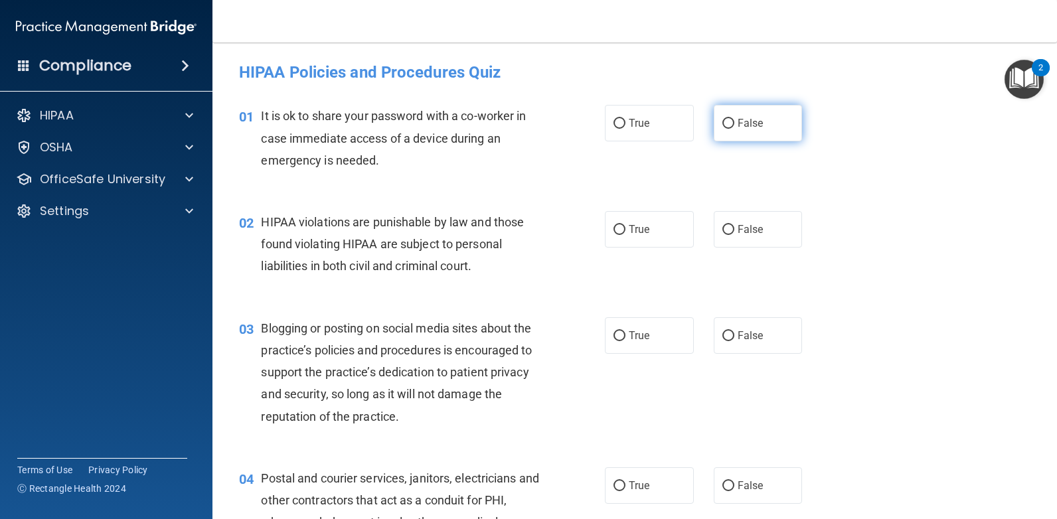
click at [746, 118] on span "False" at bounding box center [751, 123] width 26 height 13
click at [734, 119] on input "False" at bounding box center [728, 124] width 12 height 10
radio input "true"
click at [617, 232] on input "True" at bounding box center [619, 230] width 12 height 10
radio input "true"
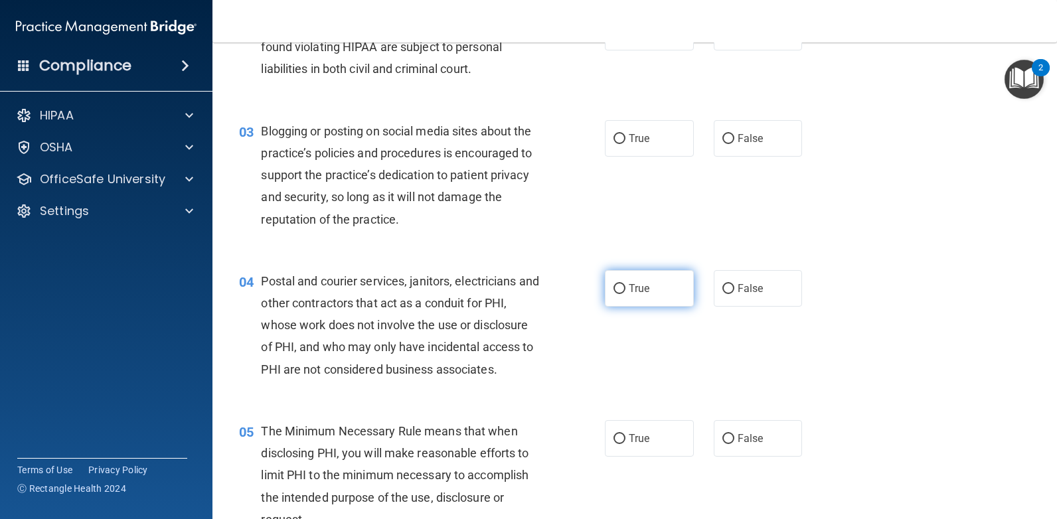
scroll to position [199, 0]
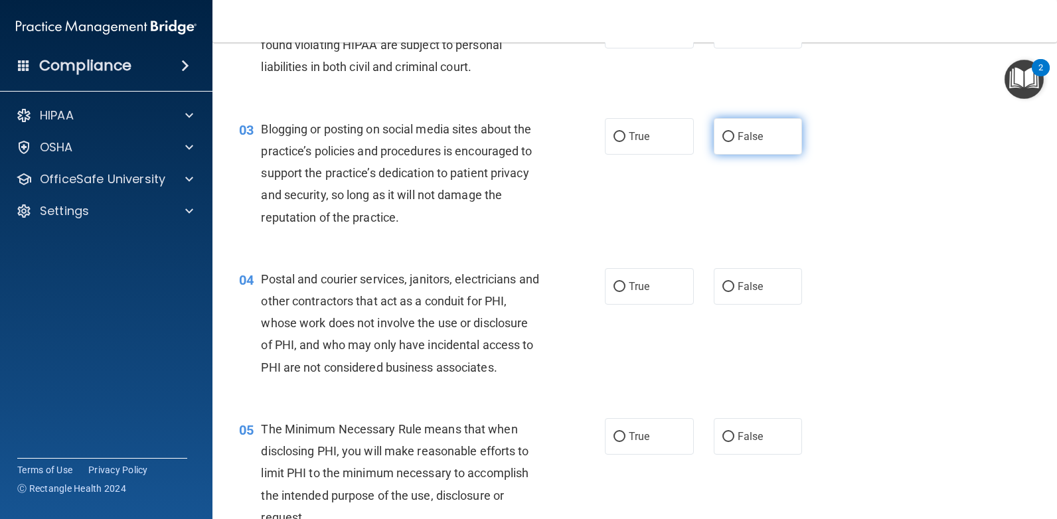
click at [725, 128] on label "False" at bounding box center [758, 136] width 89 height 37
click at [725, 132] on input "False" at bounding box center [728, 137] width 12 height 10
radio input "true"
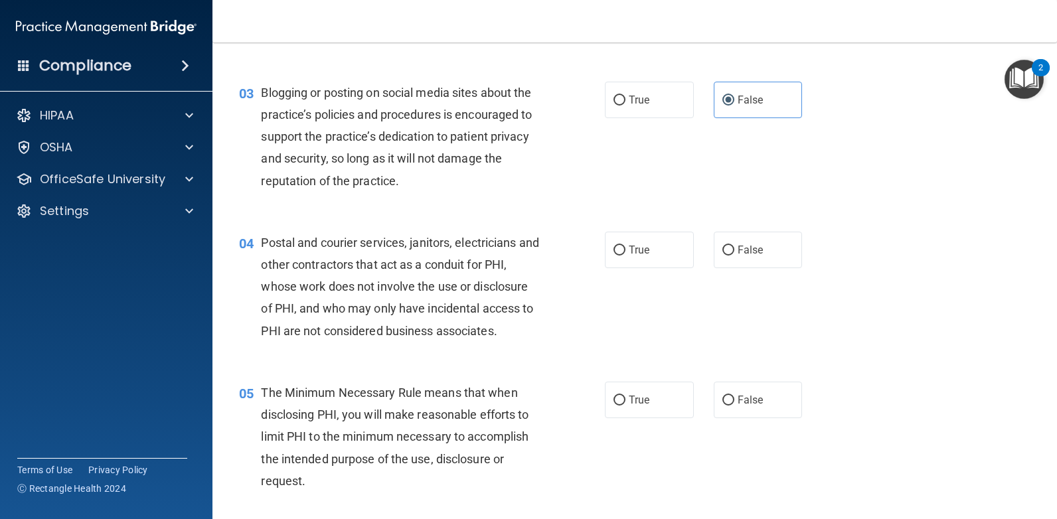
scroll to position [266, 0]
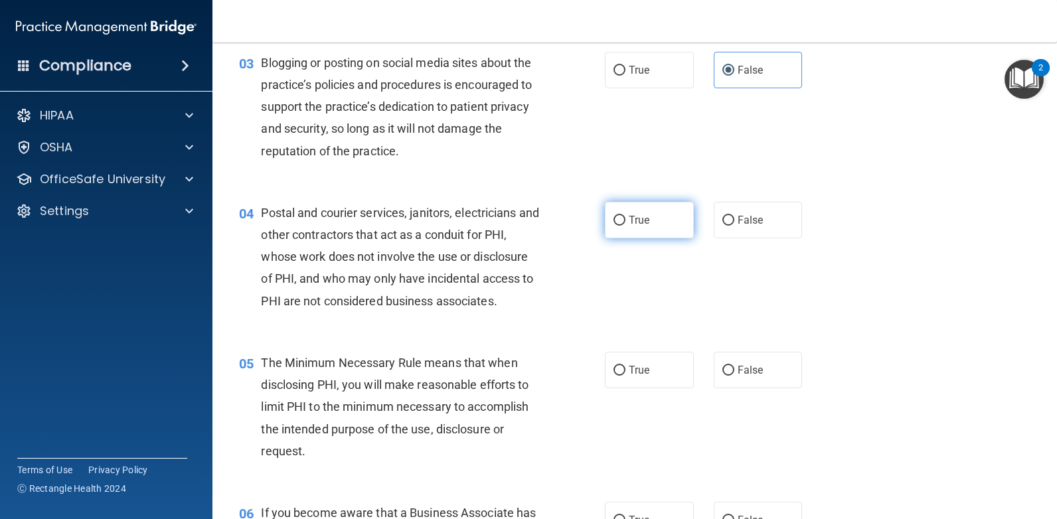
click at [618, 228] on label "True" at bounding box center [649, 220] width 89 height 37
click at [618, 226] on input "True" at bounding box center [619, 221] width 12 height 10
radio input "true"
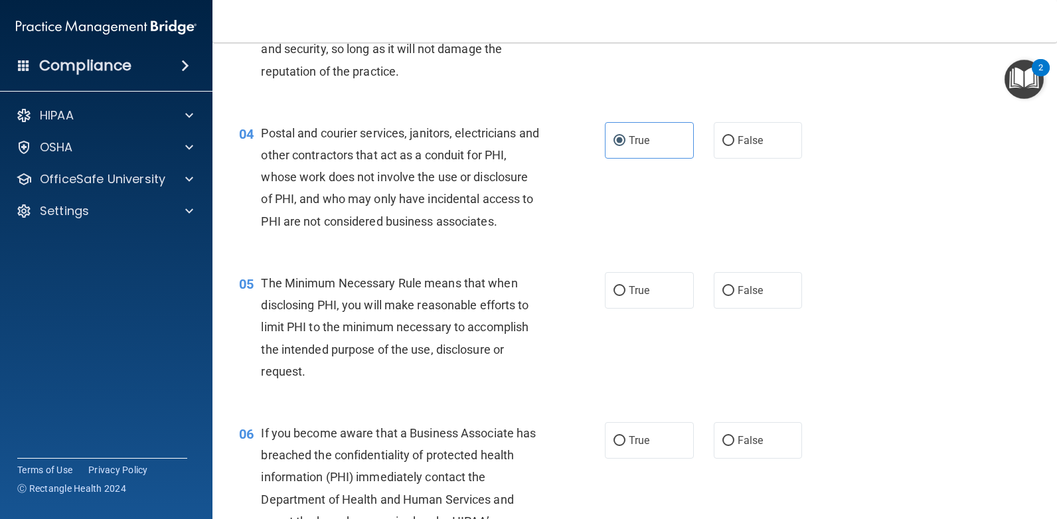
scroll to position [398, 0]
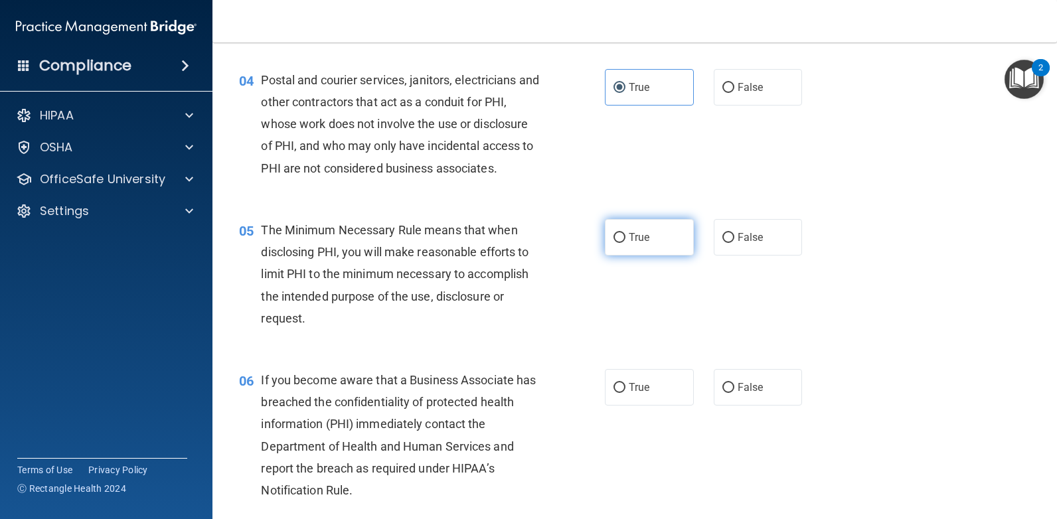
click at [623, 238] on label "True" at bounding box center [649, 237] width 89 height 37
click at [623, 238] on input "True" at bounding box center [619, 238] width 12 height 10
radio input "true"
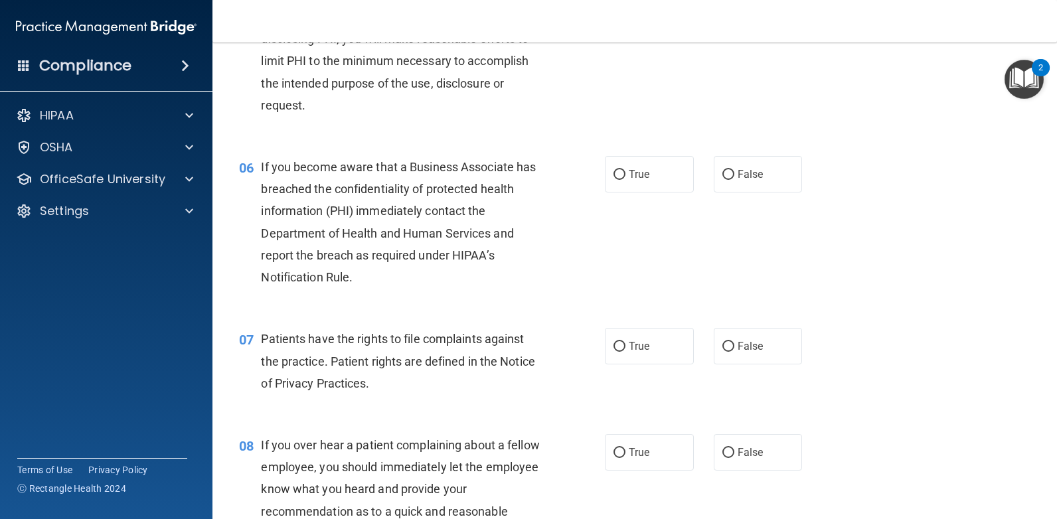
scroll to position [664, 0]
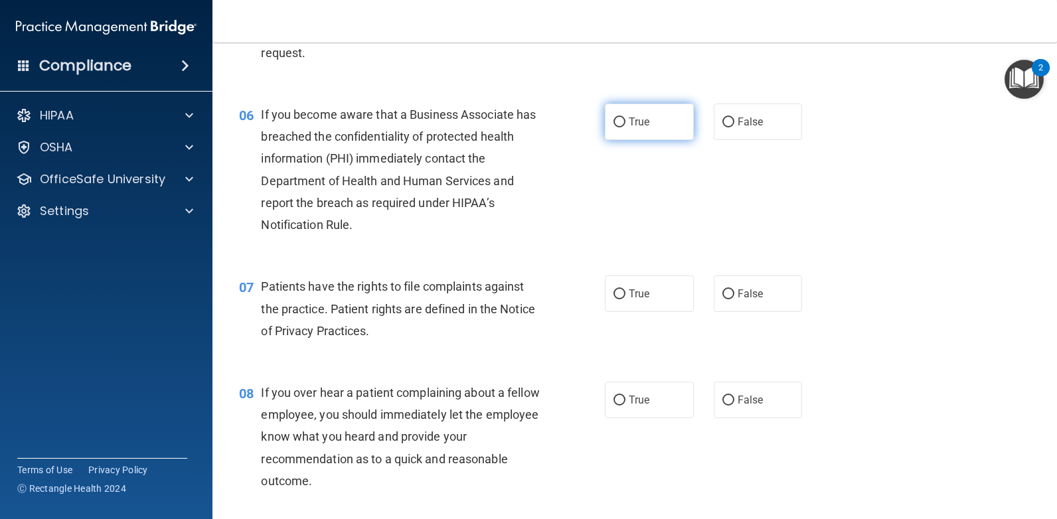
click at [627, 129] on label "True" at bounding box center [649, 122] width 89 height 37
click at [625, 127] on input "True" at bounding box center [619, 123] width 12 height 10
radio input "true"
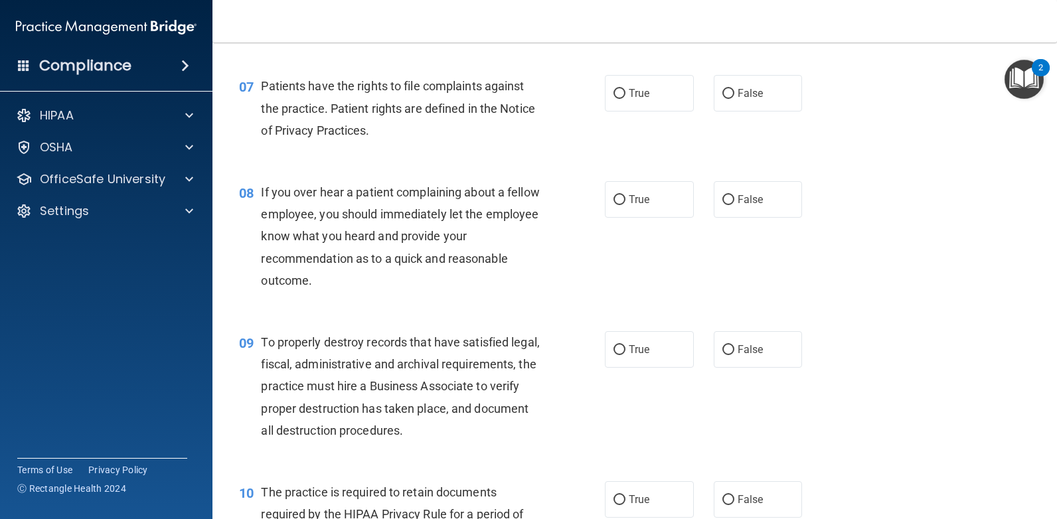
scroll to position [863, 0]
click at [627, 103] on label "True" at bounding box center [649, 94] width 89 height 37
click at [625, 100] on input "True" at bounding box center [619, 95] width 12 height 10
radio input "true"
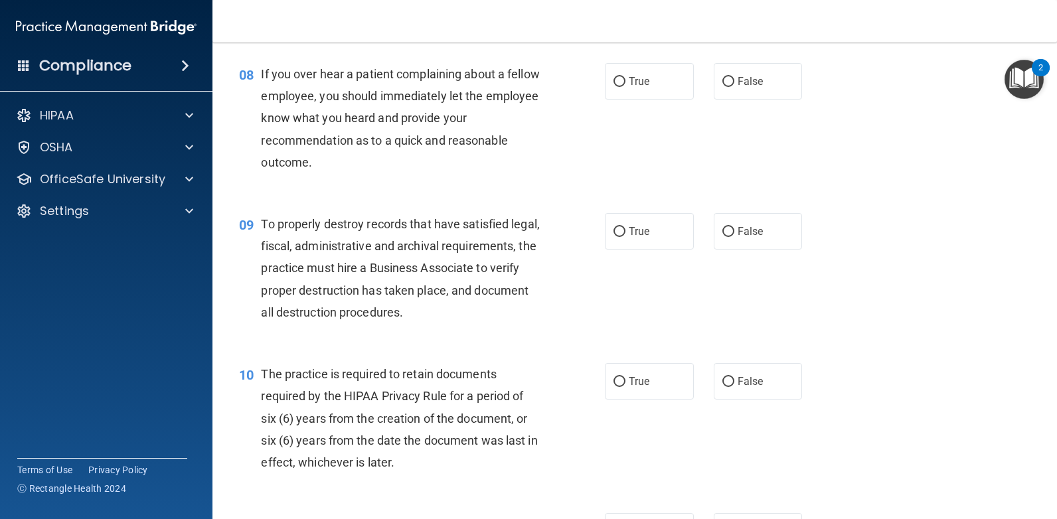
scroll to position [996, 0]
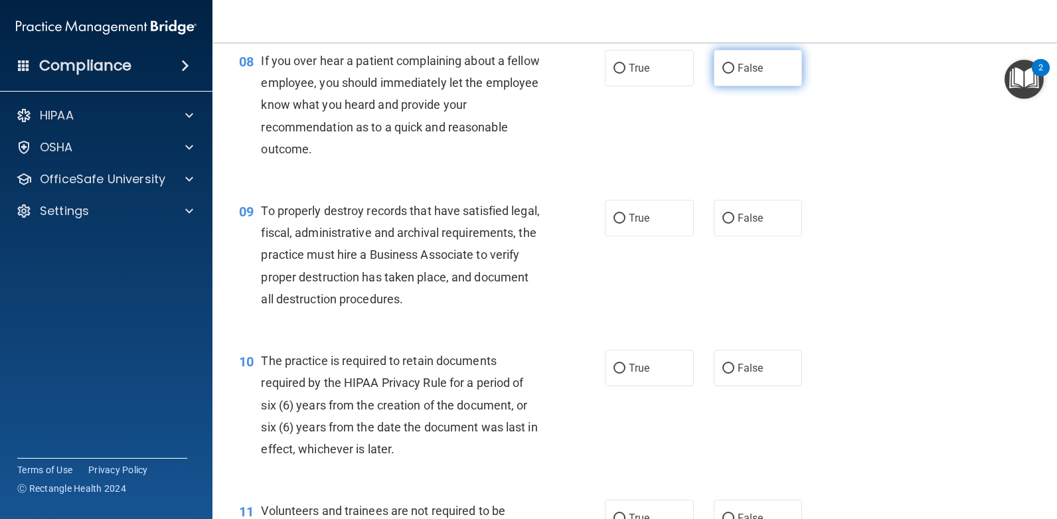
drag, startPoint x: 753, startPoint y: 66, endPoint x: 746, endPoint y: 65, distance: 7.3
click at [750, 65] on span "False" at bounding box center [751, 68] width 26 height 13
click at [734, 65] on input "False" at bounding box center [728, 69] width 12 height 10
radio input "true"
click at [638, 219] on span "True" at bounding box center [639, 218] width 21 height 13
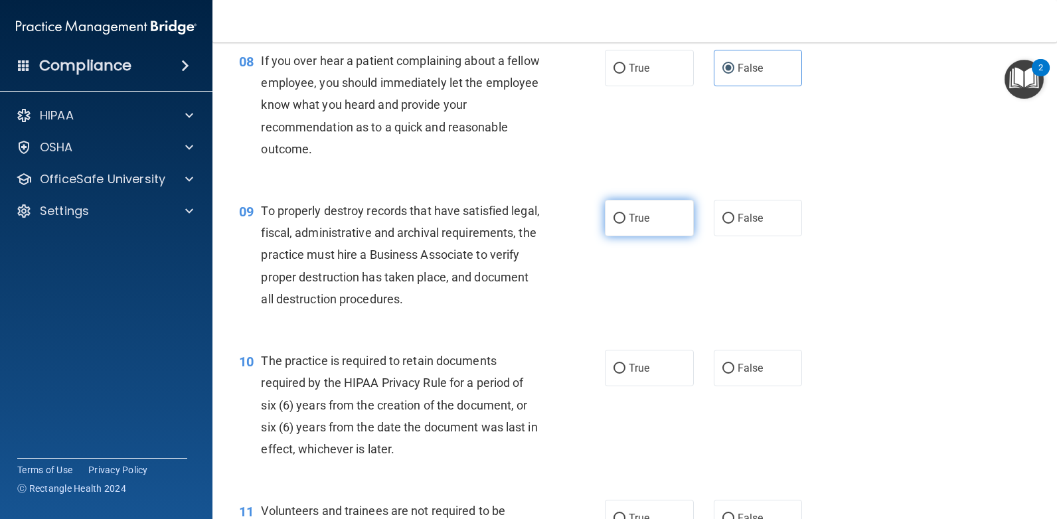
click at [625, 219] on input "True" at bounding box center [619, 219] width 12 height 10
radio input "true"
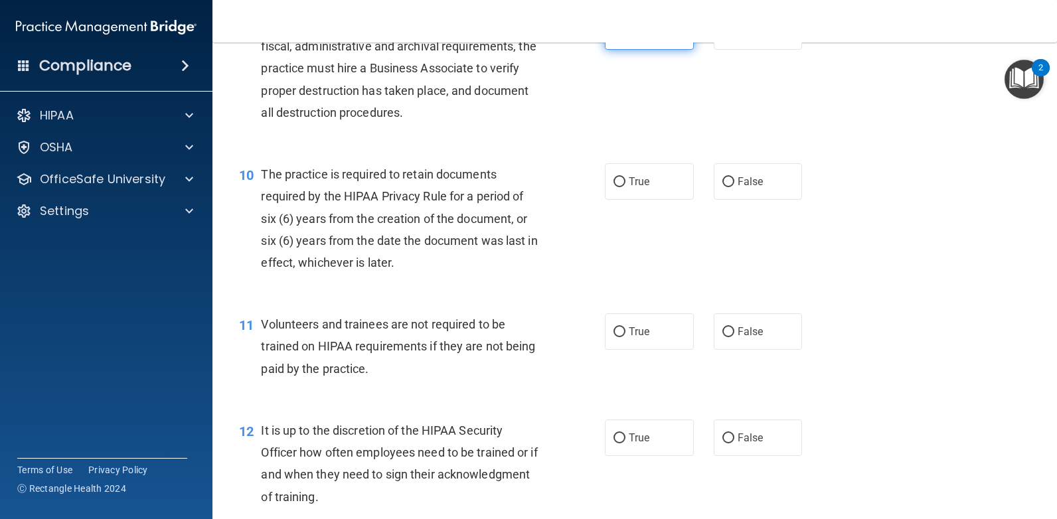
scroll to position [1195, 0]
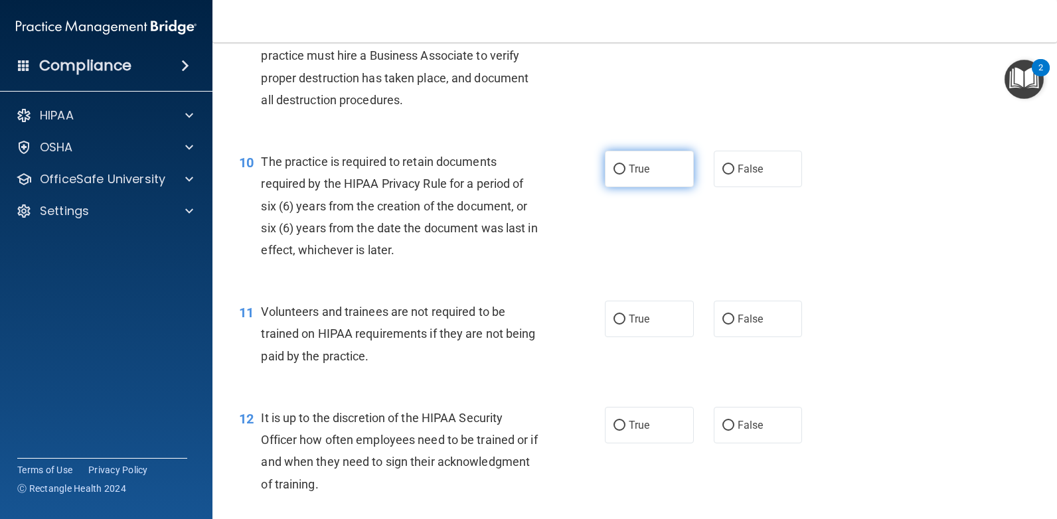
click at [629, 165] on label "True" at bounding box center [649, 169] width 89 height 37
click at [625, 165] on input "True" at bounding box center [619, 170] width 12 height 10
radio input "true"
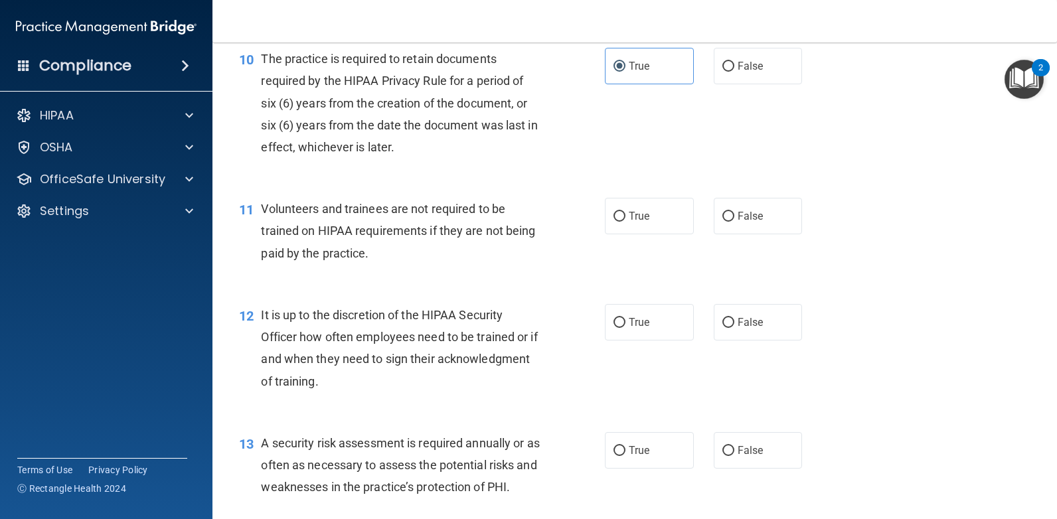
scroll to position [1328, 0]
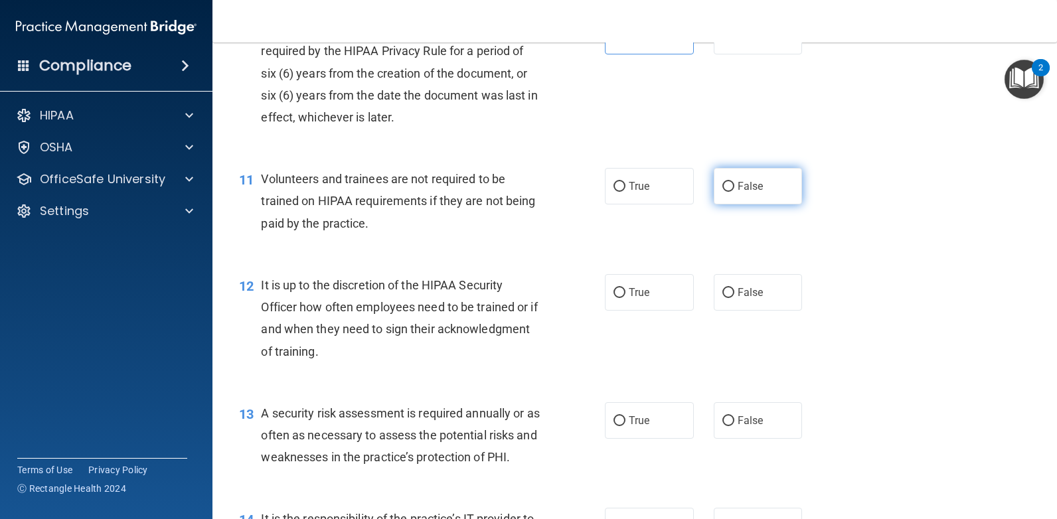
click at [720, 194] on label "False" at bounding box center [758, 186] width 89 height 37
click at [722, 192] on input "False" at bounding box center [728, 187] width 12 height 10
radio input "true"
click at [722, 290] on input "False" at bounding box center [728, 293] width 12 height 10
radio input "true"
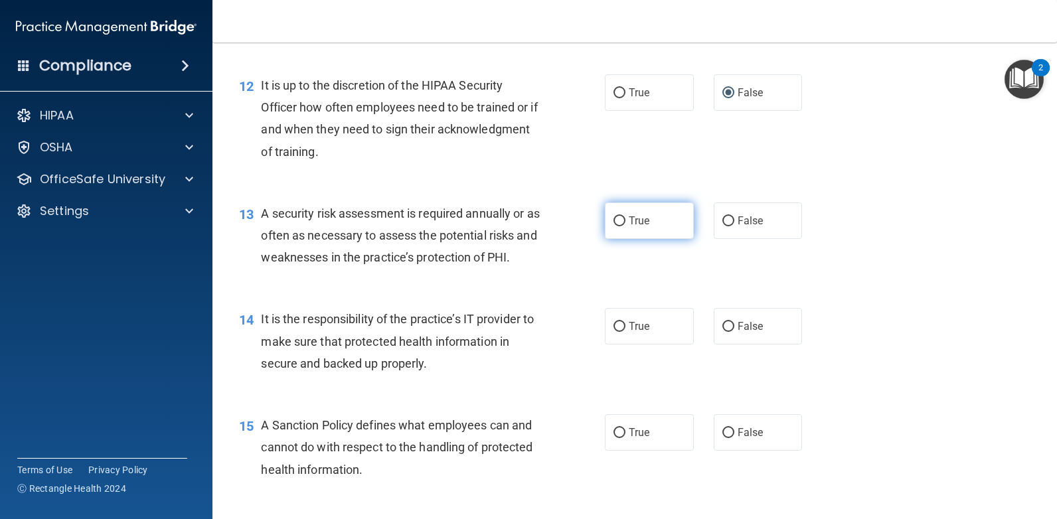
scroll to position [1527, 0]
click at [633, 226] on span "True" at bounding box center [639, 221] width 21 height 13
click at [625, 226] on input "True" at bounding box center [619, 222] width 12 height 10
radio input "true"
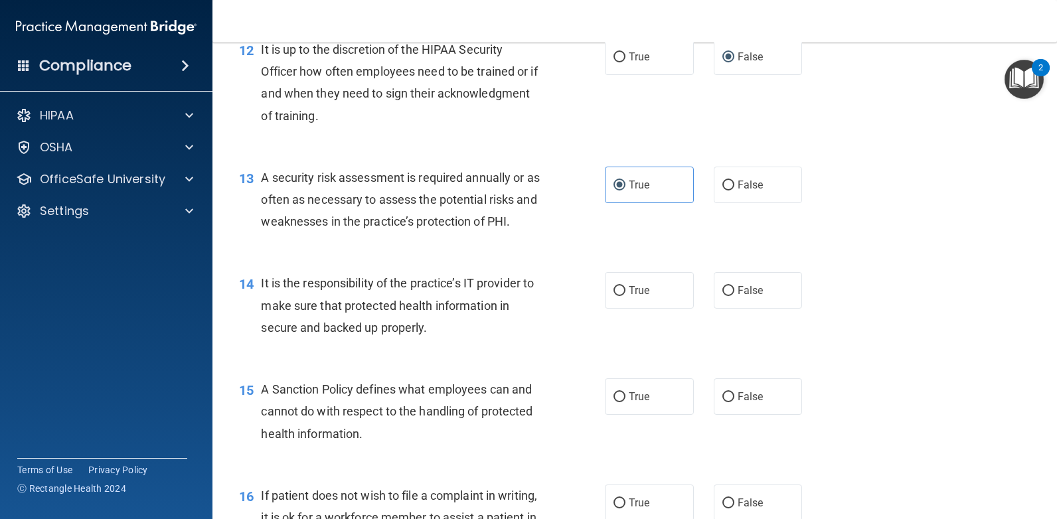
scroll to position [1594, 0]
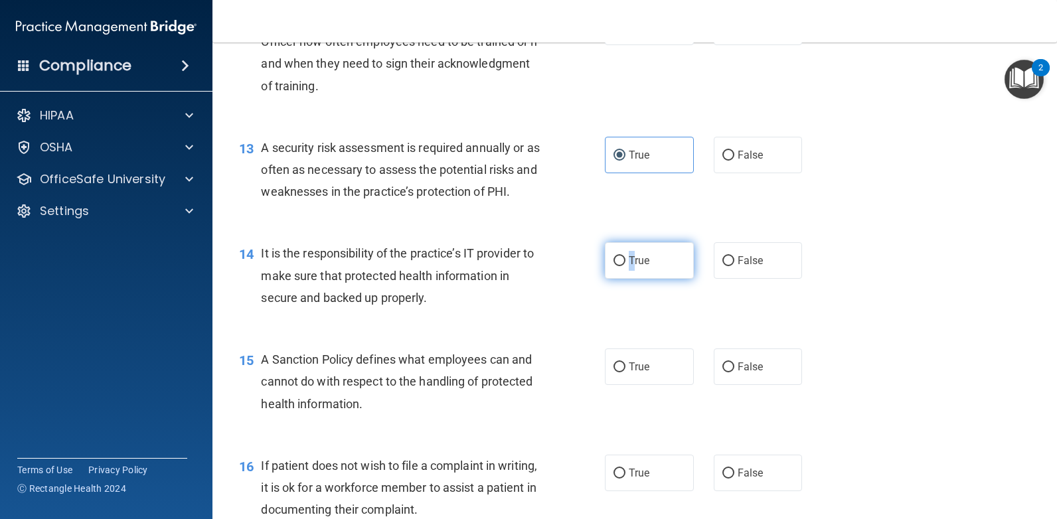
click at [626, 255] on label "True" at bounding box center [649, 260] width 89 height 37
drag, startPoint x: 626, startPoint y: 255, endPoint x: 617, endPoint y: 261, distance: 11.1
click at [617, 261] on input "True" at bounding box center [619, 261] width 12 height 10
radio input "true"
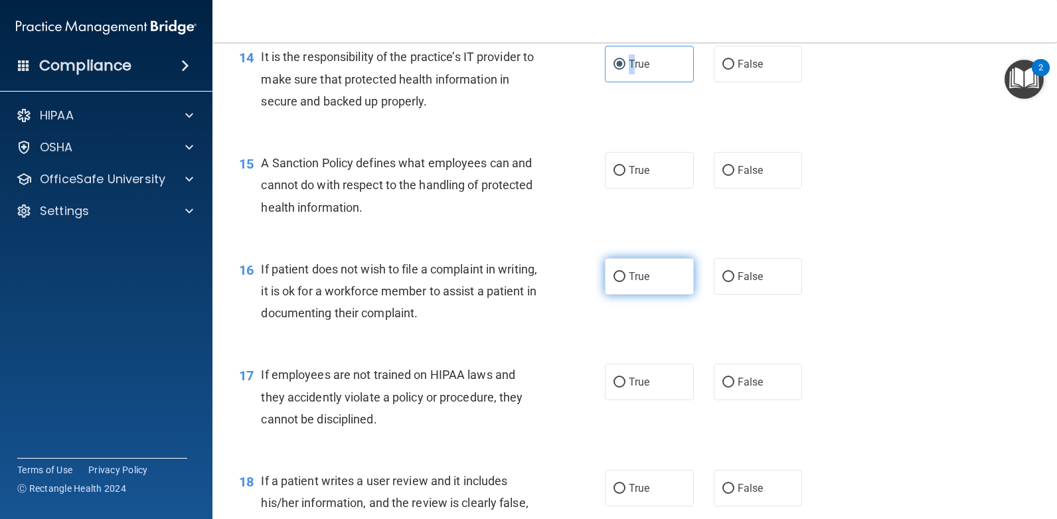
scroll to position [1793, 0]
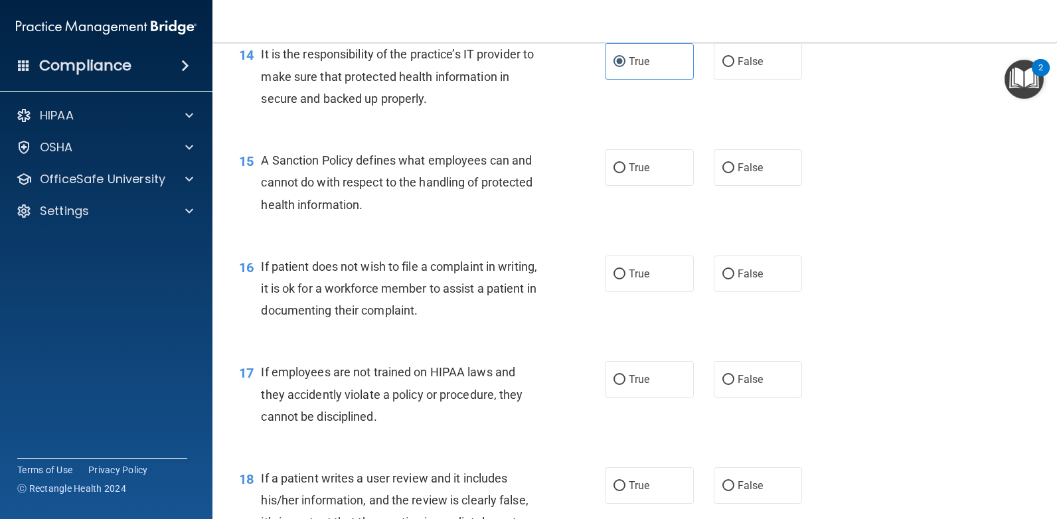
click at [487, 62] on div "It is the responsibility of the practice’s IT provider to make sure that protec…" at bounding box center [405, 76] width 289 height 66
click at [718, 69] on label "False" at bounding box center [758, 61] width 89 height 37
click at [722, 67] on input "False" at bounding box center [728, 62] width 12 height 10
radio input "true"
radio input "false"
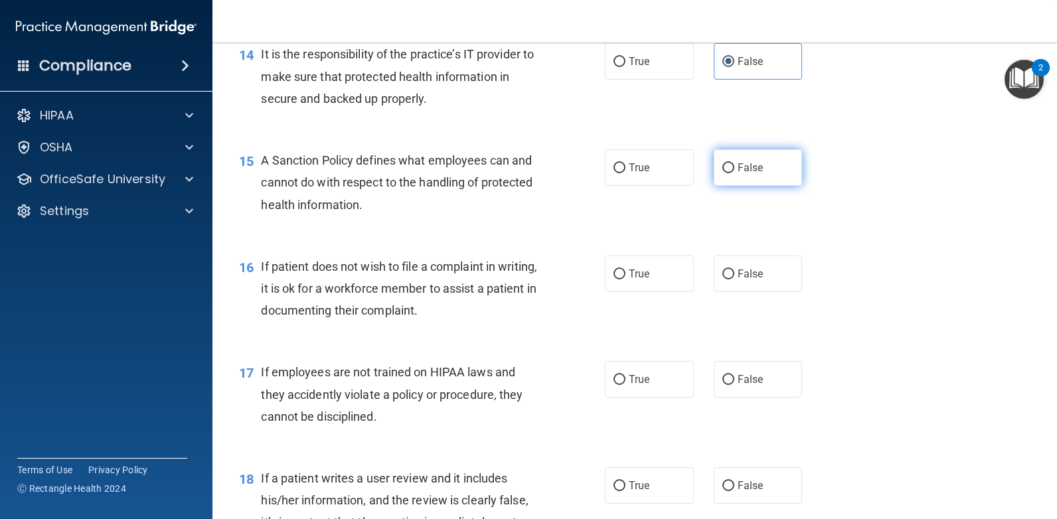
click at [722, 165] on input "False" at bounding box center [728, 168] width 12 height 10
radio input "true"
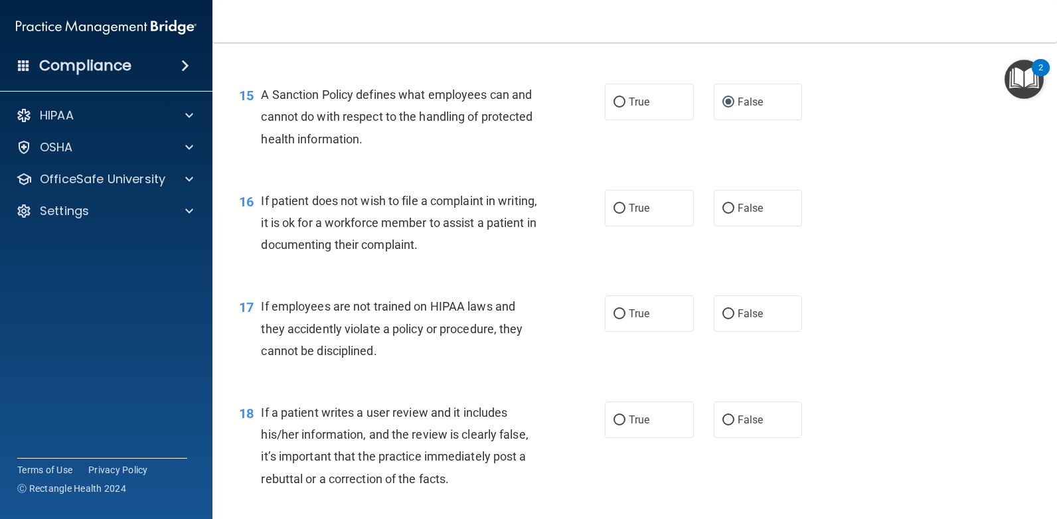
scroll to position [1859, 0]
click at [623, 206] on label "True" at bounding box center [649, 207] width 89 height 37
click at [623, 206] on input "True" at bounding box center [619, 208] width 12 height 10
radio input "true"
click at [743, 323] on label "False" at bounding box center [758, 313] width 89 height 37
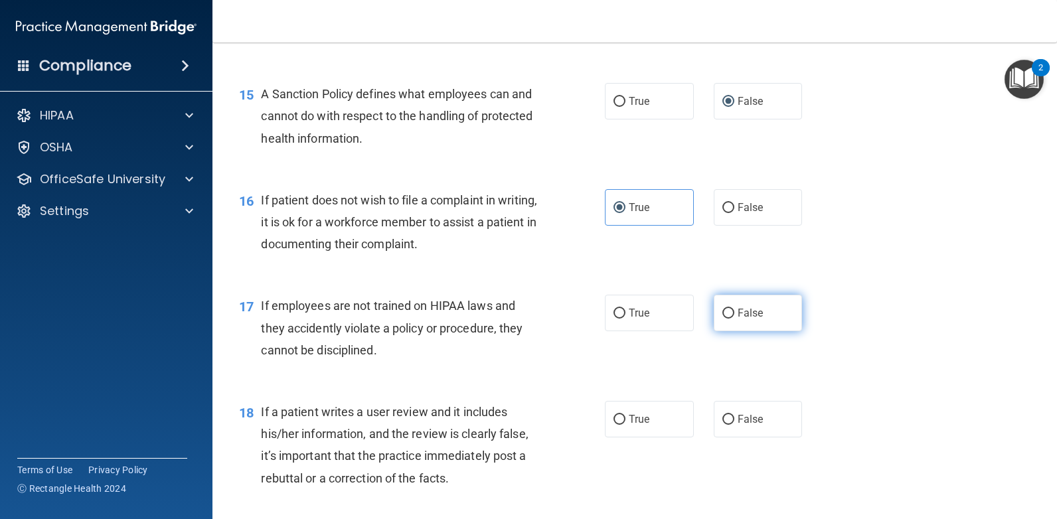
click at [734, 319] on input "False" at bounding box center [728, 314] width 12 height 10
radio input "true"
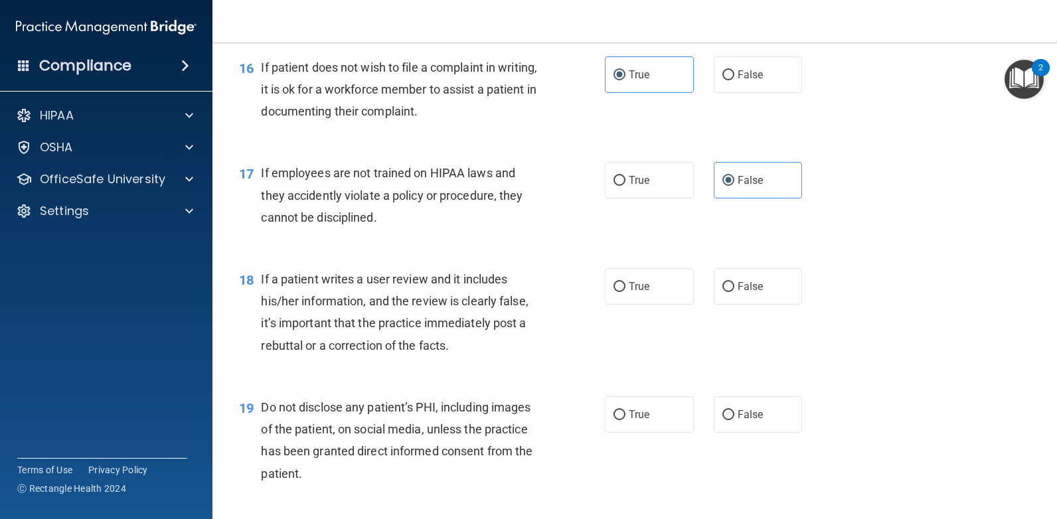
scroll to position [2125, 0]
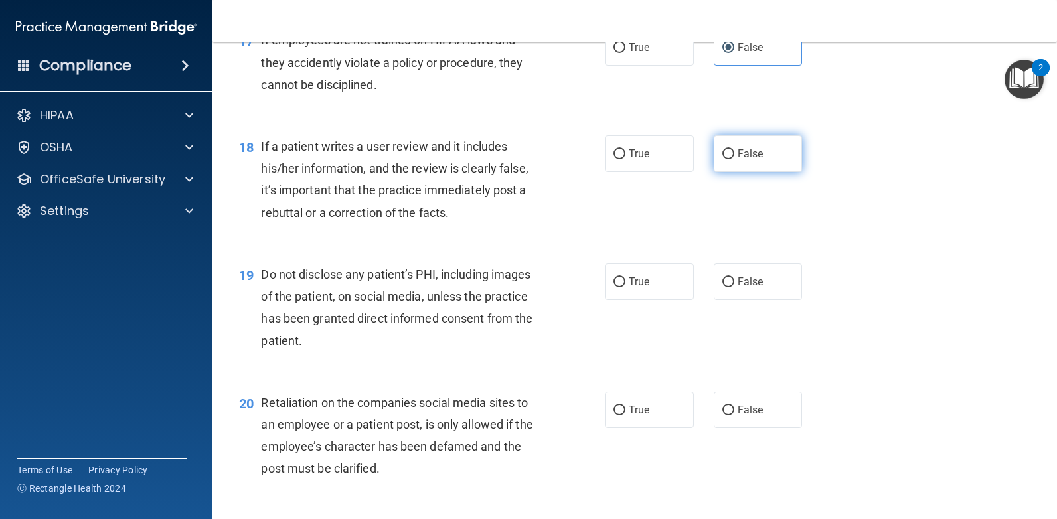
click at [723, 167] on label "False" at bounding box center [758, 153] width 89 height 37
click at [723, 159] on input "False" at bounding box center [728, 154] width 12 height 10
radio input "true"
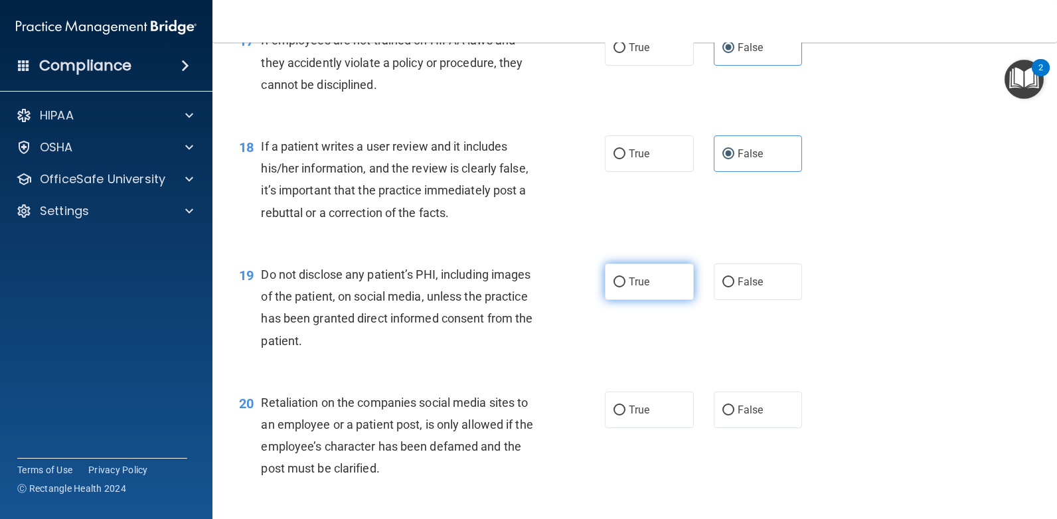
click at [635, 274] on label "True" at bounding box center [649, 282] width 89 height 37
click at [625, 278] on input "True" at bounding box center [619, 283] width 12 height 10
radio input "true"
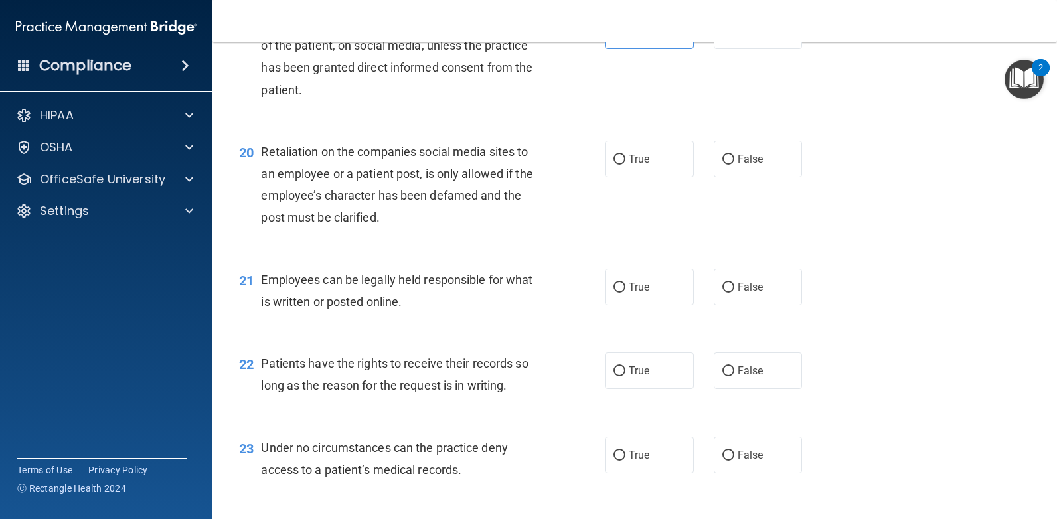
scroll to position [2390, 0]
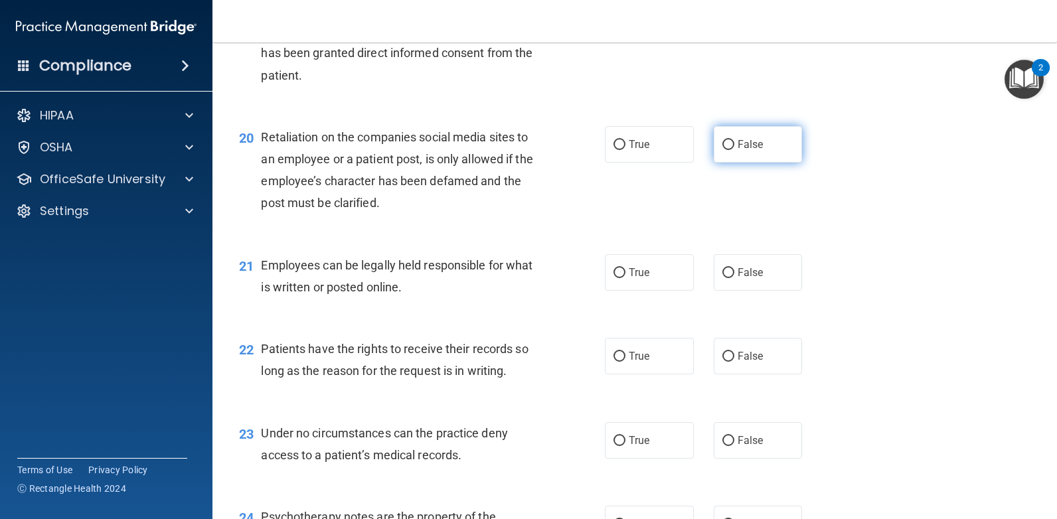
click at [740, 139] on span "False" at bounding box center [751, 144] width 26 height 13
click at [734, 140] on input "False" at bounding box center [728, 145] width 12 height 10
radio input "true"
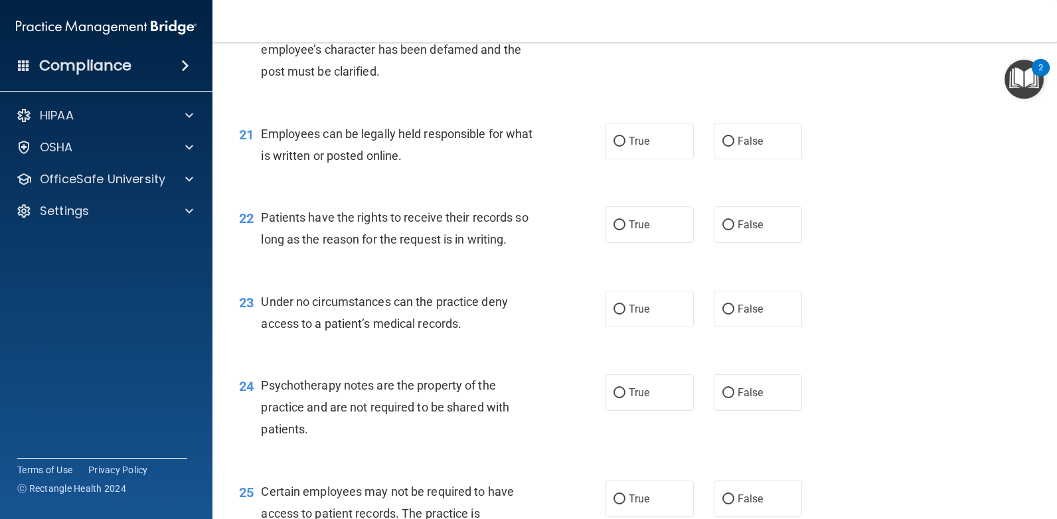
scroll to position [2523, 0]
click at [619, 137] on input "True" at bounding box center [619, 140] width 12 height 10
radio input "true"
click at [617, 219] on input "True" at bounding box center [619, 224] width 12 height 10
radio input "true"
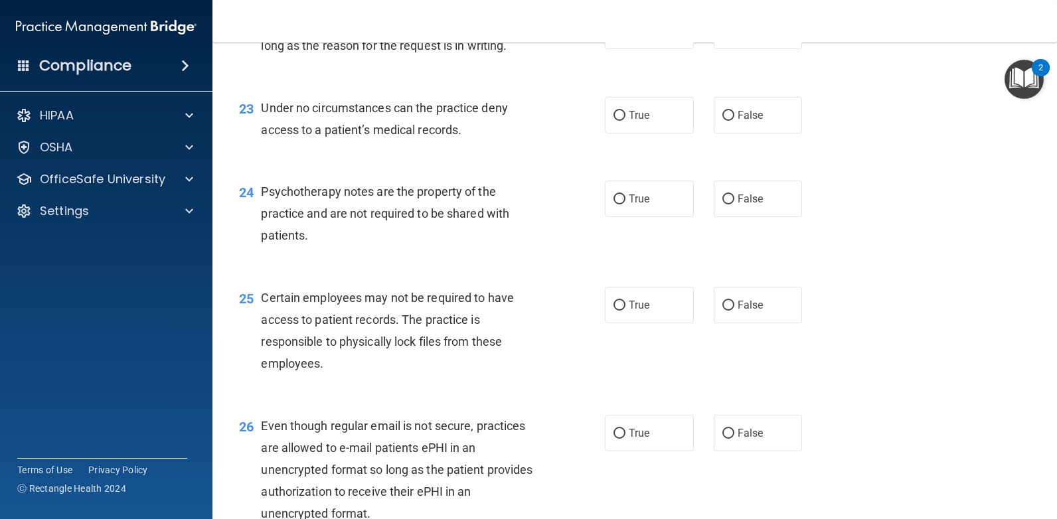
scroll to position [2722, 0]
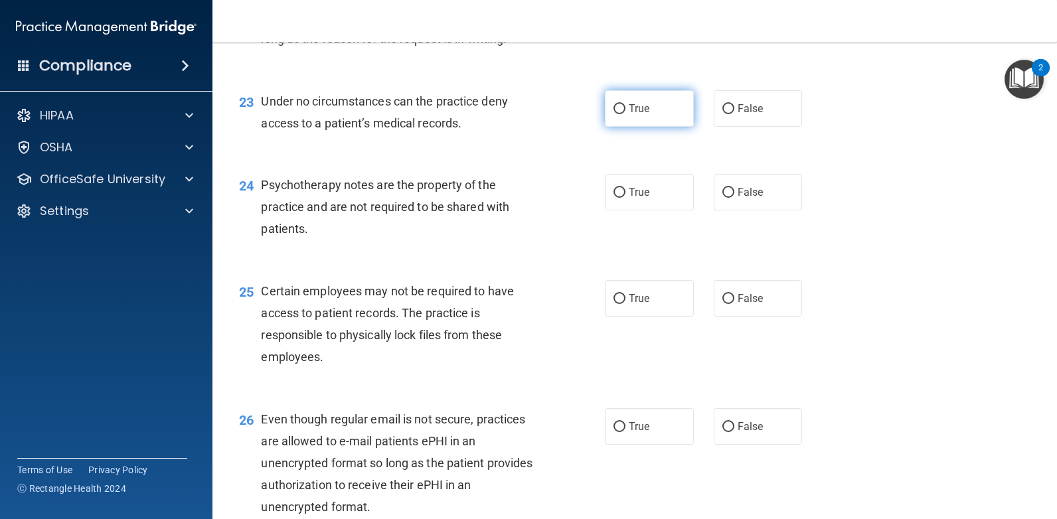
click at [662, 108] on label "True" at bounding box center [649, 108] width 89 height 37
click at [625, 108] on input "True" at bounding box center [619, 109] width 12 height 10
radio input "true"
click at [754, 191] on span "False" at bounding box center [751, 192] width 26 height 13
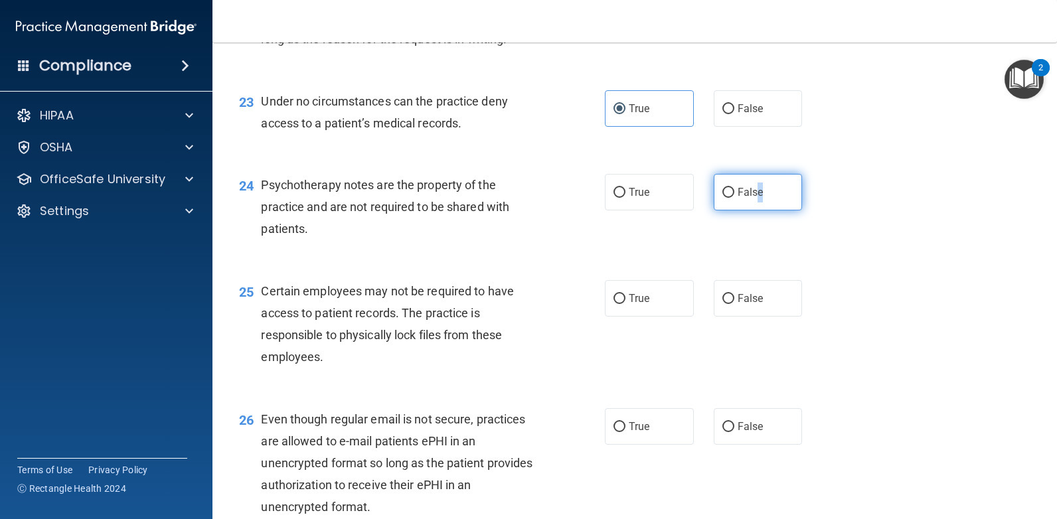
drag, startPoint x: 754, startPoint y: 191, endPoint x: 723, endPoint y: 191, distance: 31.2
click at [722, 191] on input "False" at bounding box center [728, 193] width 12 height 10
radio input "true"
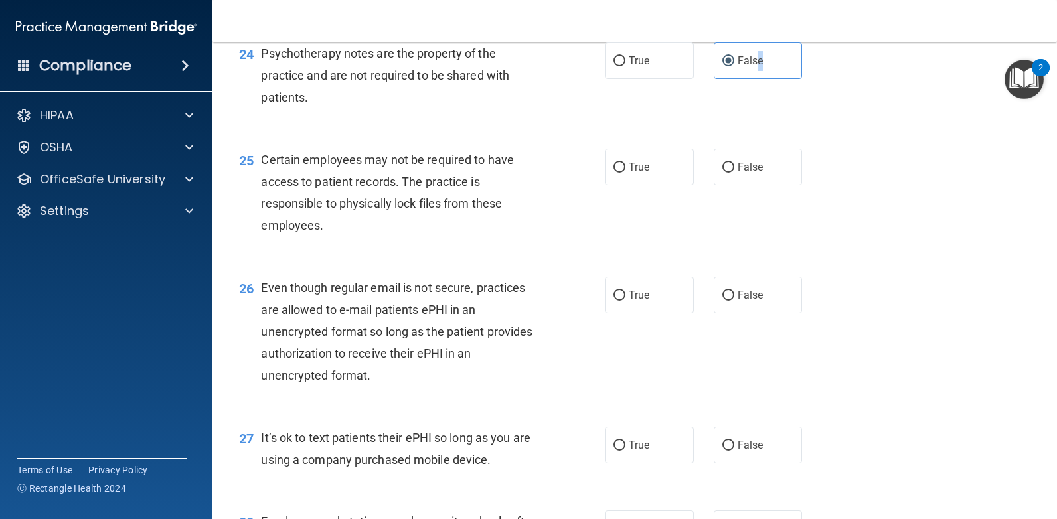
scroll to position [2855, 0]
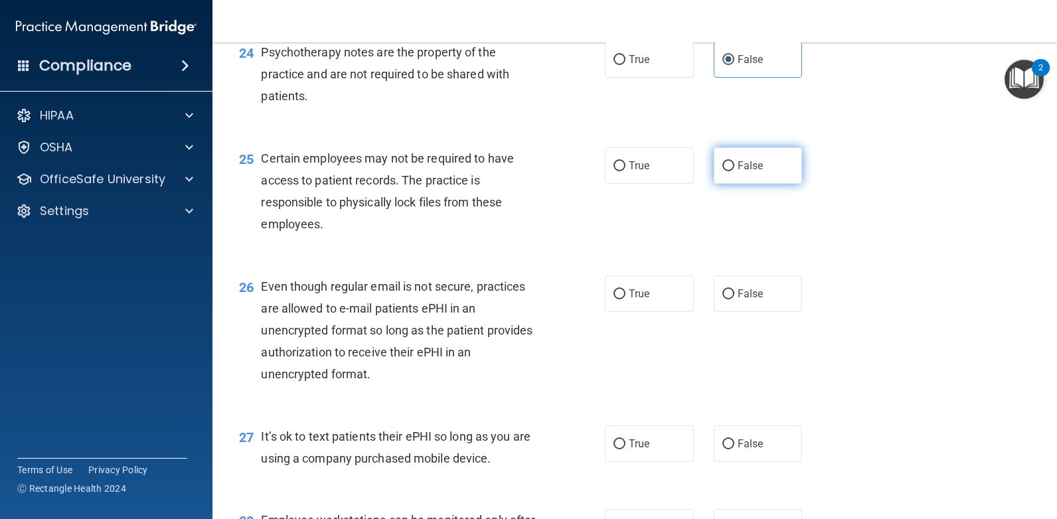
click at [738, 156] on label "False" at bounding box center [758, 165] width 89 height 37
click at [734, 161] on input "False" at bounding box center [728, 166] width 12 height 10
radio input "true"
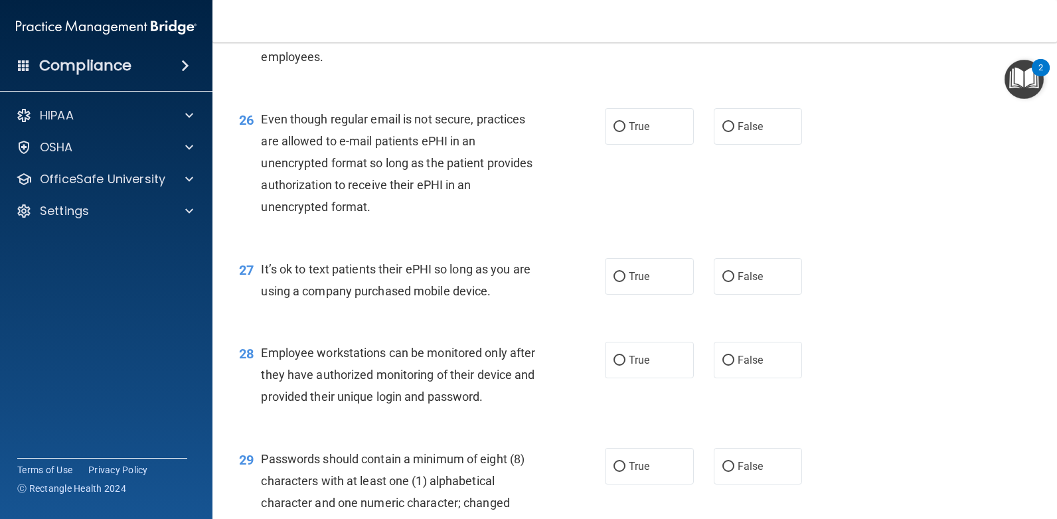
scroll to position [3054, 0]
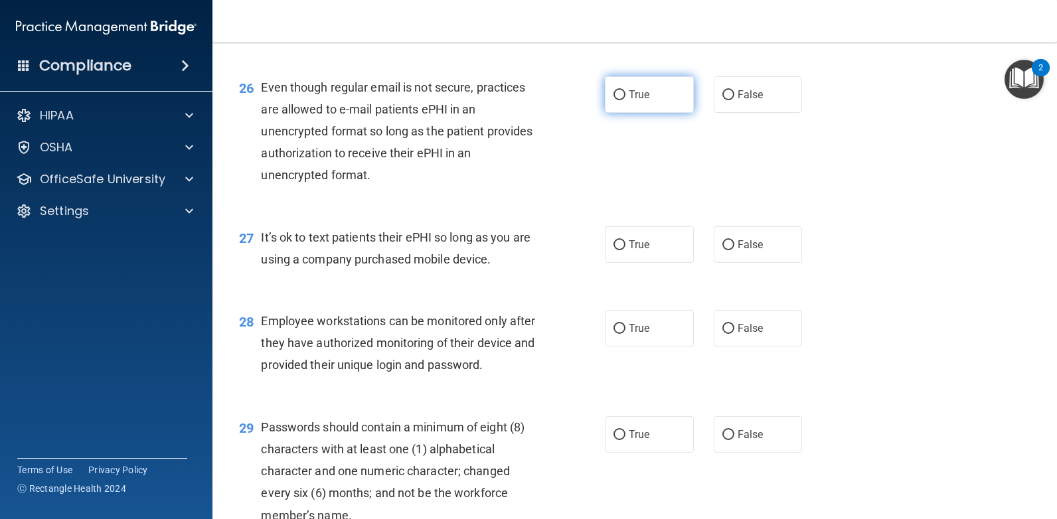
click at [629, 97] on span "True" at bounding box center [639, 94] width 21 height 13
click at [625, 97] on input "True" at bounding box center [619, 95] width 12 height 10
radio input "true"
click at [722, 246] on input "False" at bounding box center [728, 245] width 12 height 10
radio input "true"
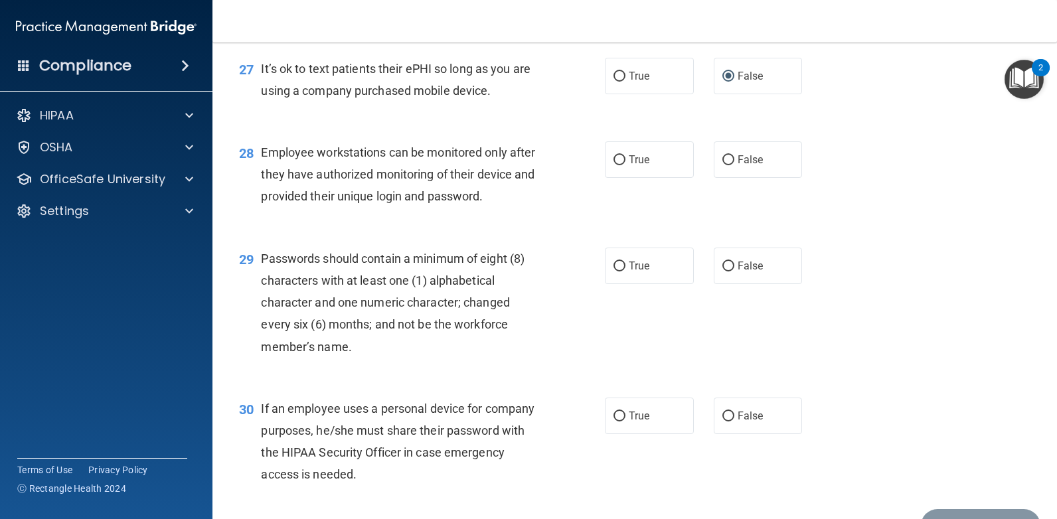
scroll to position [3253, 0]
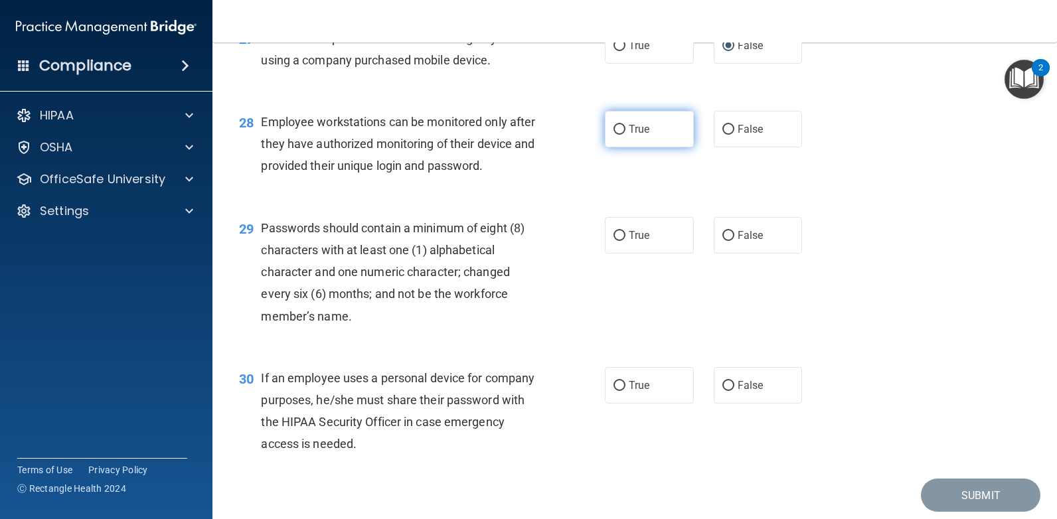
click at [614, 133] on input "True" at bounding box center [619, 130] width 12 height 10
radio input "true"
click at [613, 239] on input "True" at bounding box center [619, 236] width 12 height 10
radio input "true"
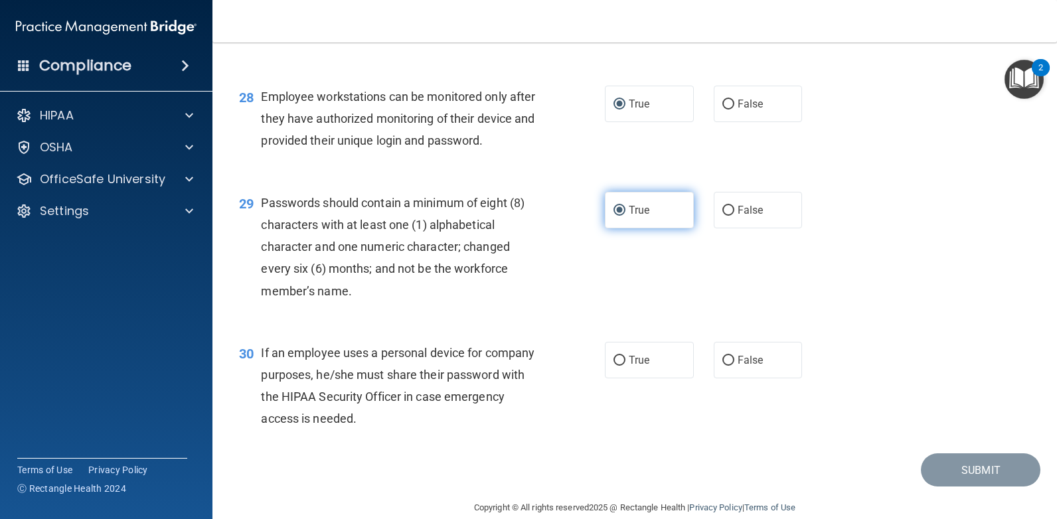
scroll to position [3299, 0]
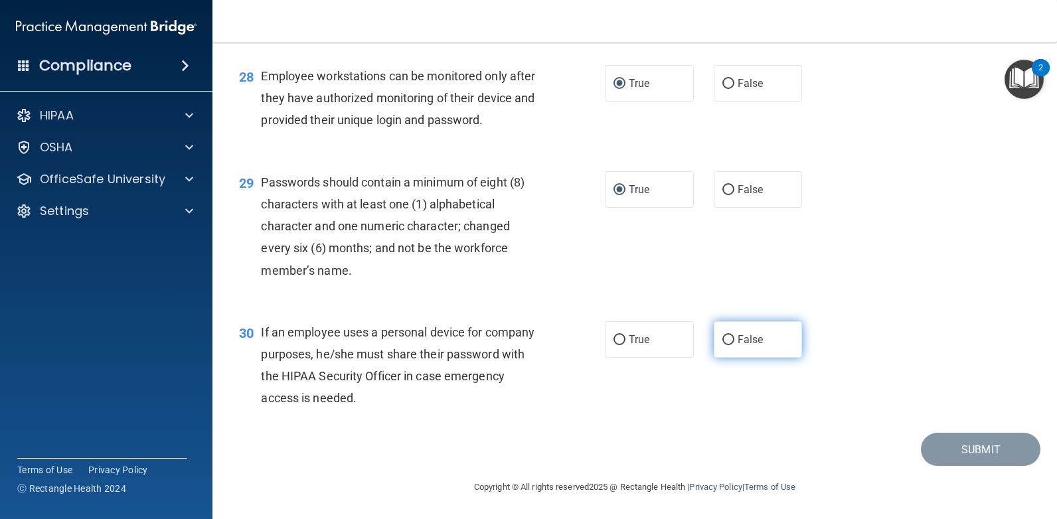
click at [724, 335] on input "False" at bounding box center [728, 340] width 12 height 10
radio input "true"
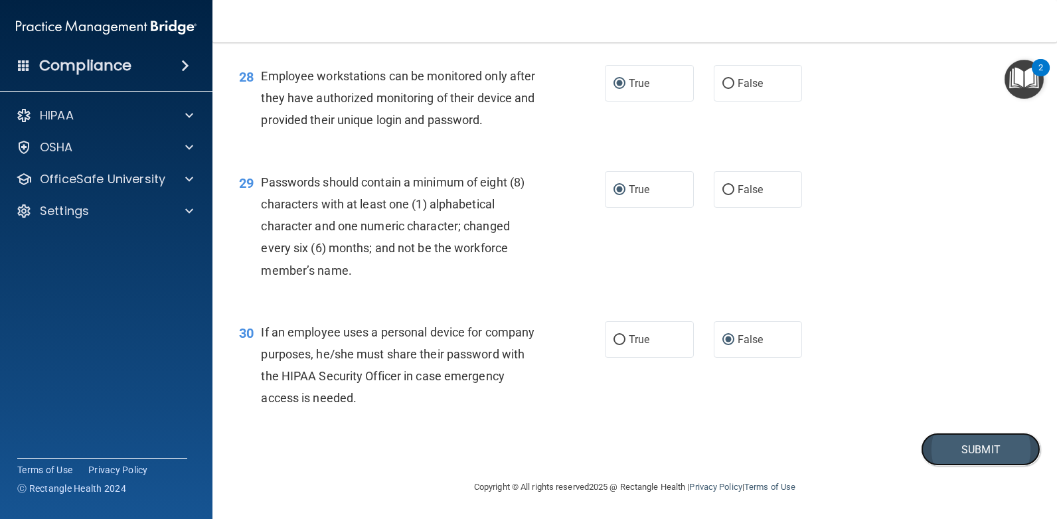
click at [927, 453] on button "Submit" at bounding box center [981, 450] width 120 height 34
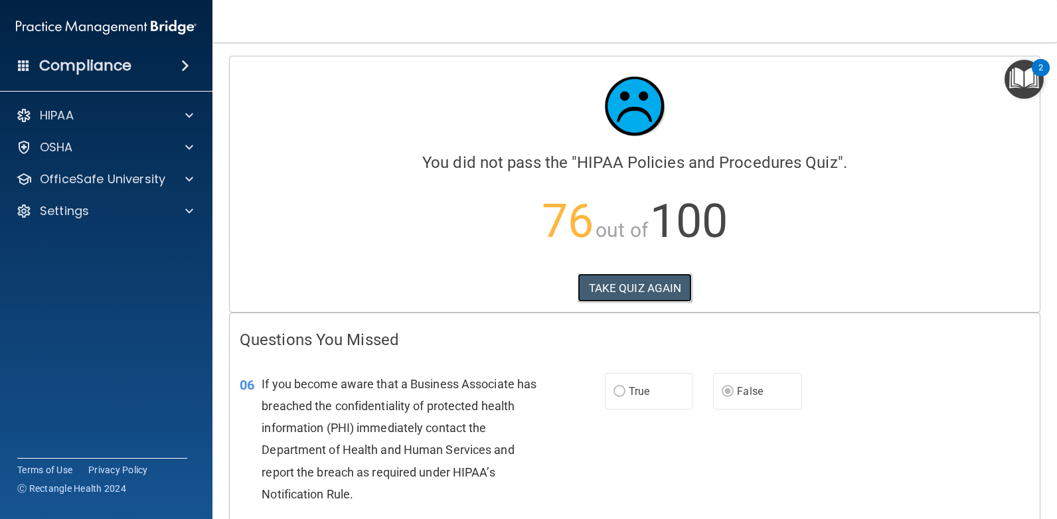
click at [639, 306] on div "Calculating your score.... You did not pass the " HIPAA Policies and Procedures…" at bounding box center [635, 184] width 810 height 256
click at [663, 262] on p "76 out of 100" at bounding box center [635, 222] width 790 height 86
click at [650, 298] on button "TAKE QUIZ AGAIN" at bounding box center [635, 288] width 115 height 29
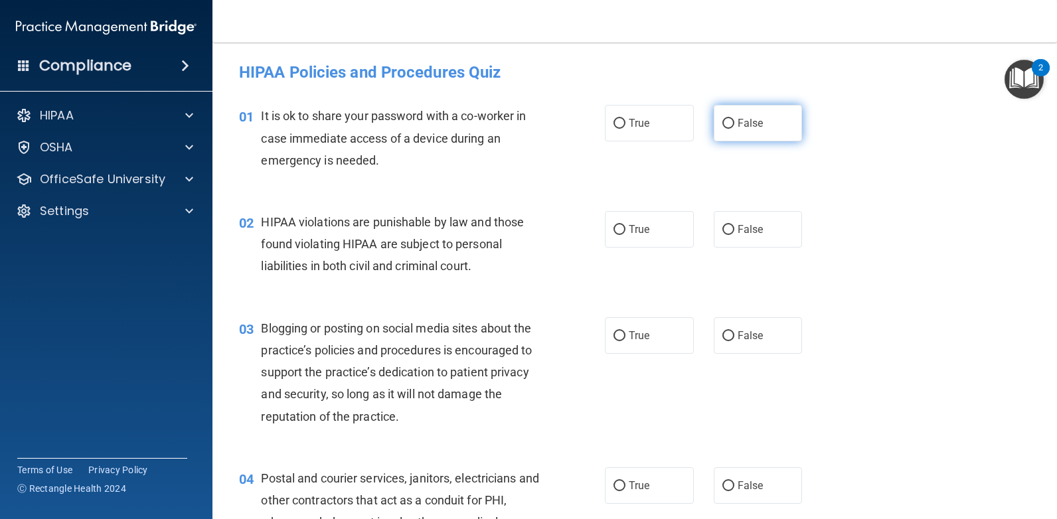
click at [728, 122] on input "False" at bounding box center [728, 124] width 12 height 10
radio input "true"
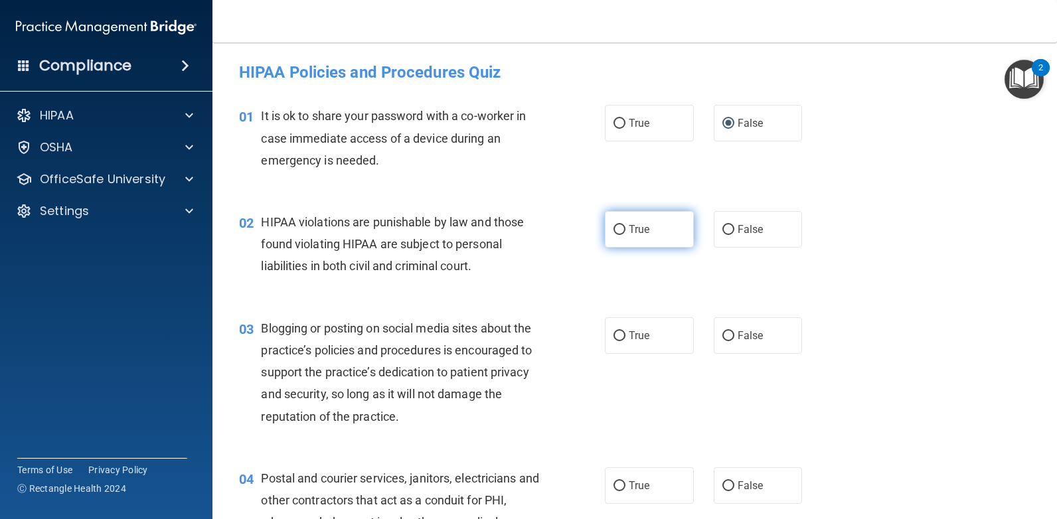
click at [612, 241] on label "True" at bounding box center [649, 229] width 89 height 37
click at [613, 235] on input "True" at bounding box center [619, 230] width 12 height 10
radio input "true"
click at [714, 330] on label "False" at bounding box center [758, 335] width 89 height 37
click at [722, 331] on input "False" at bounding box center [728, 336] width 12 height 10
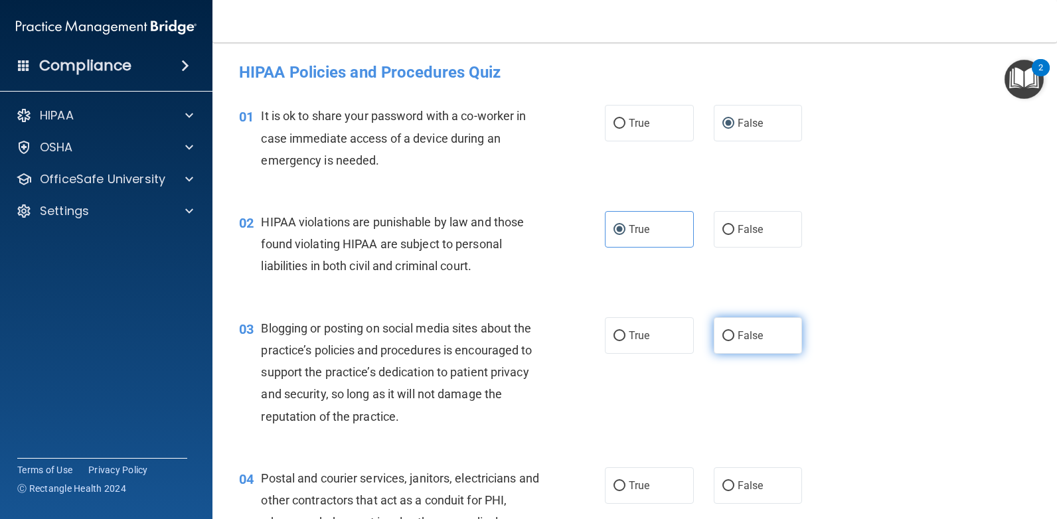
radio input "true"
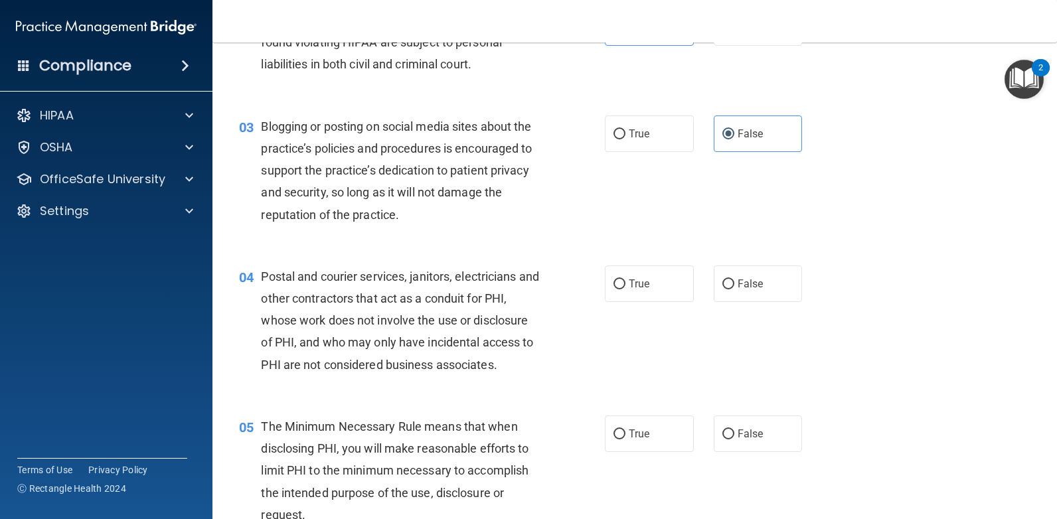
scroll to position [266, 0]
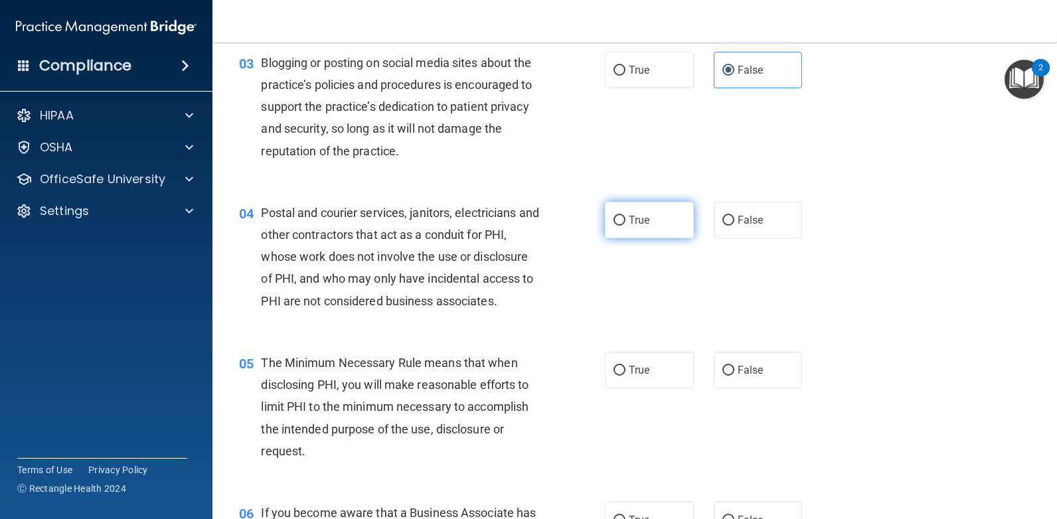
click at [605, 225] on label "True" at bounding box center [649, 220] width 89 height 37
click at [613, 225] on input "True" at bounding box center [619, 221] width 12 height 10
radio input "true"
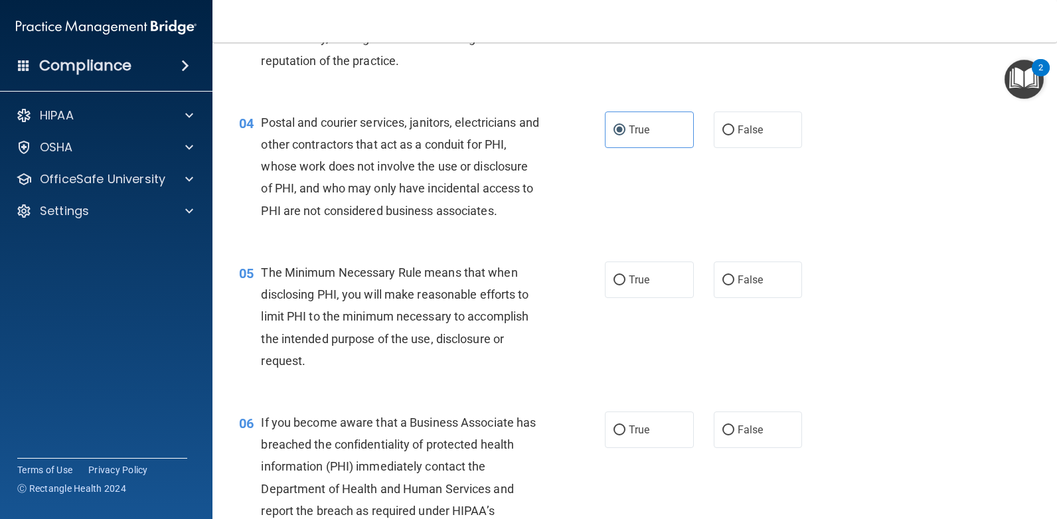
scroll to position [398, 0]
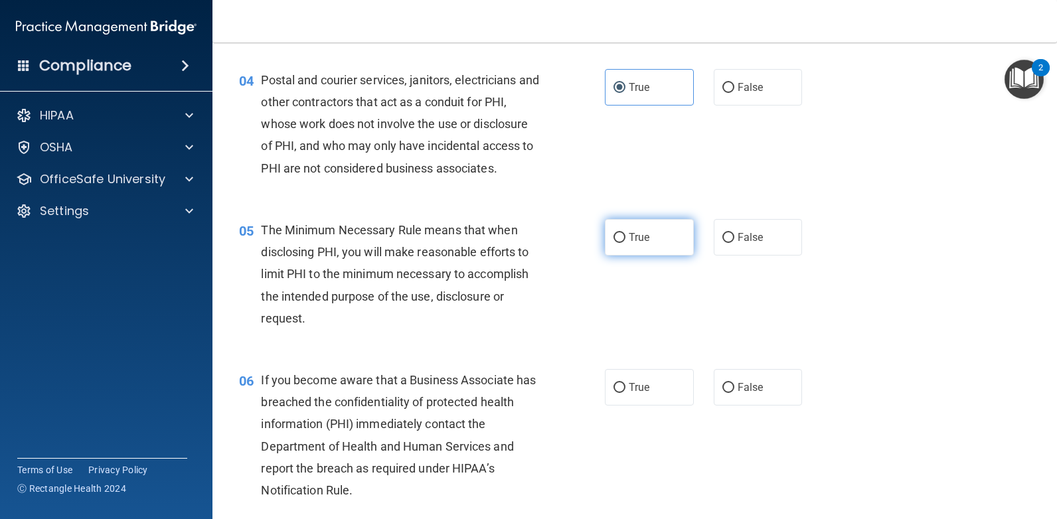
click at [617, 234] on input "True" at bounding box center [619, 238] width 12 height 10
radio input "true"
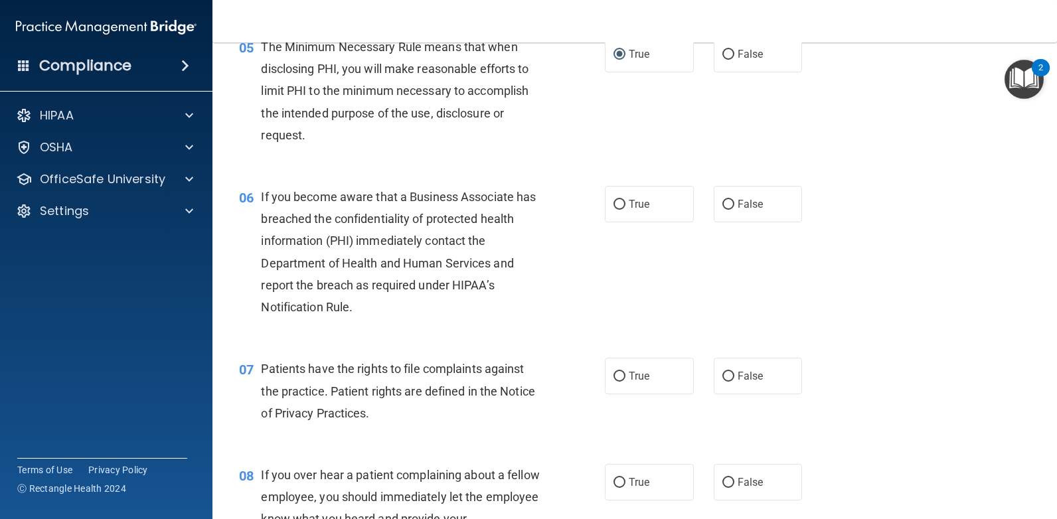
scroll to position [598, 0]
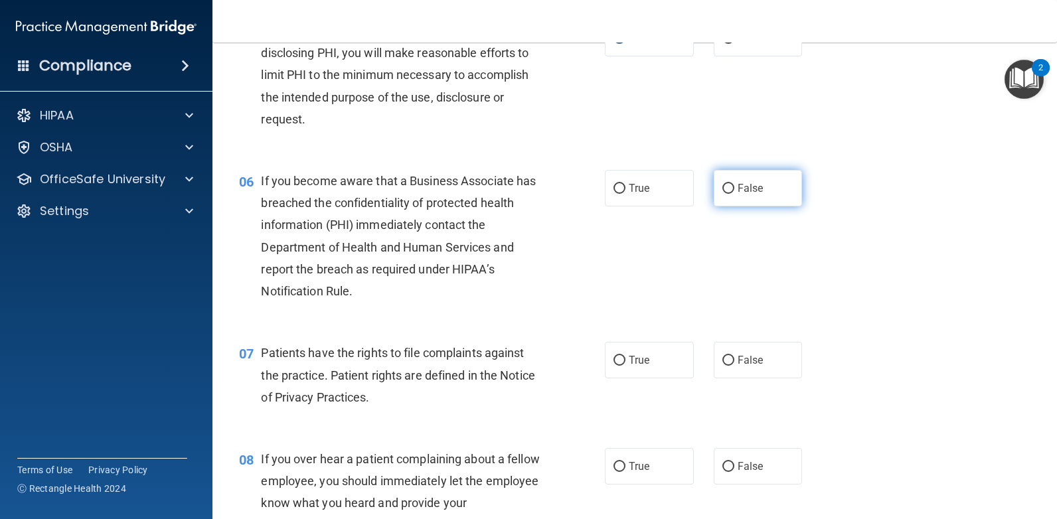
click at [722, 185] on input "False" at bounding box center [728, 189] width 12 height 10
radio input "true"
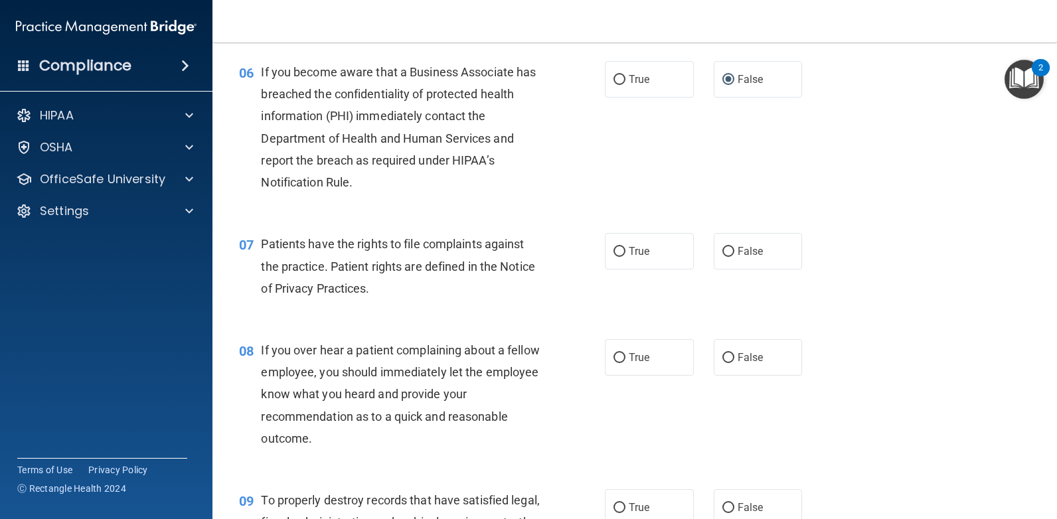
scroll to position [730, 0]
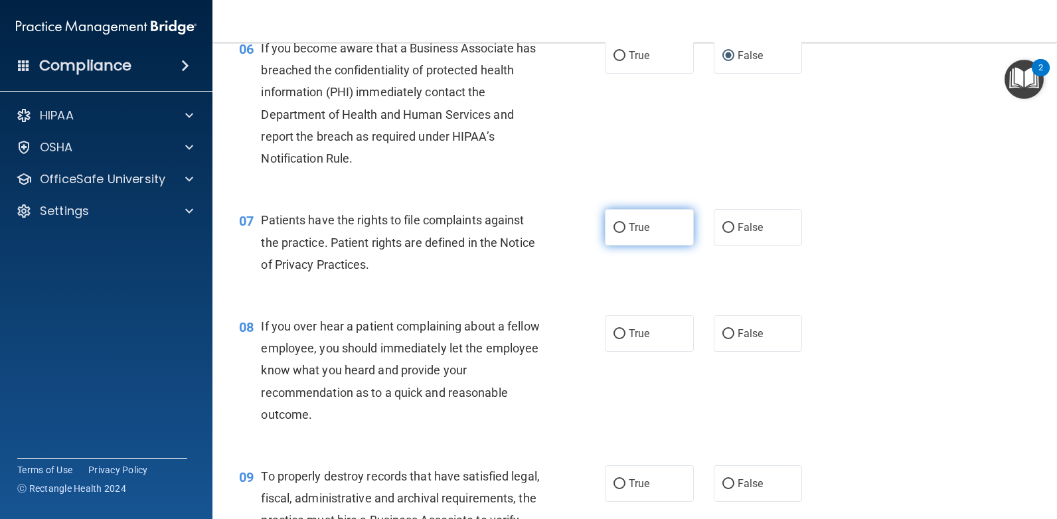
click at [629, 231] on span "True" at bounding box center [639, 227] width 21 height 13
click at [625, 231] on input "True" at bounding box center [619, 228] width 12 height 10
radio input "true"
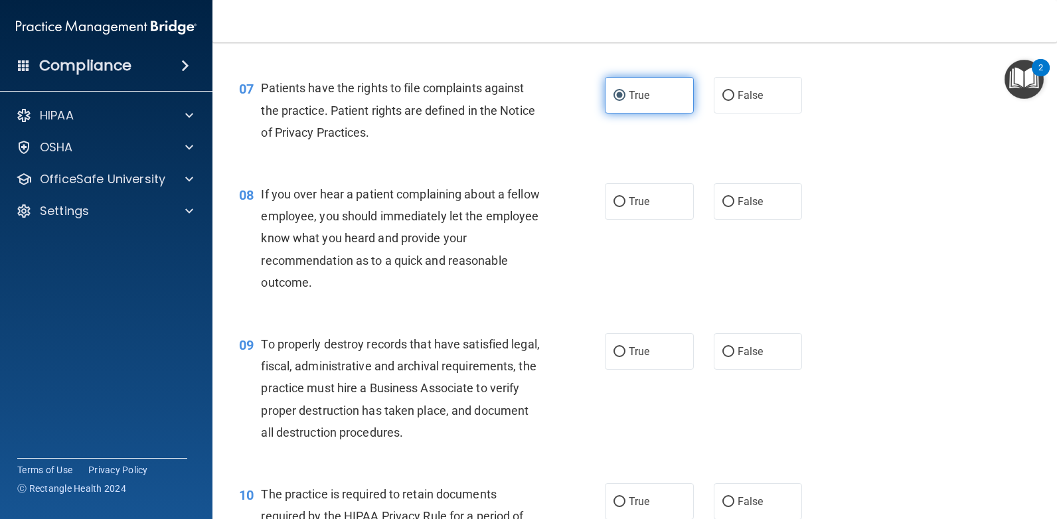
scroll to position [863, 0]
click at [727, 208] on label "False" at bounding box center [758, 201] width 89 height 37
click at [727, 206] on input "False" at bounding box center [728, 202] width 12 height 10
radio input "true"
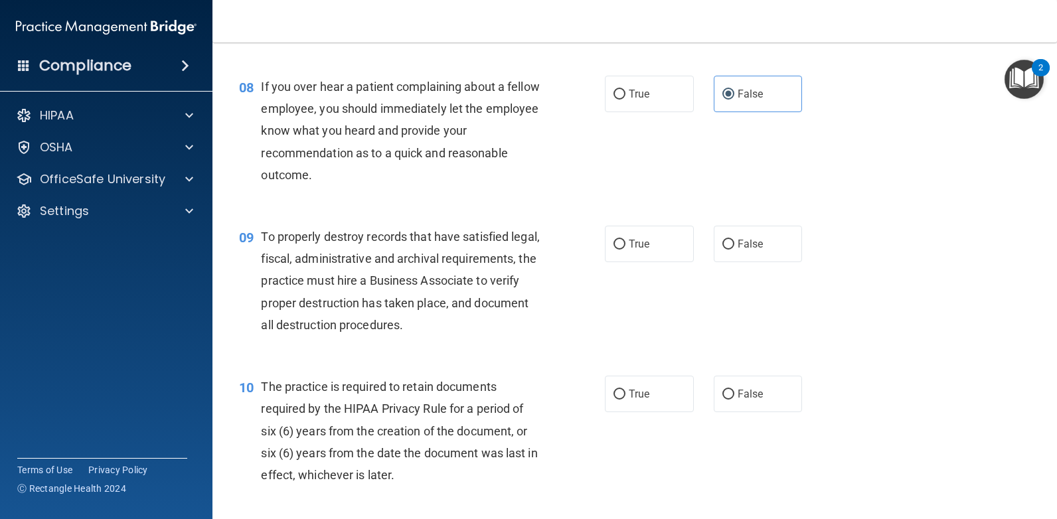
scroll to position [996, 0]
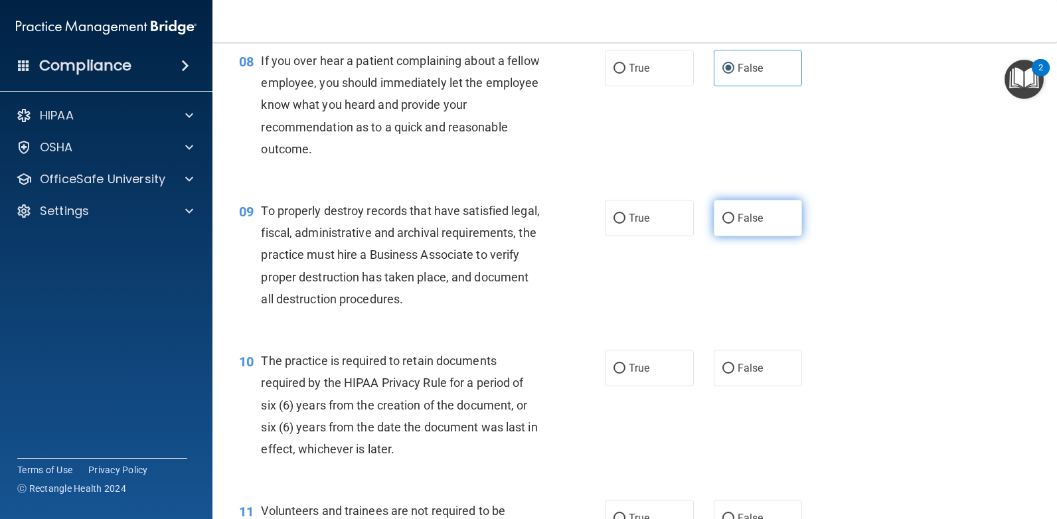
click at [722, 217] on input "False" at bounding box center [728, 219] width 12 height 10
radio input "true"
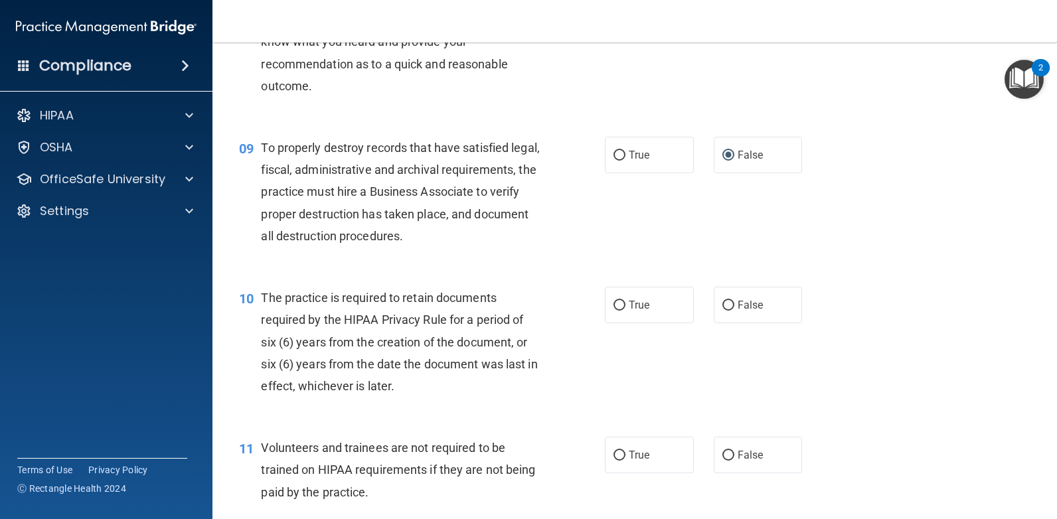
scroll to position [1062, 0]
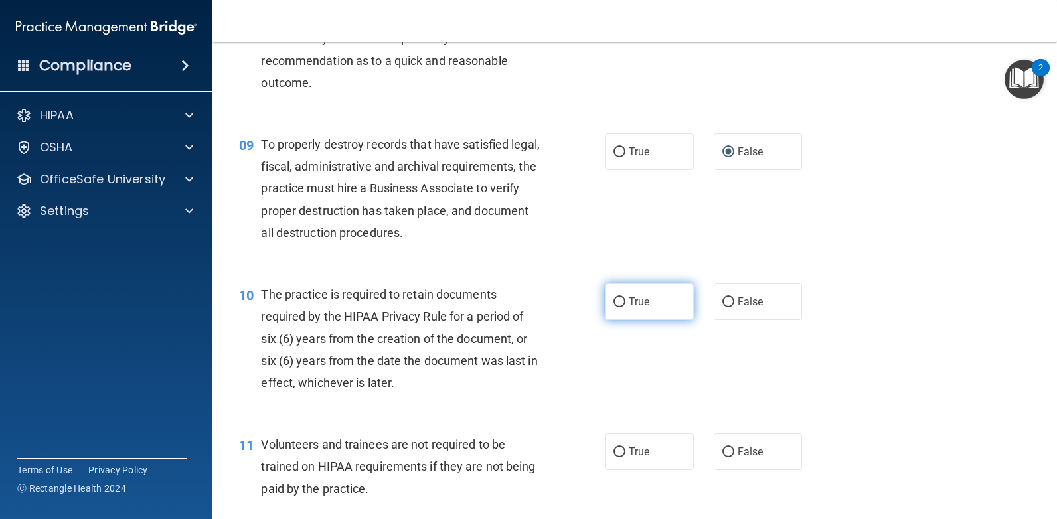
click at [623, 303] on label "True" at bounding box center [649, 302] width 89 height 37
click at [623, 303] on input "True" at bounding box center [619, 302] width 12 height 10
radio input "true"
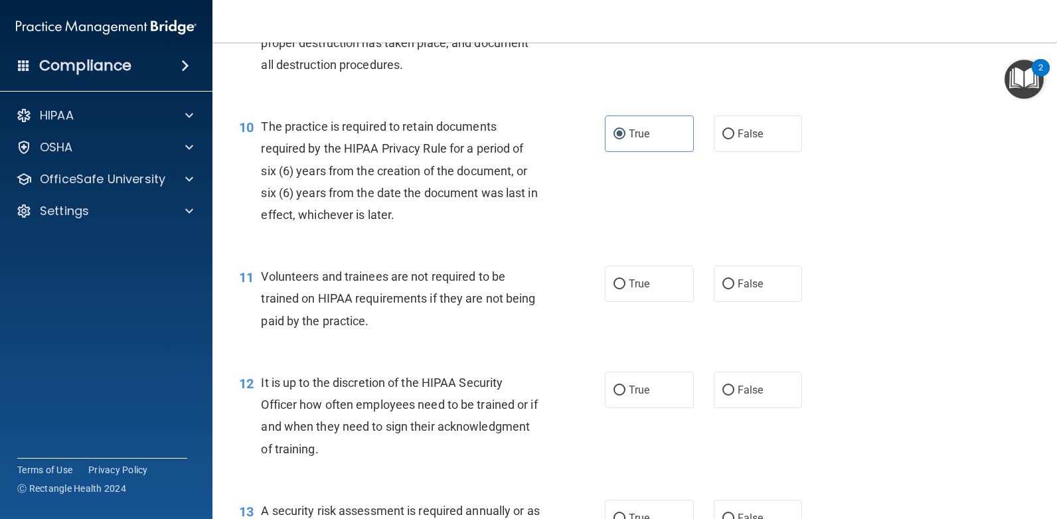
scroll to position [1262, 0]
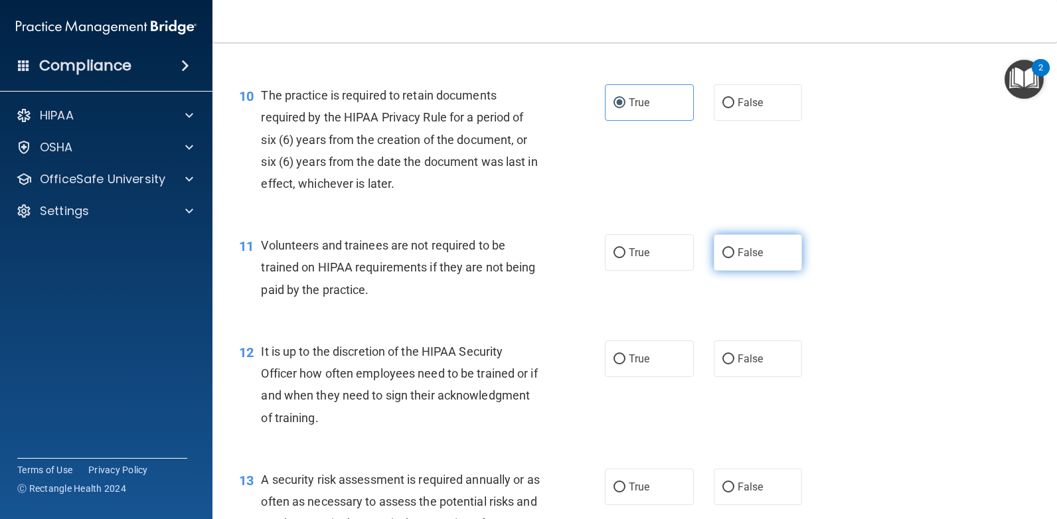
click at [725, 254] on input "False" at bounding box center [728, 253] width 12 height 10
radio input "true"
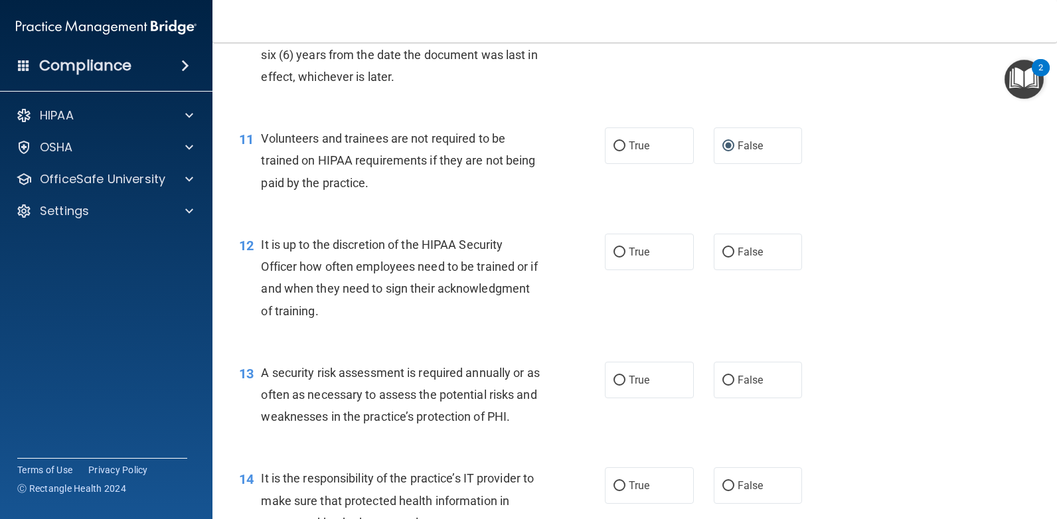
scroll to position [1394, 0]
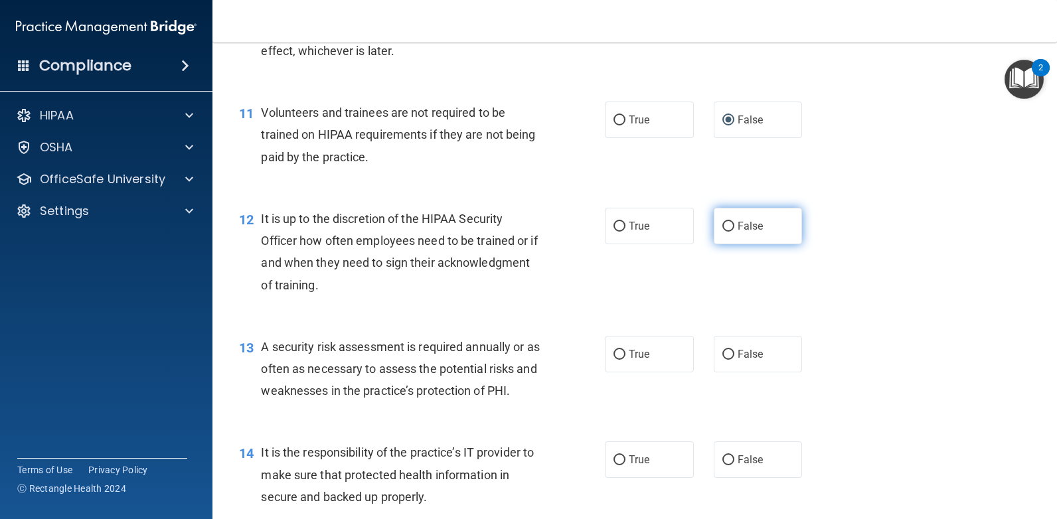
click at [722, 228] on input "False" at bounding box center [728, 227] width 12 height 10
radio input "true"
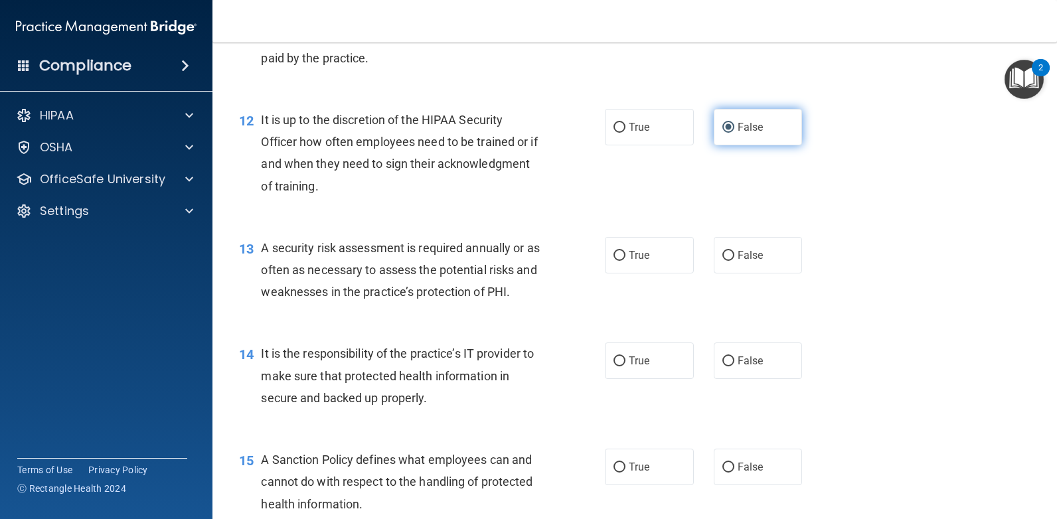
scroll to position [1527, 0]
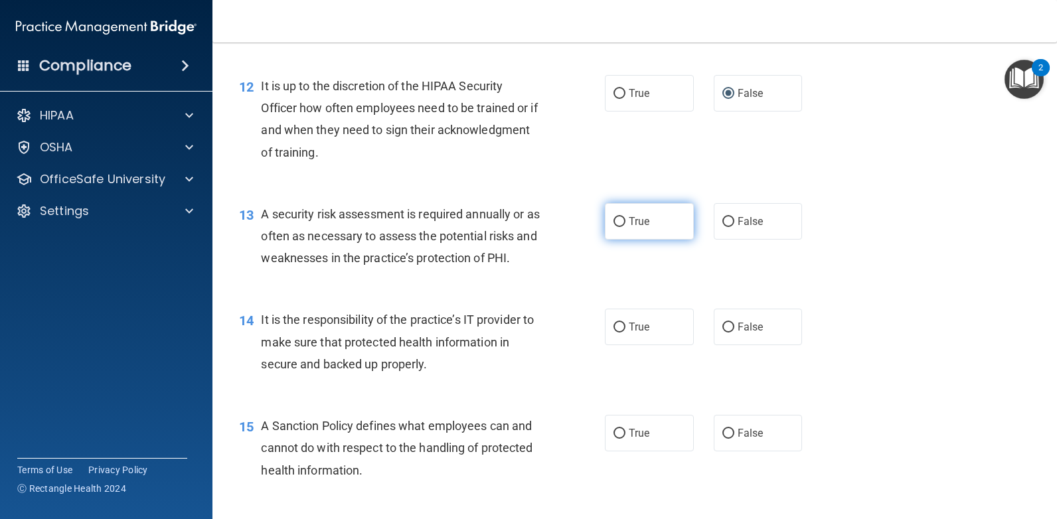
click at [609, 228] on label "True" at bounding box center [649, 221] width 89 height 37
click at [613, 227] on input "True" at bounding box center [619, 222] width 12 height 10
radio input "true"
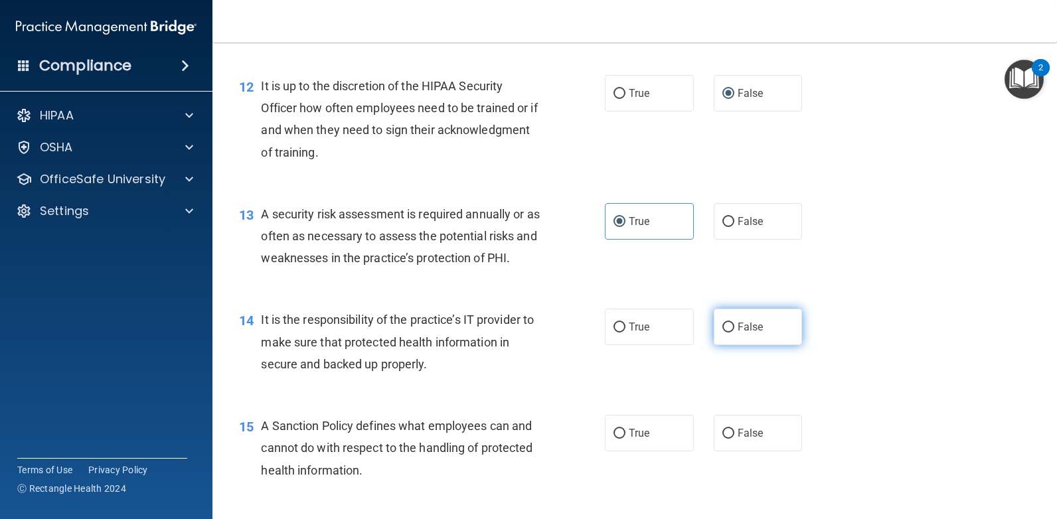
click at [720, 320] on label "False" at bounding box center [758, 327] width 89 height 37
click at [722, 323] on input "False" at bounding box center [728, 328] width 12 height 10
radio input "true"
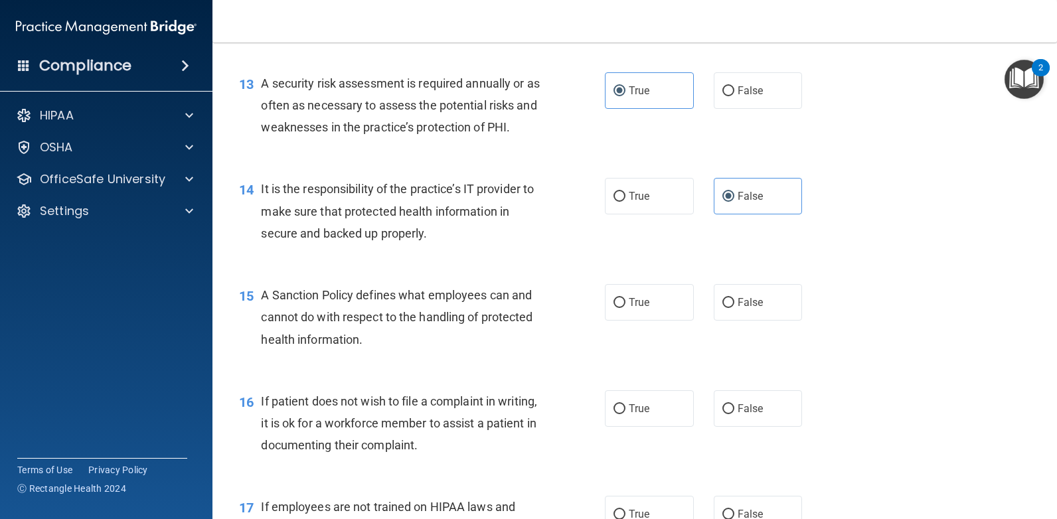
scroll to position [1660, 0]
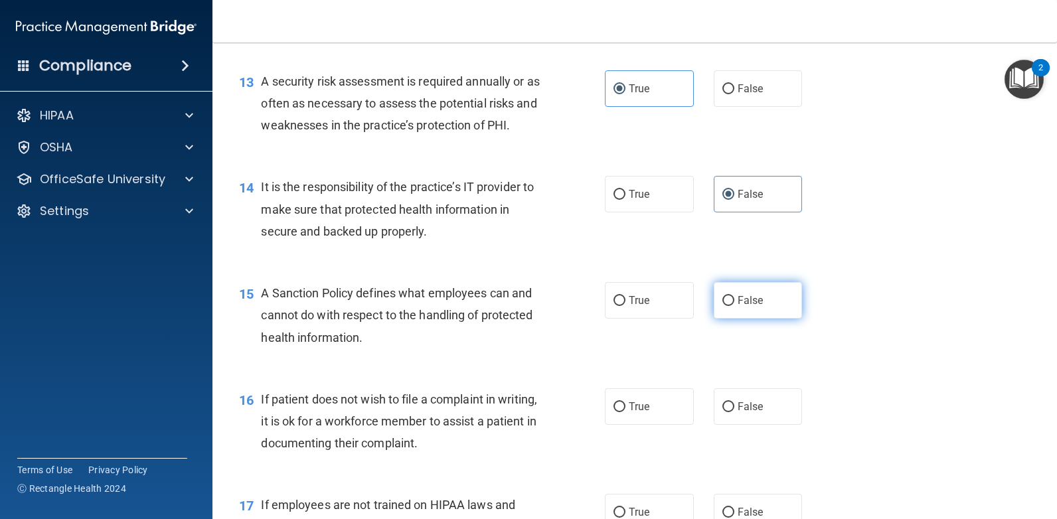
click at [722, 296] on input "False" at bounding box center [728, 301] width 12 height 10
radio input "true"
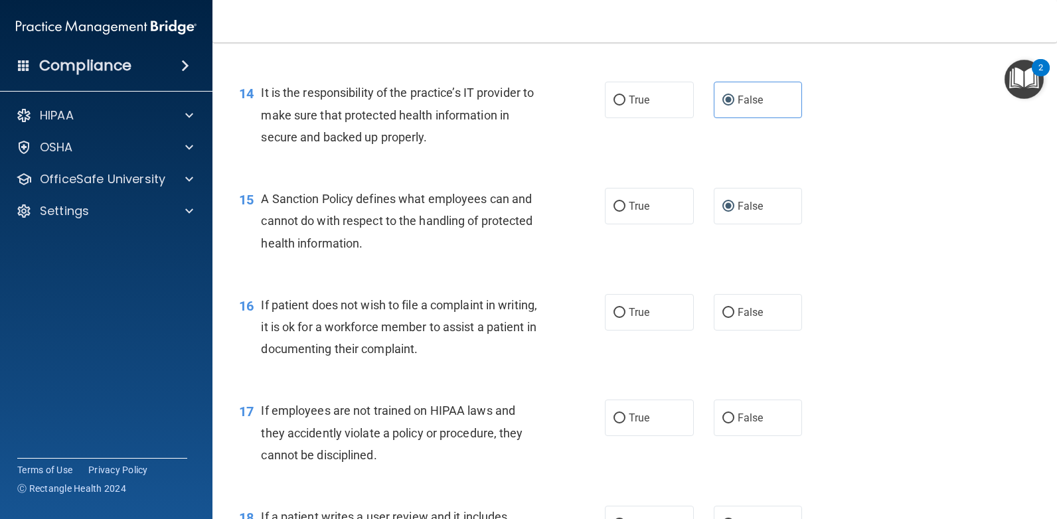
scroll to position [1793, 0]
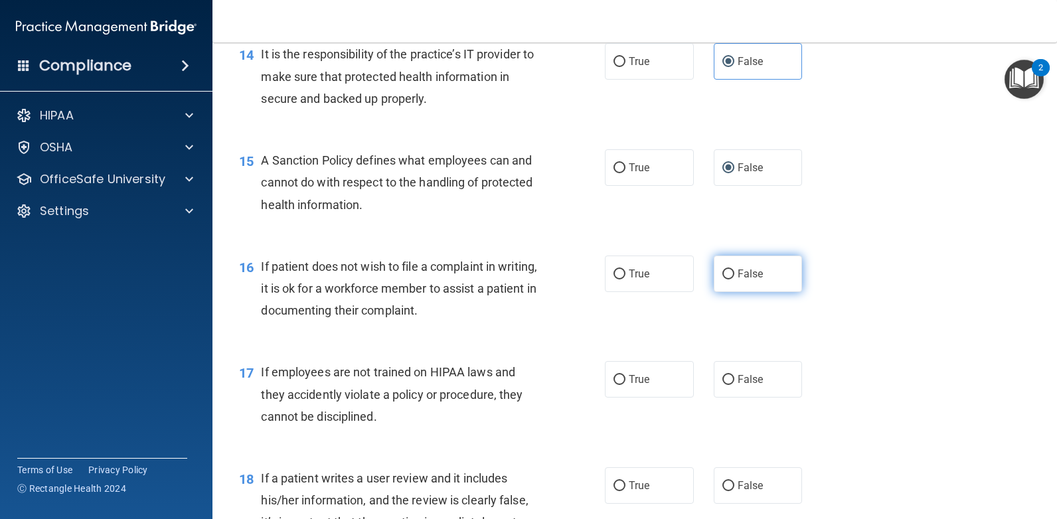
click at [726, 276] on input "False" at bounding box center [728, 275] width 12 height 10
radio input "true"
click at [738, 380] on span "False" at bounding box center [751, 379] width 26 height 13
click at [734, 380] on input "False" at bounding box center [728, 380] width 12 height 10
radio input "true"
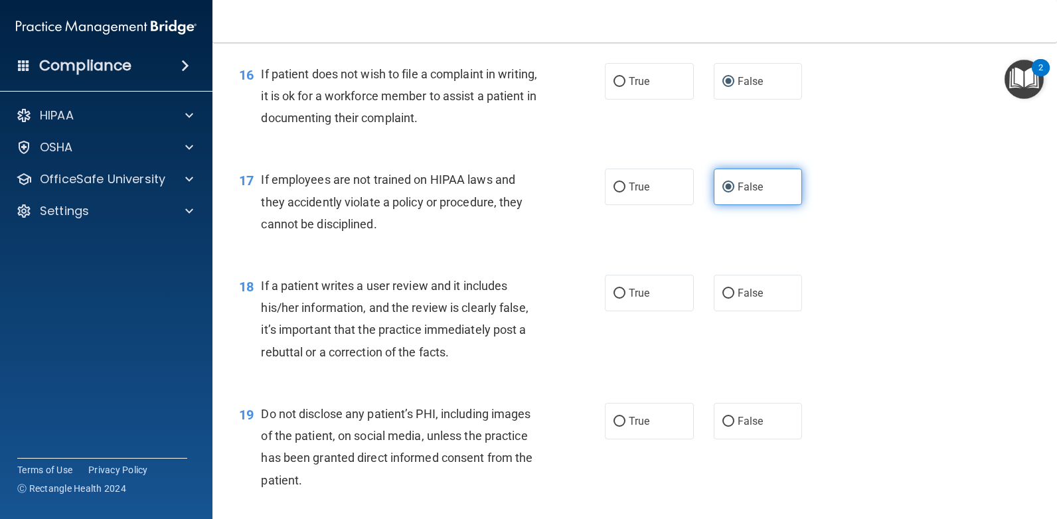
scroll to position [1992, 0]
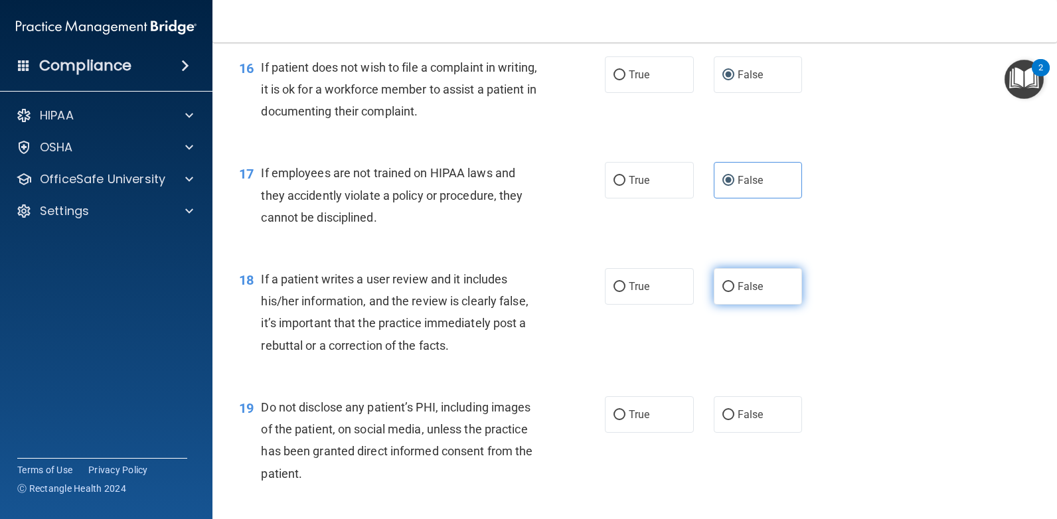
click at [724, 287] on input "False" at bounding box center [728, 287] width 12 height 10
radio input "true"
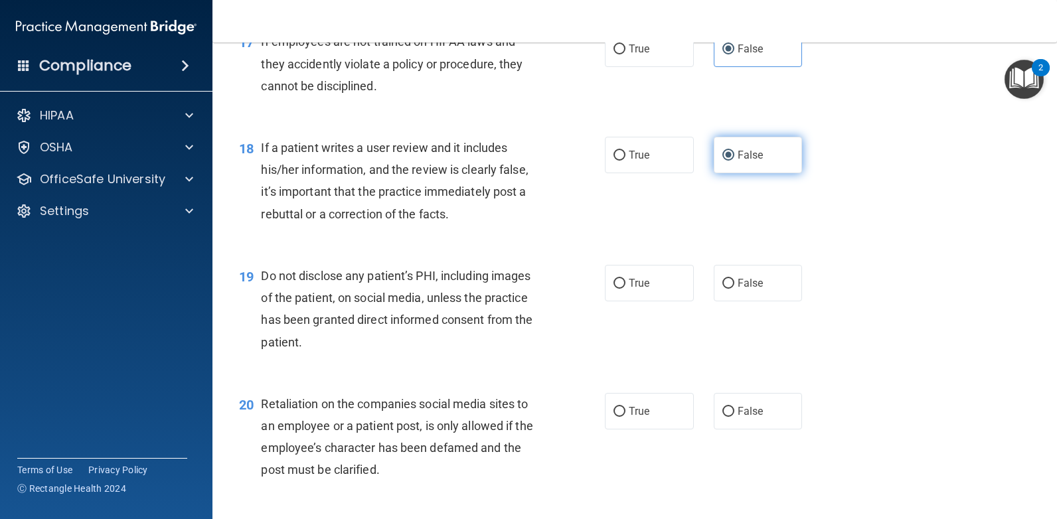
scroll to position [2125, 0]
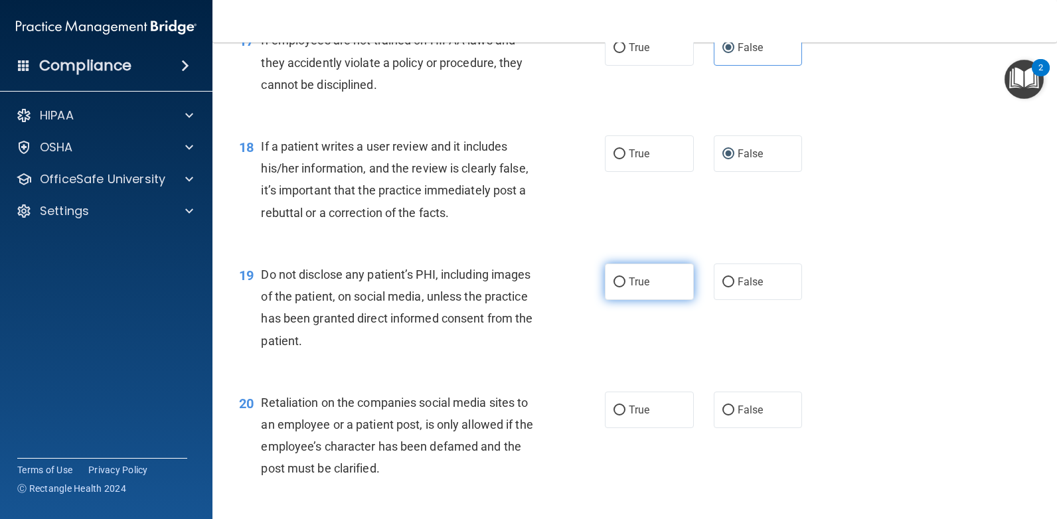
click at [639, 279] on span "True" at bounding box center [639, 282] width 21 height 13
click at [625, 279] on input "True" at bounding box center [619, 283] width 12 height 10
radio input "true"
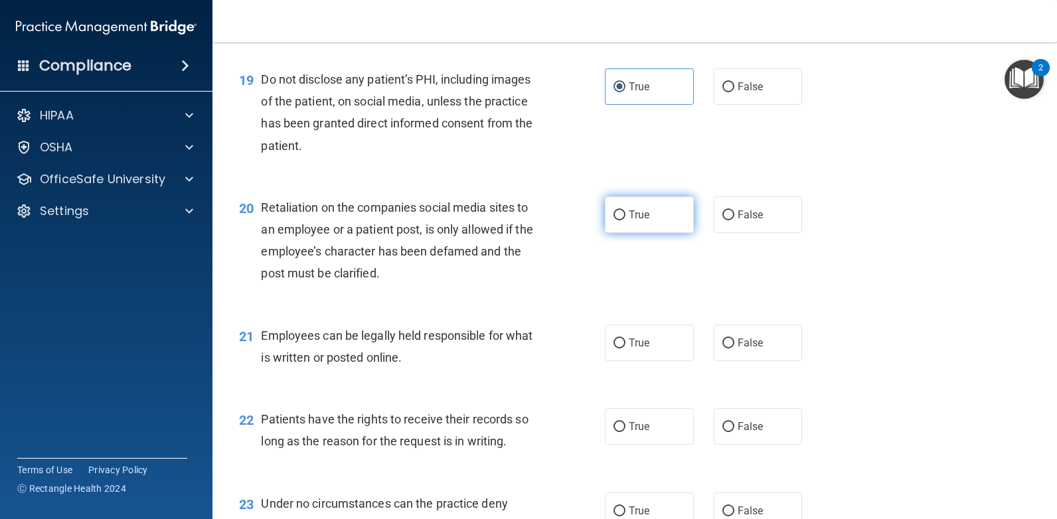
scroll to position [2324, 0]
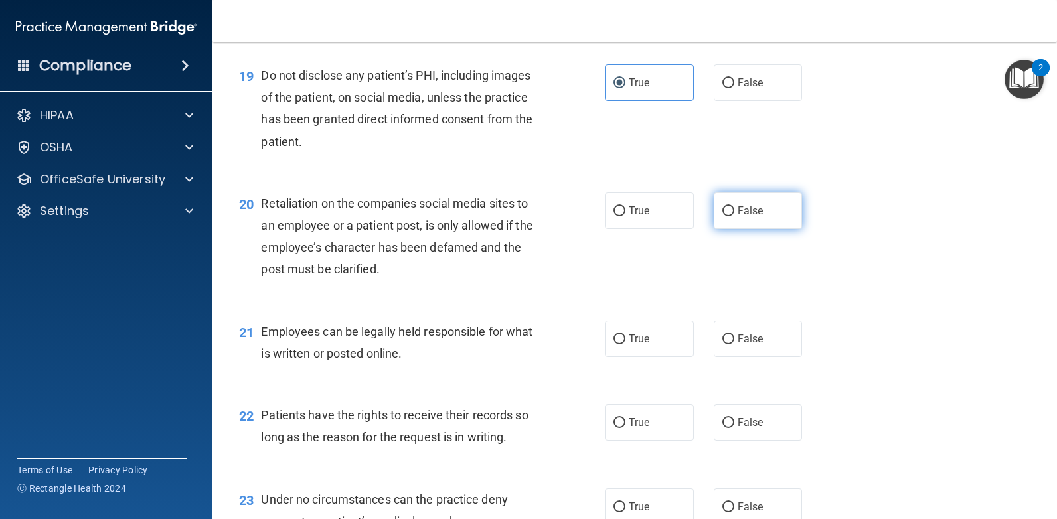
click at [727, 212] on input "False" at bounding box center [728, 211] width 12 height 10
radio input "true"
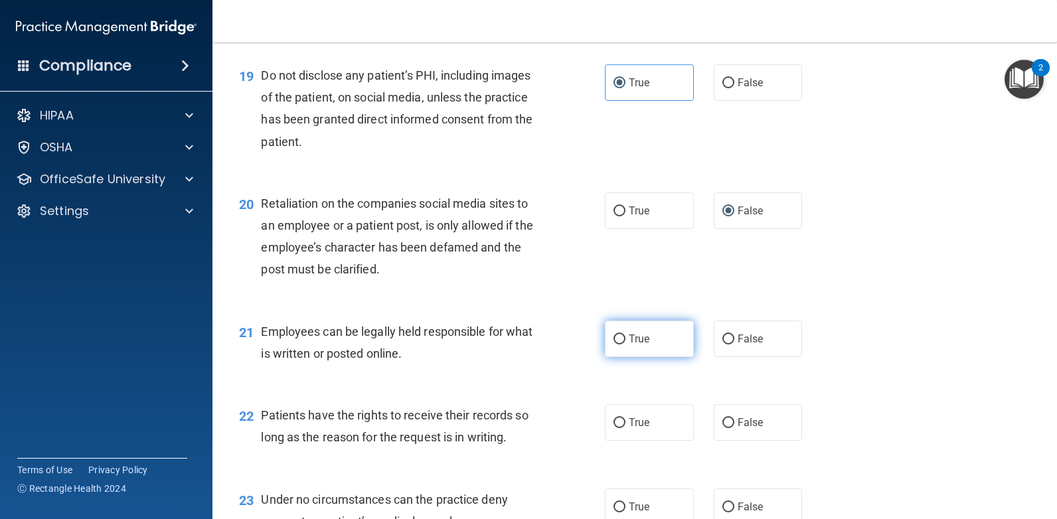
click at [633, 335] on span "True" at bounding box center [639, 339] width 21 height 13
click at [625, 335] on input "True" at bounding box center [619, 340] width 12 height 10
radio input "true"
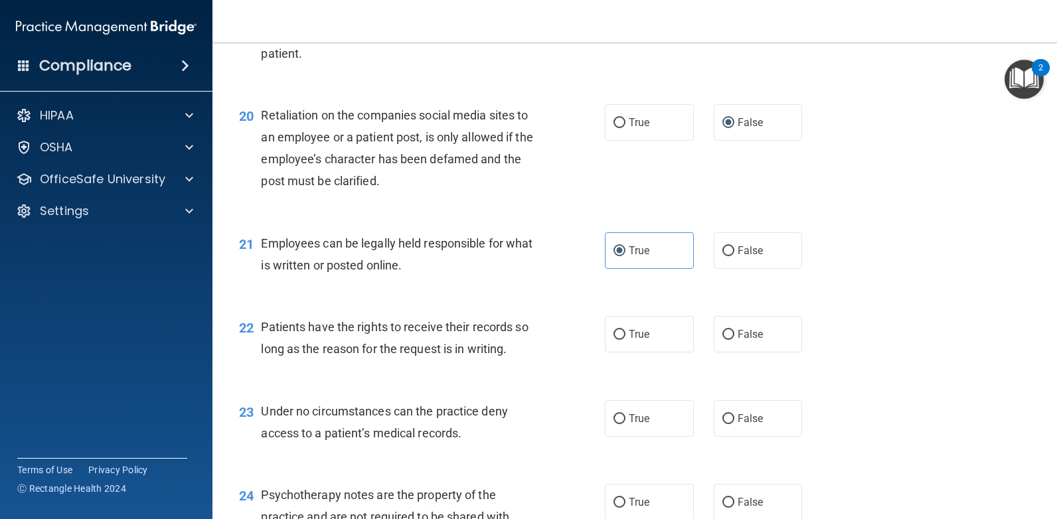
scroll to position [2457, 0]
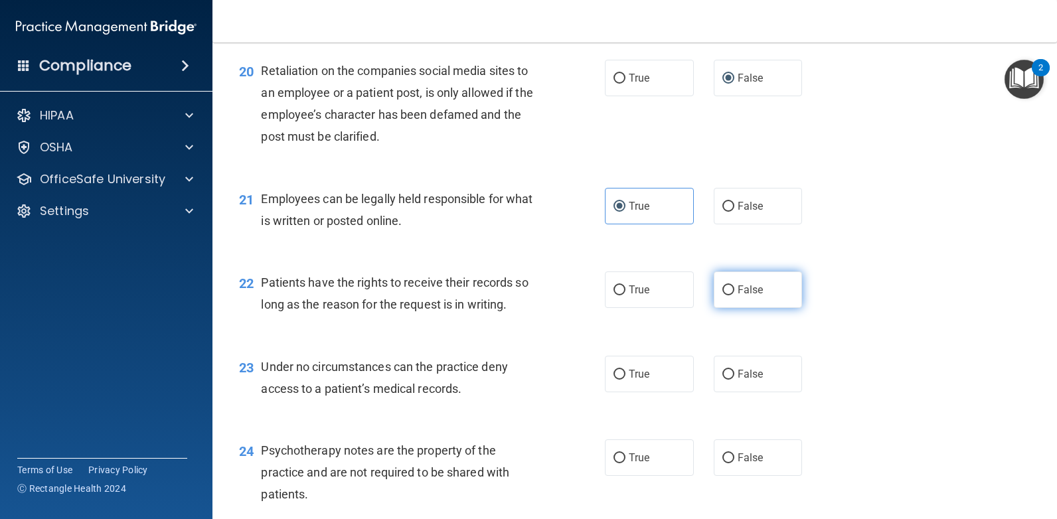
click at [722, 291] on input "False" at bounding box center [728, 291] width 12 height 10
radio input "true"
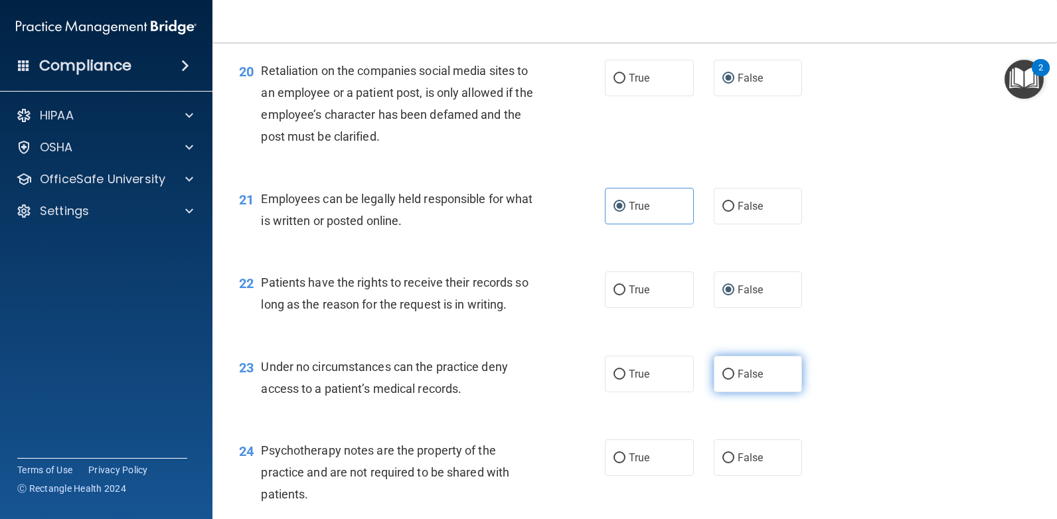
click at [722, 372] on input "False" at bounding box center [728, 375] width 12 height 10
radio input "true"
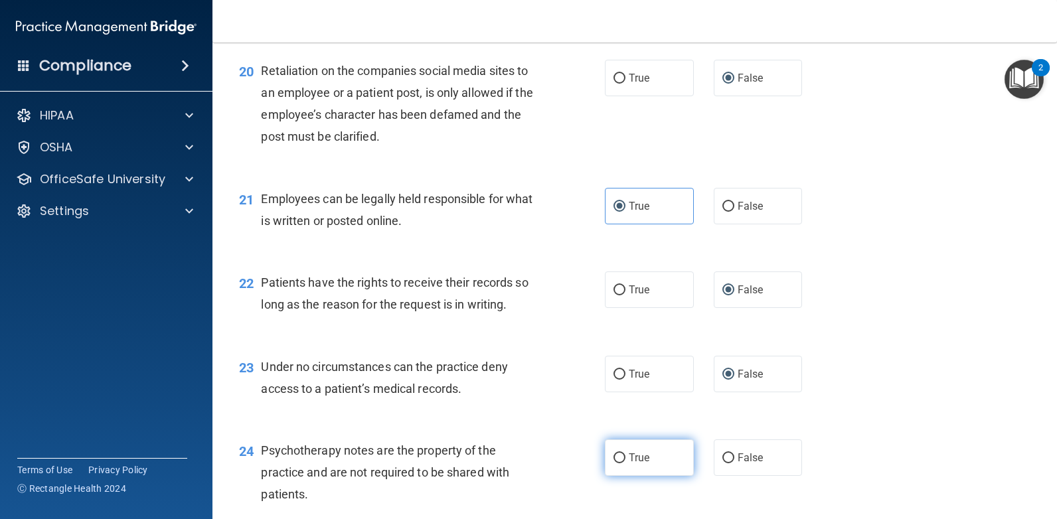
click at [629, 457] on span "True" at bounding box center [639, 457] width 21 height 13
click at [625, 457] on input "True" at bounding box center [619, 458] width 12 height 10
radio input "true"
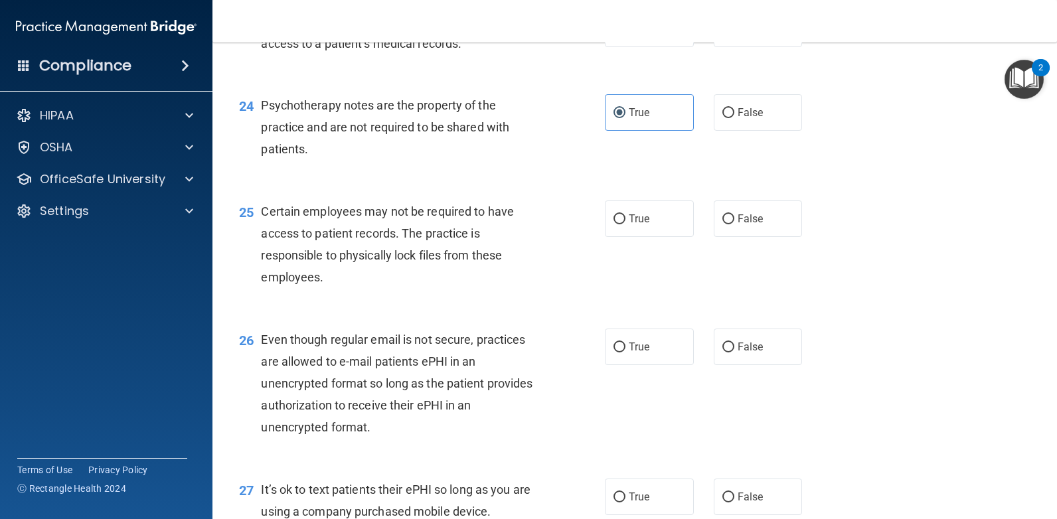
scroll to position [2855, 0]
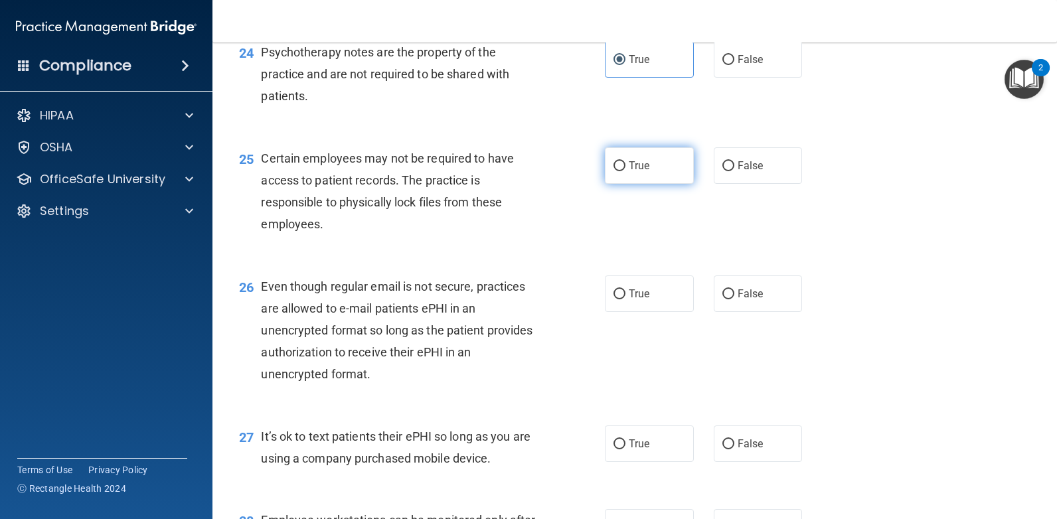
click at [615, 169] on input "True" at bounding box center [619, 166] width 12 height 10
radio input "true"
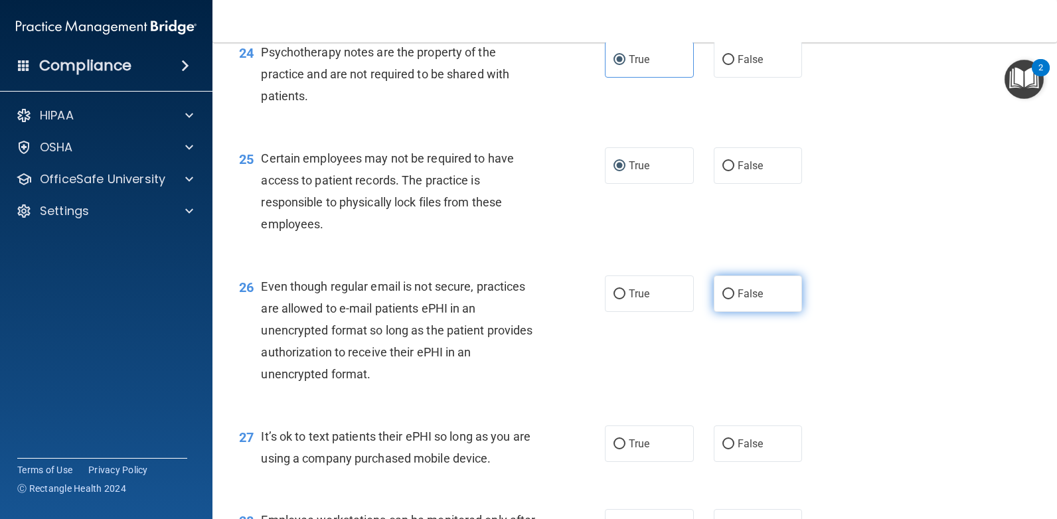
click at [724, 296] on input "False" at bounding box center [728, 294] width 12 height 10
radio input "true"
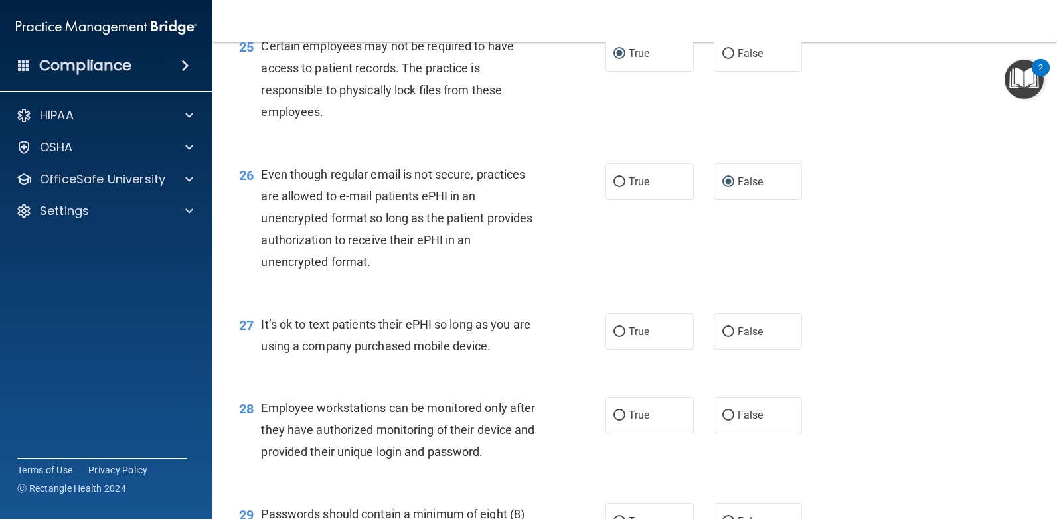
scroll to position [2988, 0]
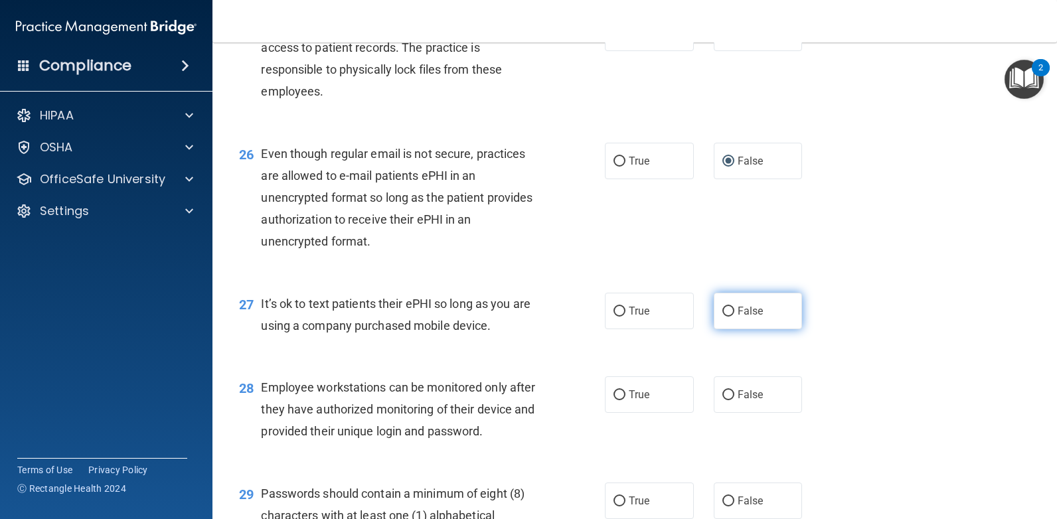
click at [718, 303] on label "False" at bounding box center [758, 311] width 89 height 37
click at [722, 307] on input "False" at bounding box center [728, 312] width 12 height 10
radio input "true"
click at [722, 397] on input "False" at bounding box center [728, 395] width 12 height 10
radio input "true"
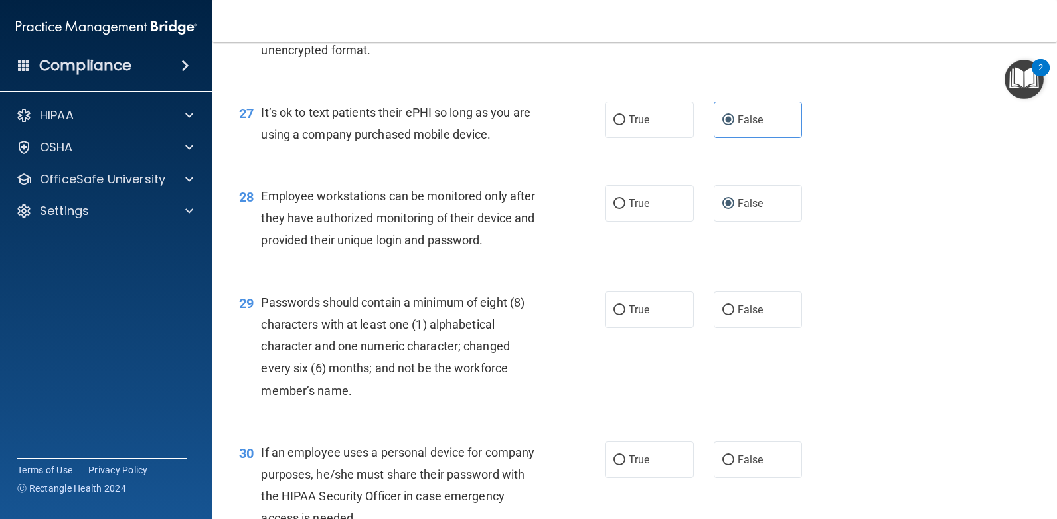
scroll to position [3187, 0]
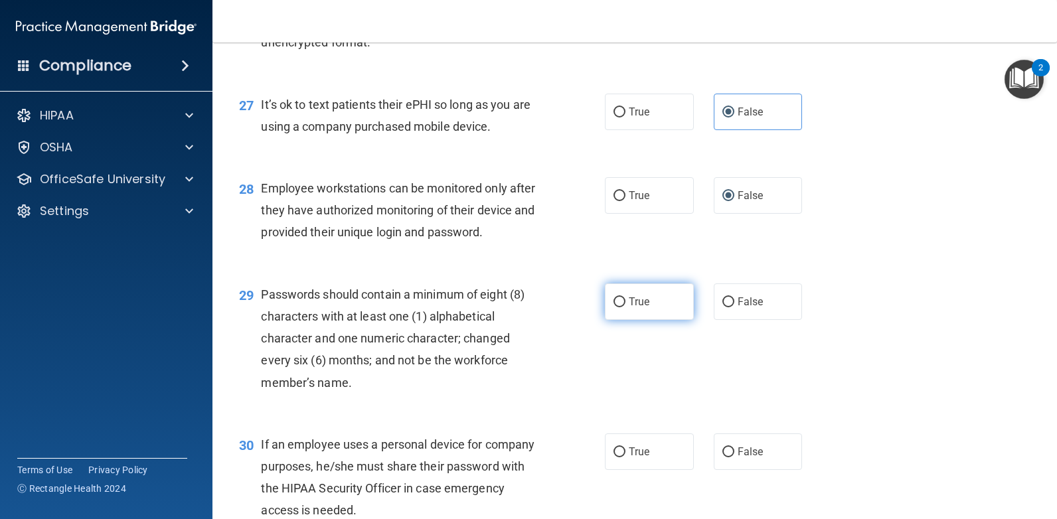
click at [617, 299] on input "True" at bounding box center [619, 302] width 12 height 10
radio input "true"
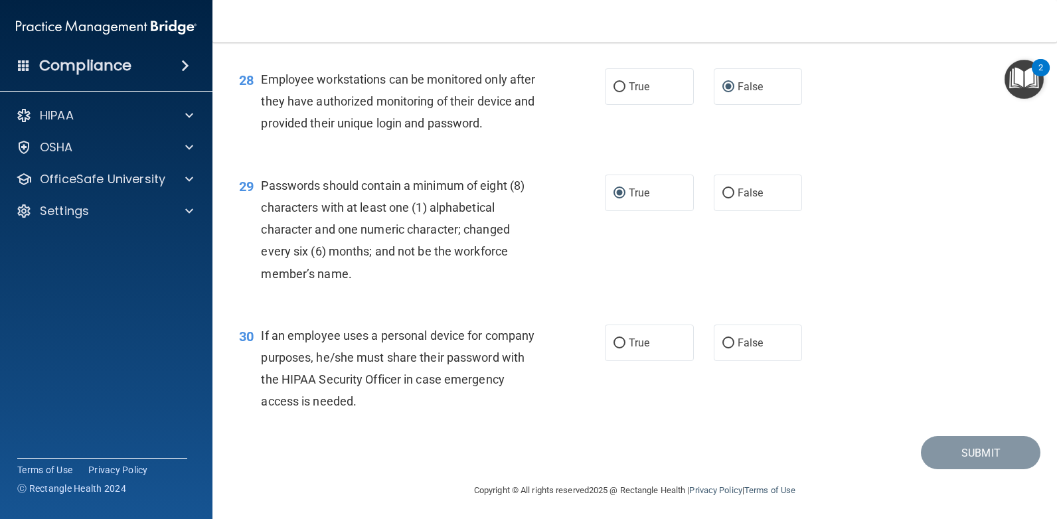
scroll to position [3299, 0]
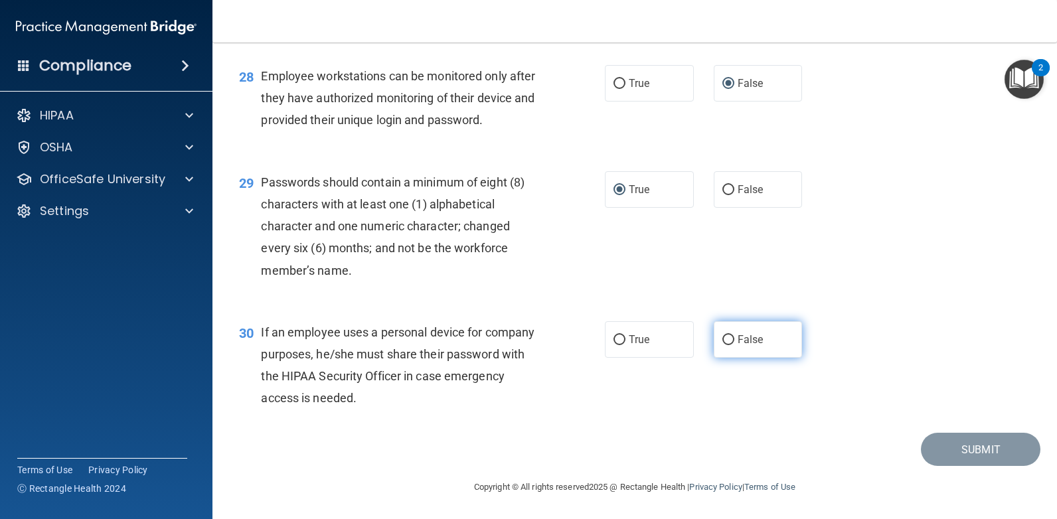
click at [721, 329] on label "False" at bounding box center [758, 339] width 89 height 37
click at [722, 335] on input "False" at bounding box center [728, 340] width 12 height 10
radio input "true"
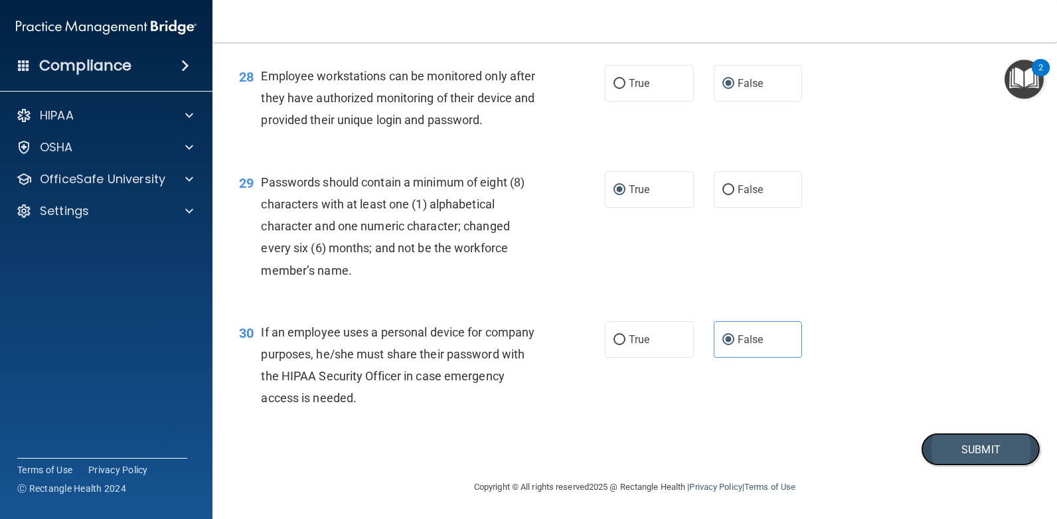
click at [966, 444] on button "Submit" at bounding box center [981, 450] width 120 height 34
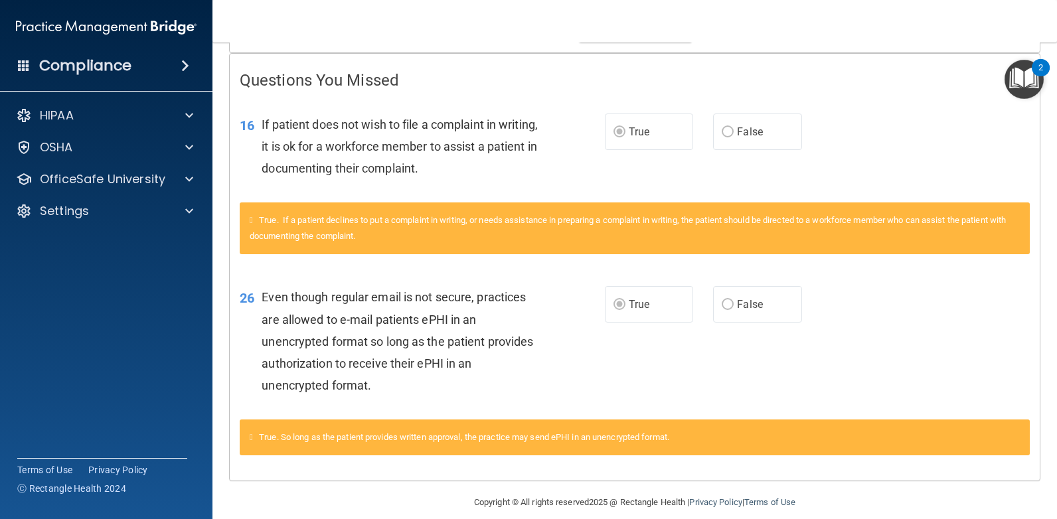
scroll to position [275, 0]
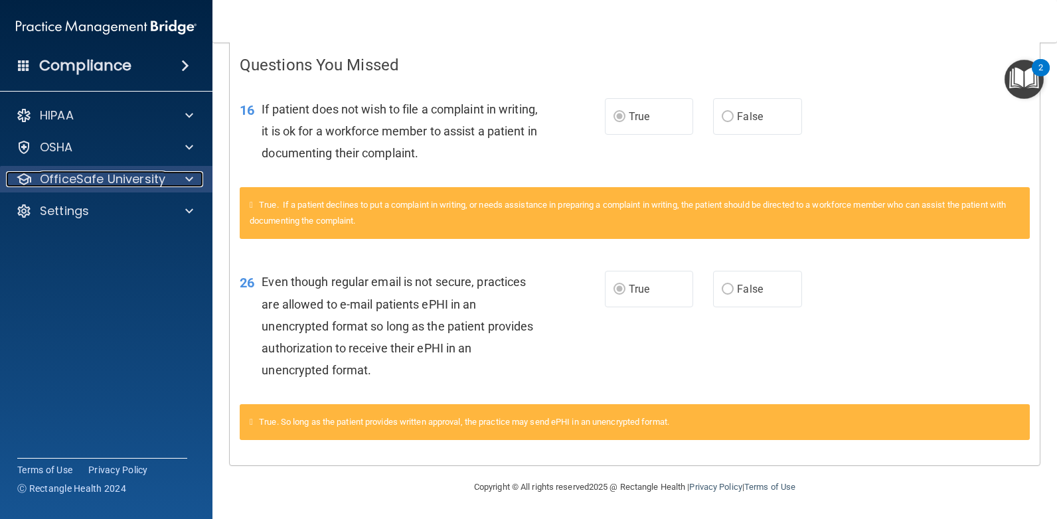
click at [192, 183] on span at bounding box center [189, 179] width 8 height 16
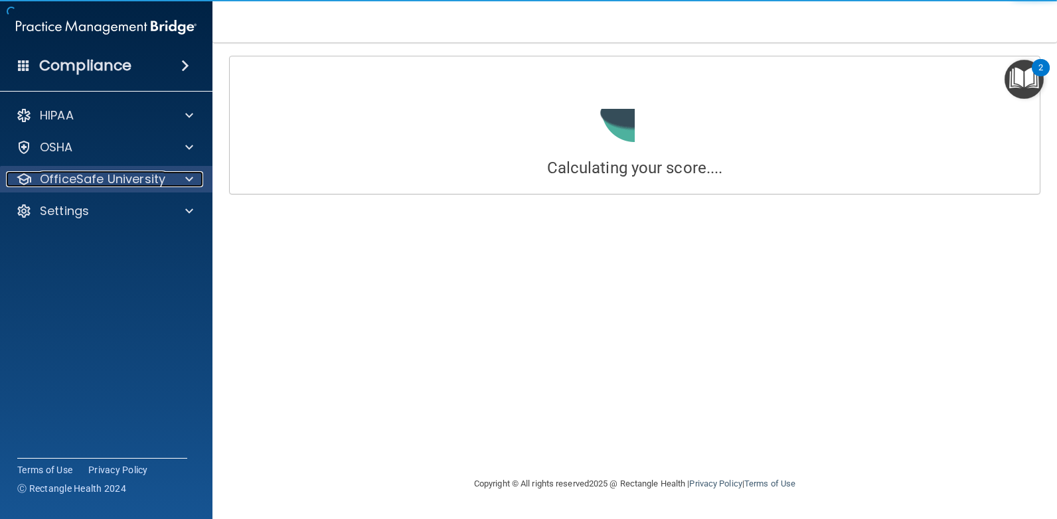
click at [187, 181] on span at bounding box center [189, 179] width 8 height 16
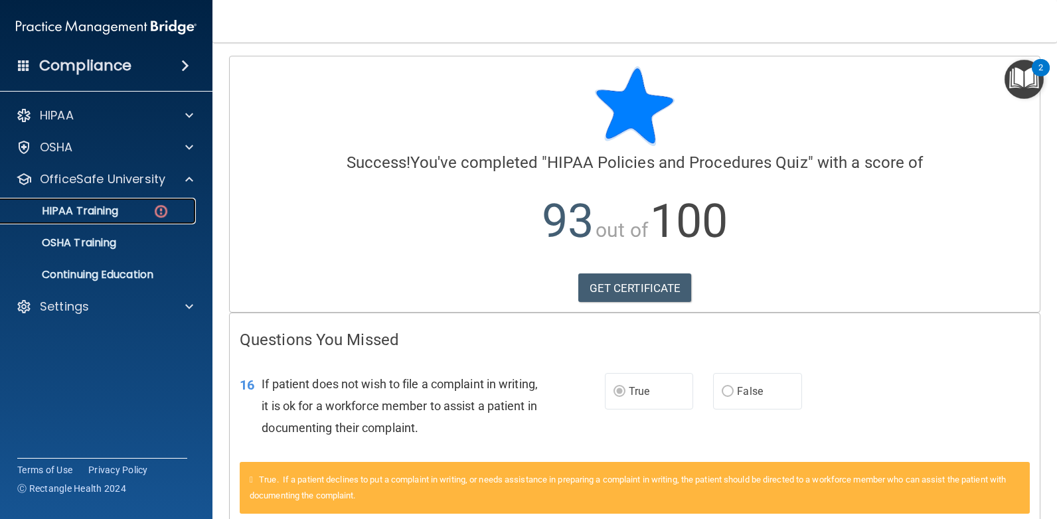
click at [123, 208] on div "HIPAA Training" at bounding box center [99, 210] width 181 height 13
